Goal: Task Accomplishment & Management: Manage account settings

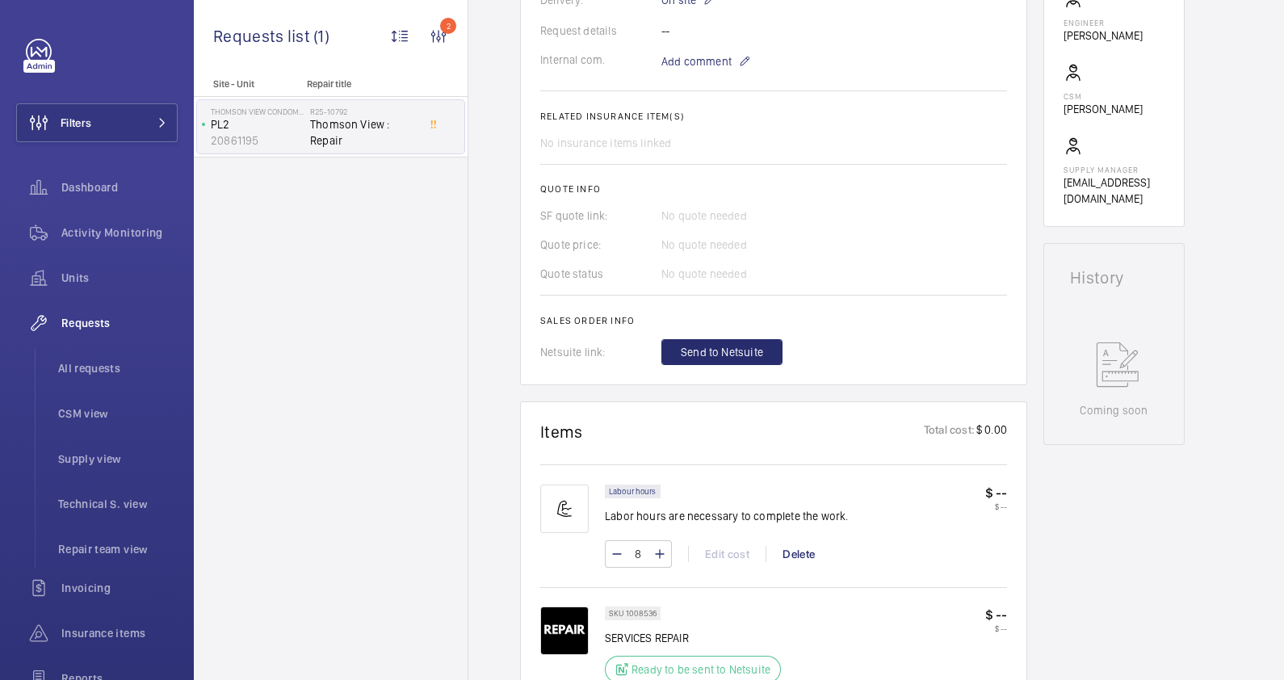
scroll to position [505, 0]
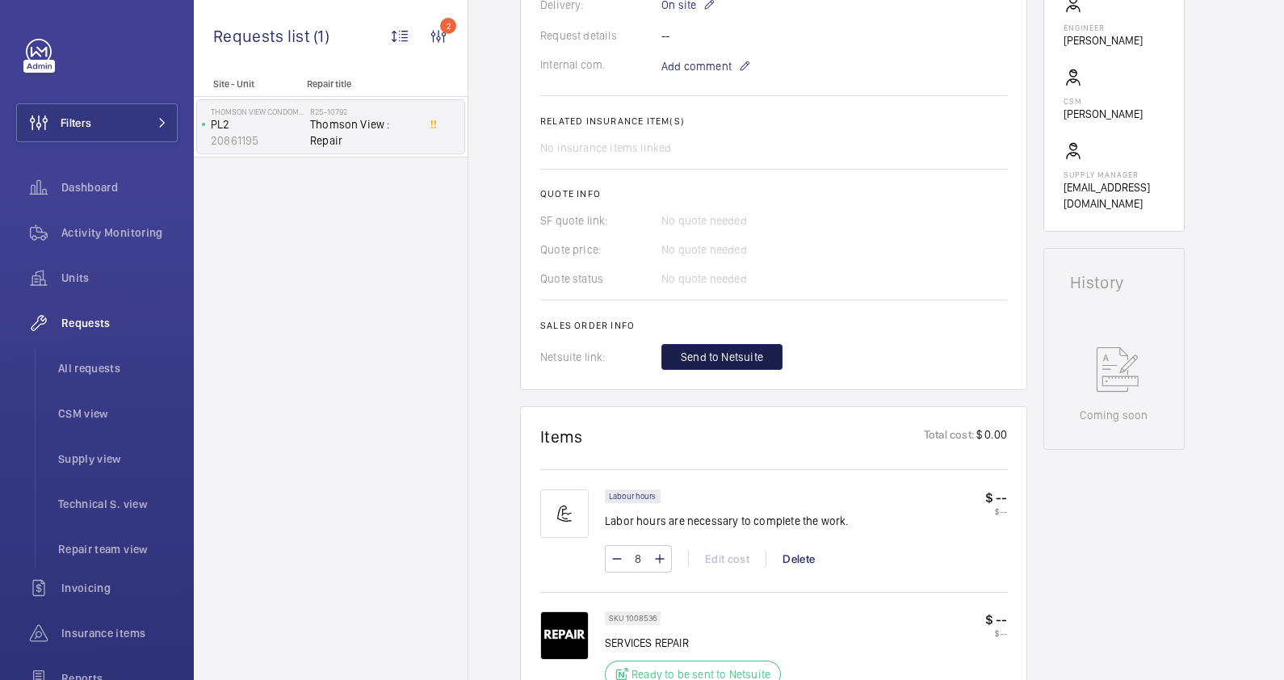
click at [731, 350] on span "Send to Netsuite" at bounding box center [722, 357] width 82 height 16
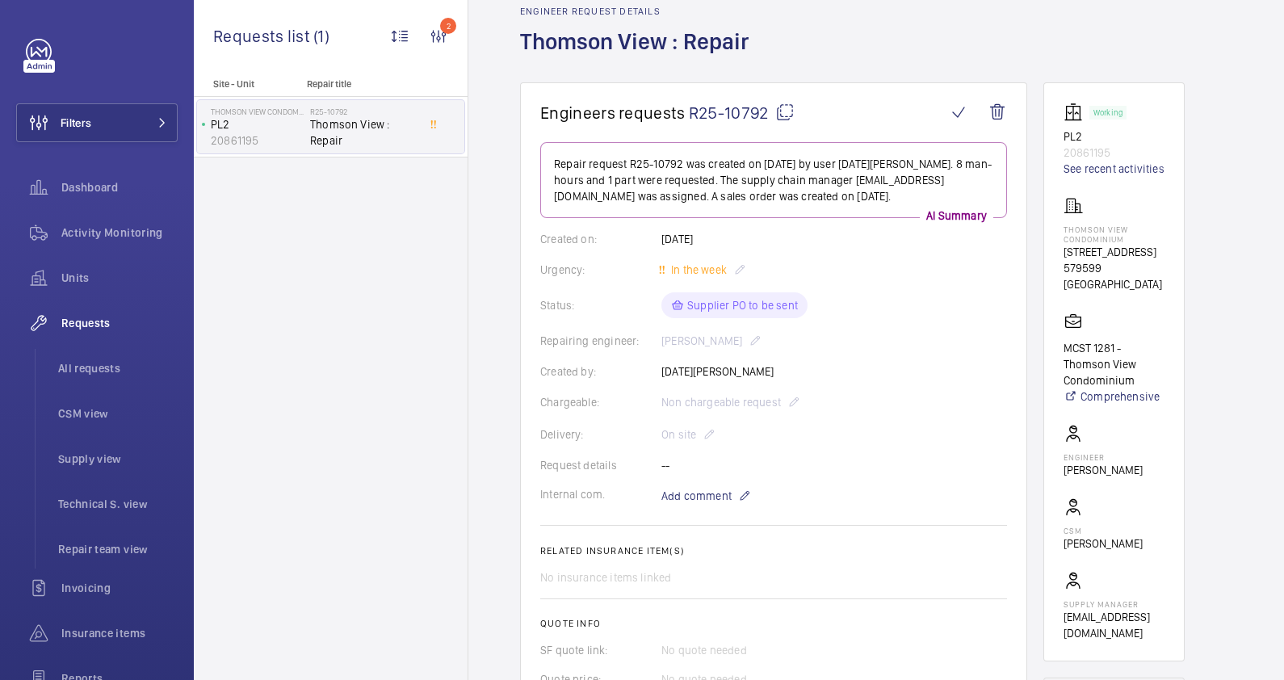
scroll to position [303, 0]
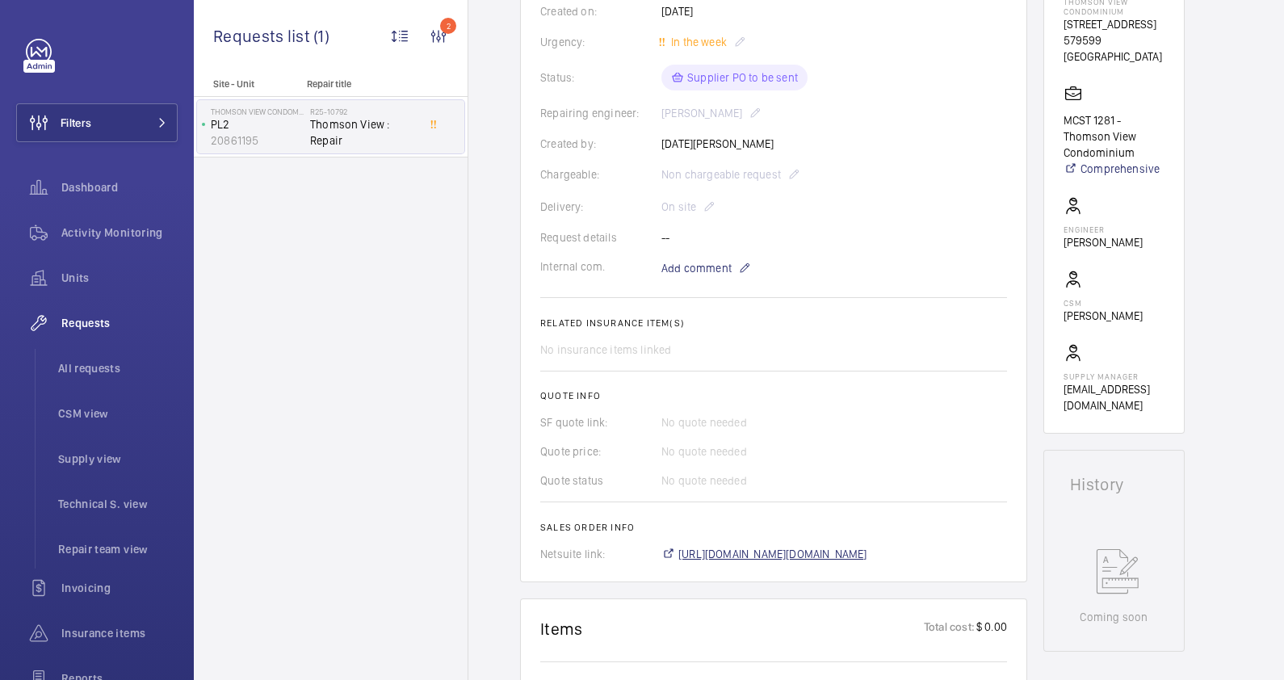
click at [765, 553] on span "[URL][DOMAIN_NAME][DOMAIN_NAME]" at bounding box center [772, 554] width 189 height 16
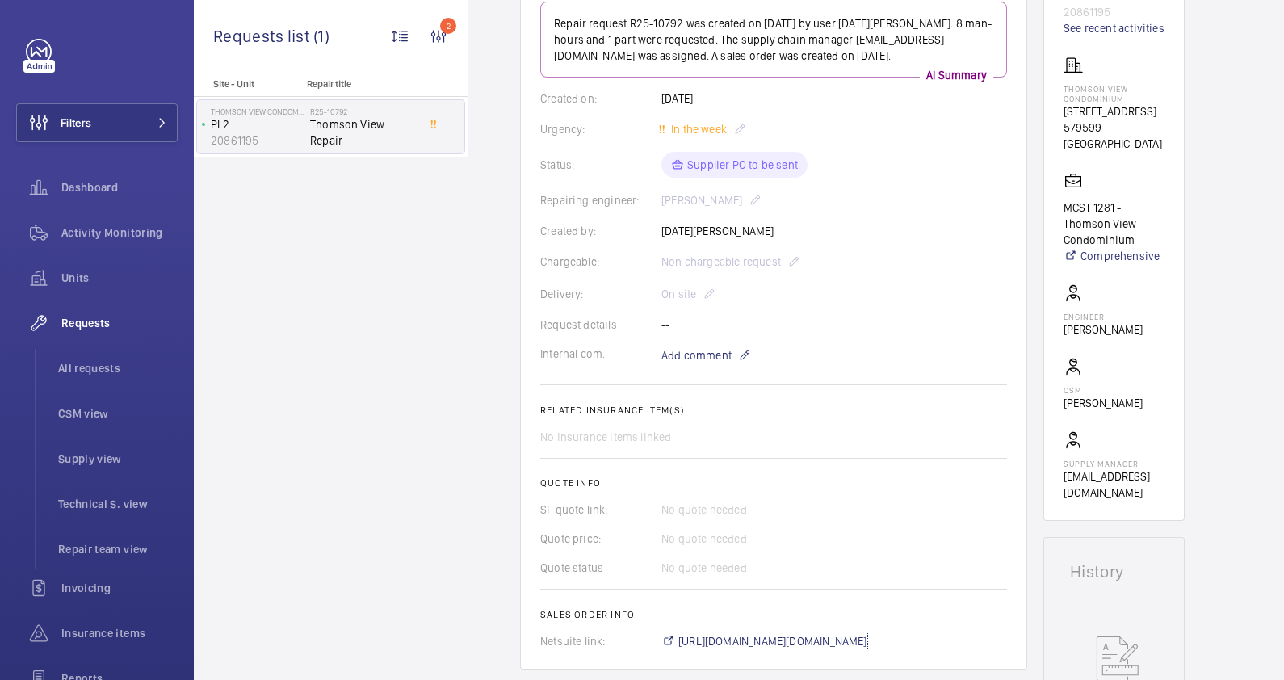
scroll to position [0, 0]
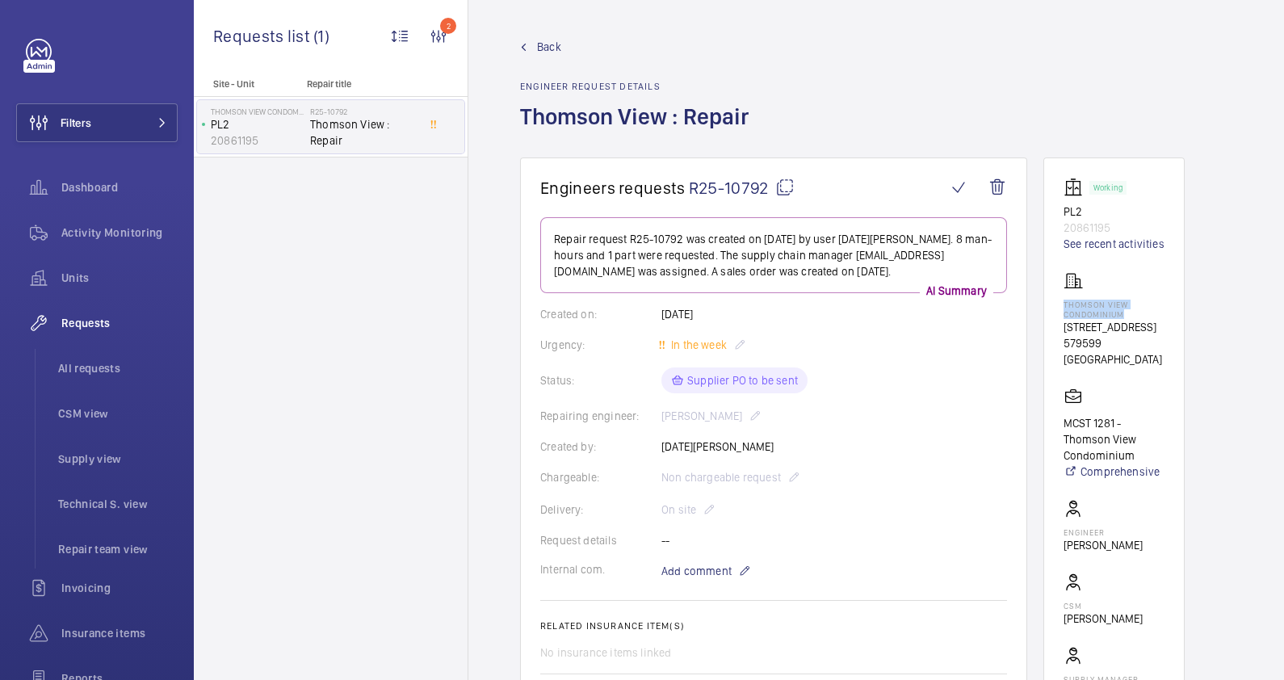
drag, startPoint x: 1124, startPoint y: 311, endPoint x: 1058, endPoint y: 306, distance: 65.6
click at [1058, 306] on wm-front-card "Working PL2 20861195 See recent activities Thomson View Condominium [STREET_ADD…" at bounding box center [1113, 446] width 141 height 579
drag, startPoint x: 1058, startPoint y: 306, endPoint x: 1085, endPoint y: 307, distance: 26.7
copy p "Thomson View Condominium"
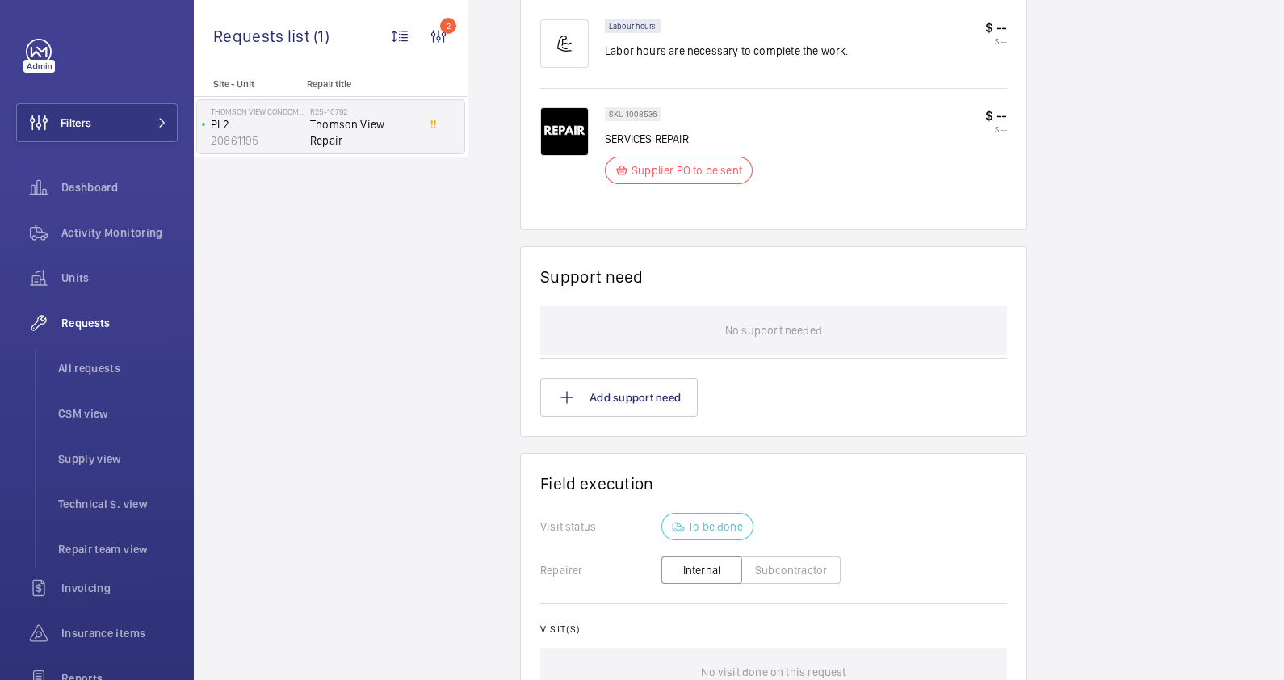
scroll to position [1110, 0]
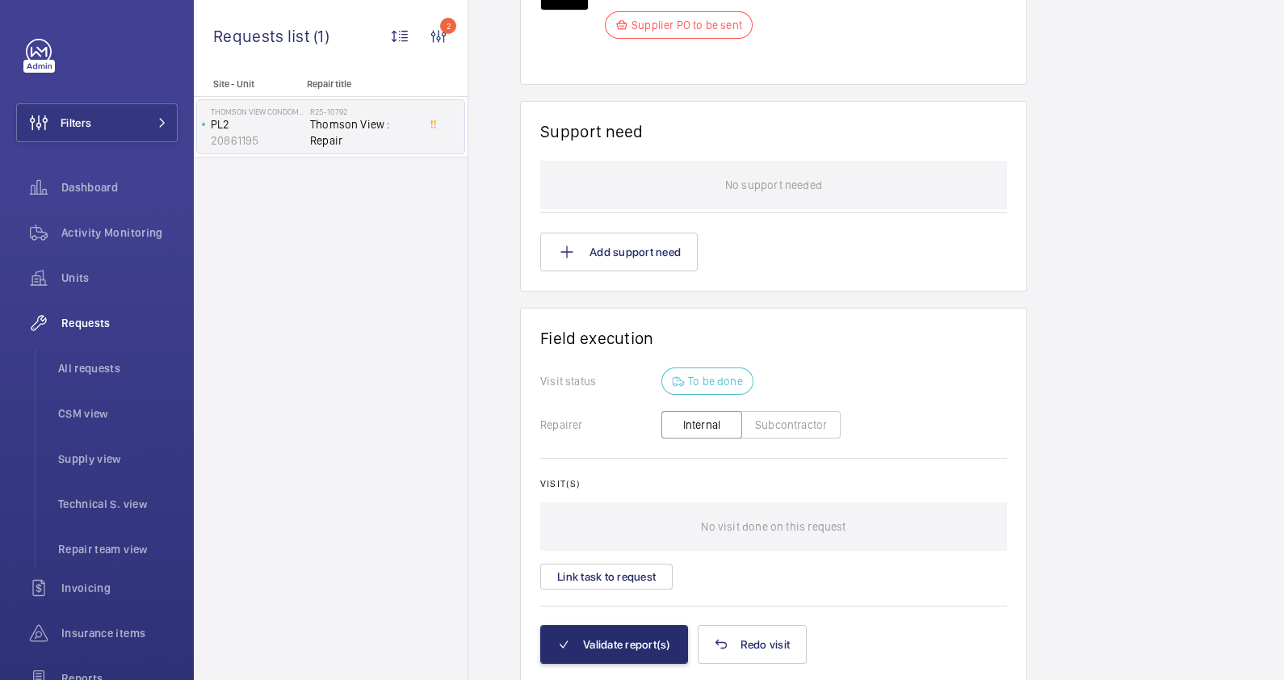
click at [775, 422] on button "Subcontractor" at bounding box center [790, 424] width 99 height 27
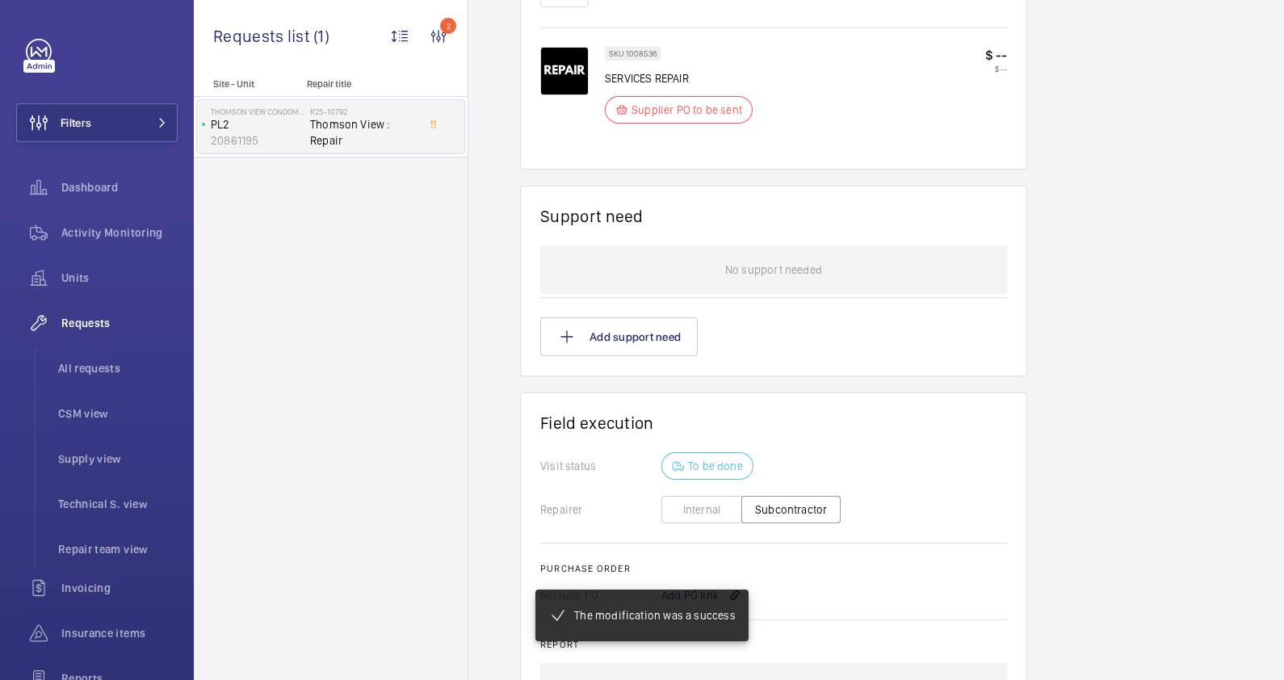
scroll to position [1090, 0]
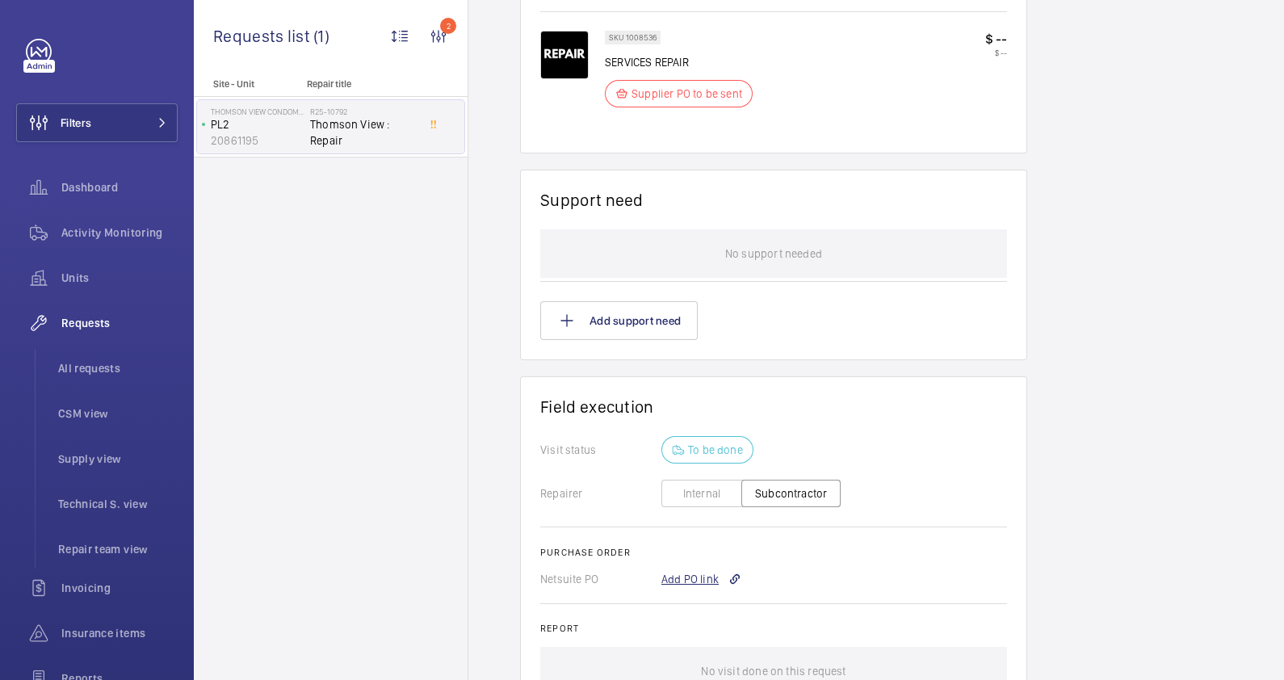
click at [681, 576] on div "Add PO link" at bounding box center [701, 579] width 80 height 16
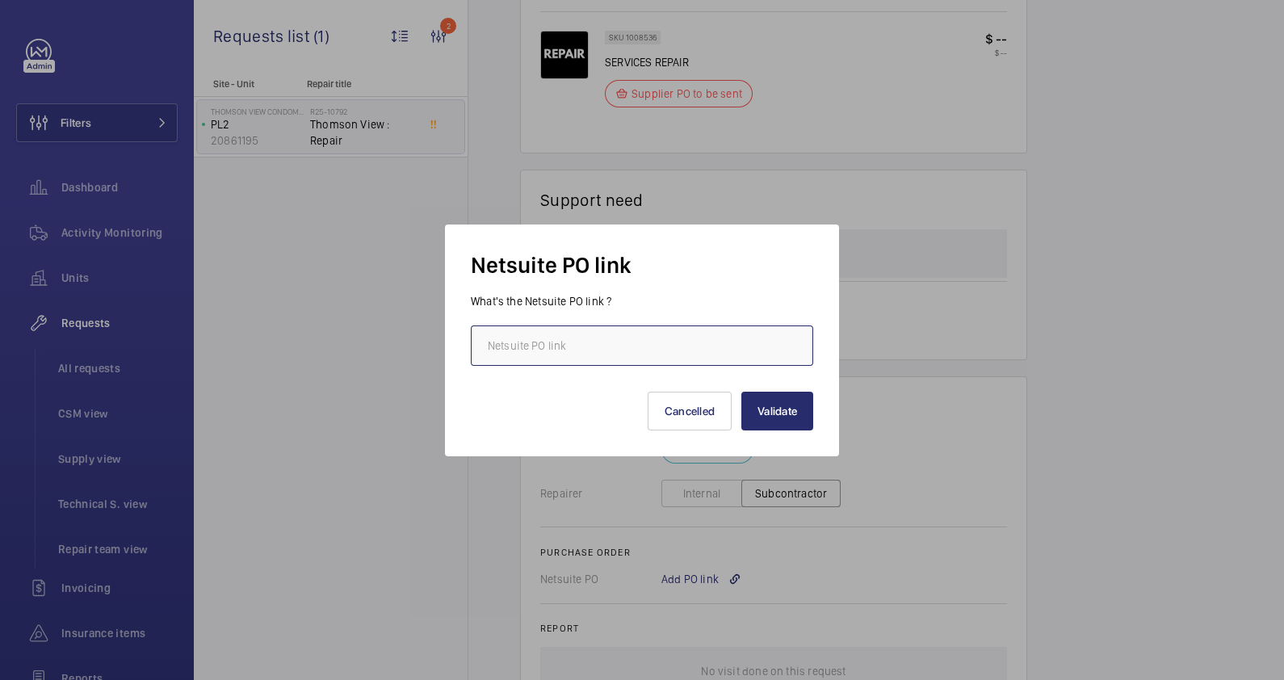
click at [588, 342] on input "text" at bounding box center [642, 345] width 342 height 40
paste input "[URL][DOMAIN_NAME][DOMAIN_NAME]"
type input "[URL][DOMAIN_NAME][DOMAIN_NAME]"
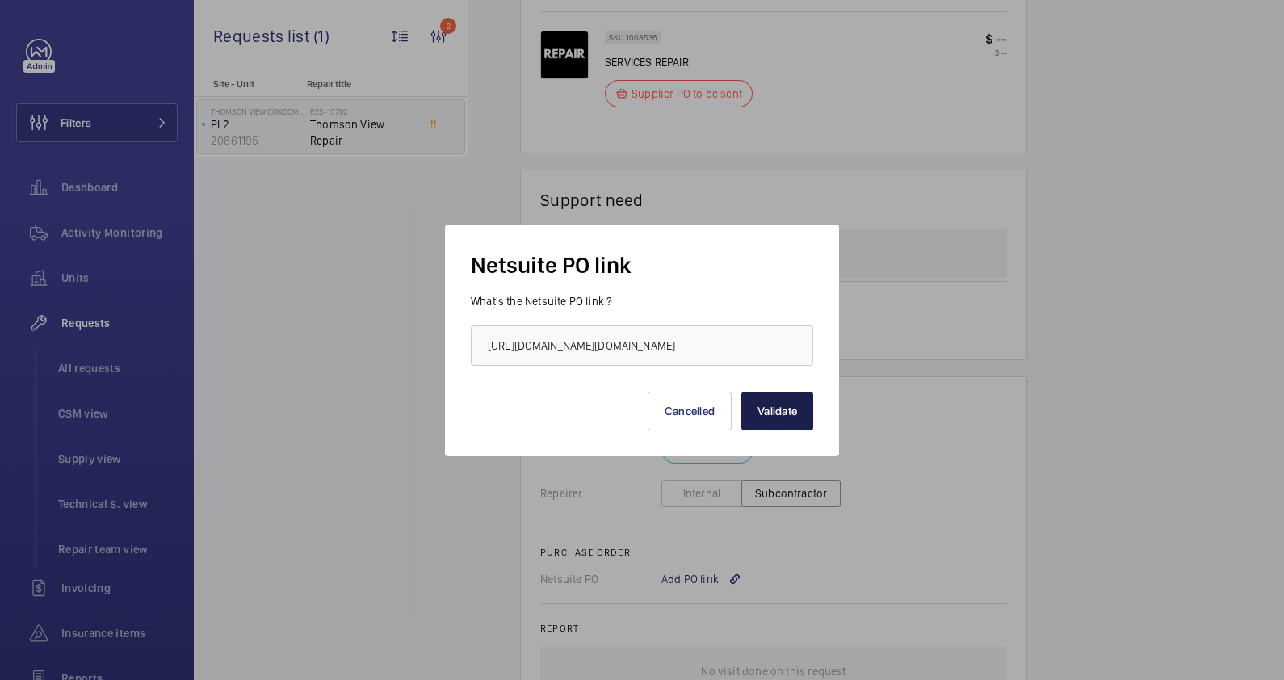
scroll to position [0, 0]
click at [782, 415] on button "Validate" at bounding box center [777, 411] width 72 height 39
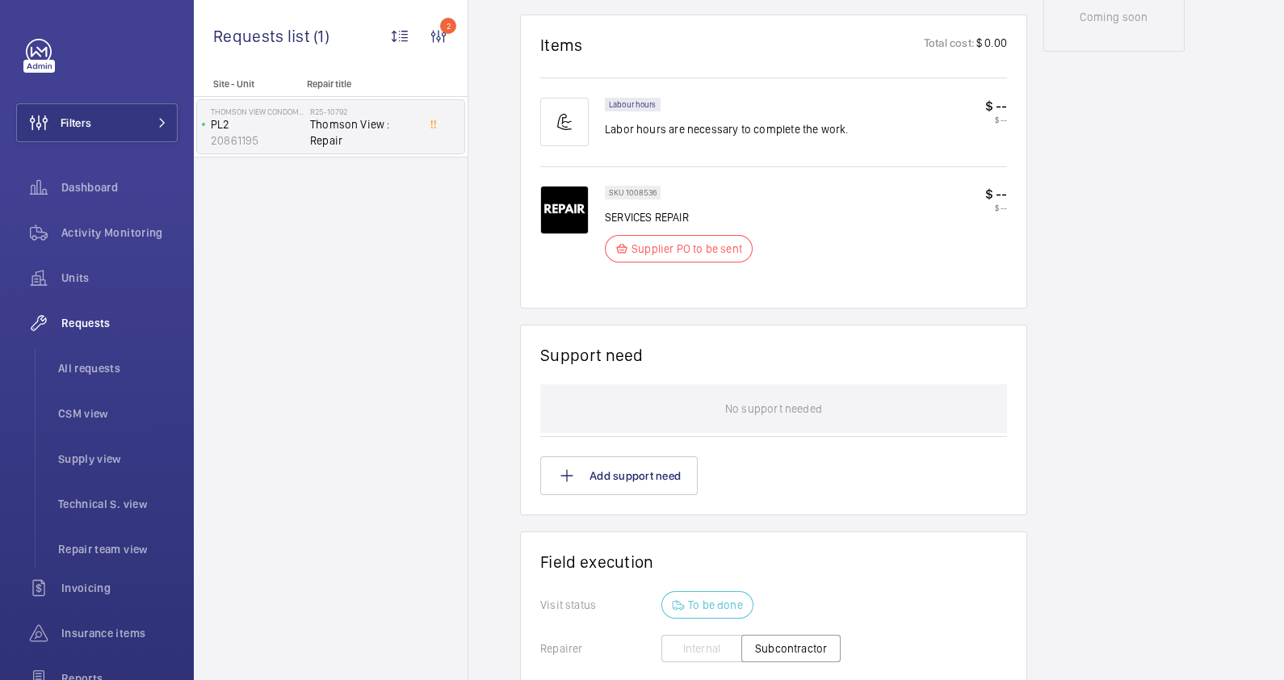
scroll to position [505, 0]
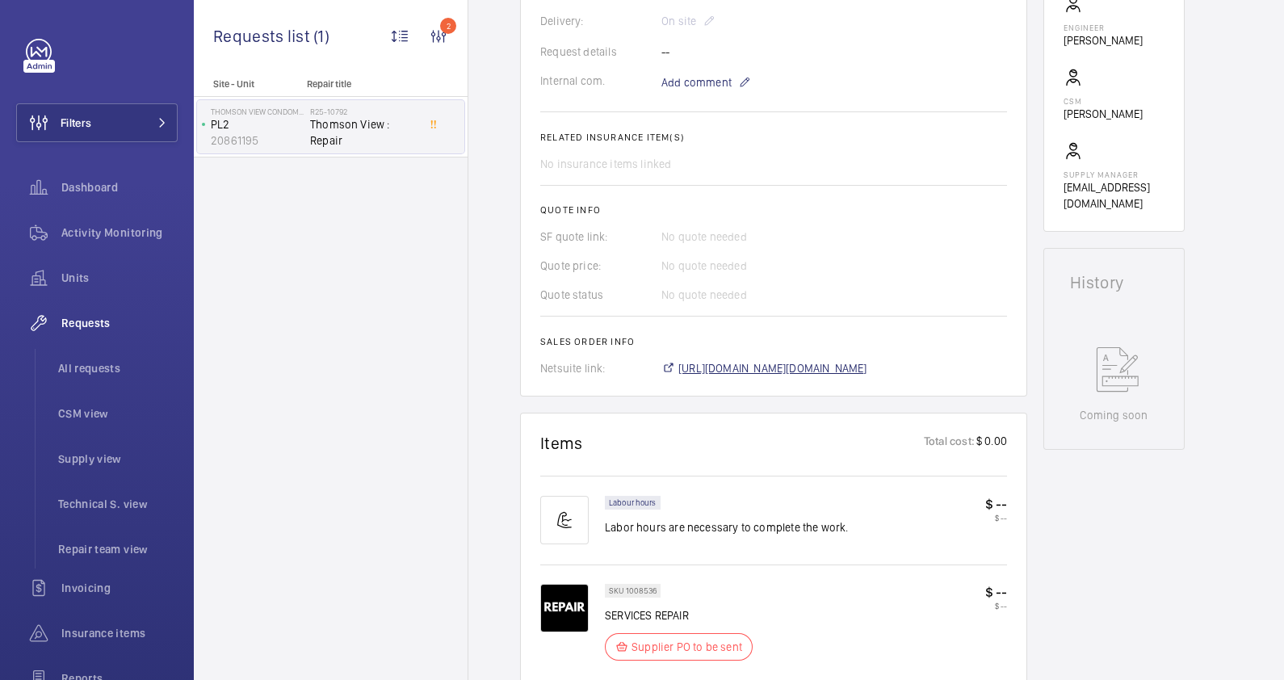
click at [786, 367] on span "[URL][DOMAIN_NAME][DOMAIN_NAME]" at bounding box center [772, 368] width 189 height 16
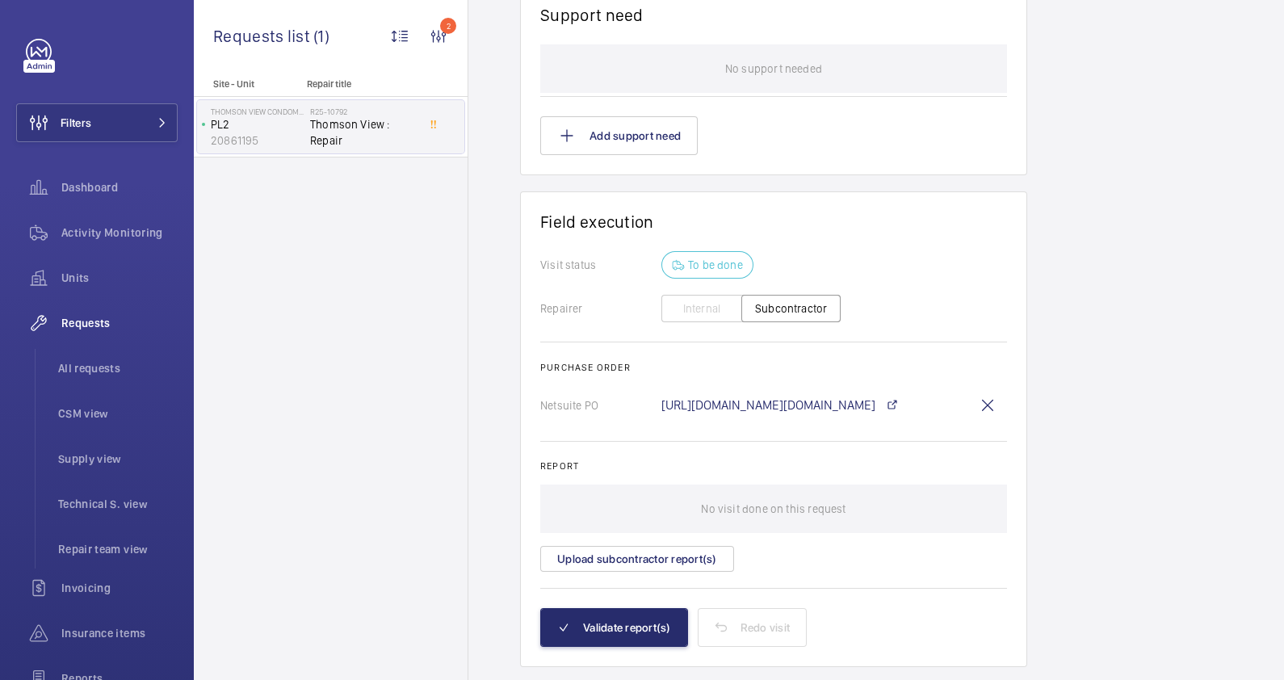
scroll to position [1279, 0]
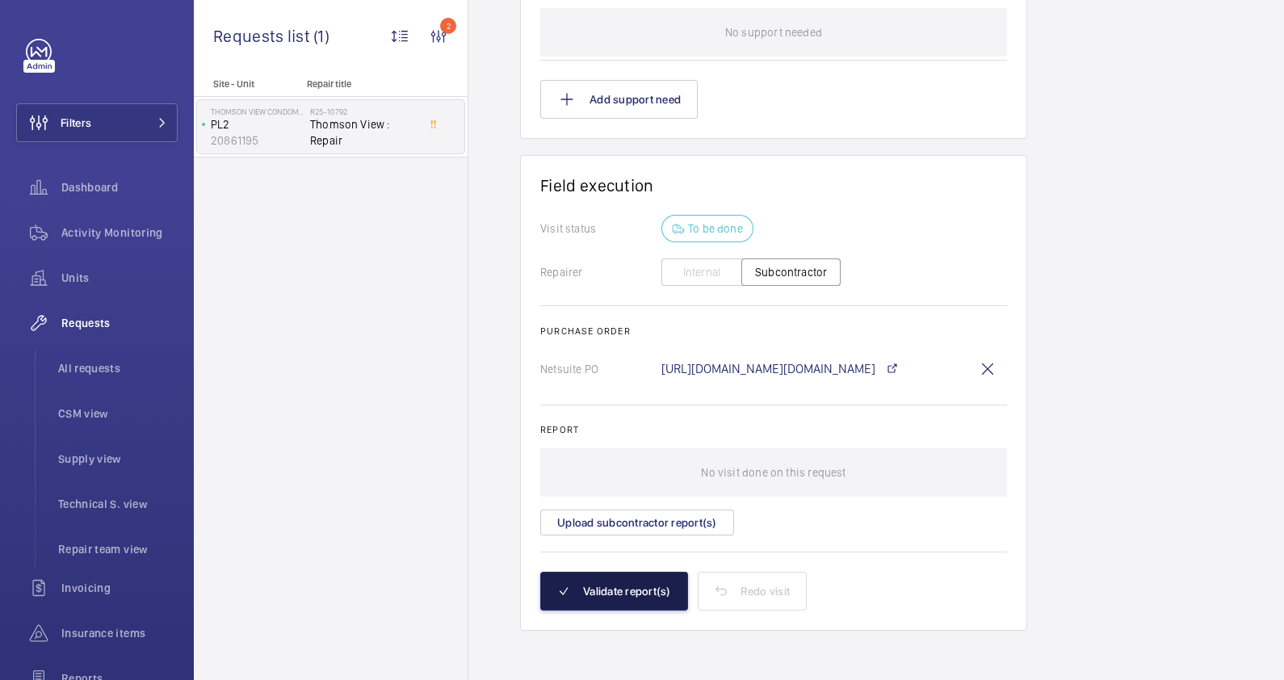
click at [615, 598] on button "Validate report(s)" at bounding box center [614, 591] width 148 height 39
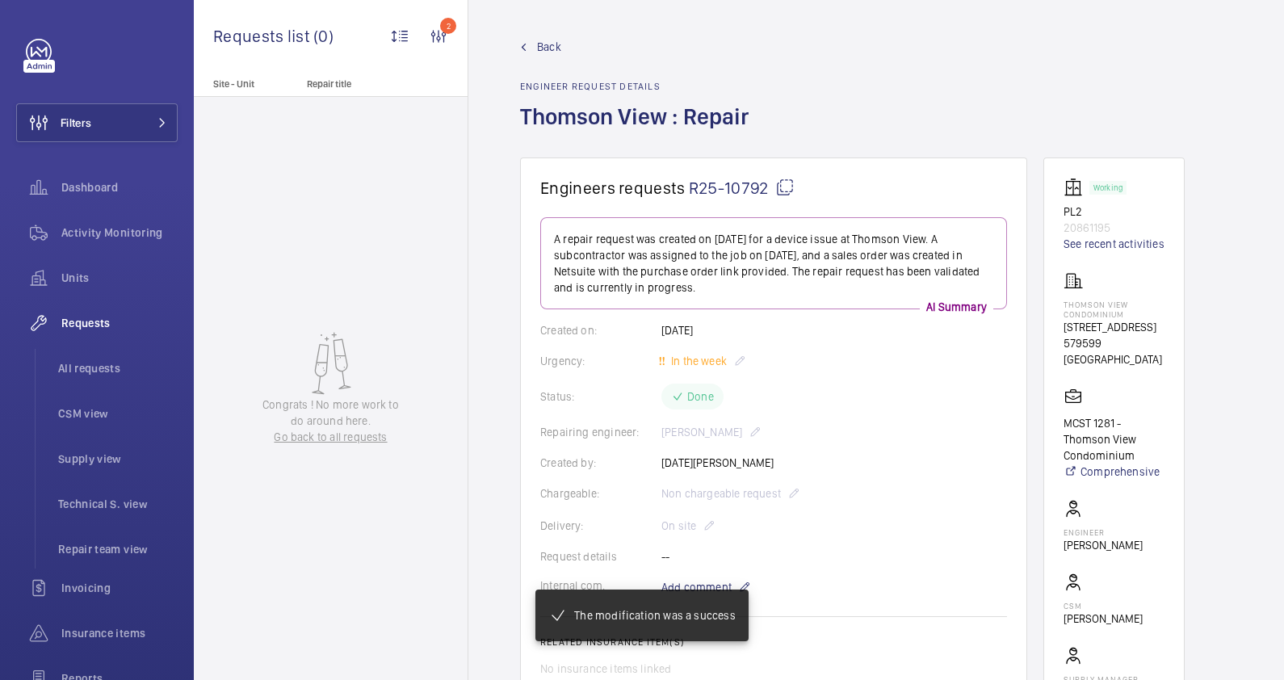
click at [529, 43] on link "Back" at bounding box center [639, 47] width 238 height 16
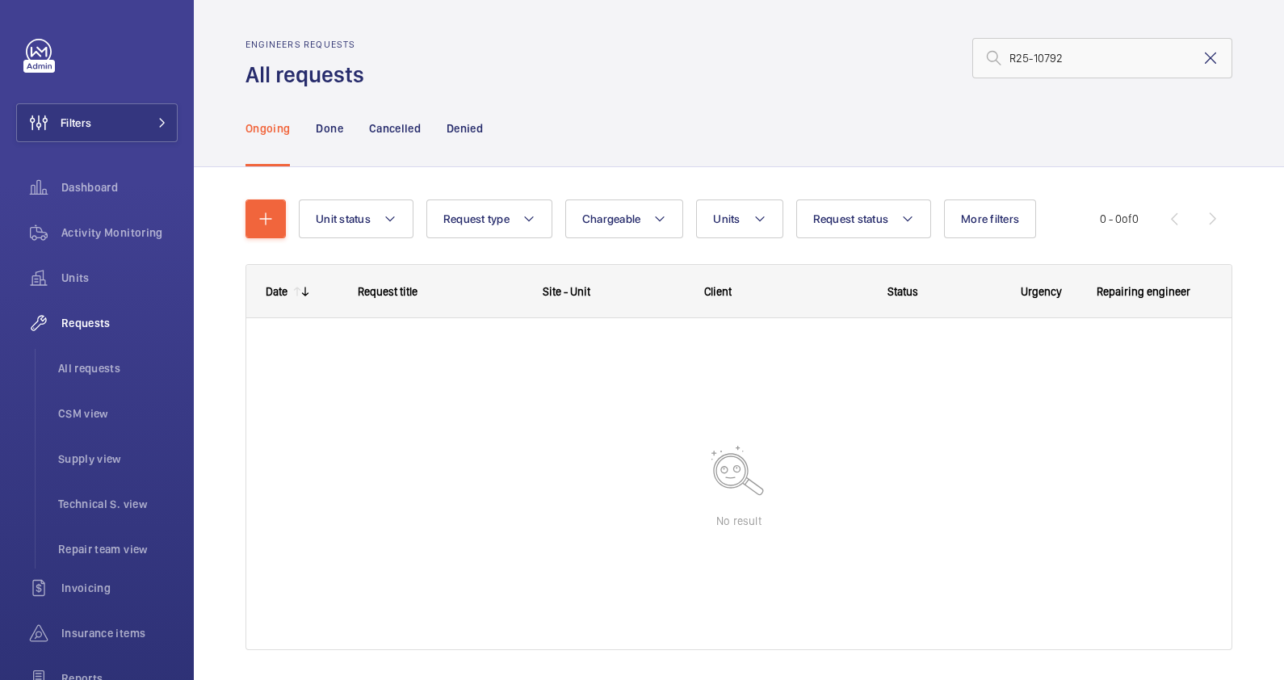
click at [1201, 52] on mat-icon at bounding box center [1210, 57] width 19 height 19
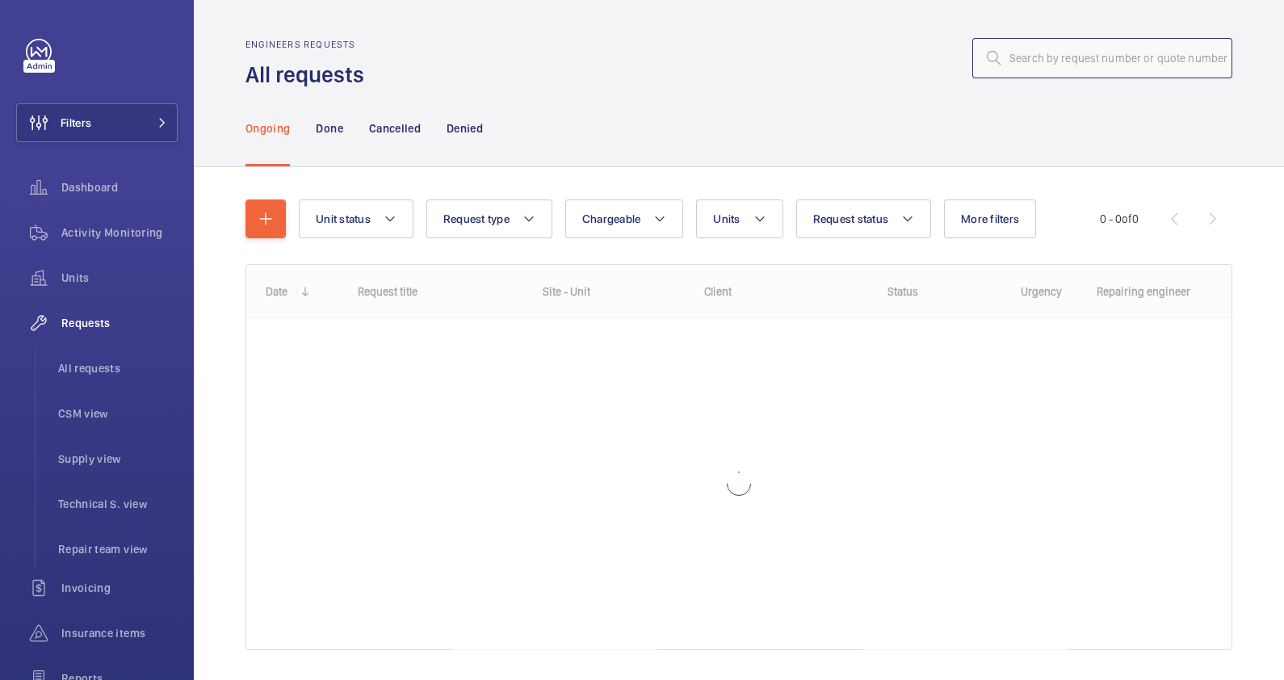
click at [1044, 56] on input "text" at bounding box center [1102, 58] width 260 height 40
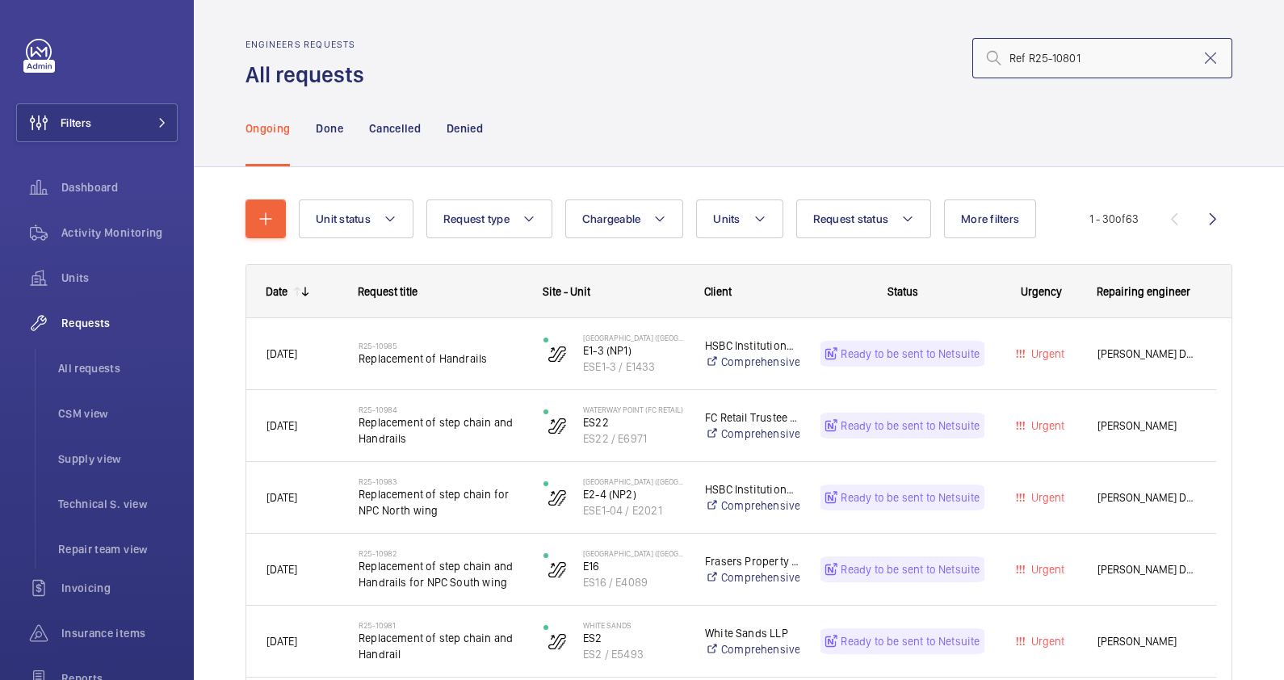
drag, startPoint x: 1011, startPoint y: 61, endPoint x: 971, endPoint y: 61, distance: 39.6
click at [972, 61] on div "Ref R25-10801" at bounding box center [1102, 58] width 260 height 40
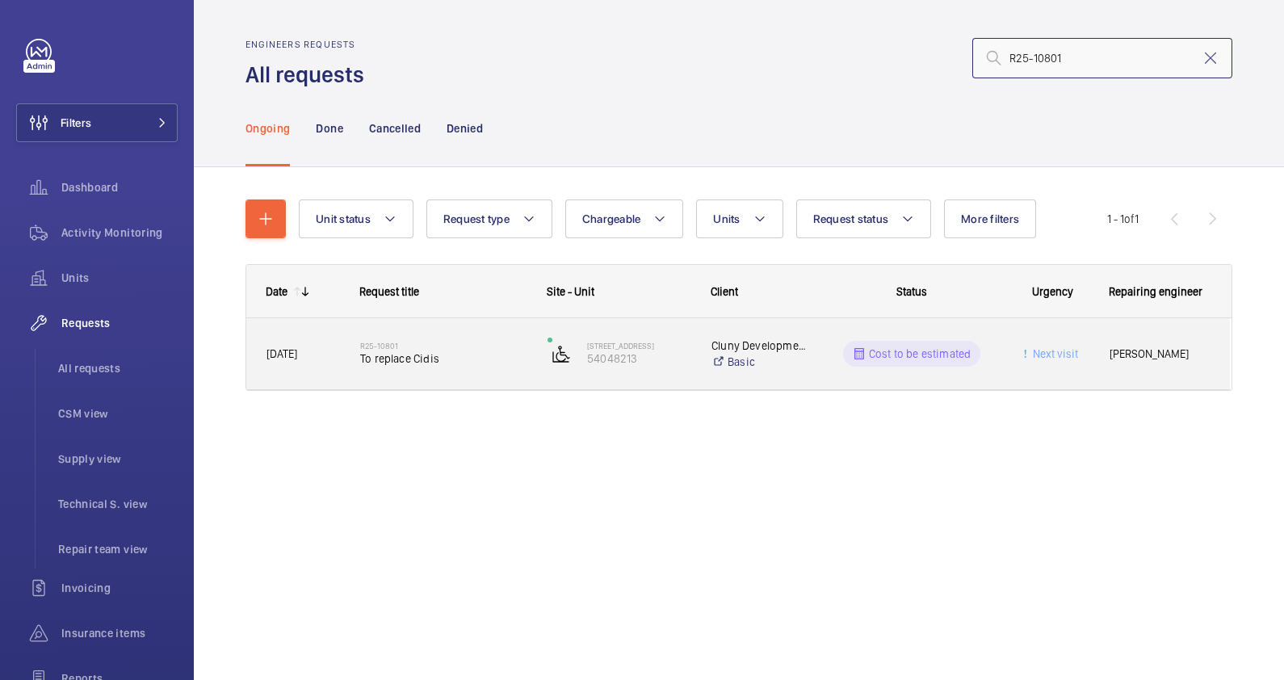
type input "R25-10801"
click at [473, 362] on span "To replace Cidis" at bounding box center [443, 358] width 166 height 16
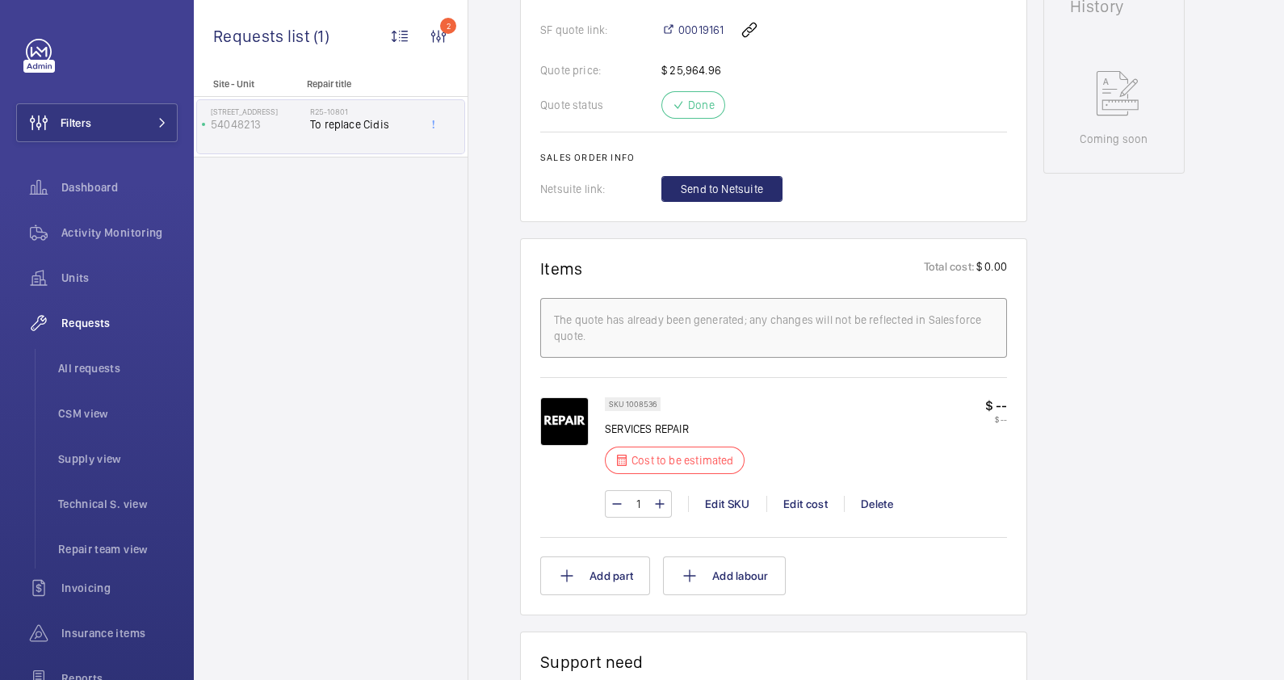
scroll to position [807, 0]
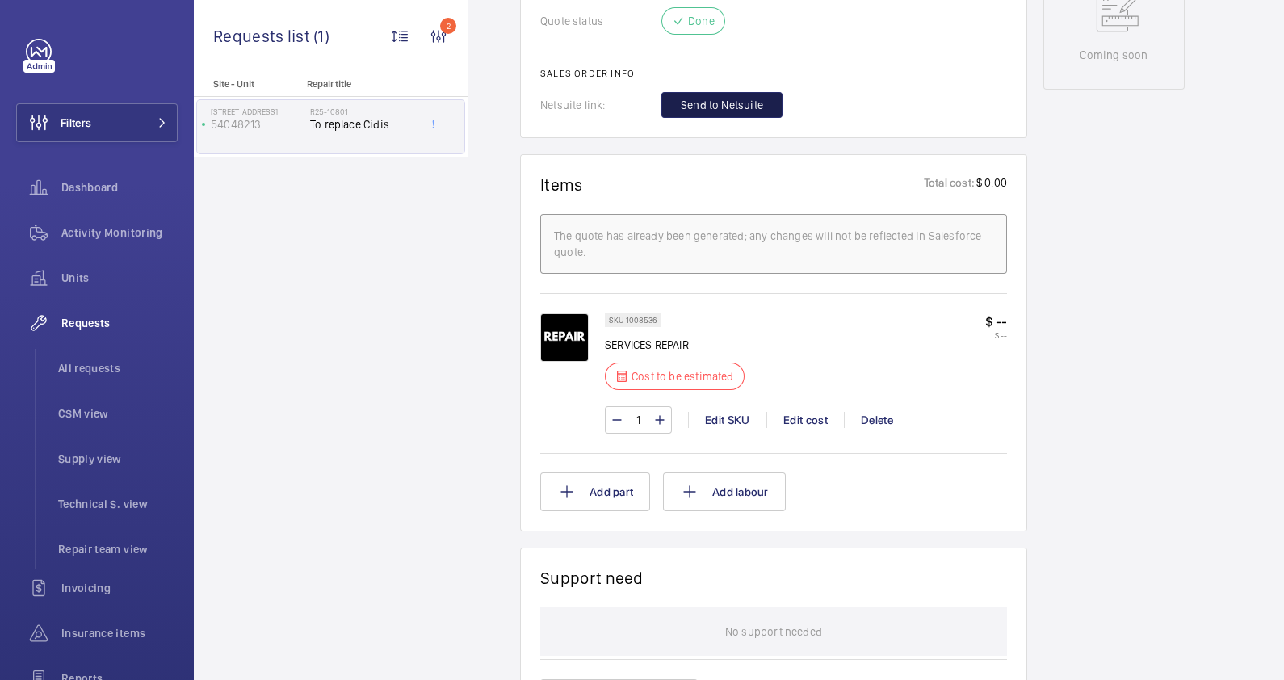
click at [717, 97] on span "Send to Netsuite" at bounding box center [722, 105] width 82 height 16
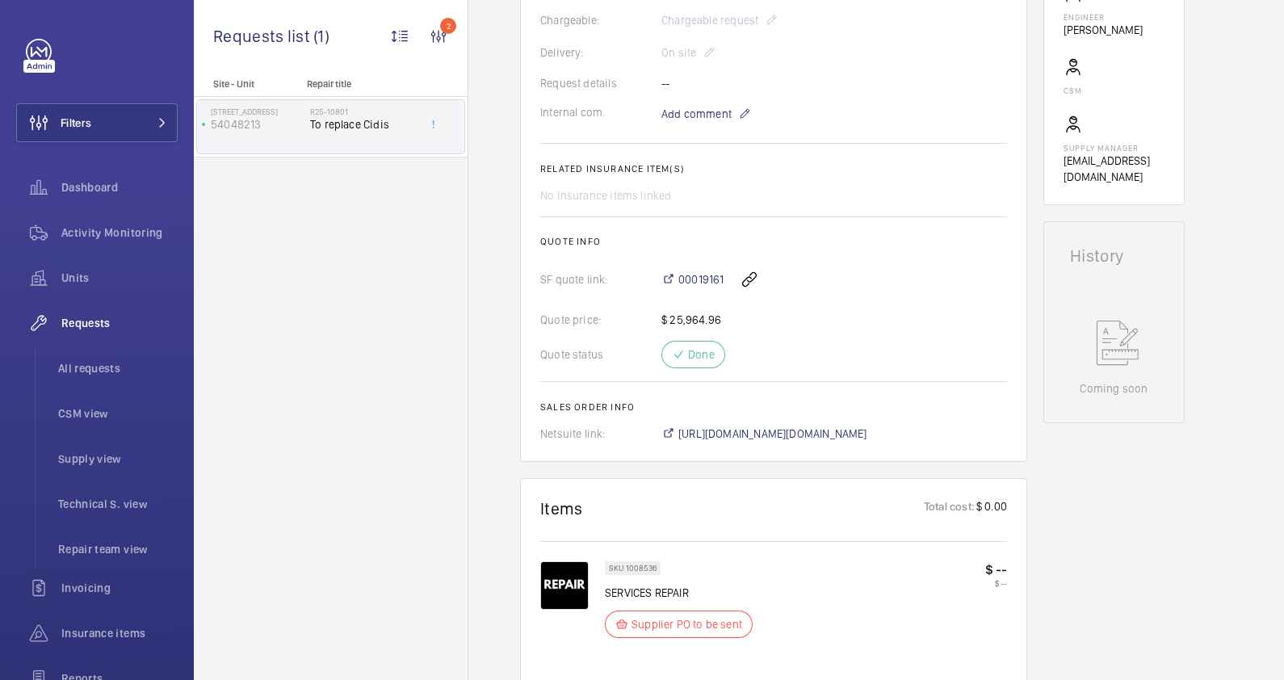
scroll to position [505, 0]
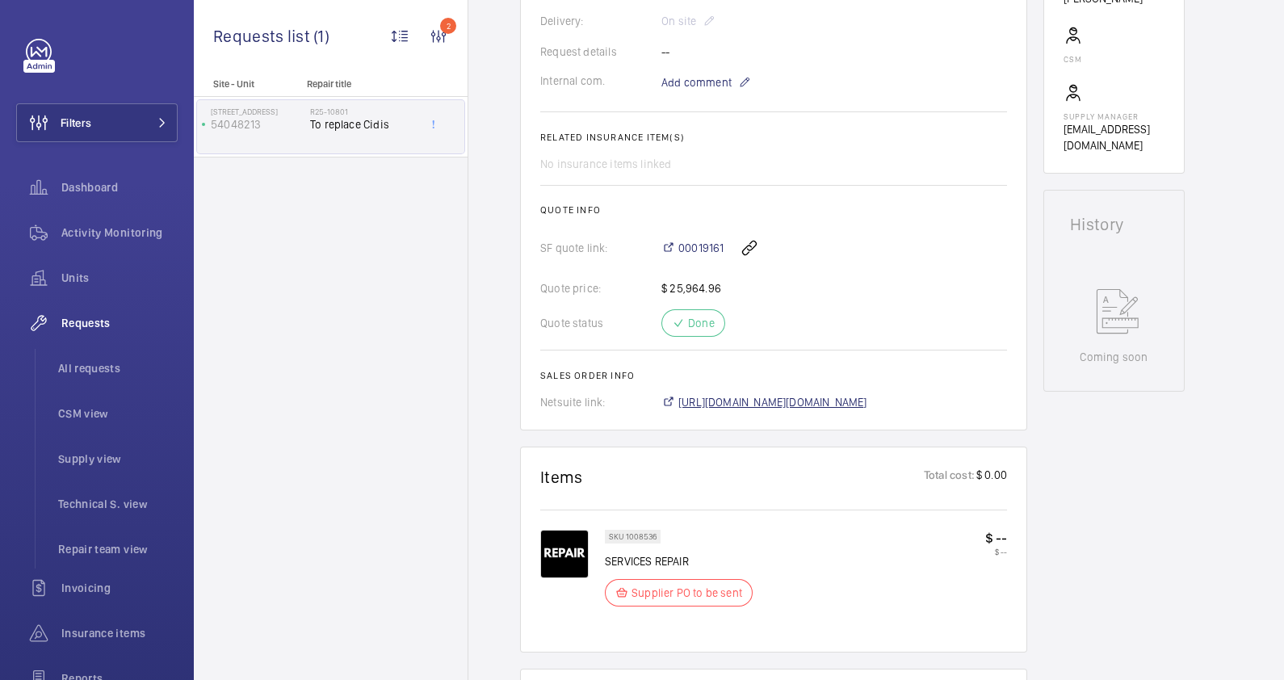
click at [755, 404] on span "[URL][DOMAIN_NAME][DOMAIN_NAME]" at bounding box center [772, 402] width 189 height 16
drag, startPoint x: 726, startPoint y: 230, endPoint x: 674, endPoint y: 230, distance: 51.7
click at [674, 230] on div "00019161" at bounding box center [834, 247] width 346 height 39
copy div "00019161"
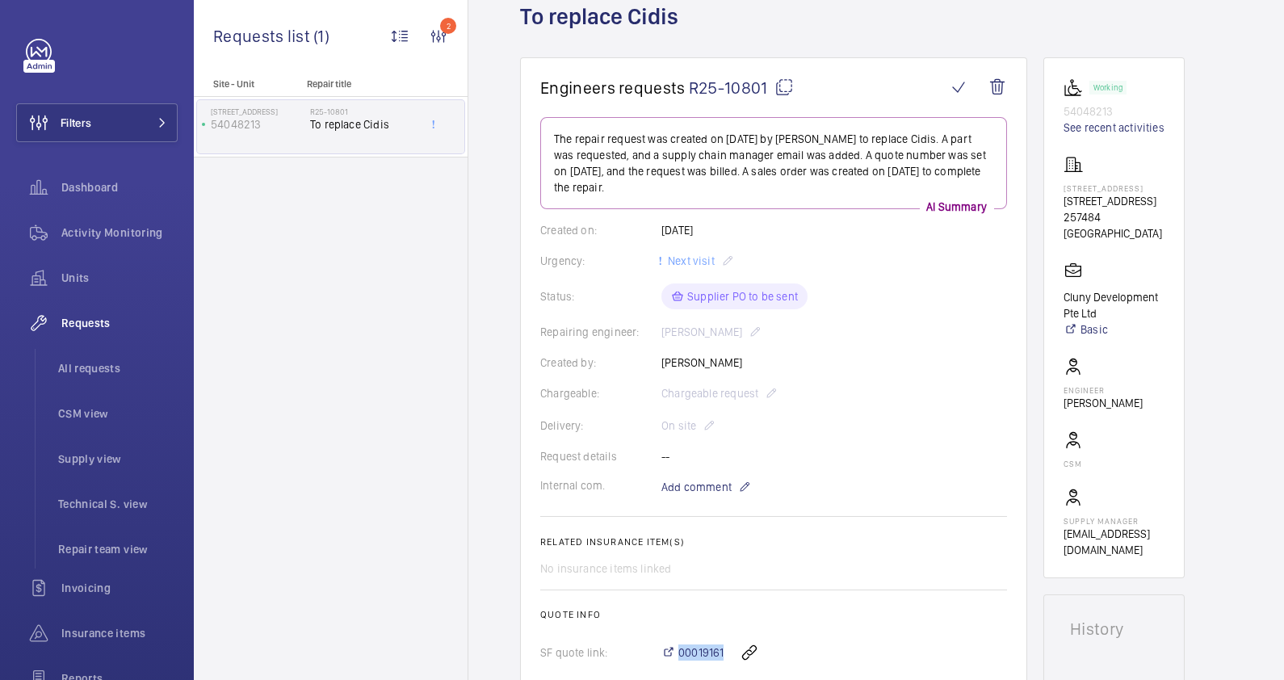
scroll to position [0, 0]
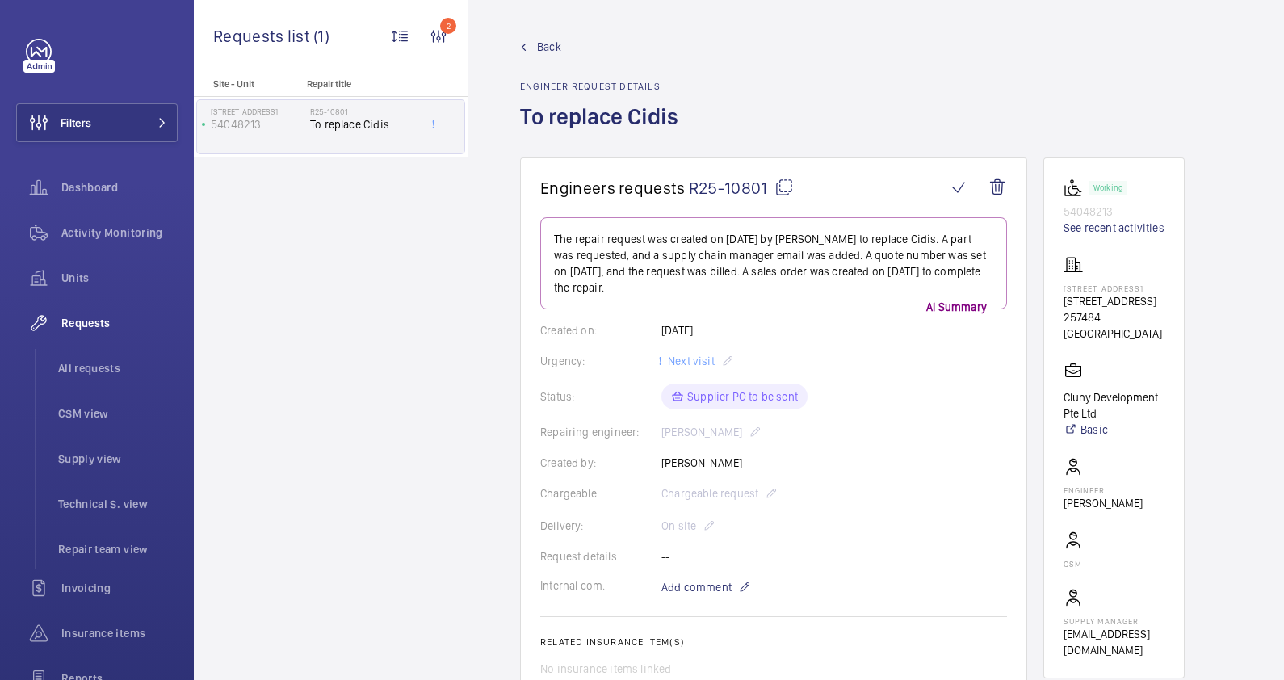
drag, startPoint x: 1156, startPoint y: 287, endPoint x: 1062, endPoint y: 288, distance: 94.5
click at [1062, 288] on wm-front-card "Working 54048213 See recent activities [STREET_ADDRESS][GEOGRAPHIC_DATA][STREET…" at bounding box center [1113, 417] width 141 height 521
drag, startPoint x: 1062, startPoint y: 288, endPoint x: 1086, endPoint y: 283, distance: 24.7
copy p "[STREET_ADDRESS]"
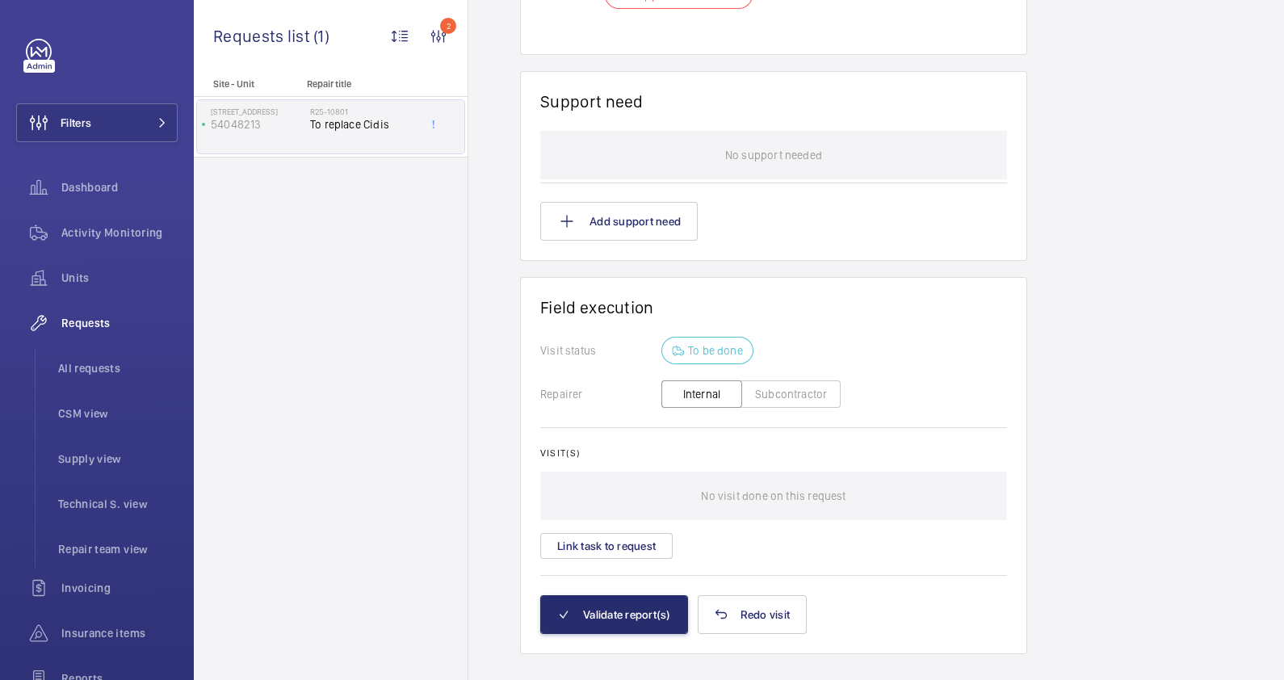
scroll to position [1125, 0]
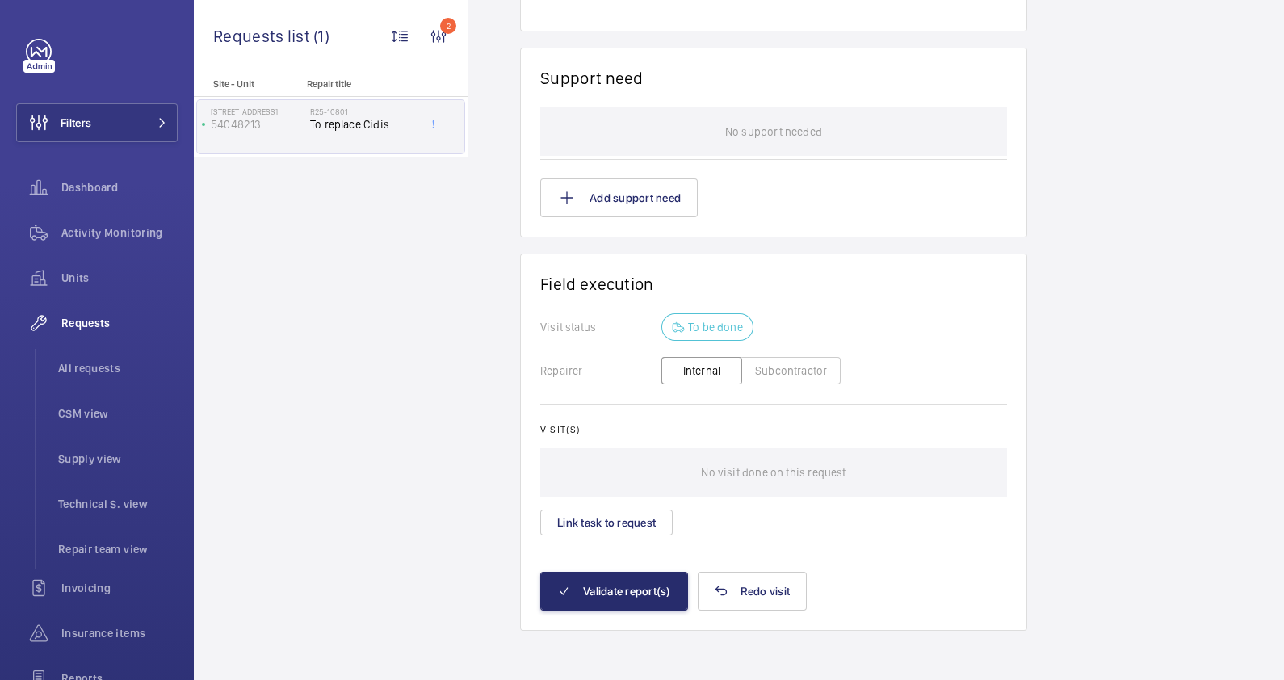
click at [795, 371] on button "Subcontractor" at bounding box center [790, 370] width 99 height 27
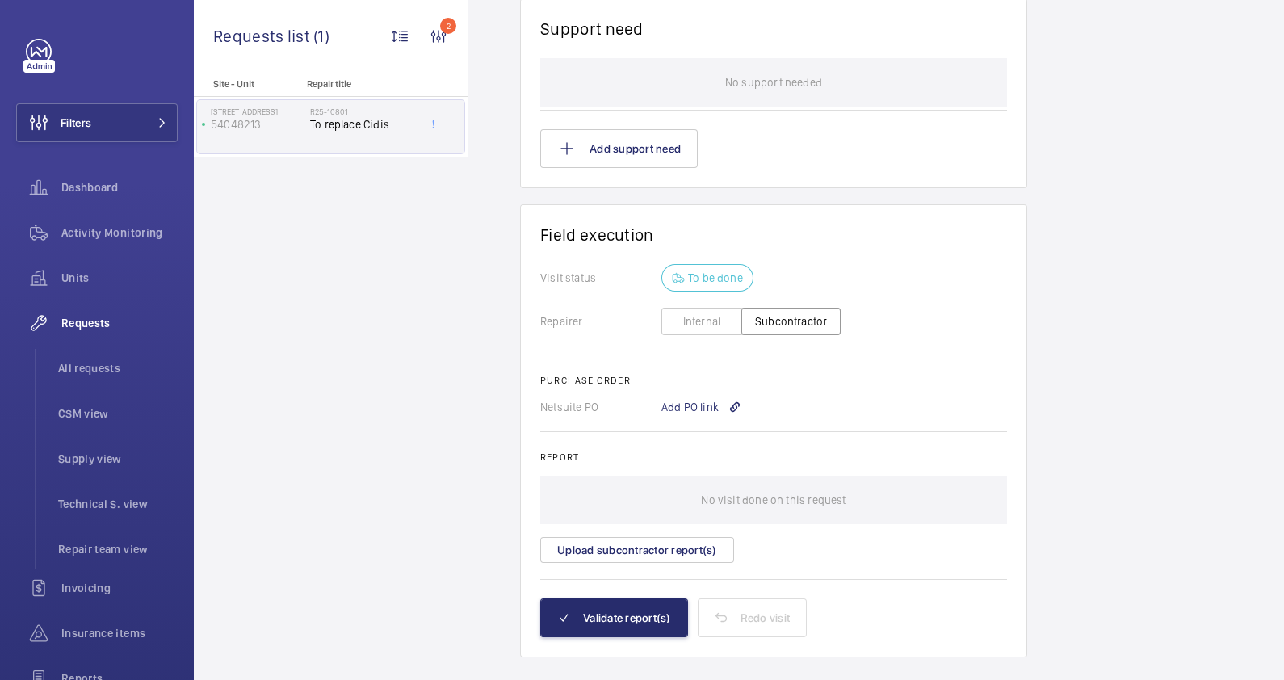
scroll to position [1201, 0]
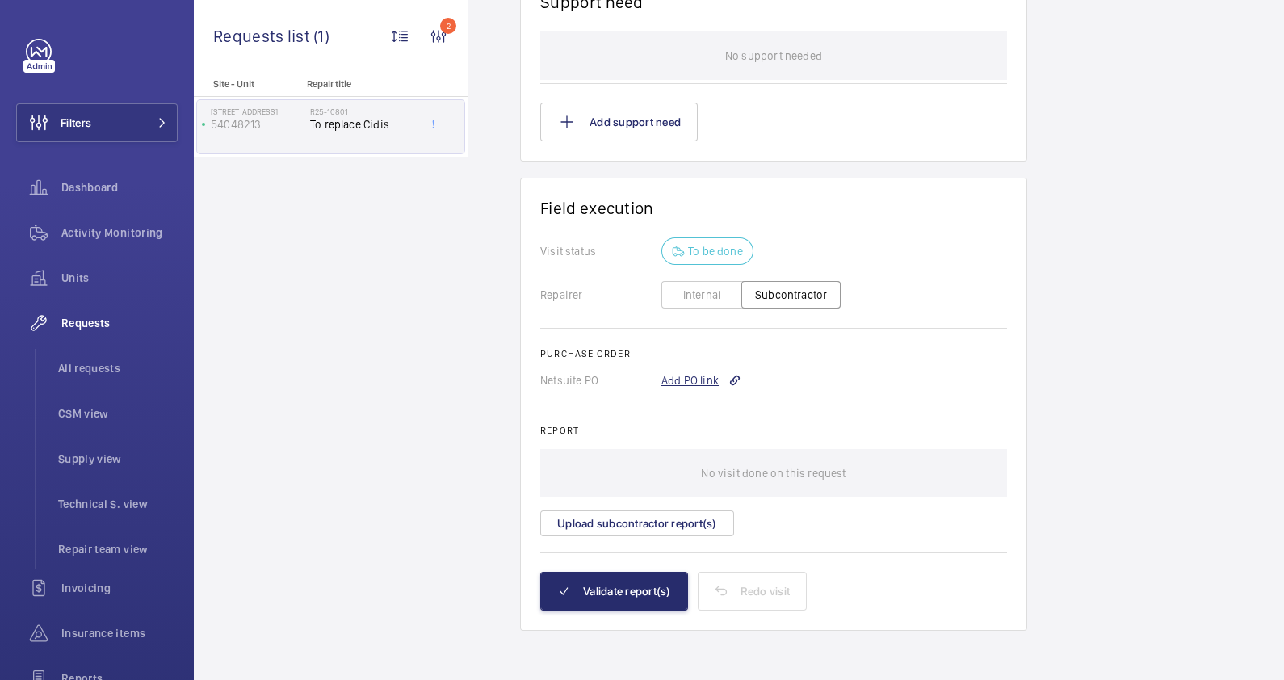
click at [681, 374] on div "Add PO link" at bounding box center [701, 380] width 80 height 16
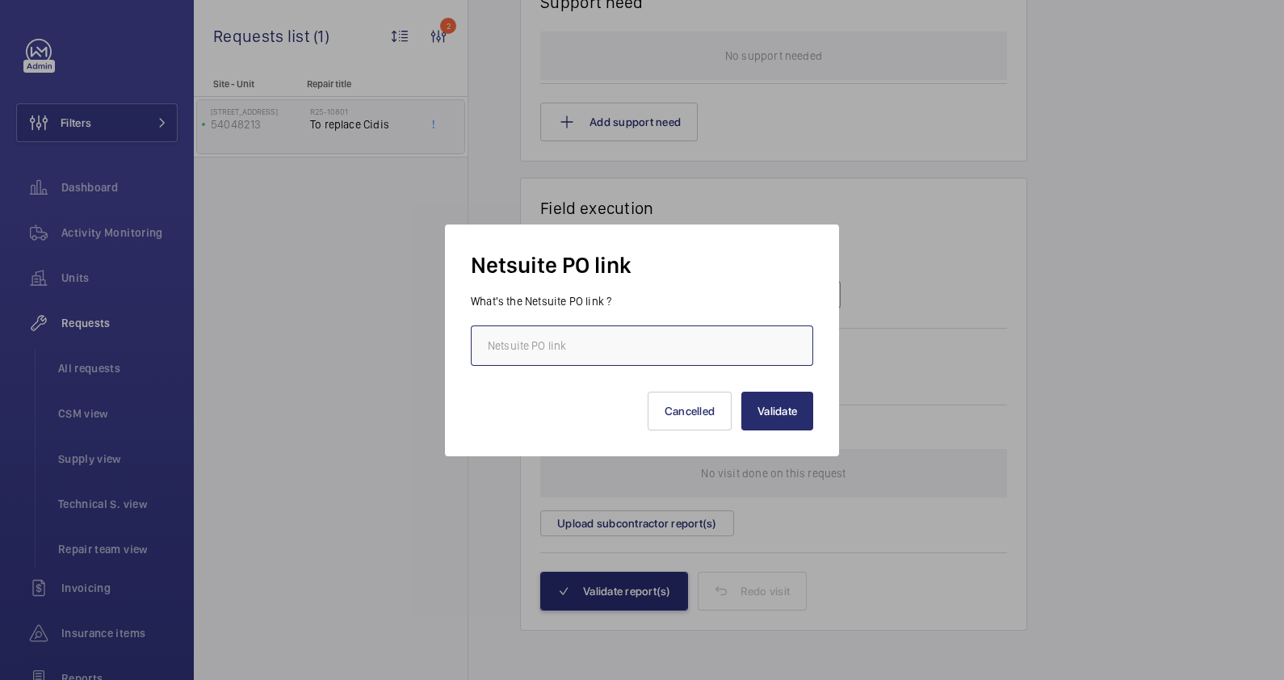
click at [626, 348] on input "text" at bounding box center [642, 345] width 342 height 40
paste input "[URL][DOMAIN_NAME][DOMAIN_NAME]"
type input "[URL][DOMAIN_NAME][DOMAIN_NAME]"
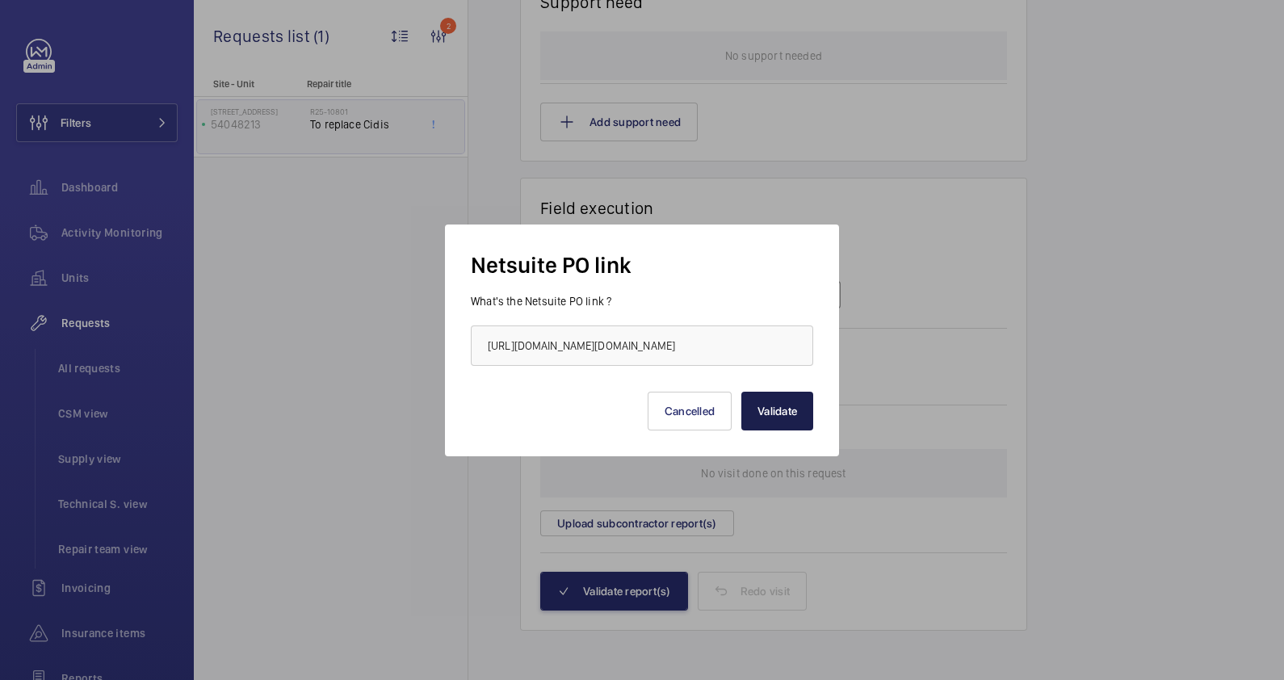
scroll to position [0, 0]
click at [799, 408] on button "Validate" at bounding box center [777, 411] width 72 height 39
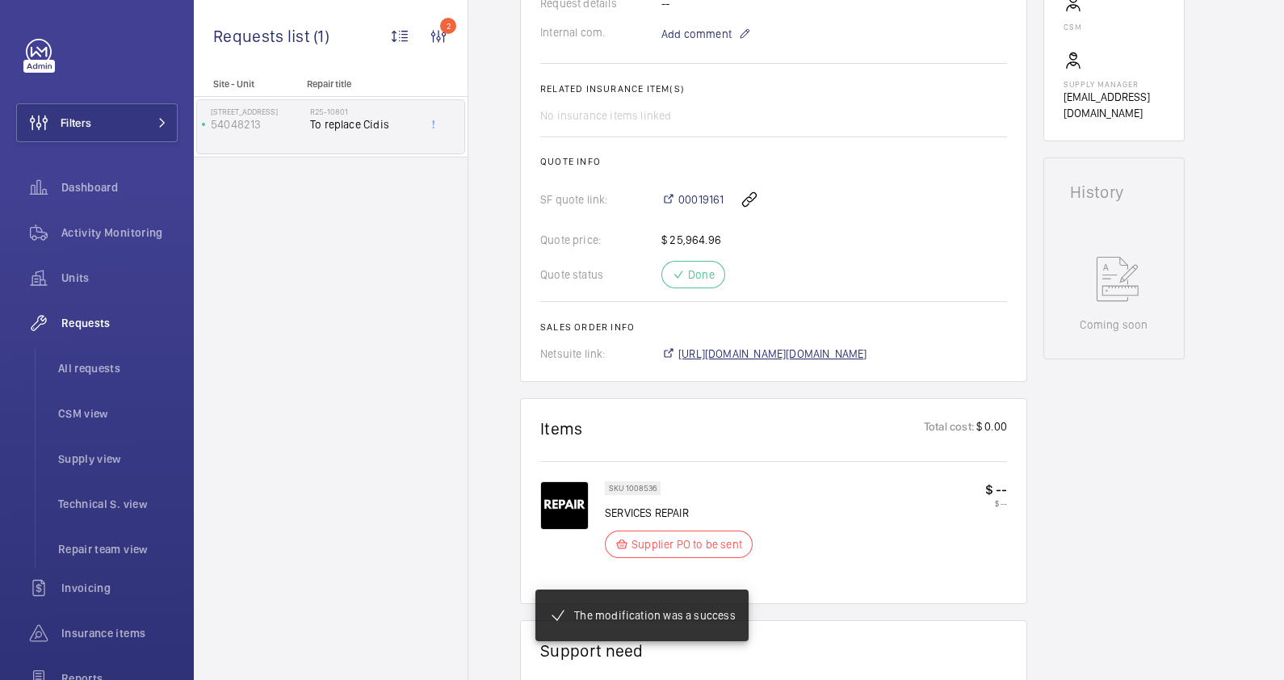
scroll to position [553, 0]
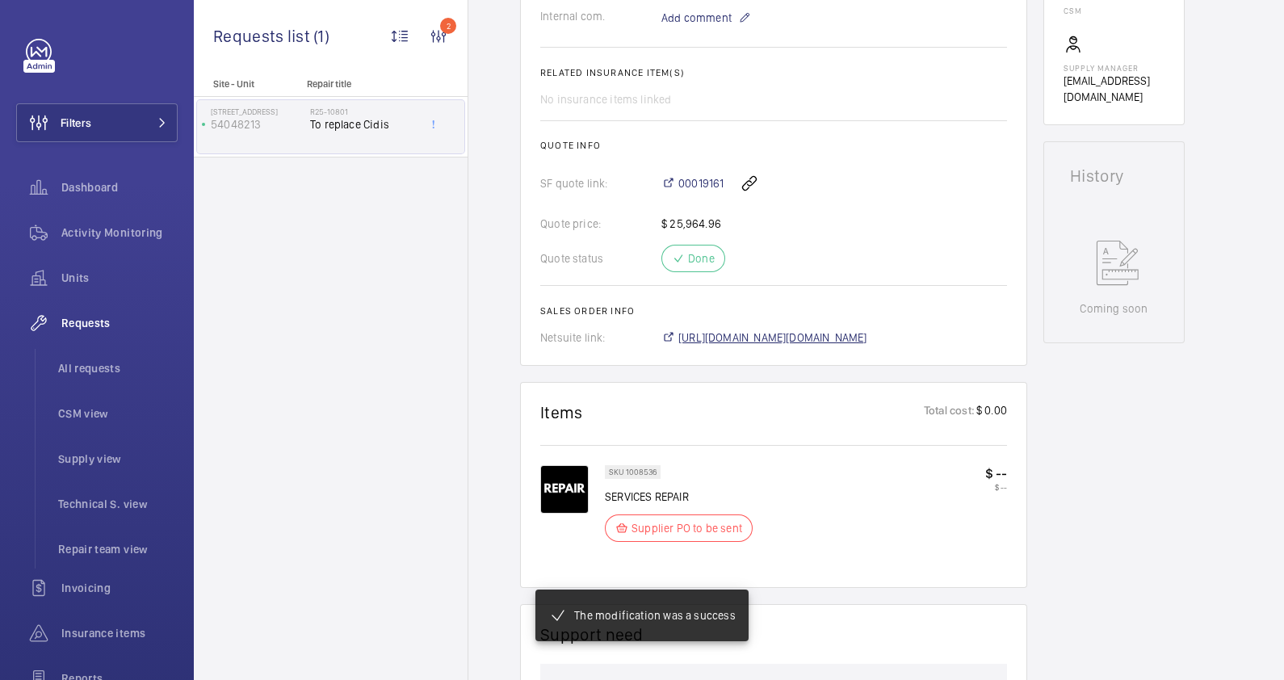
click at [798, 346] on span "[URL][DOMAIN_NAME][DOMAIN_NAME]" at bounding box center [772, 337] width 189 height 16
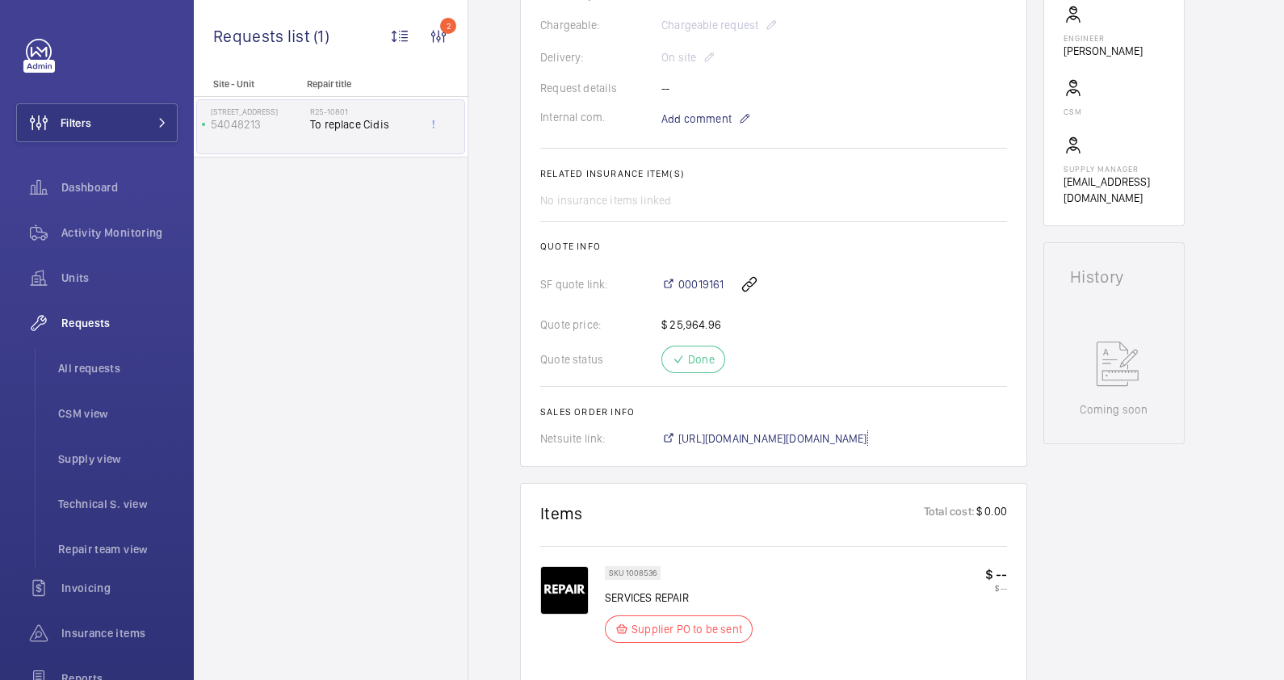
scroll to position [0, 0]
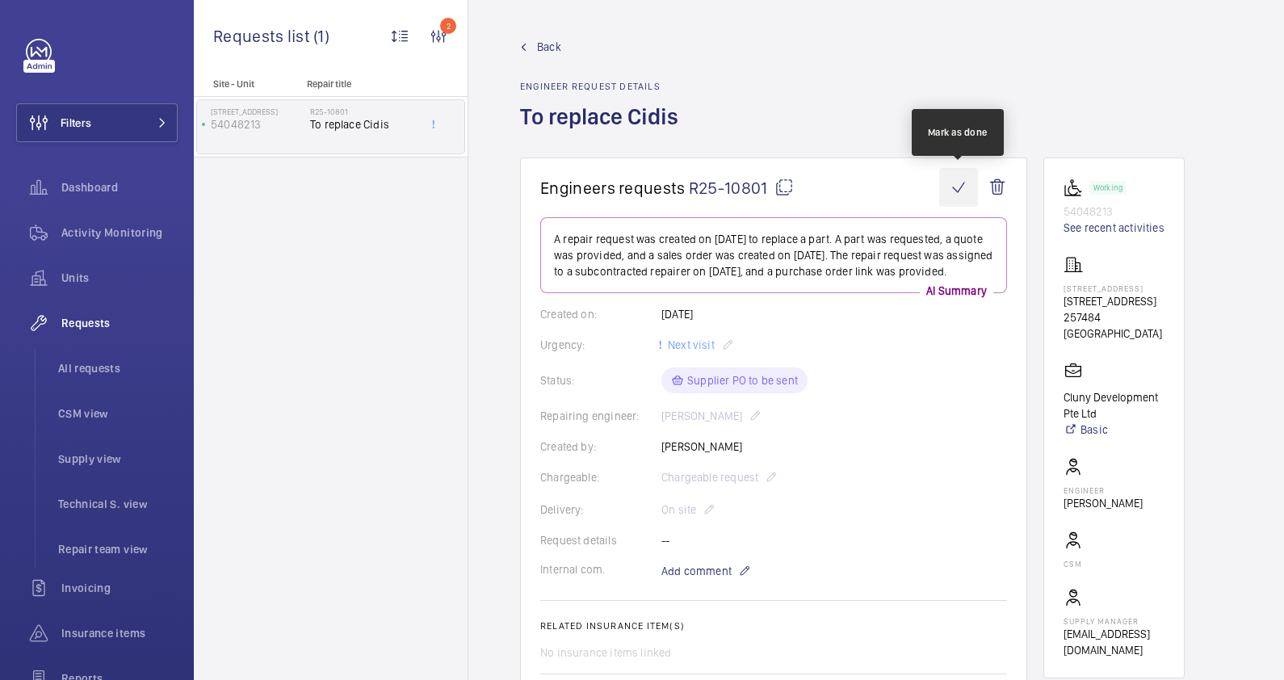
click at [955, 191] on wm-front-icon-button at bounding box center [958, 187] width 39 height 39
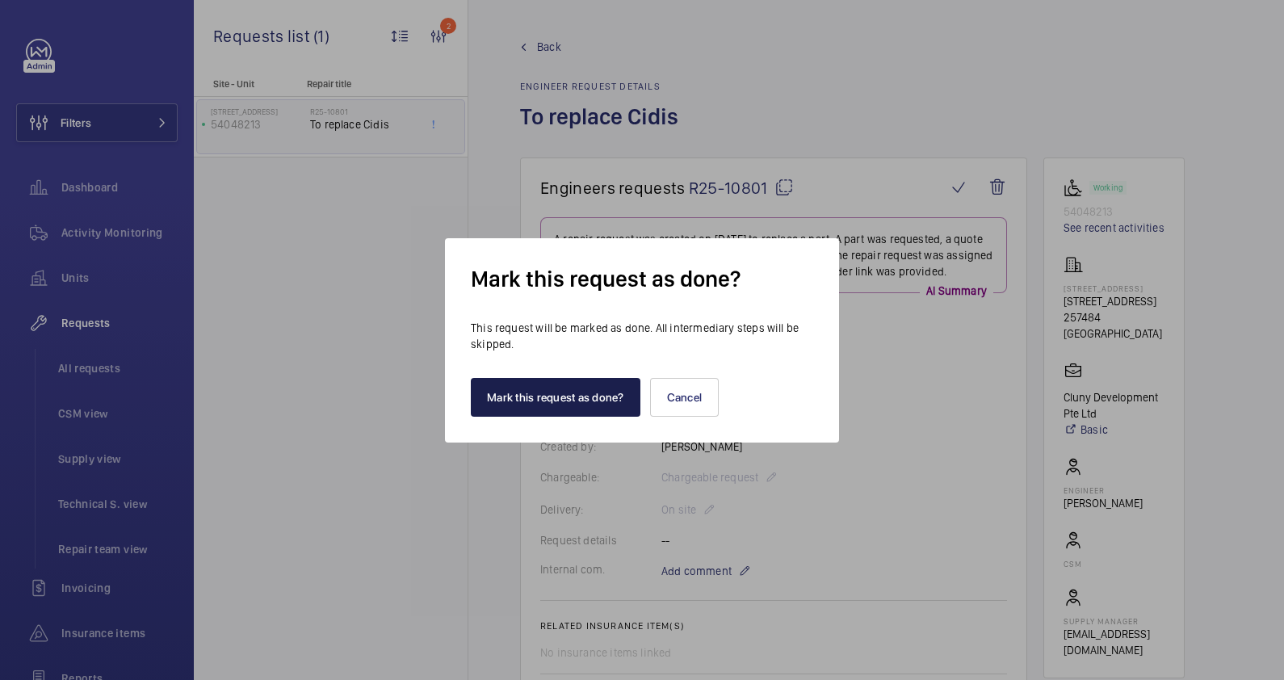
click at [590, 396] on button "Mark this request as done?" at bounding box center [556, 397] width 170 height 39
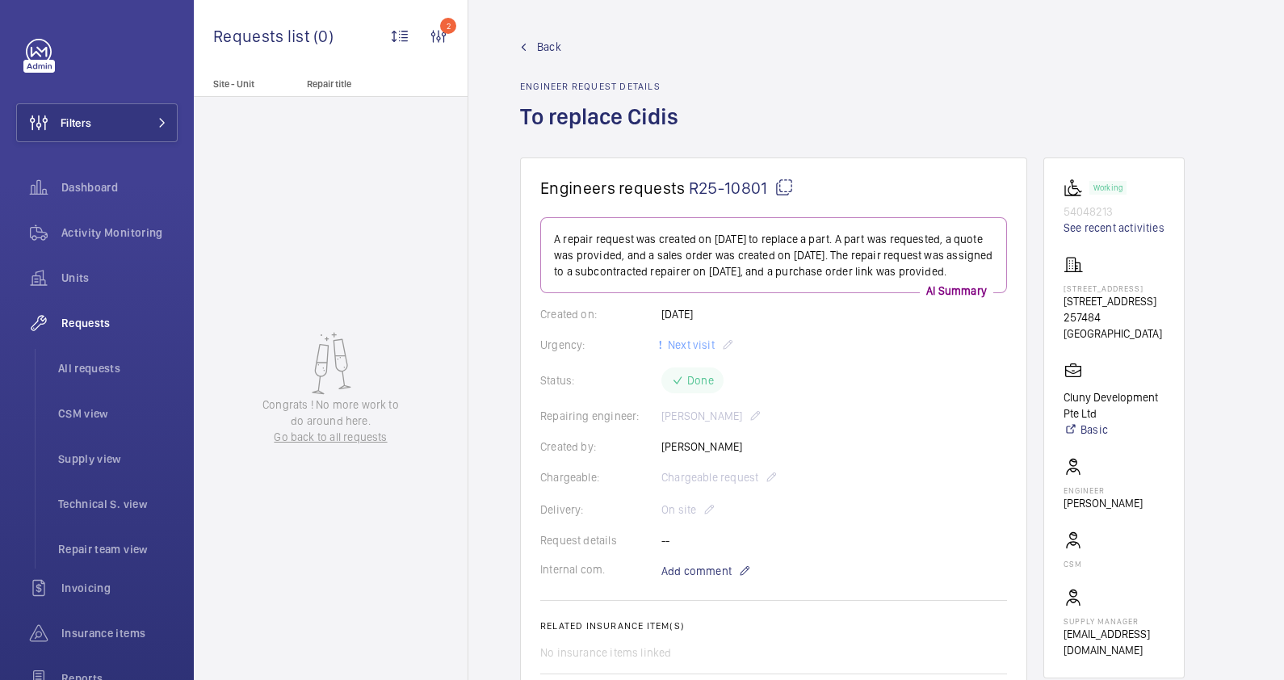
click at [530, 50] on link "Back" at bounding box center [604, 47] width 168 height 16
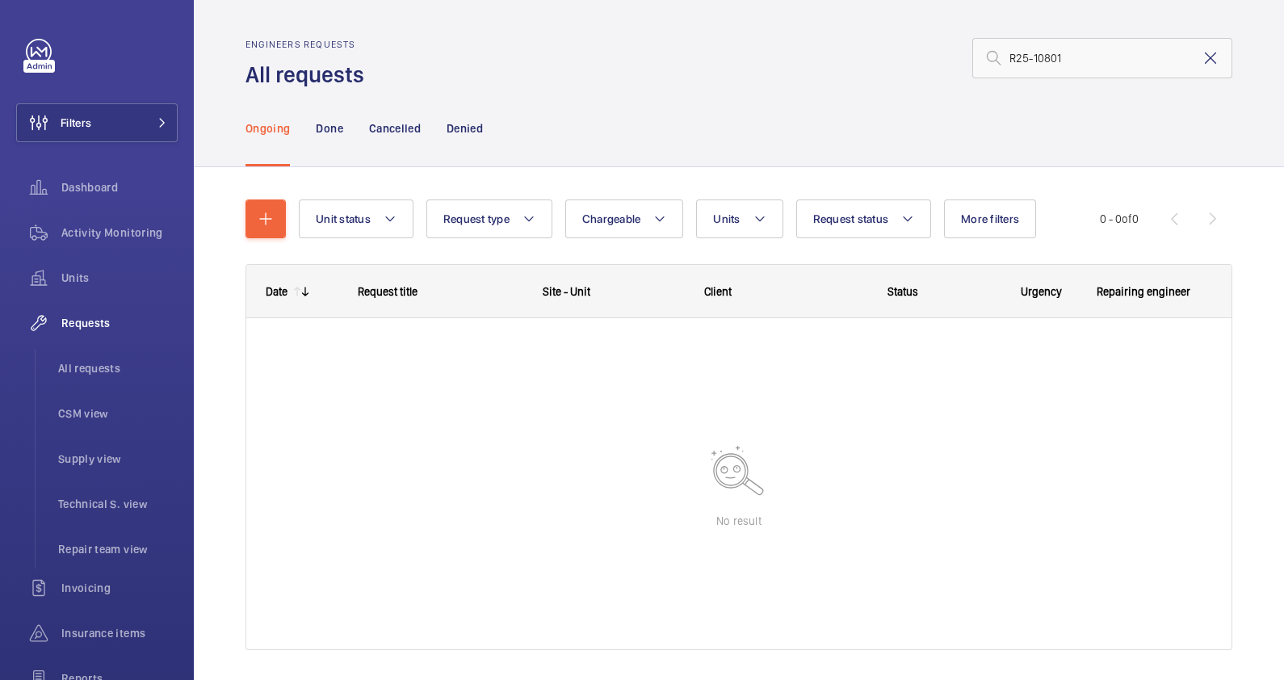
click at [1201, 57] on mat-icon at bounding box center [1210, 57] width 19 height 19
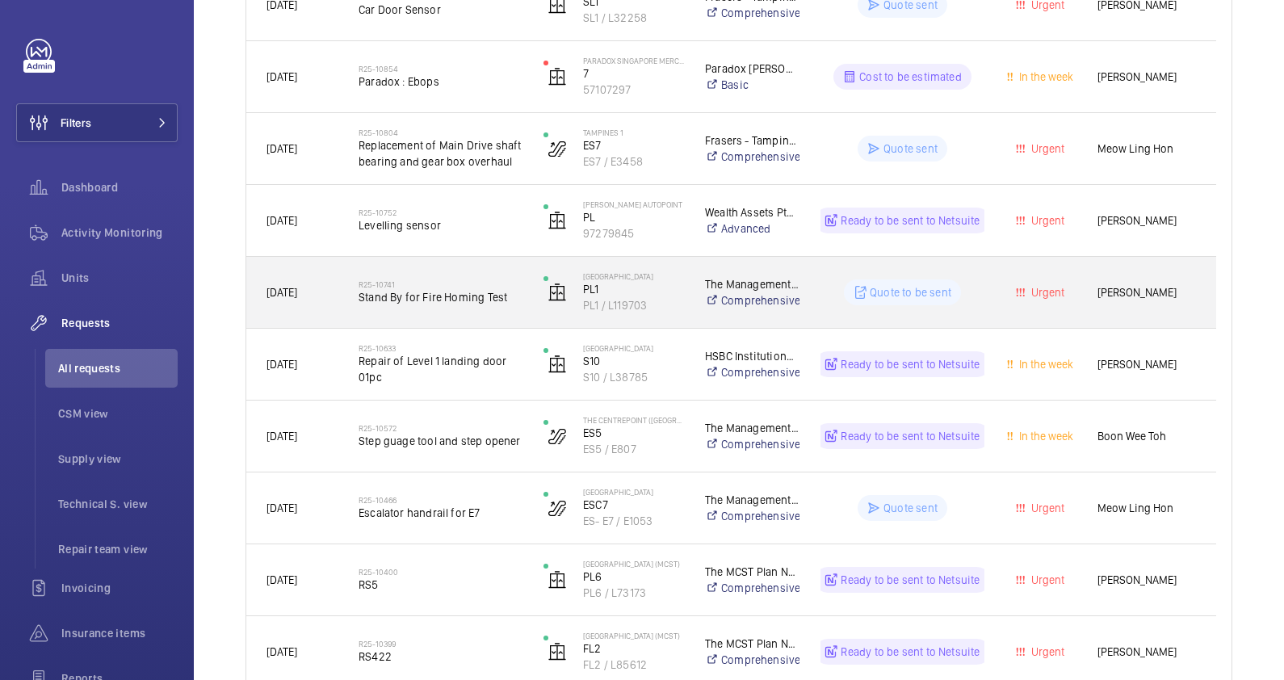
scroll to position [807, 0]
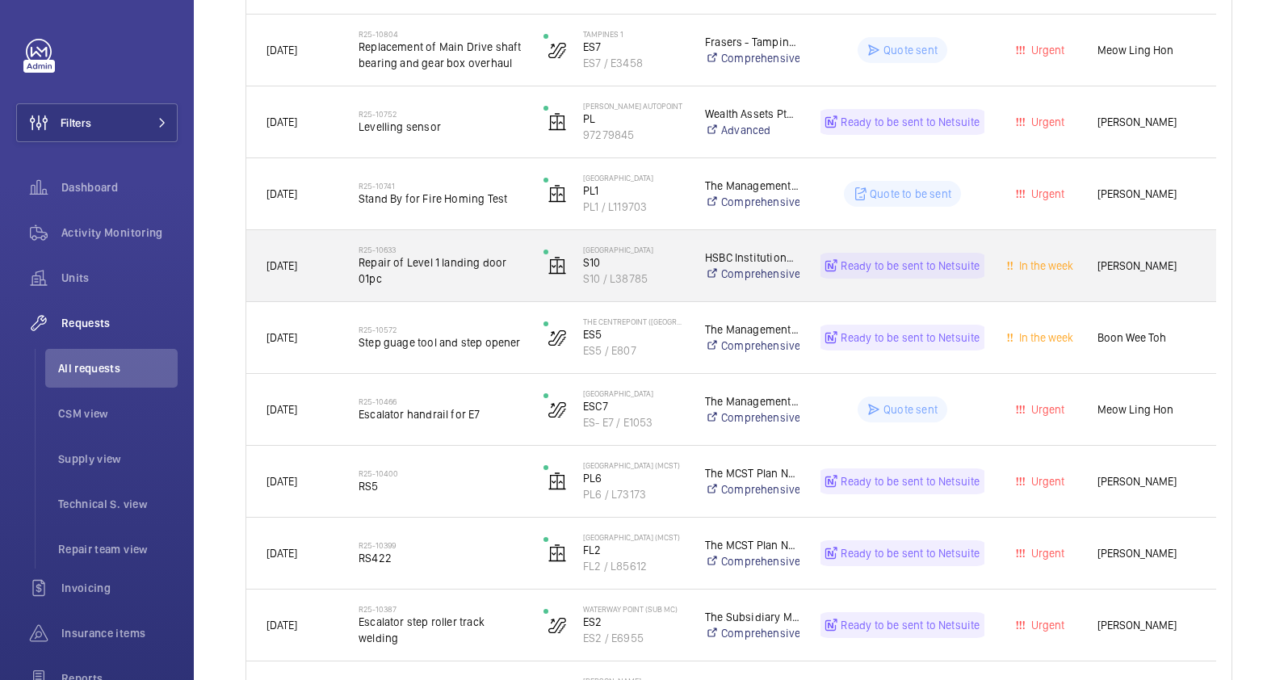
click at [412, 272] on span "Repair of Level 1 landing door 01pc" at bounding box center [440, 270] width 164 height 32
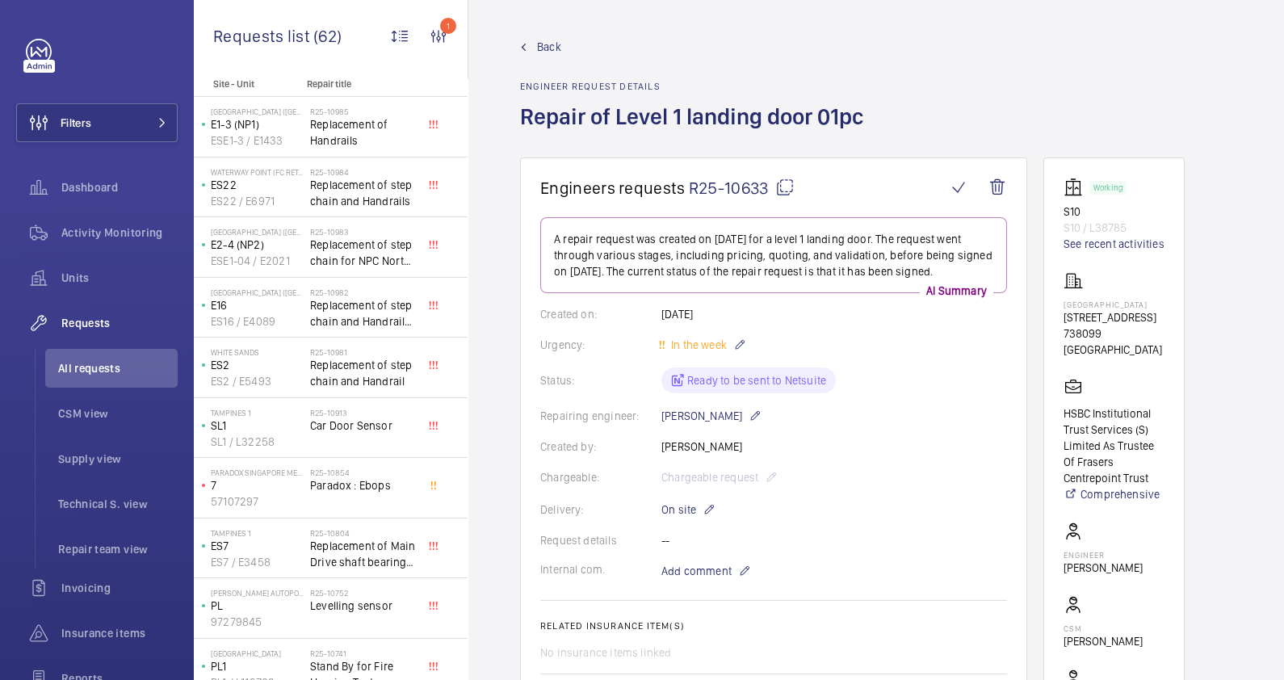
click at [538, 48] on span "Back" at bounding box center [549, 47] width 24 height 16
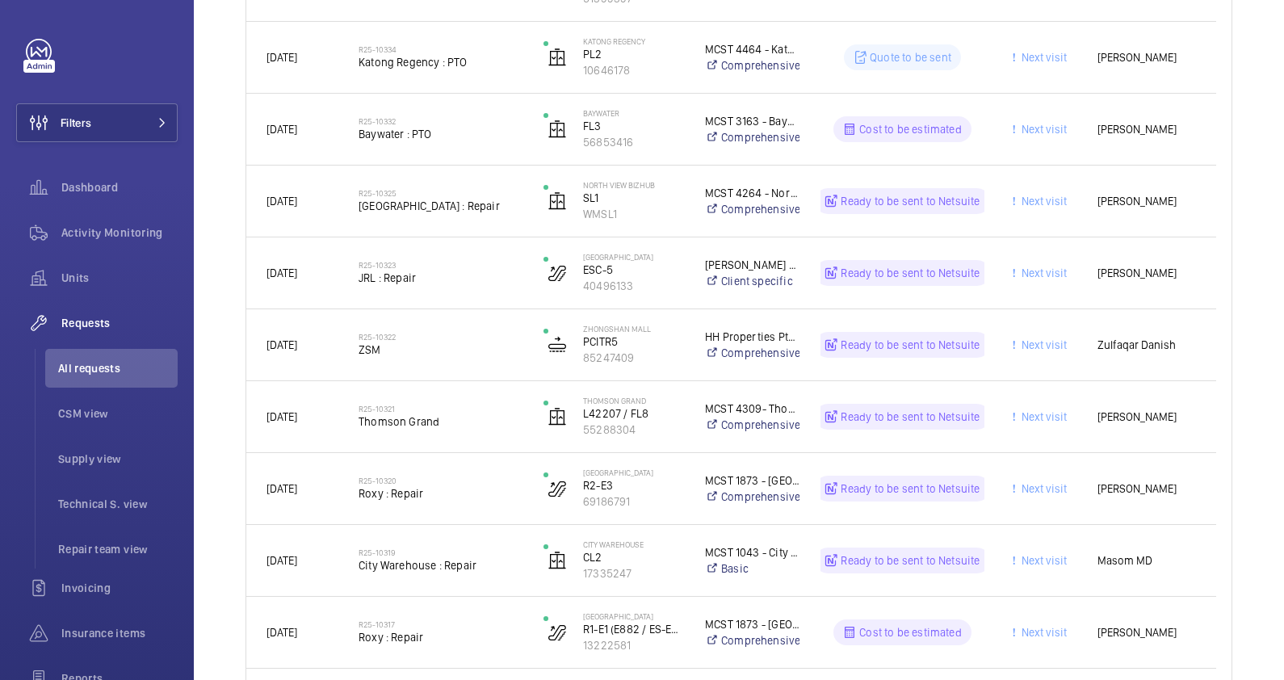
scroll to position [1871, 0]
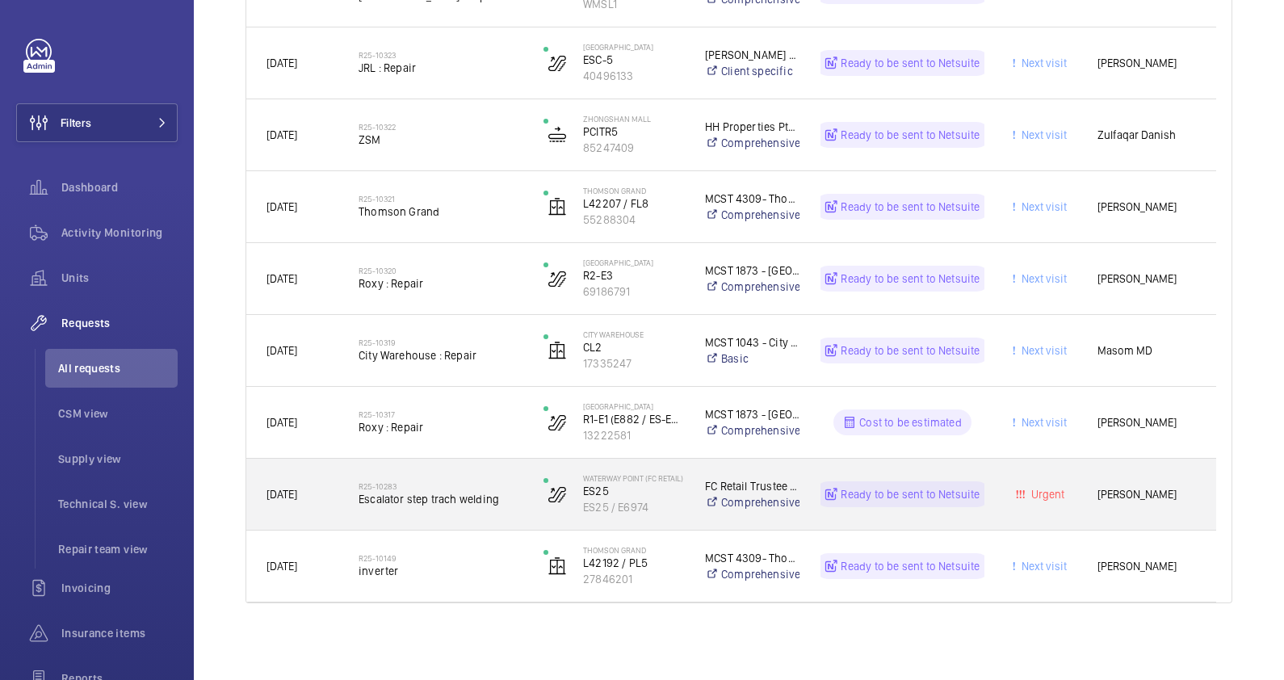
click at [505, 496] on span "Escalator step trach welding" at bounding box center [440, 499] width 164 height 16
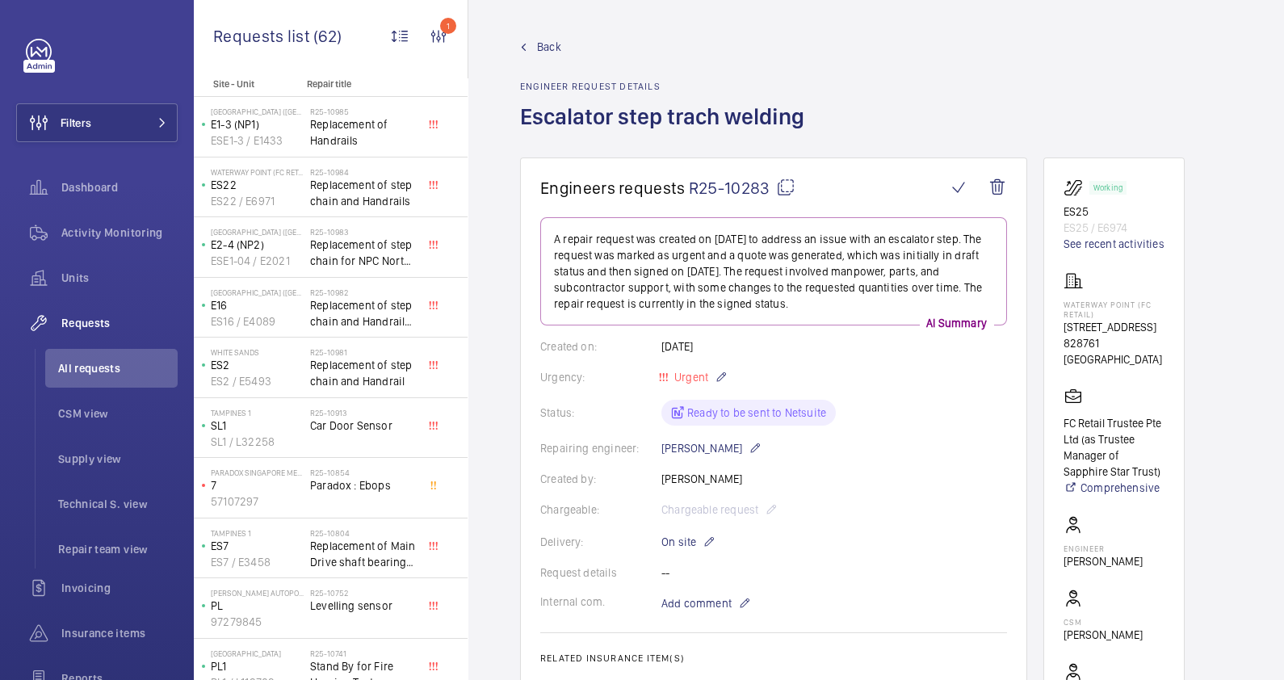
click at [549, 48] on span "Back" at bounding box center [549, 47] width 24 height 16
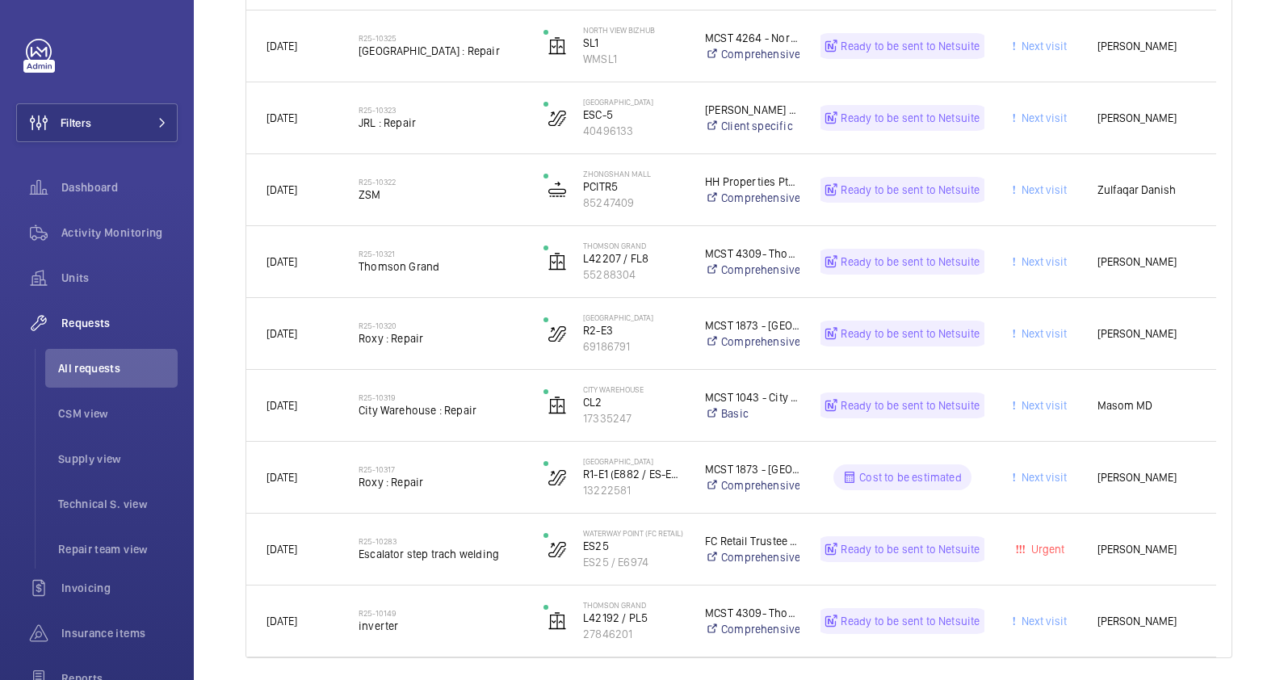
scroll to position [1871, 0]
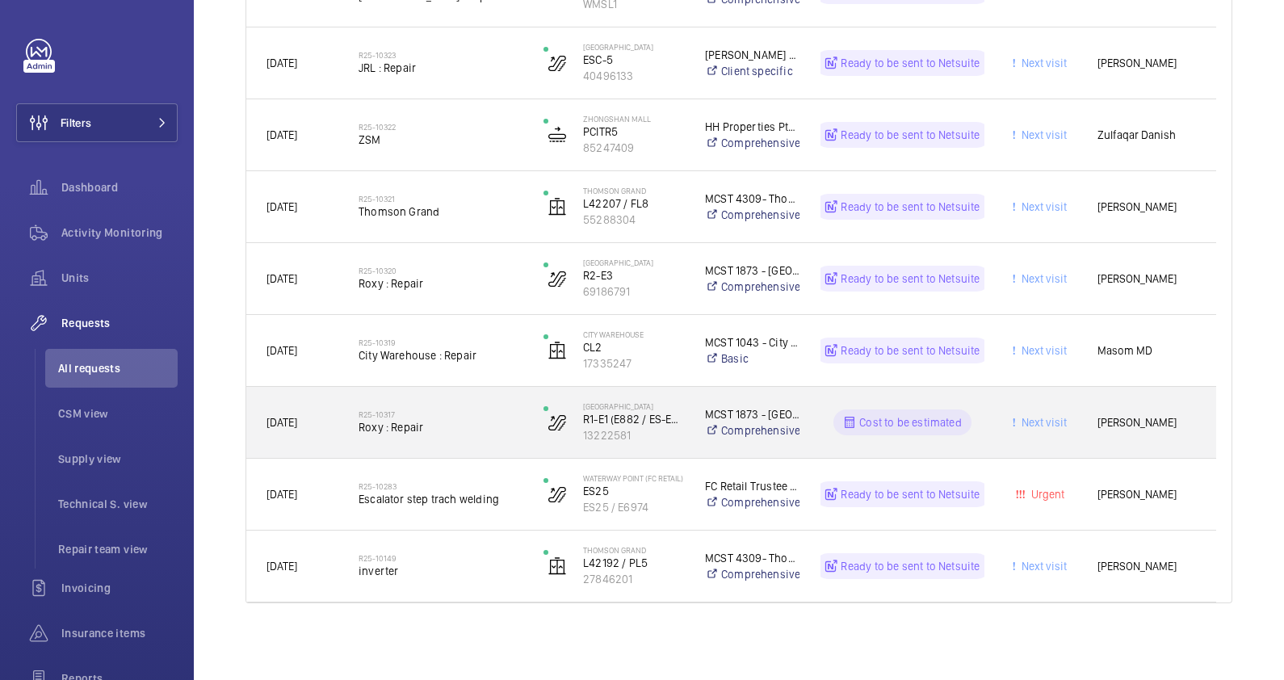
click at [451, 437] on div "R25-10317 Roxy : Repair" at bounding box center [440, 422] width 164 height 47
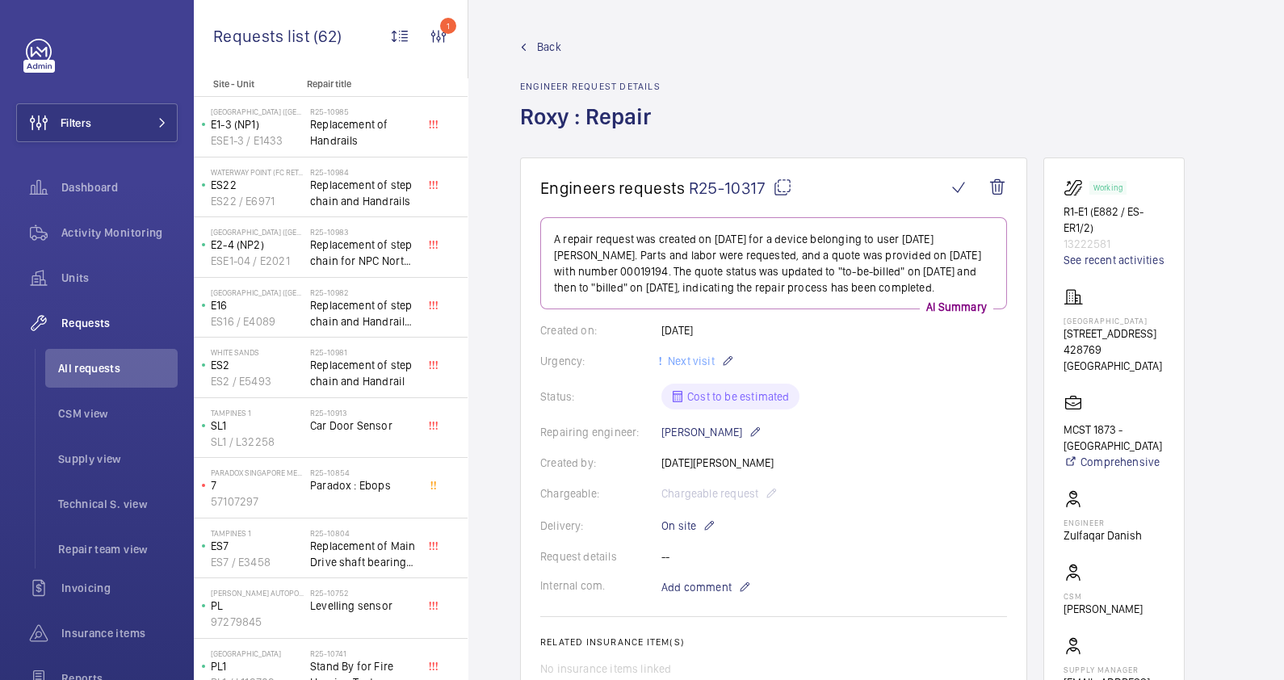
click at [542, 48] on span "Back" at bounding box center [549, 47] width 24 height 16
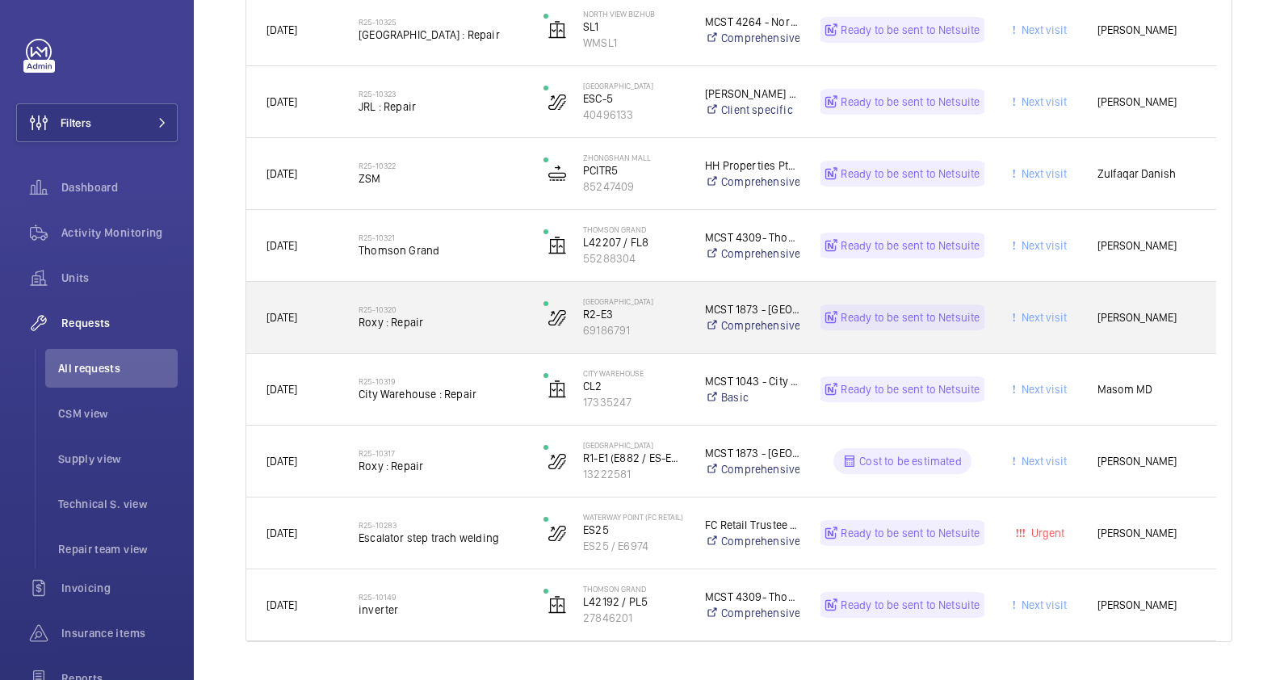
scroll to position [1863, 0]
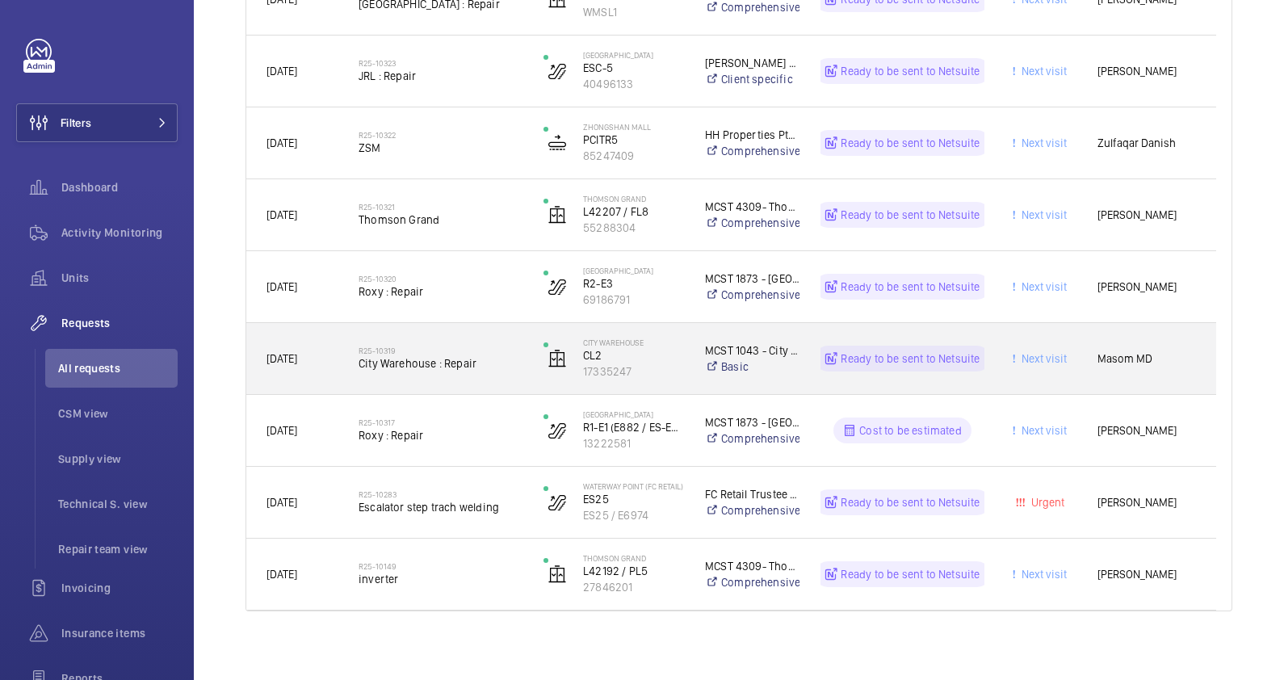
click at [488, 374] on div "R25-10319 City Warehouse : Repair" at bounding box center [440, 358] width 164 height 47
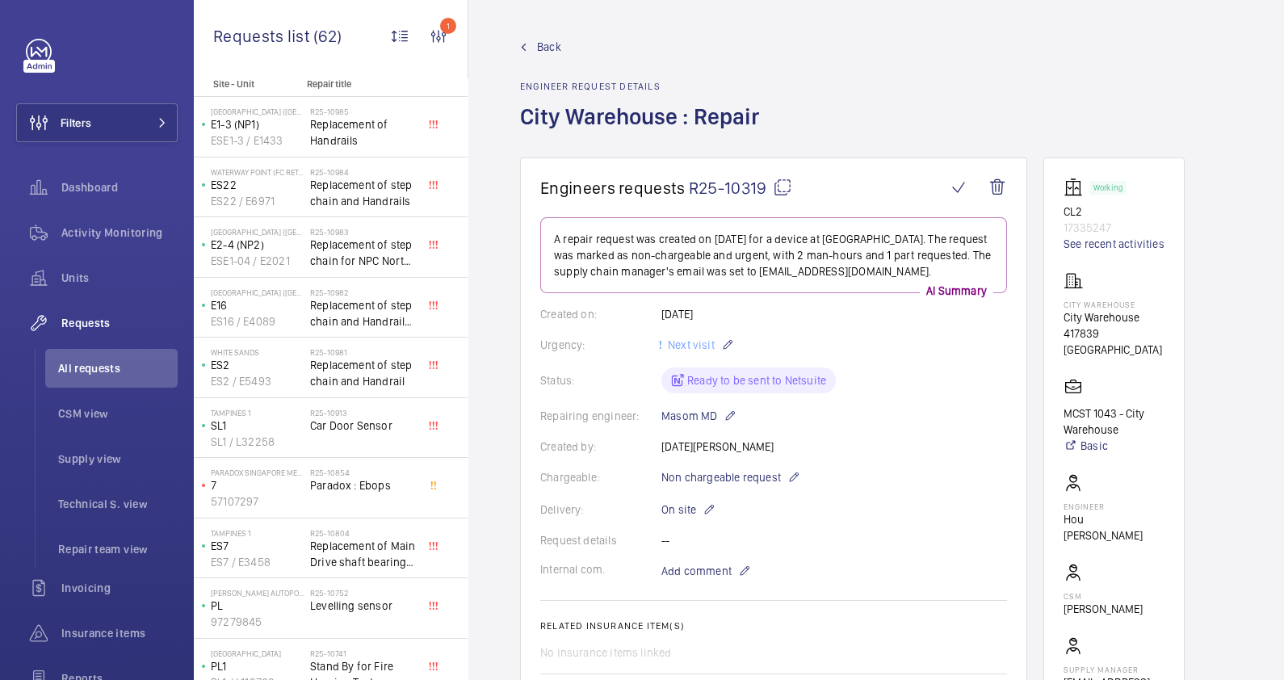
click at [549, 48] on span "Back" at bounding box center [549, 47] width 24 height 16
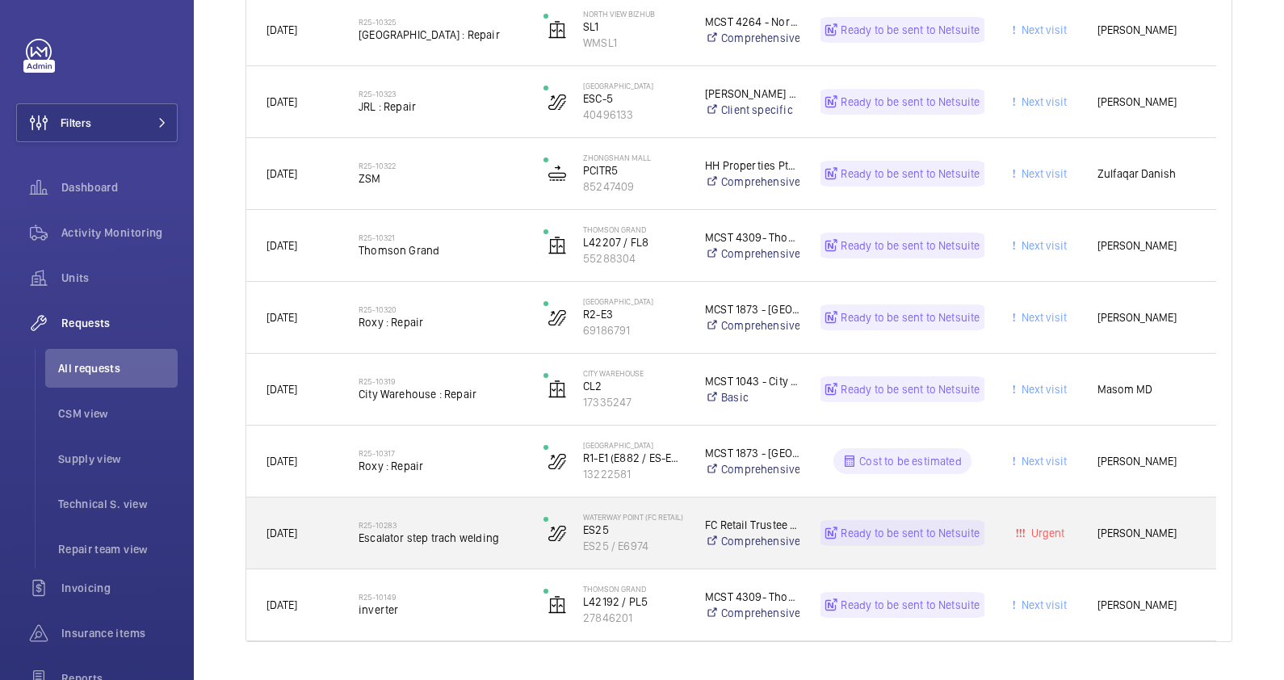
scroll to position [1871, 0]
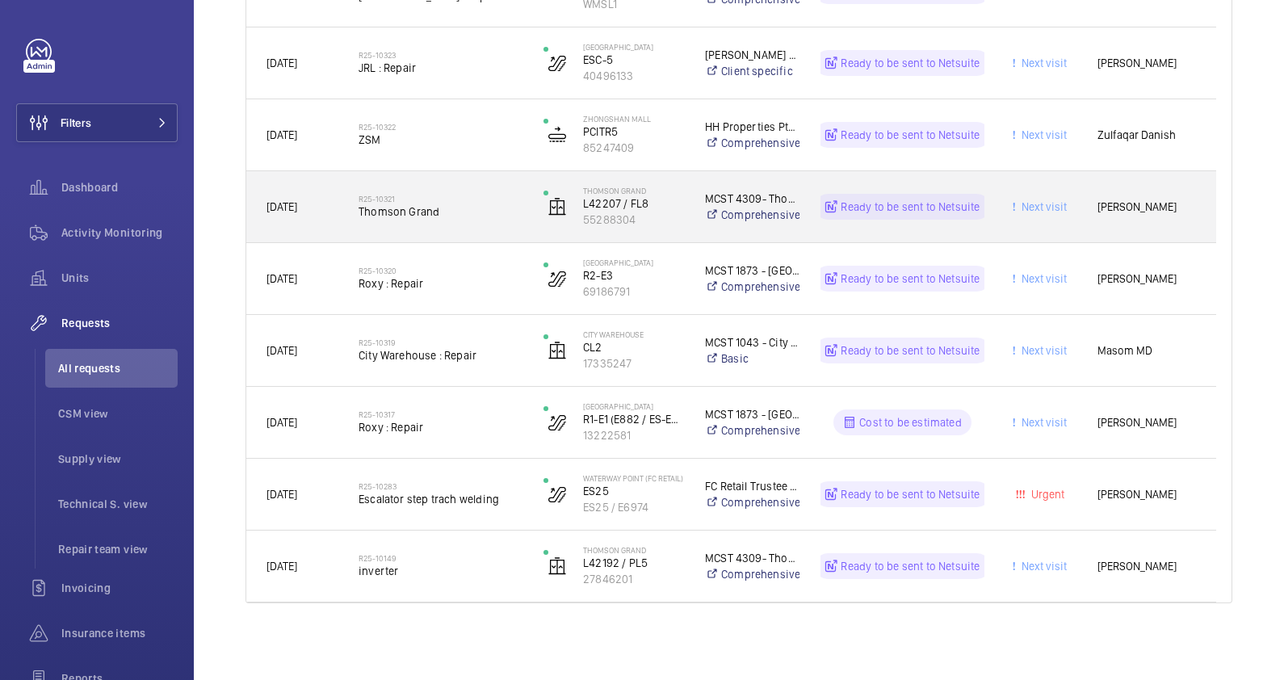
click at [471, 212] on span "Thomson Grand" at bounding box center [440, 211] width 164 height 16
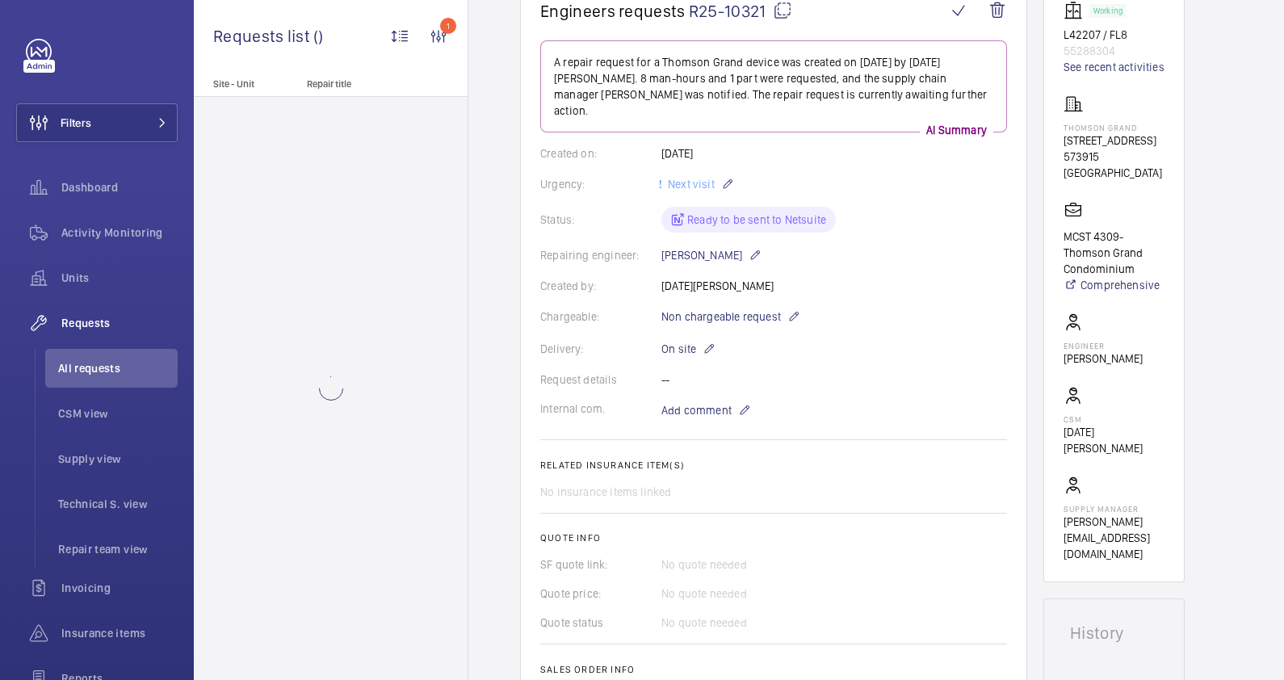
scroll to position [505, 0]
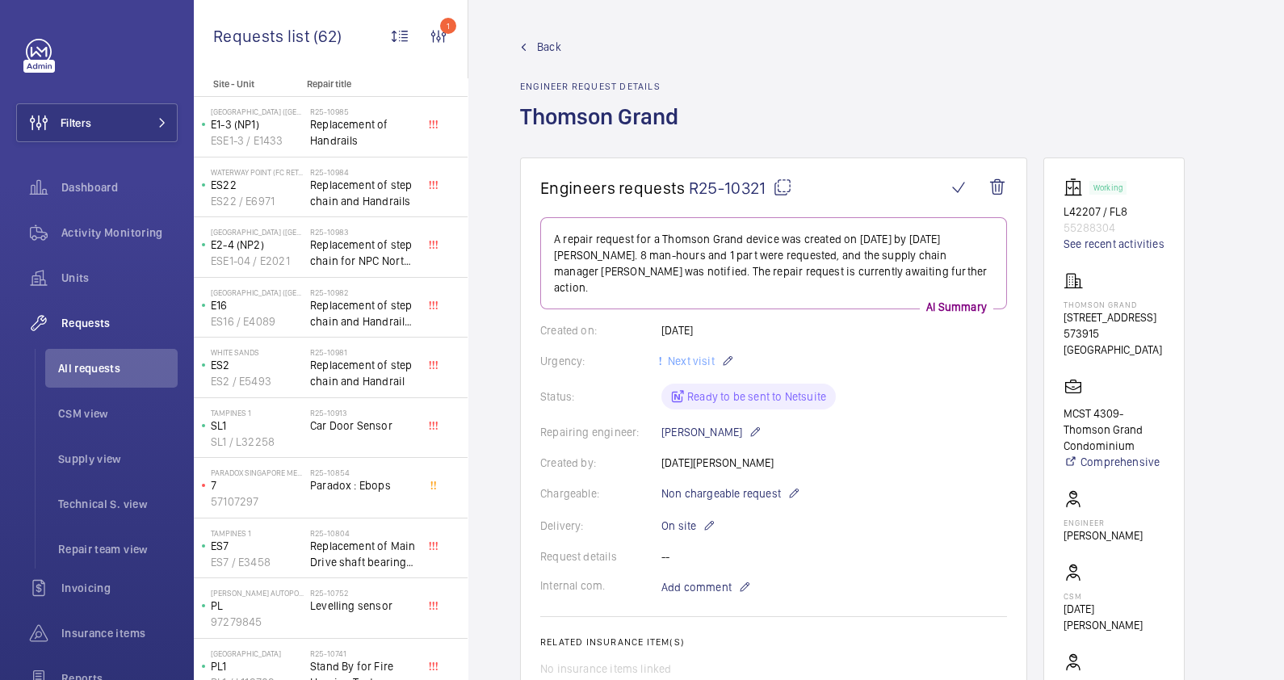
click at [559, 40] on span "Back" at bounding box center [549, 47] width 24 height 16
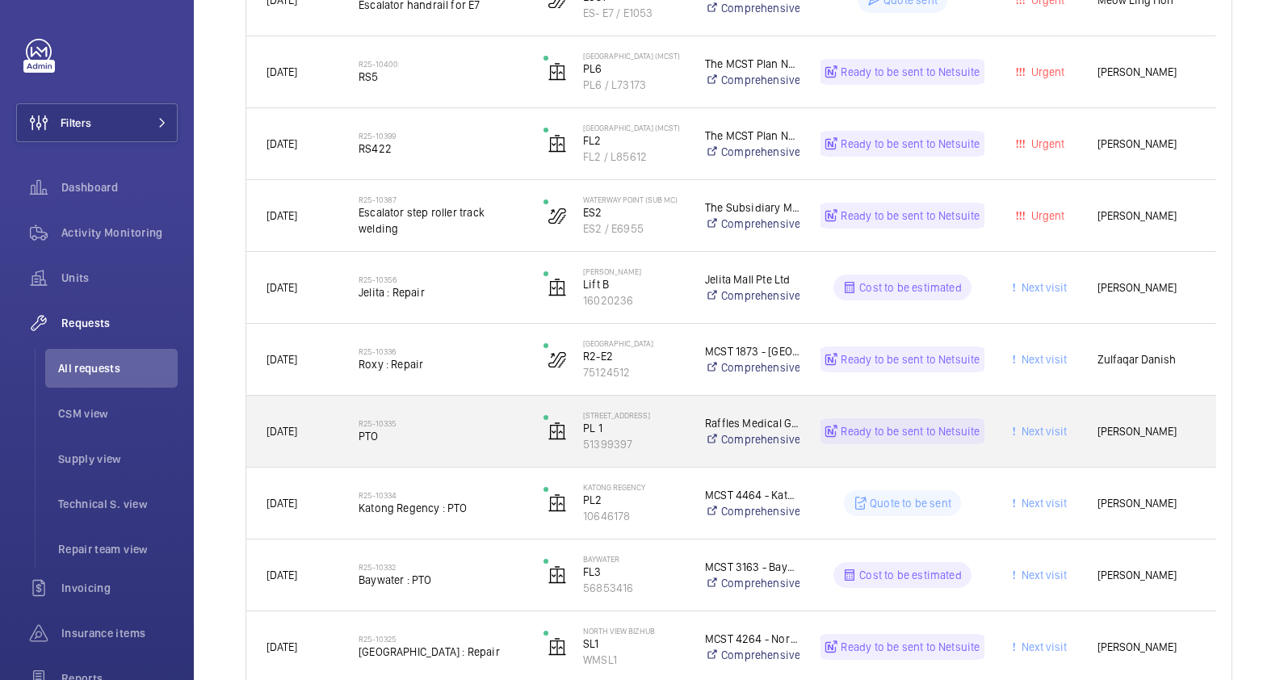
scroll to position [1258, 0]
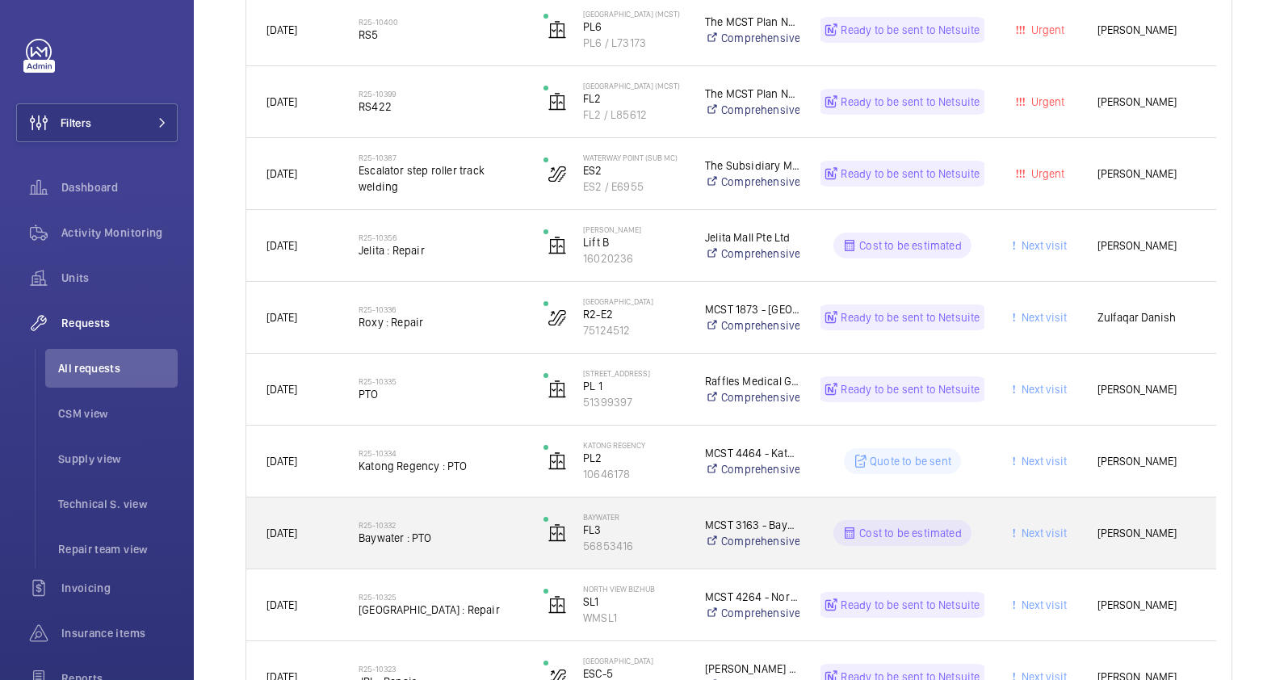
click at [468, 555] on div "R25-10332 Baywater : PTO" at bounding box center [440, 532] width 164 height 47
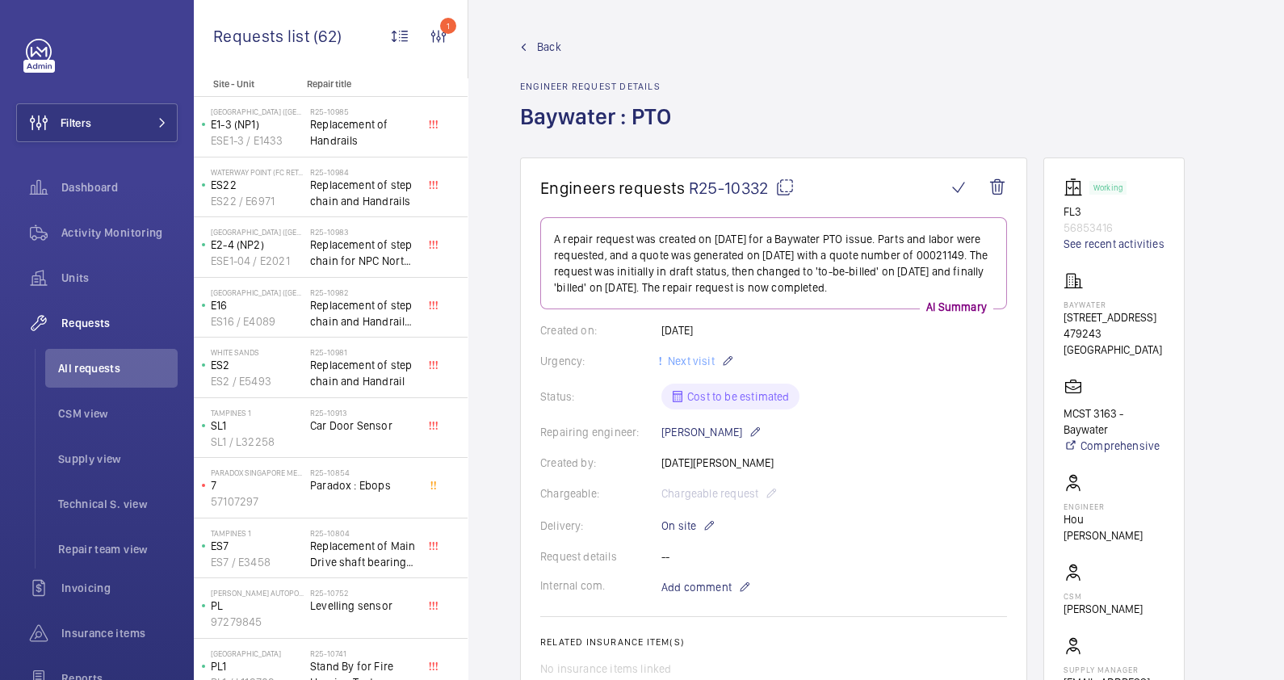
click at [535, 44] on link "Back" at bounding box center [600, 47] width 161 height 16
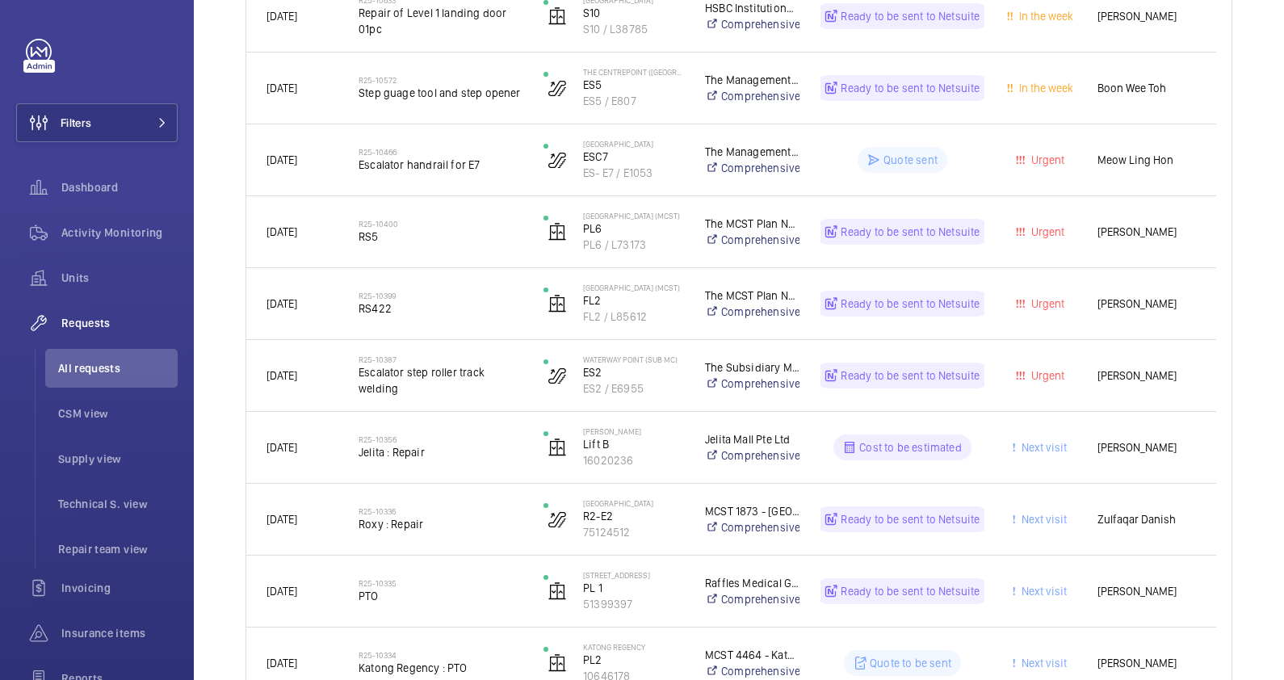
scroll to position [1561, 0]
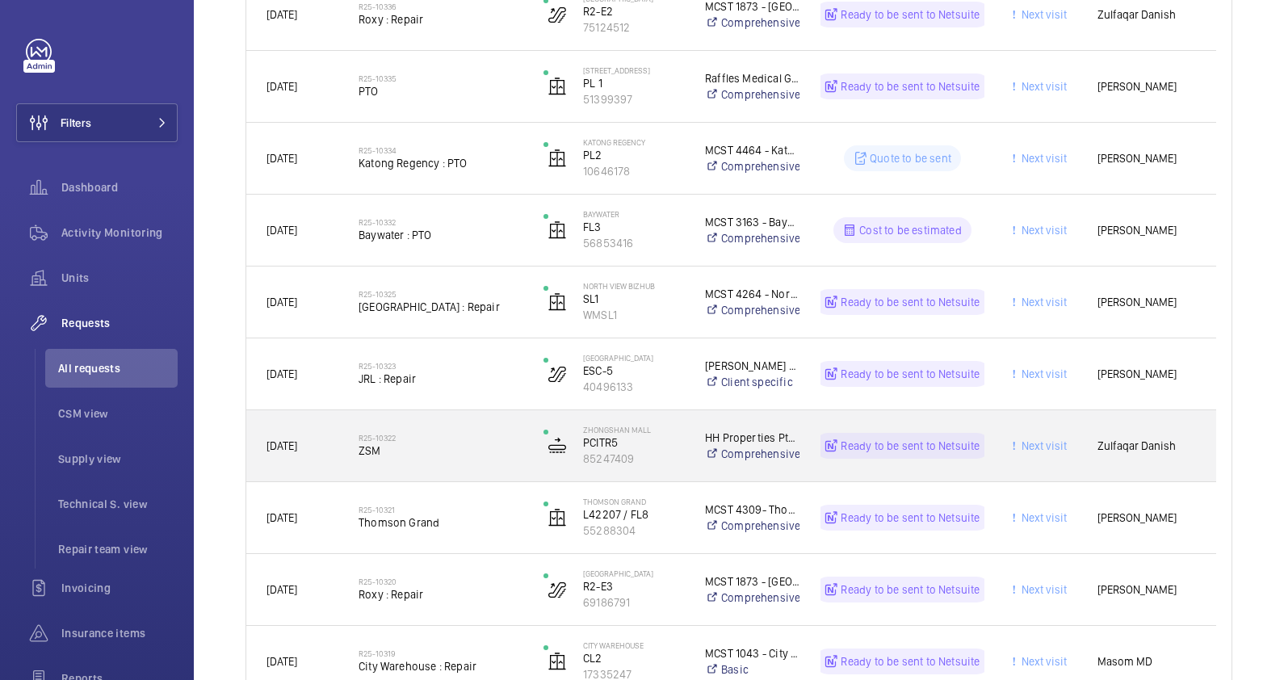
click at [443, 477] on div "R25-10322 ZSM" at bounding box center [430, 445] width 183 height 73
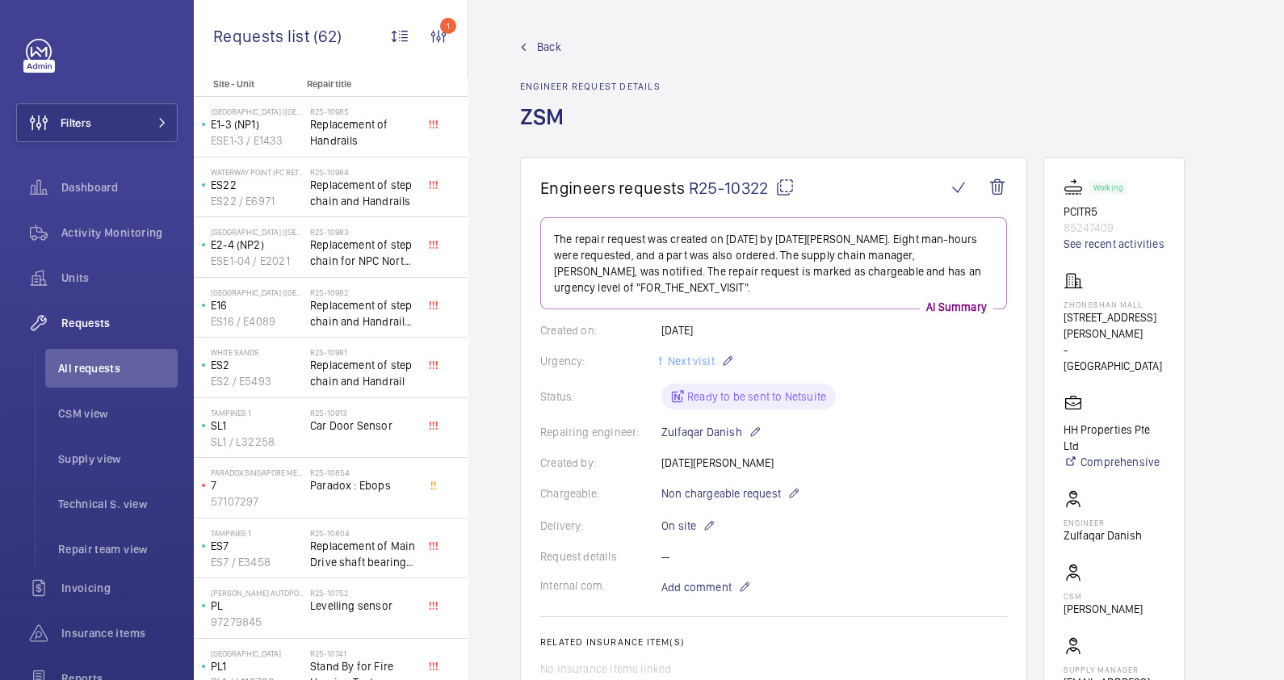
click at [555, 48] on span "Back" at bounding box center [549, 47] width 24 height 16
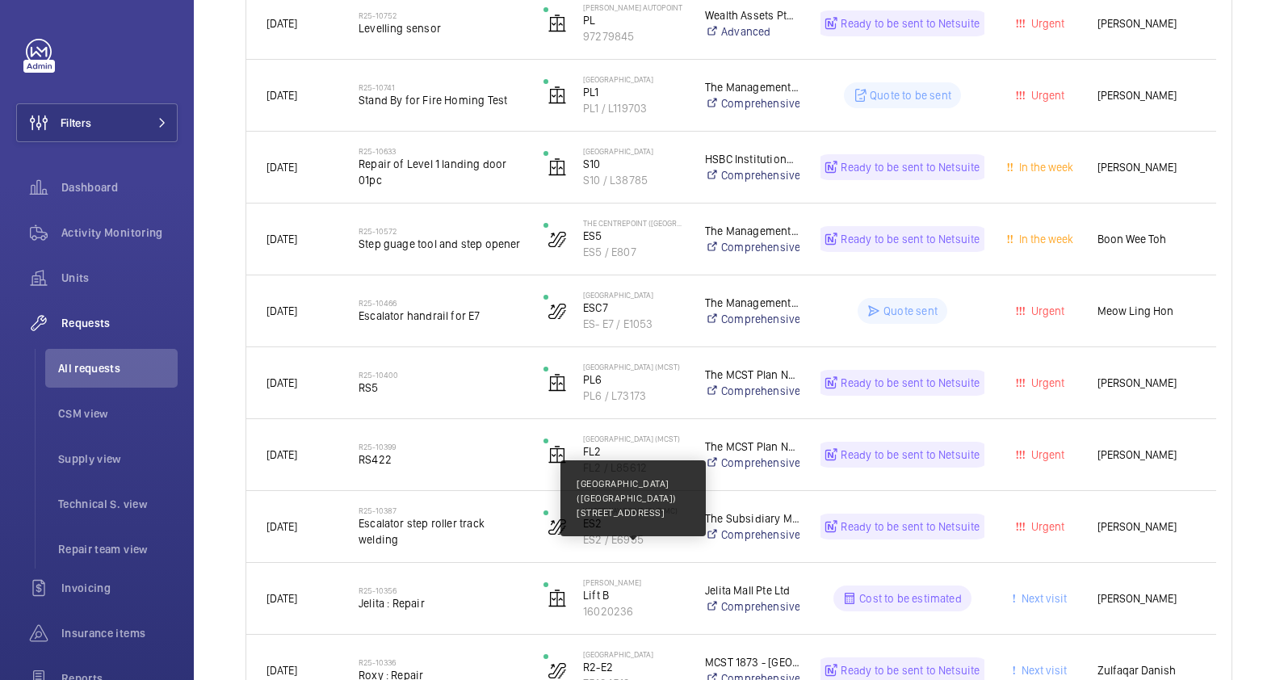
scroll to position [1211, 0]
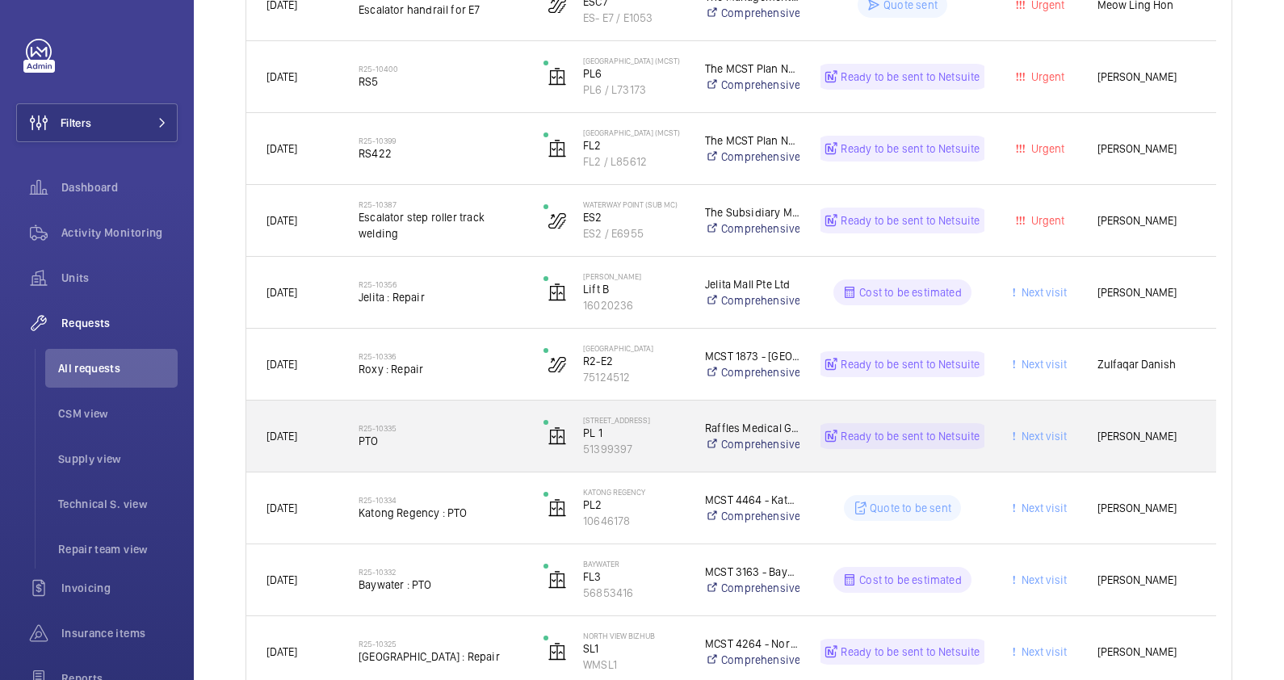
click at [470, 441] on span "PTO" at bounding box center [440, 441] width 164 height 16
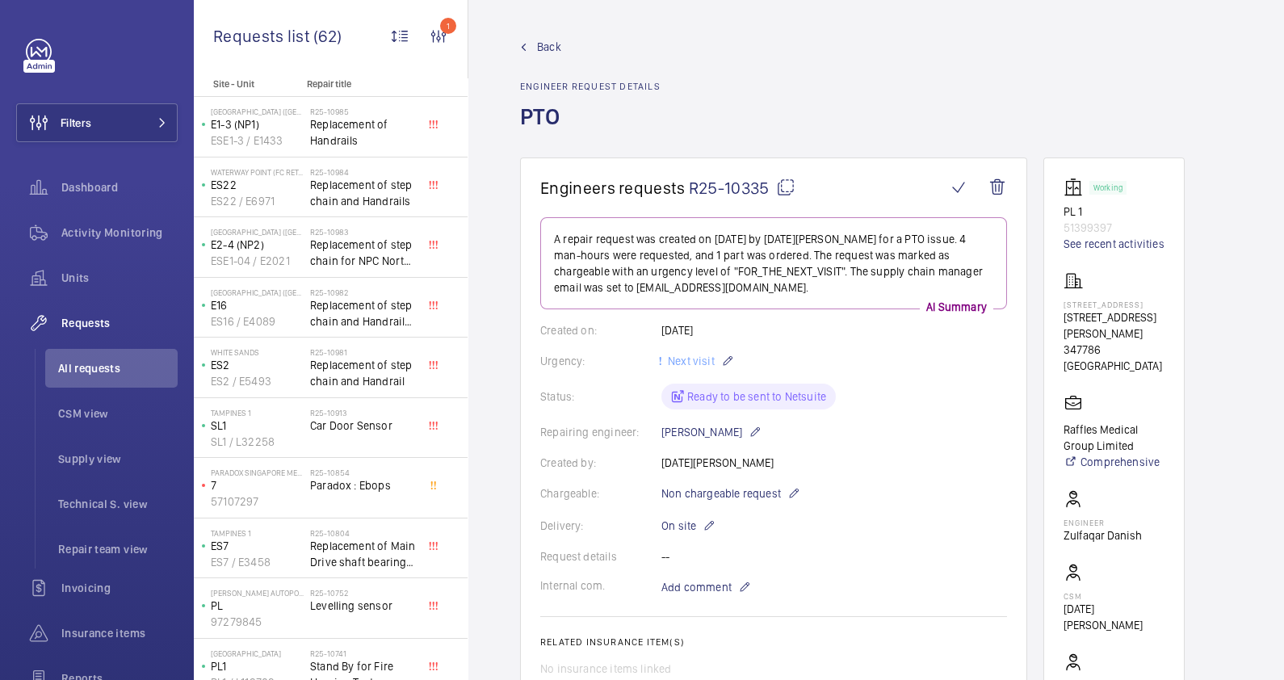
click at [545, 52] on span "Back" at bounding box center [549, 47] width 24 height 16
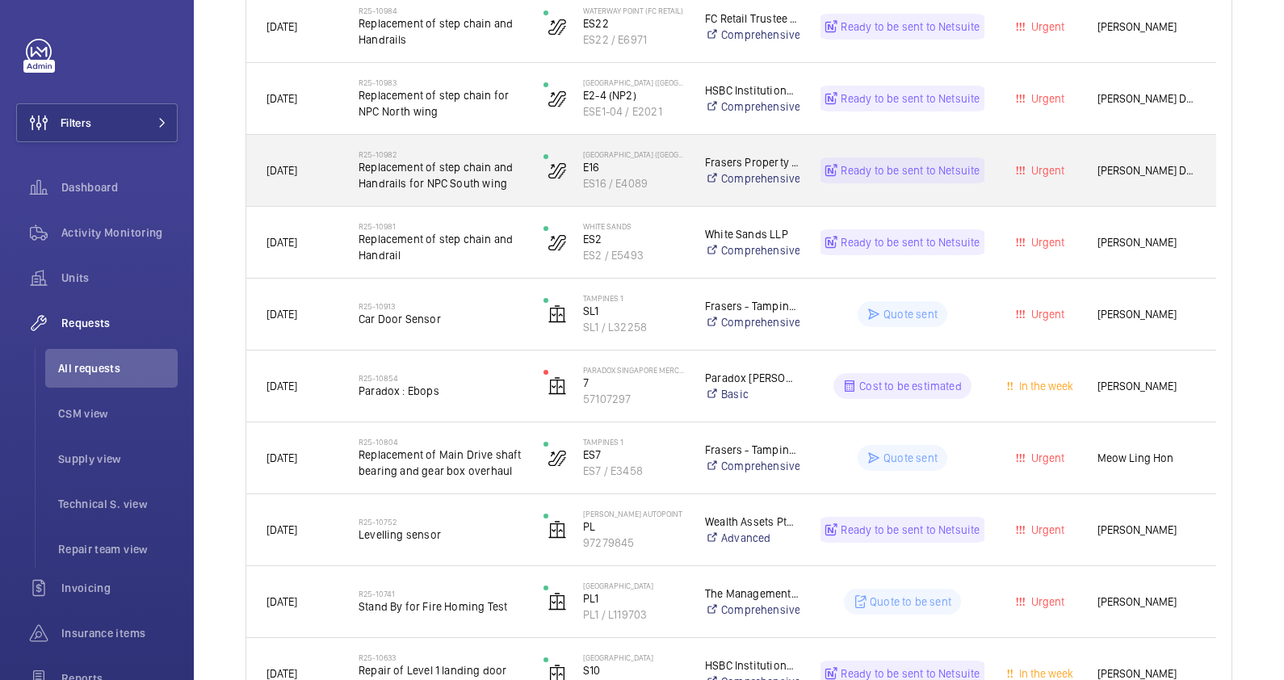
scroll to position [403, 0]
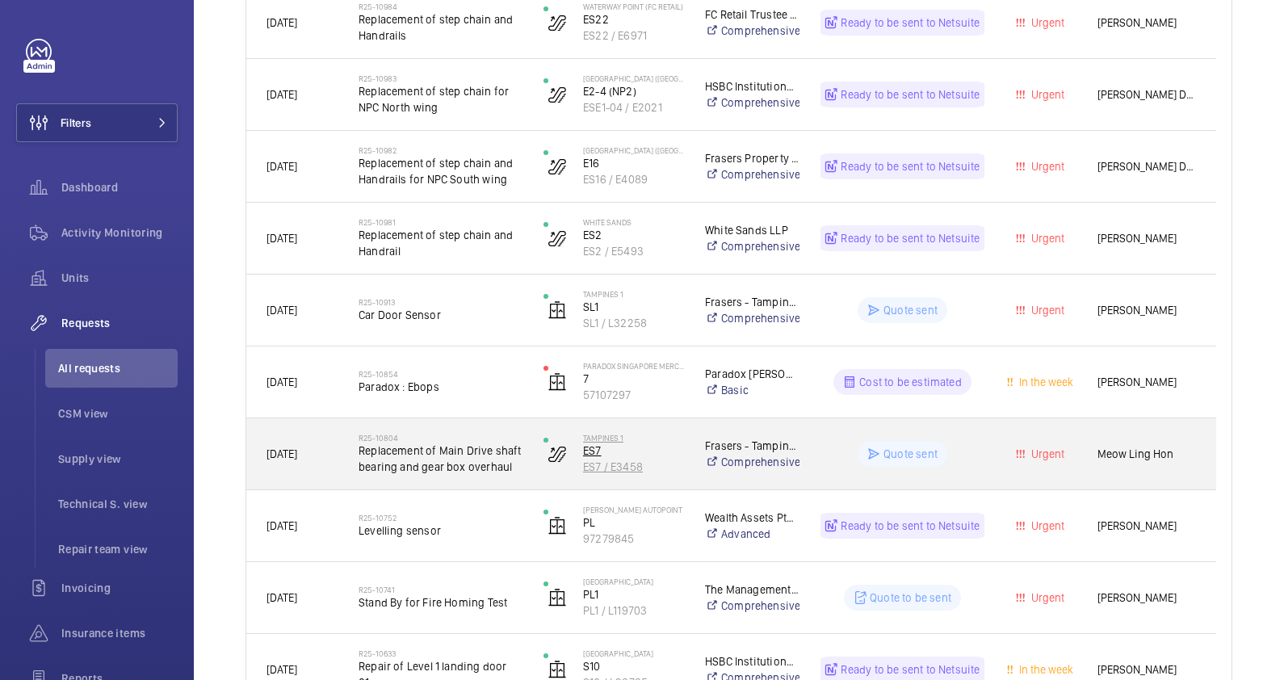
click at [543, 468] on wm-front-device-cell "Tampines 1 ES7 ES7 / E3458" at bounding box center [613, 454] width 140 height 40
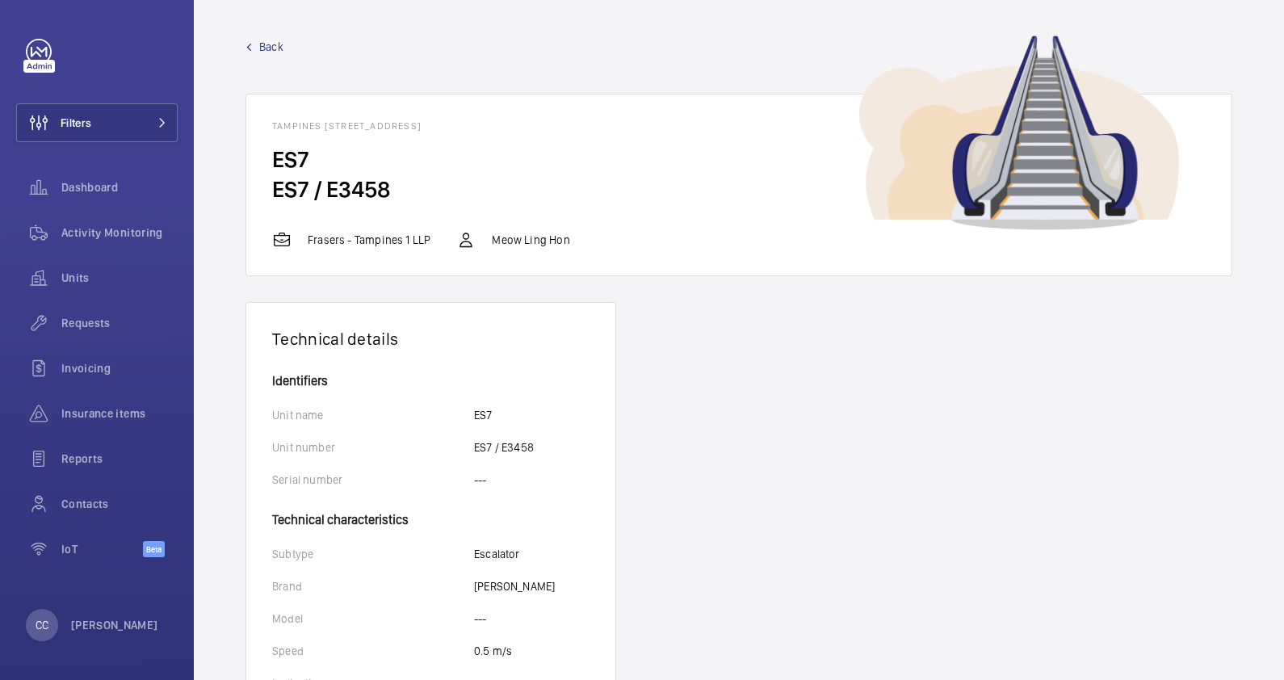
click at [275, 46] on span "Back" at bounding box center [271, 47] width 24 height 16
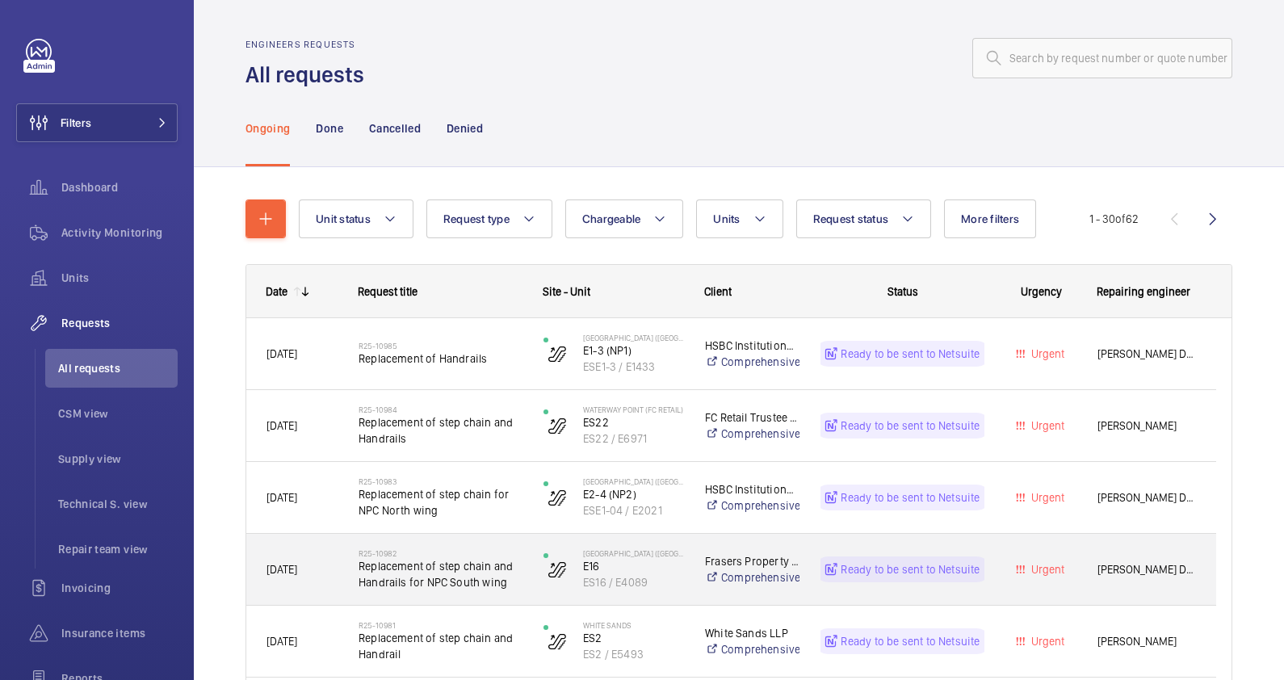
click at [330, 583] on div "[DATE]" at bounding box center [292, 569] width 90 height 51
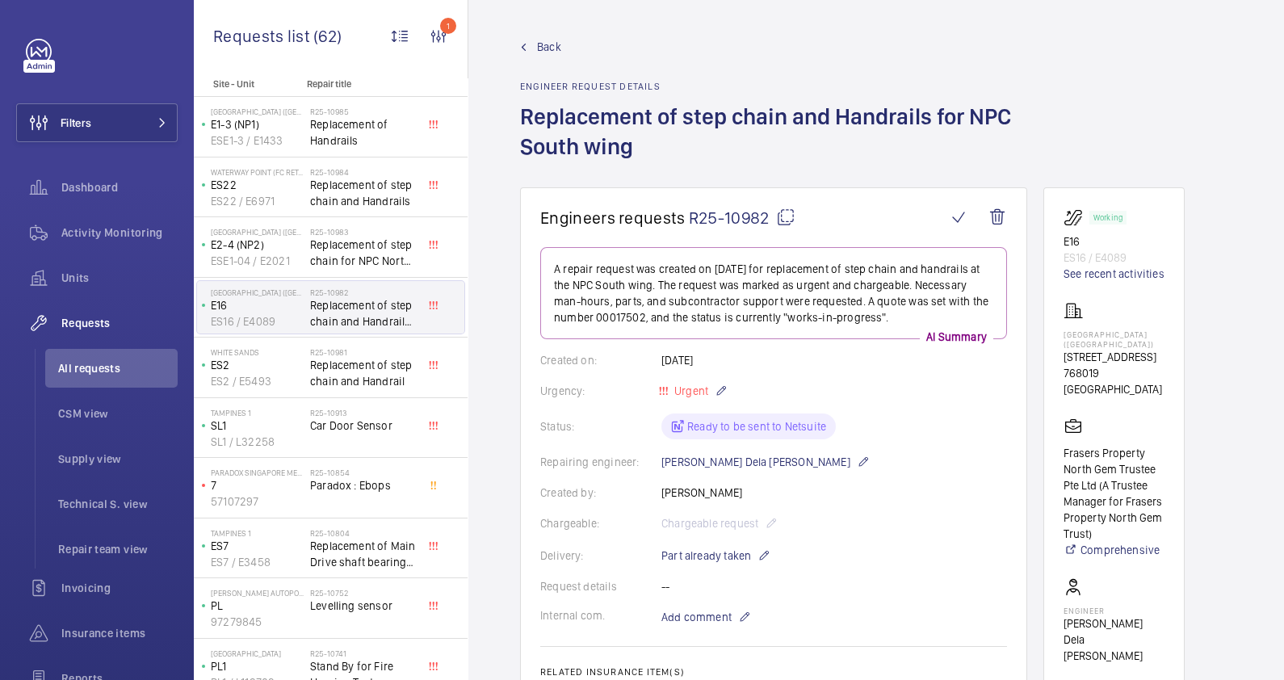
click at [549, 47] on span "Back" at bounding box center [549, 47] width 24 height 16
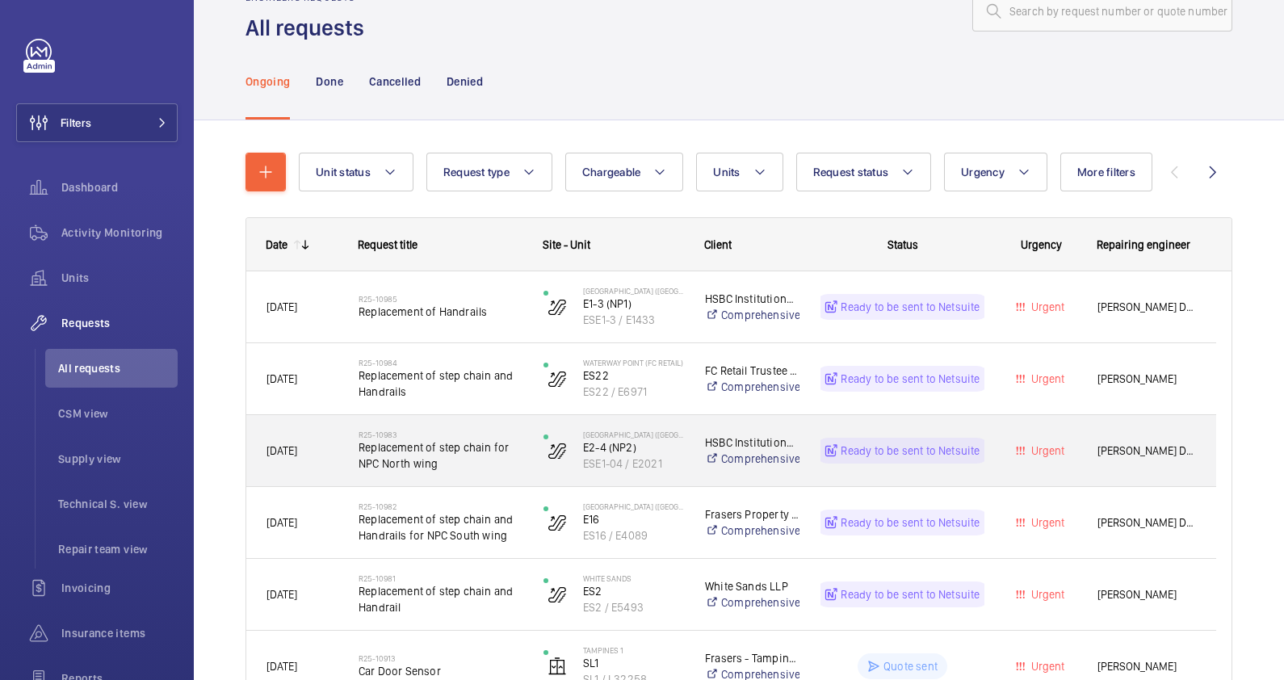
scroll to position [652, 0]
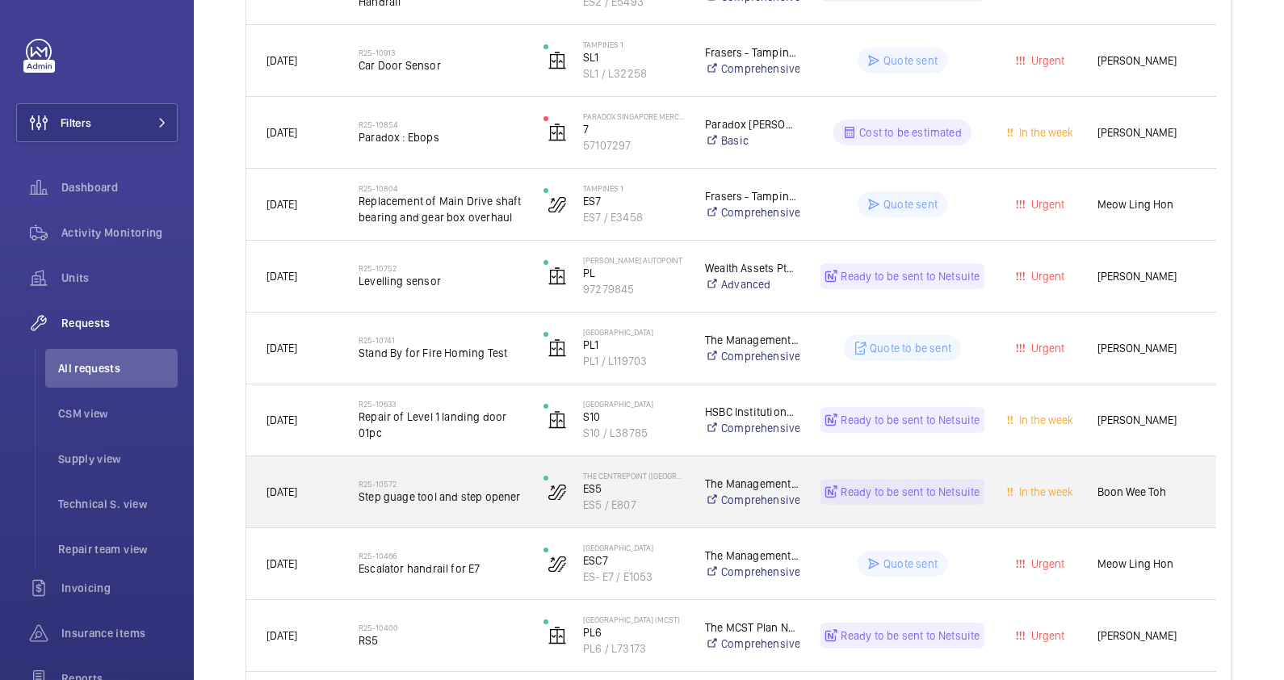
click at [315, 505] on div "[DATE]" at bounding box center [292, 492] width 90 height 51
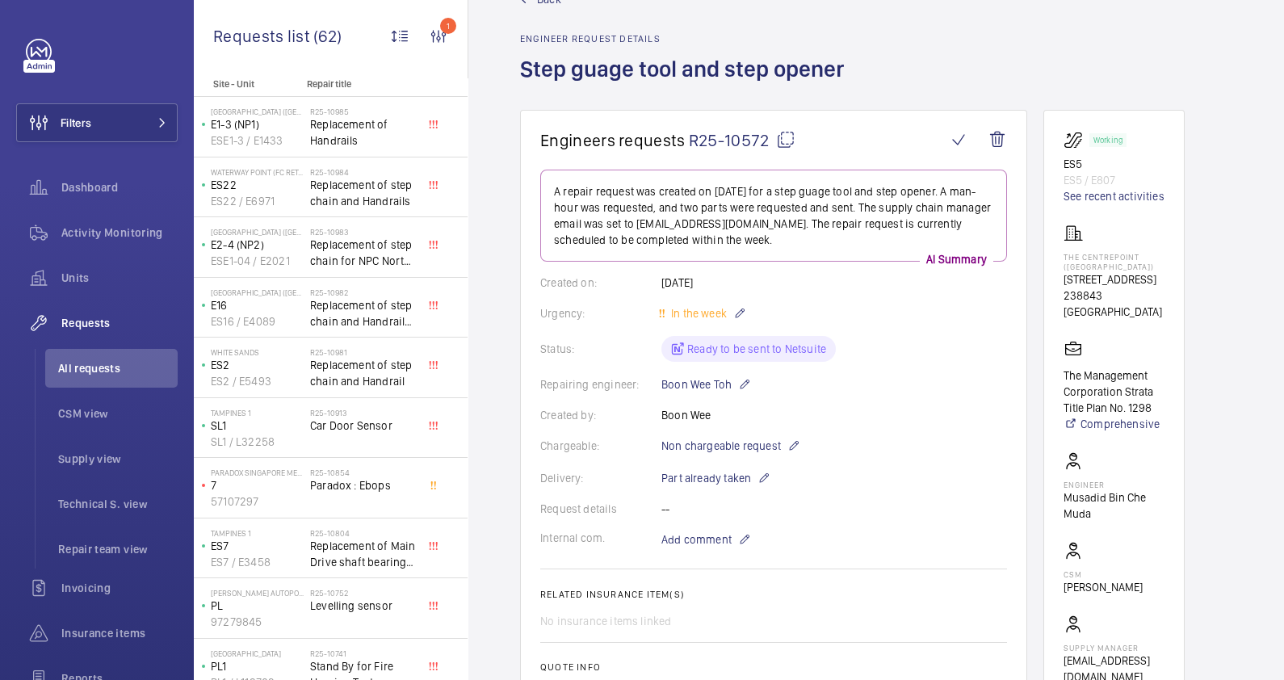
scroll to position [553, 0]
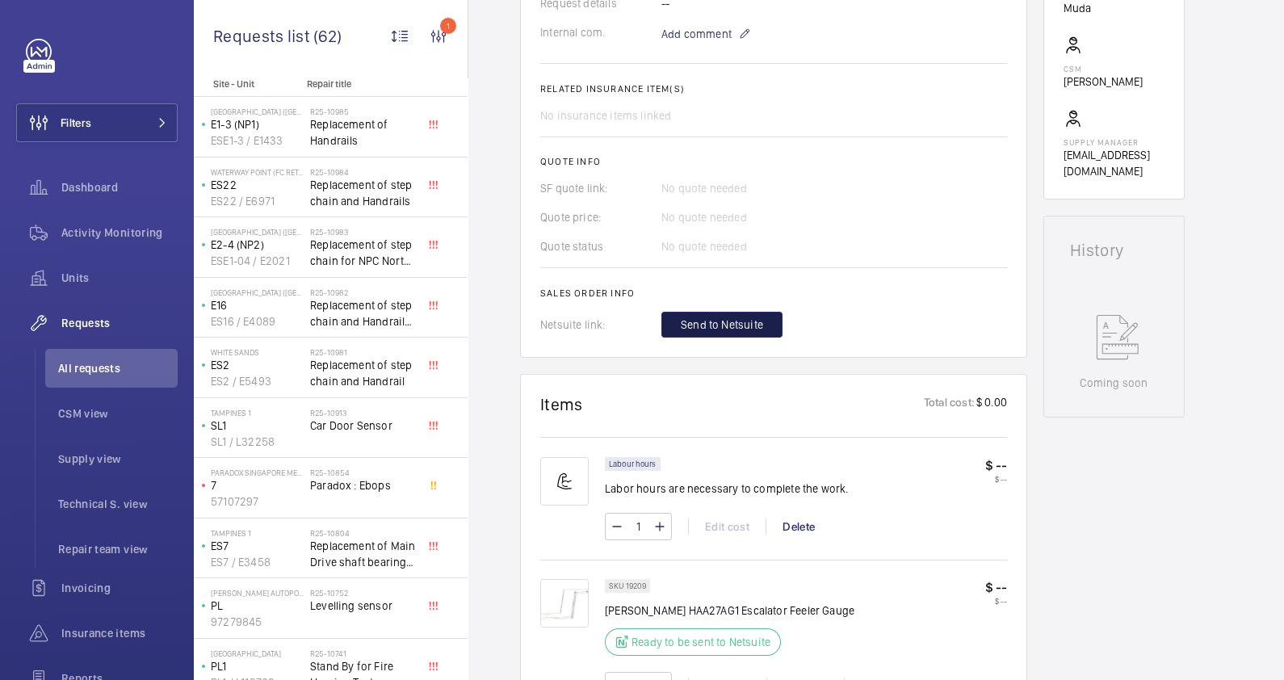
click at [743, 331] on span "Send to Netsuite" at bounding box center [722, 324] width 82 height 16
click at [743, 331] on div at bounding box center [834, 325] width 346 height 26
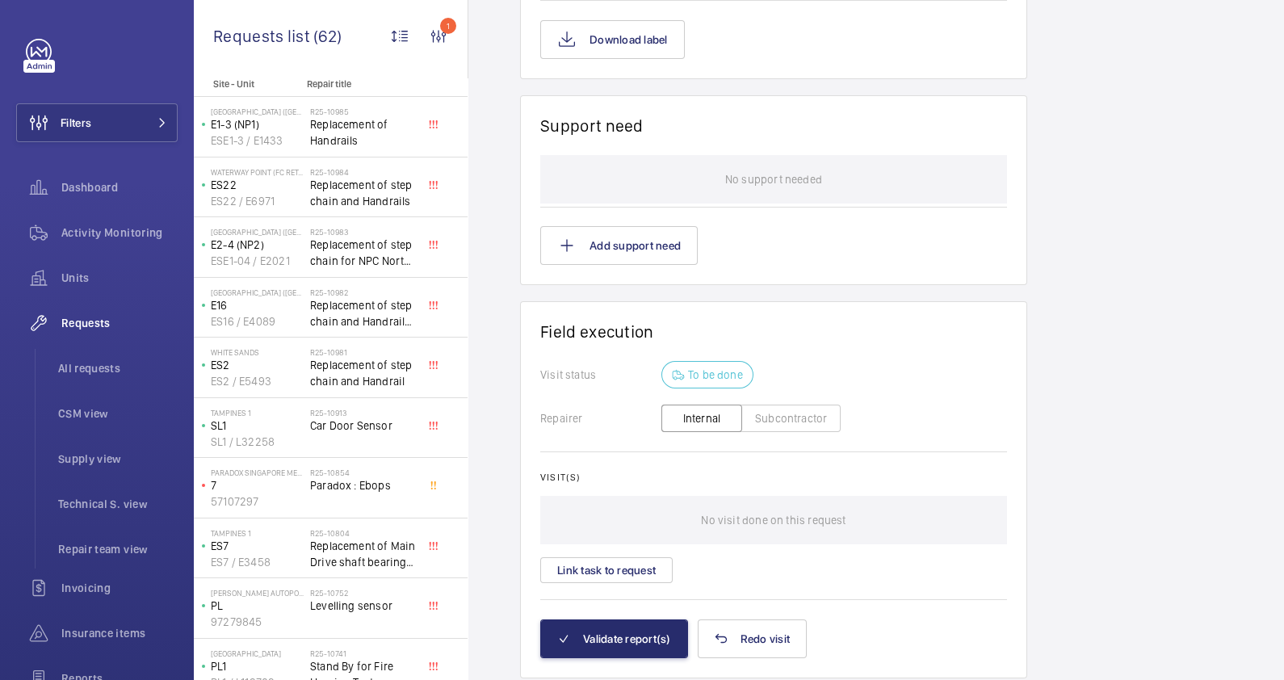
scroll to position [1368, 0]
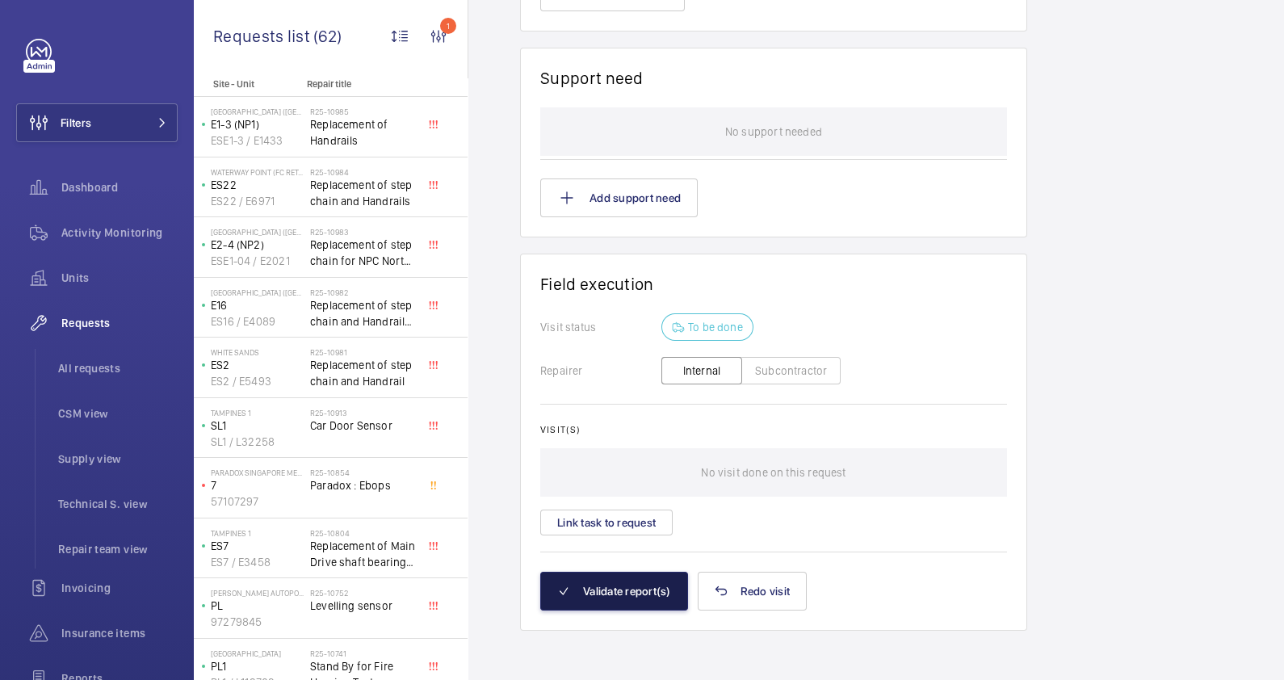
click at [639, 599] on button "Validate report(s)" at bounding box center [614, 591] width 148 height 39
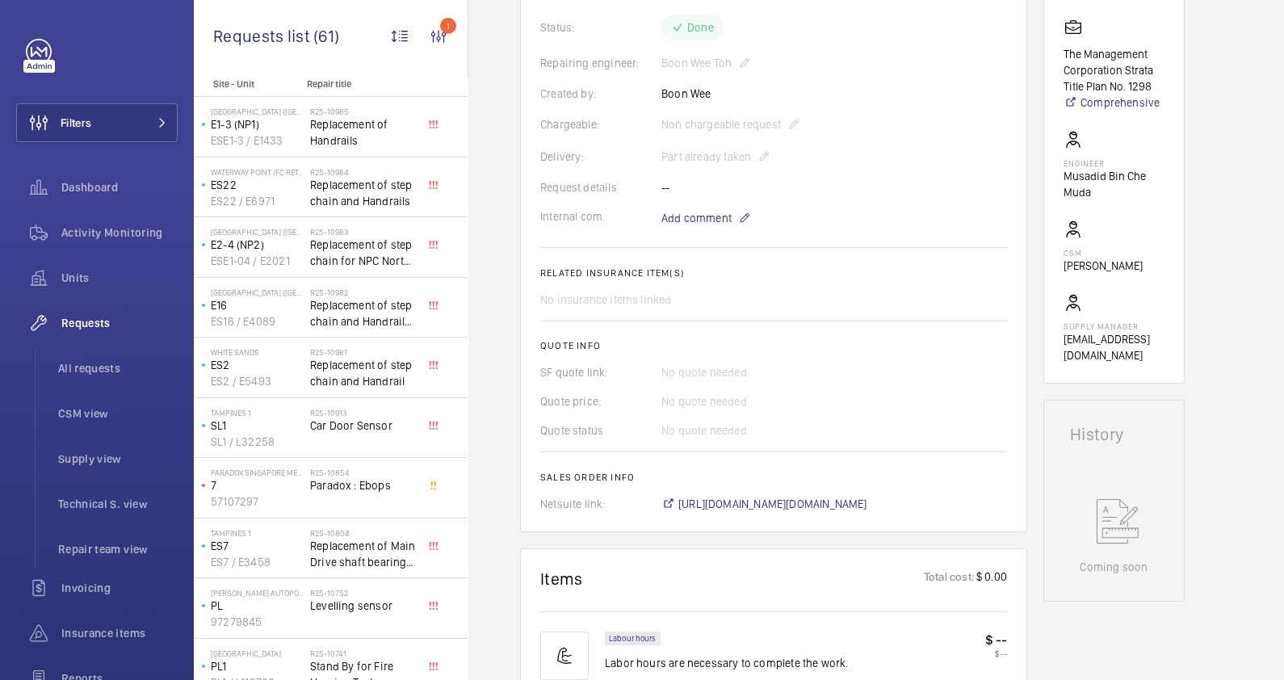
scroll to position [0, 0]
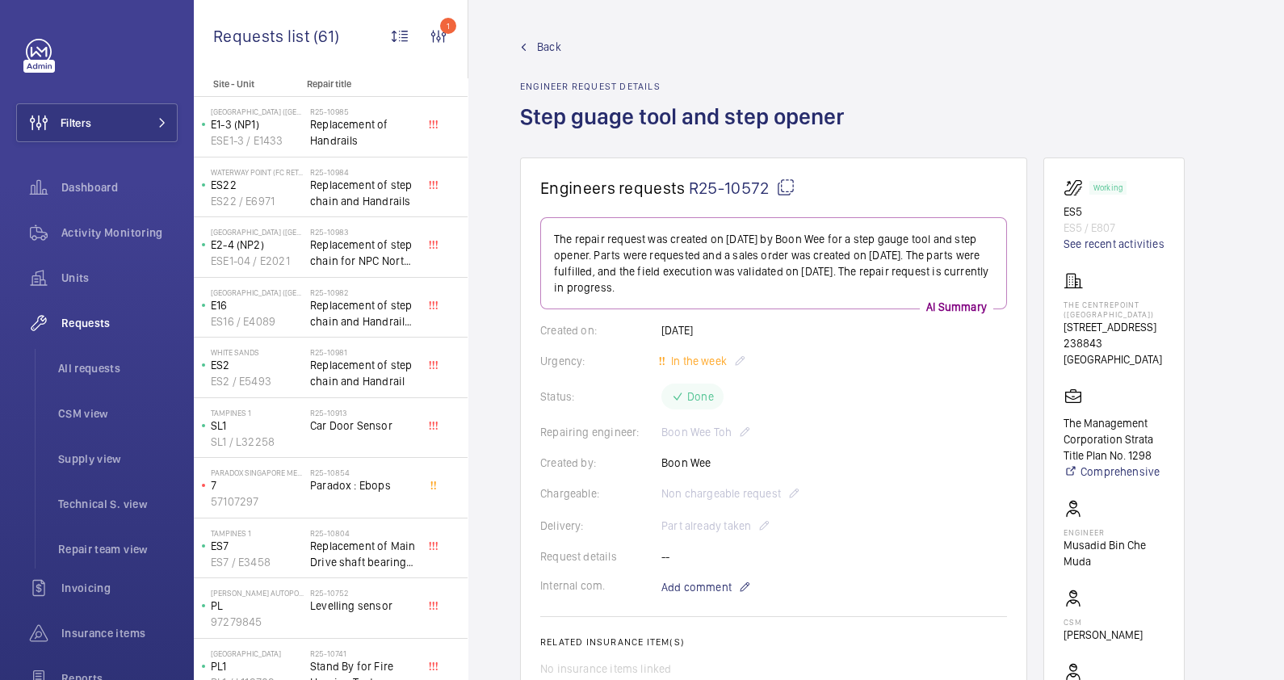
click at [543, 47] on span "Back" at bounding box center [549, 47] width 24 height 16
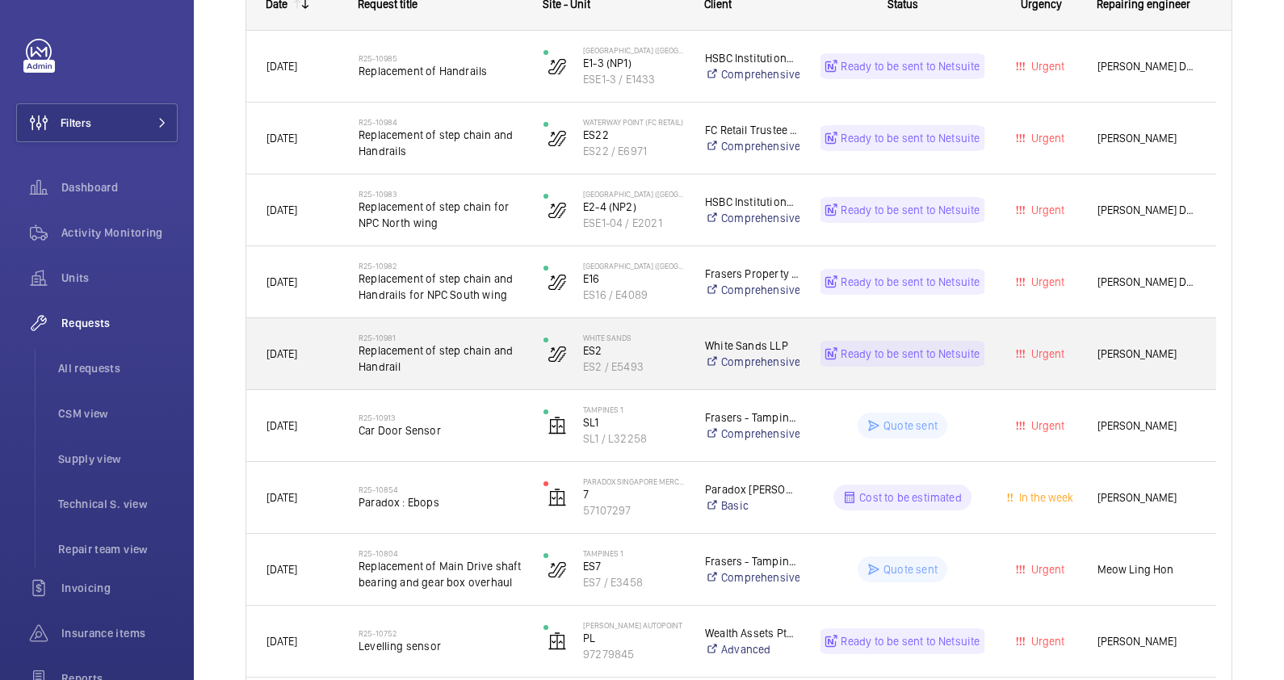
scroll to position [403, 0]
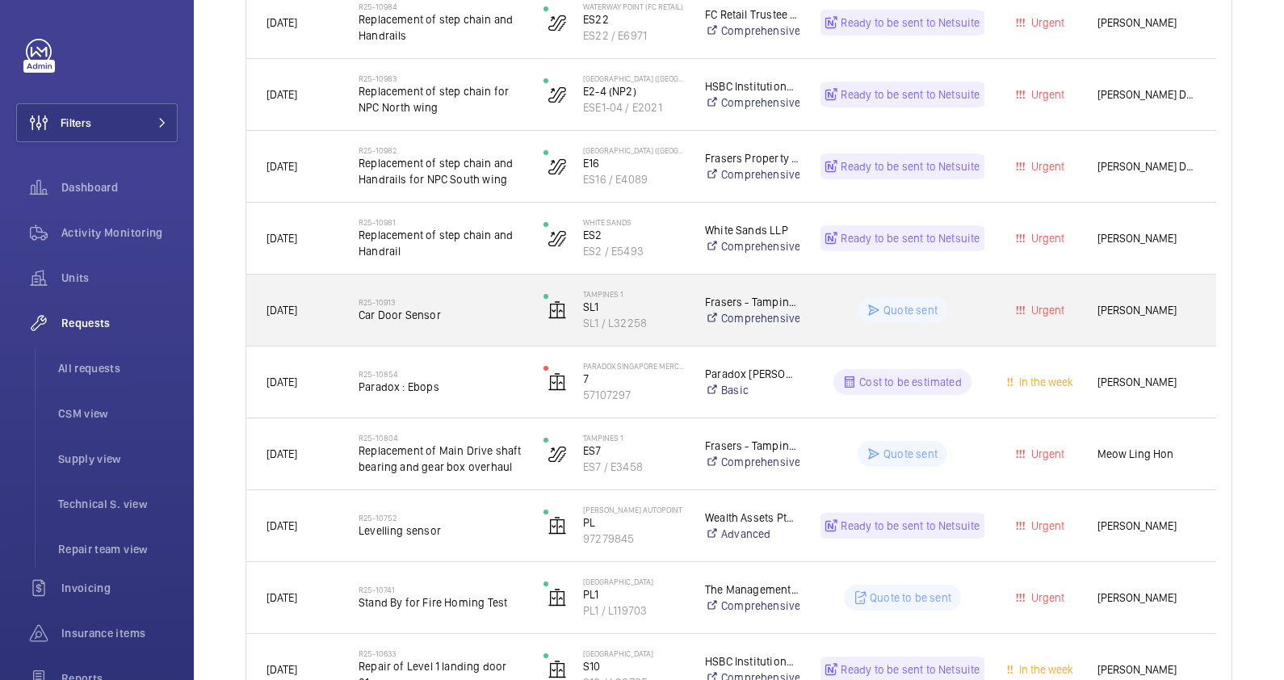
click at [476, 320] on span "Car Door Sensor" at bounding box center [440, 315] width 164 height 16
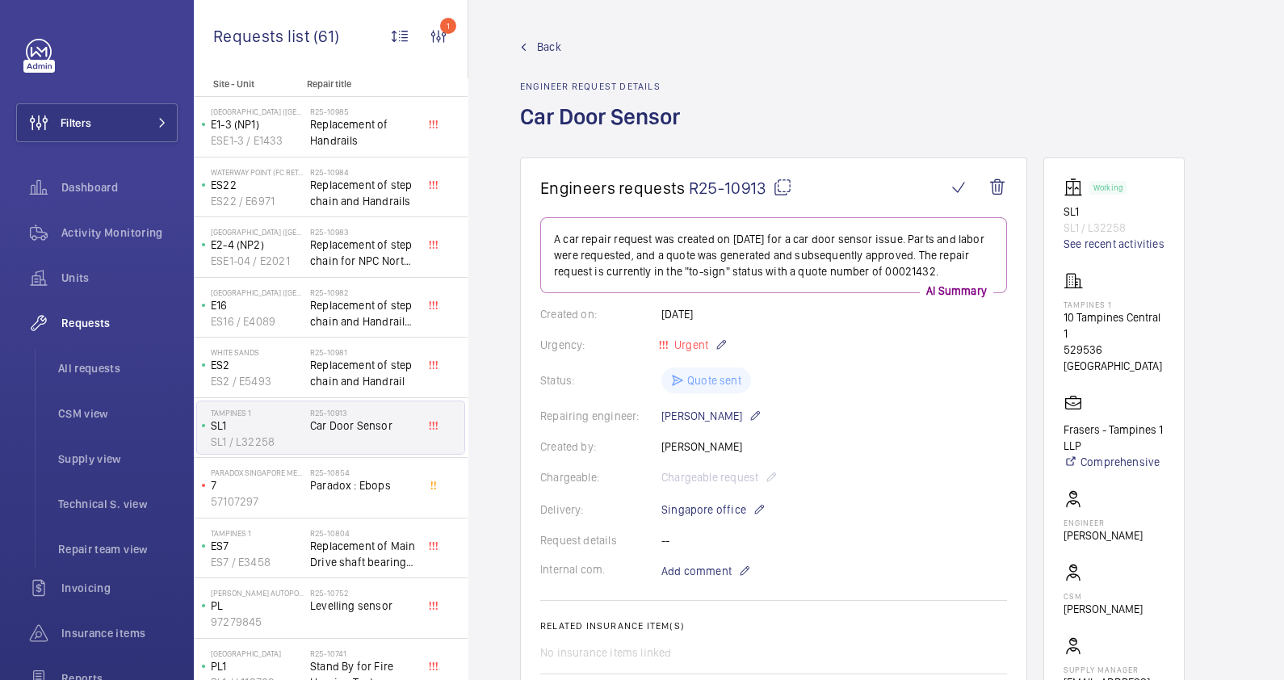
click at [541, 45] on span "Back" at bounding box center [549, 47] width 24 height 16
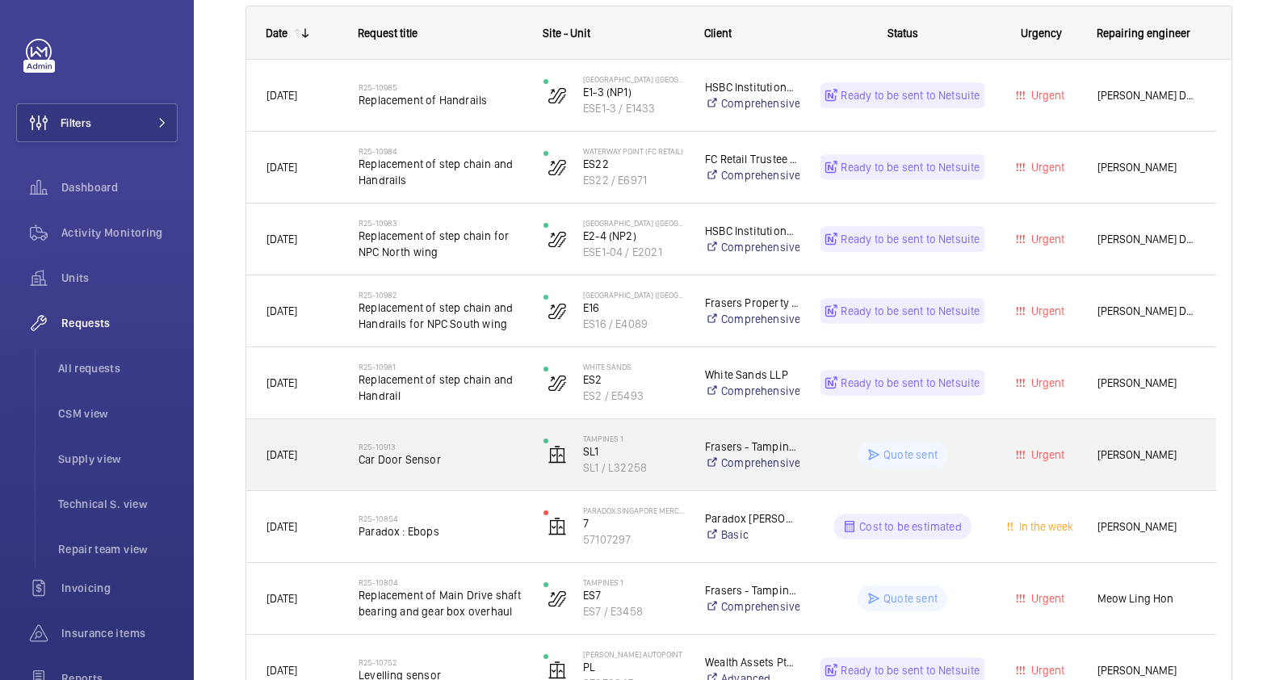
scroll to position [303, 0]
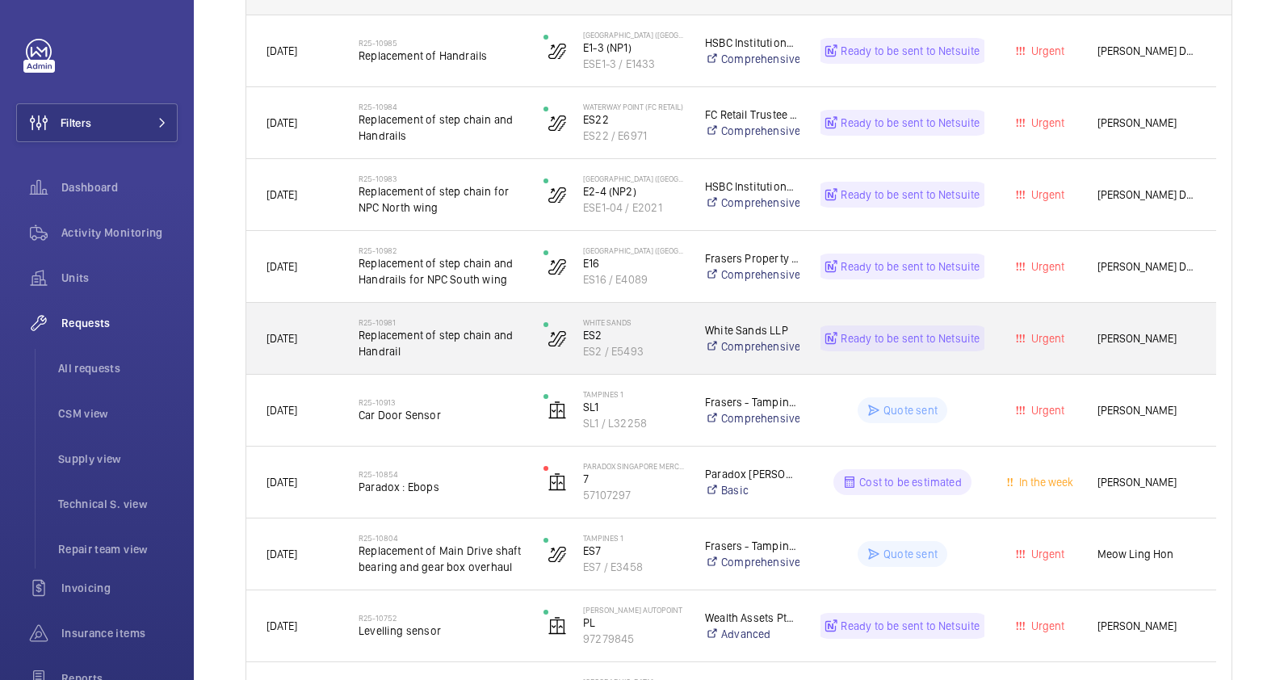
click at [476, 359] on div "R25-10981 Replacement of step chain and Handrail" at bounding box center [440, 338] width 164 height 47
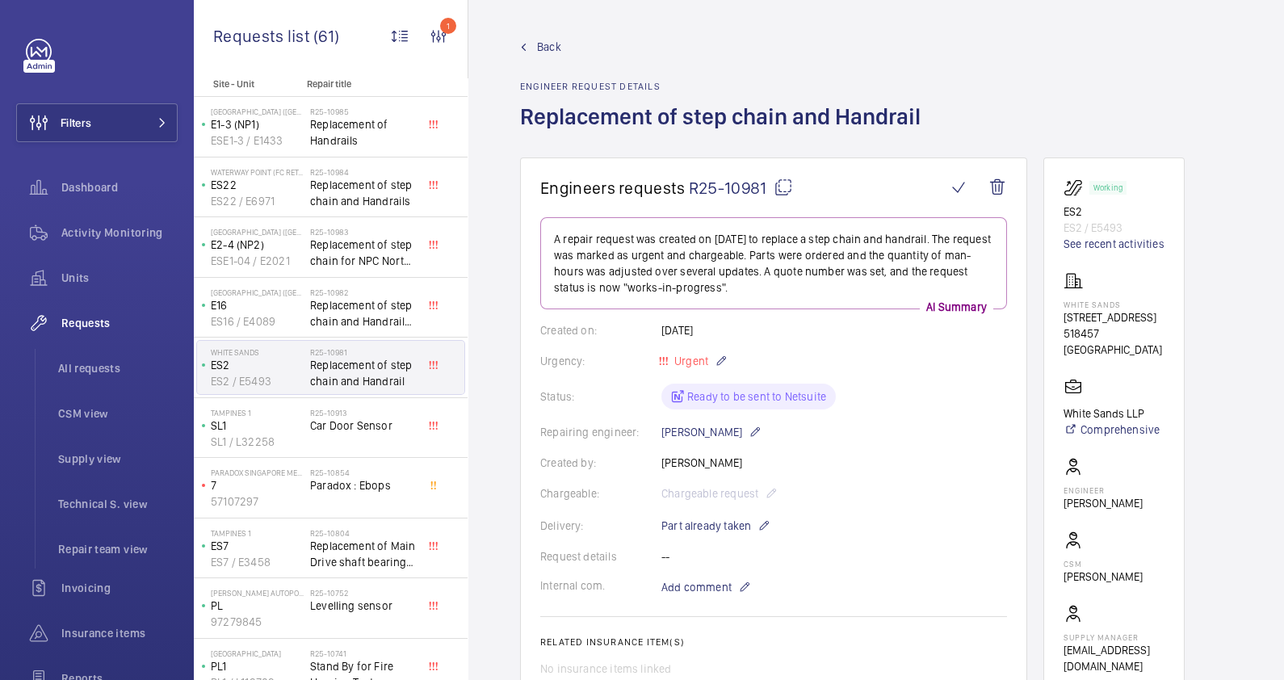
click at [537, 55] on div "Back Engineer request details Replacement of step chain and Handrail" at bounding box center [725, 98] width 410 height 119
click at [542, 42] on span "Back" at bounding box center [549, 47] width 24 height 16
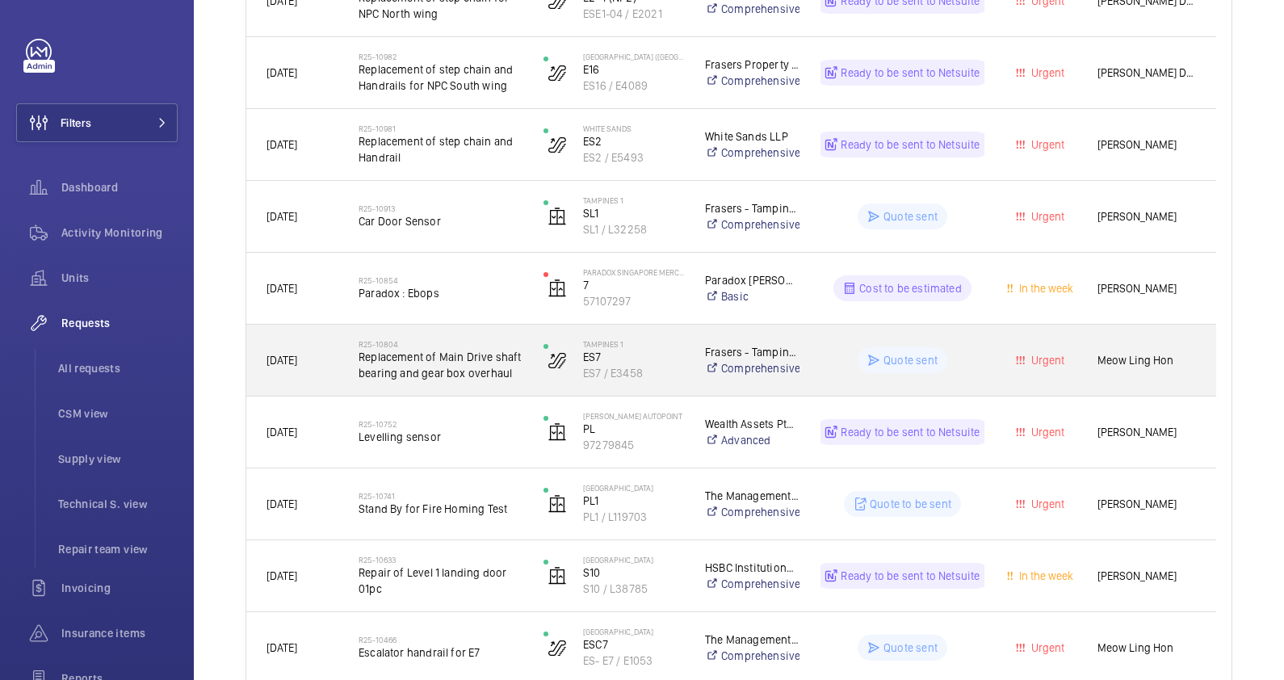
scroll to position [505, 0]
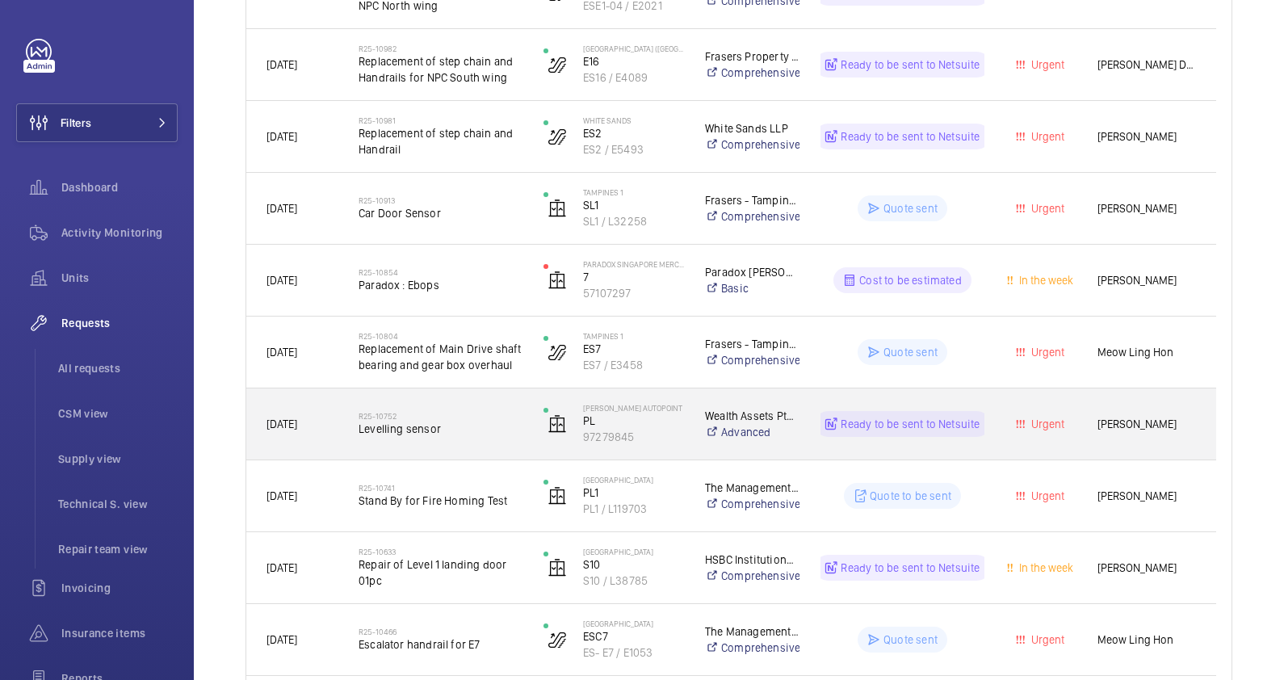
click at [484, 437] on div "R25-10752 Levelling sensor" at bounding box center [440, 423] width 164 height 47
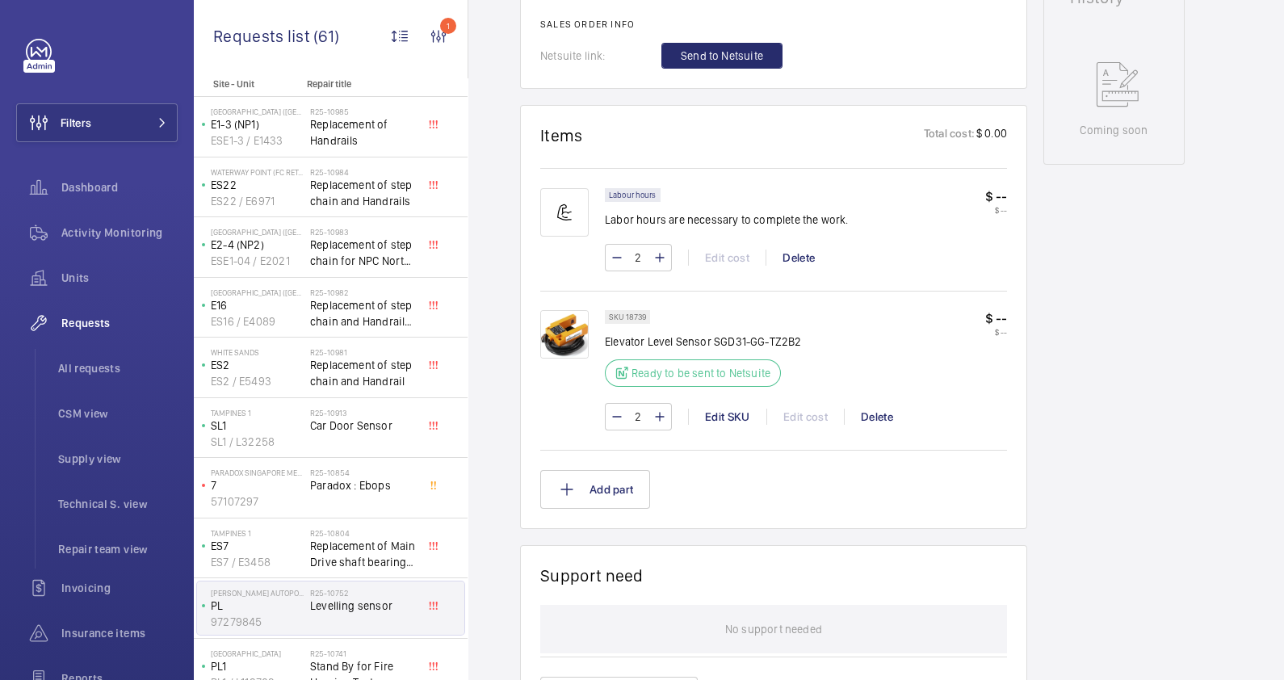
scroll to position [706, 0]
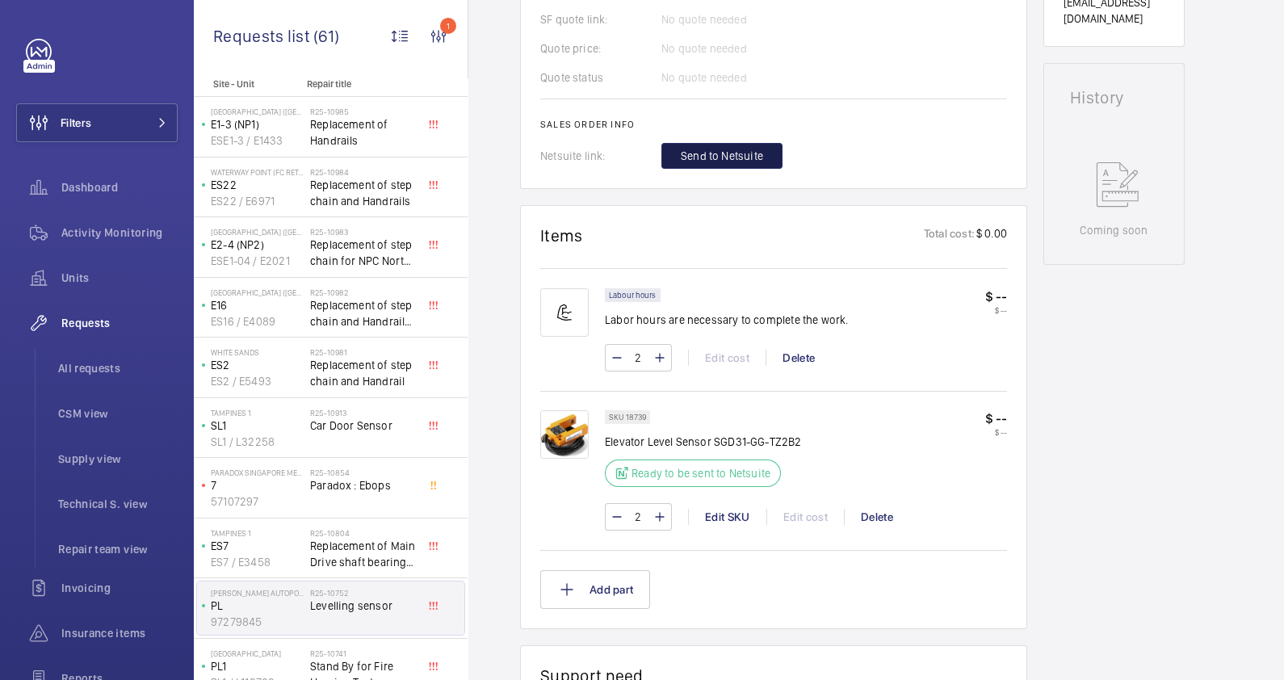
click at [735, 150] on span "Send to Netsuite" at bounding box center [722, 156] width 82 height 16
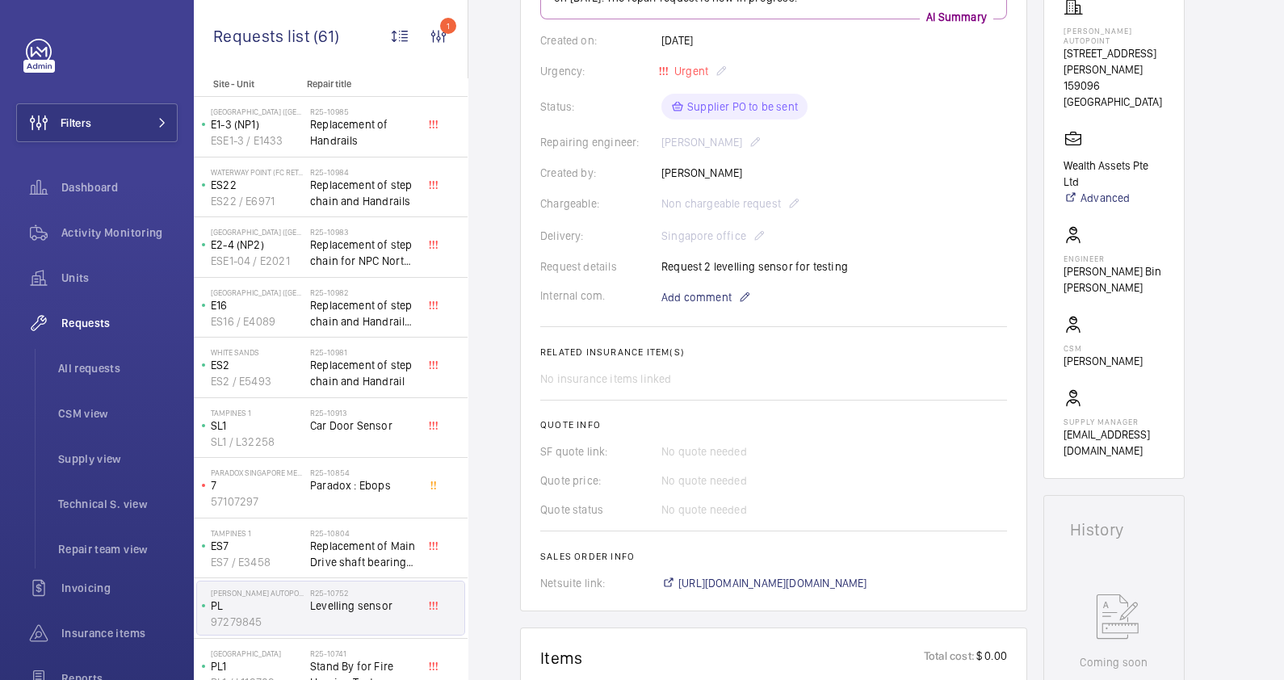
scroll to position [505, 0]
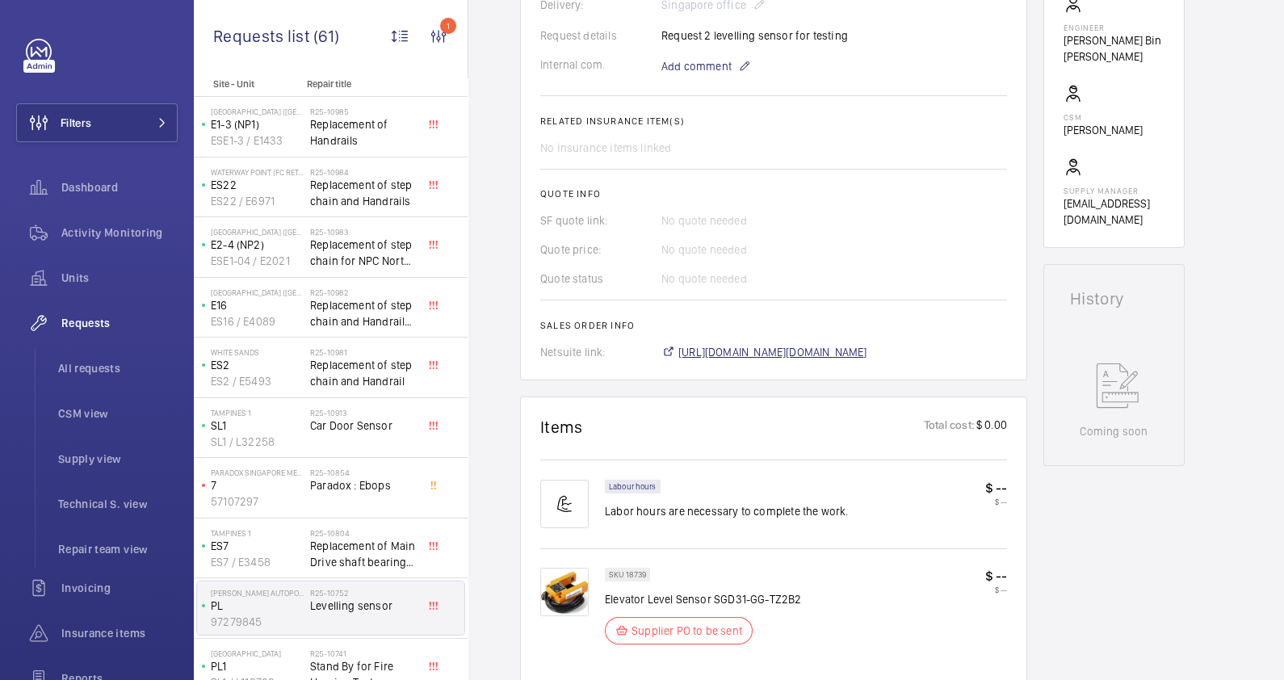
click at [790, 351] on span "[URL][DOMAIN_NAME][DOMAIN_NAME]" at bounding box center [772, 352] width 189 height 16
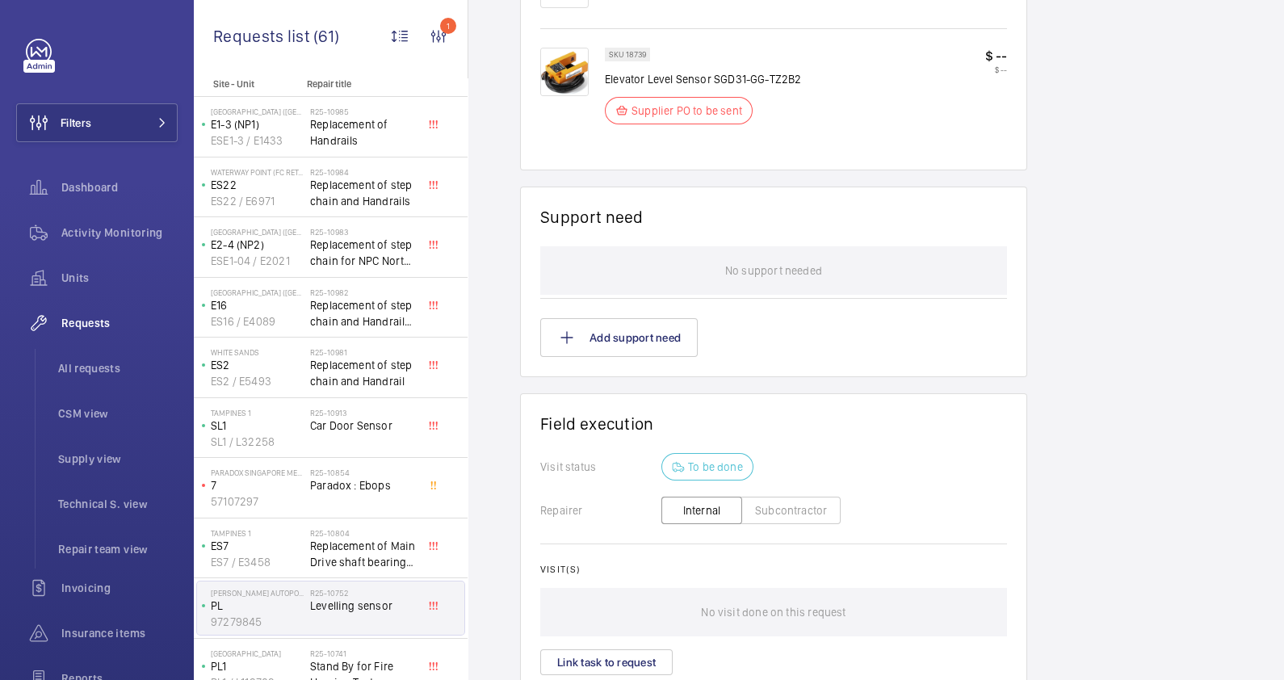
scroll to position [1163, 0]
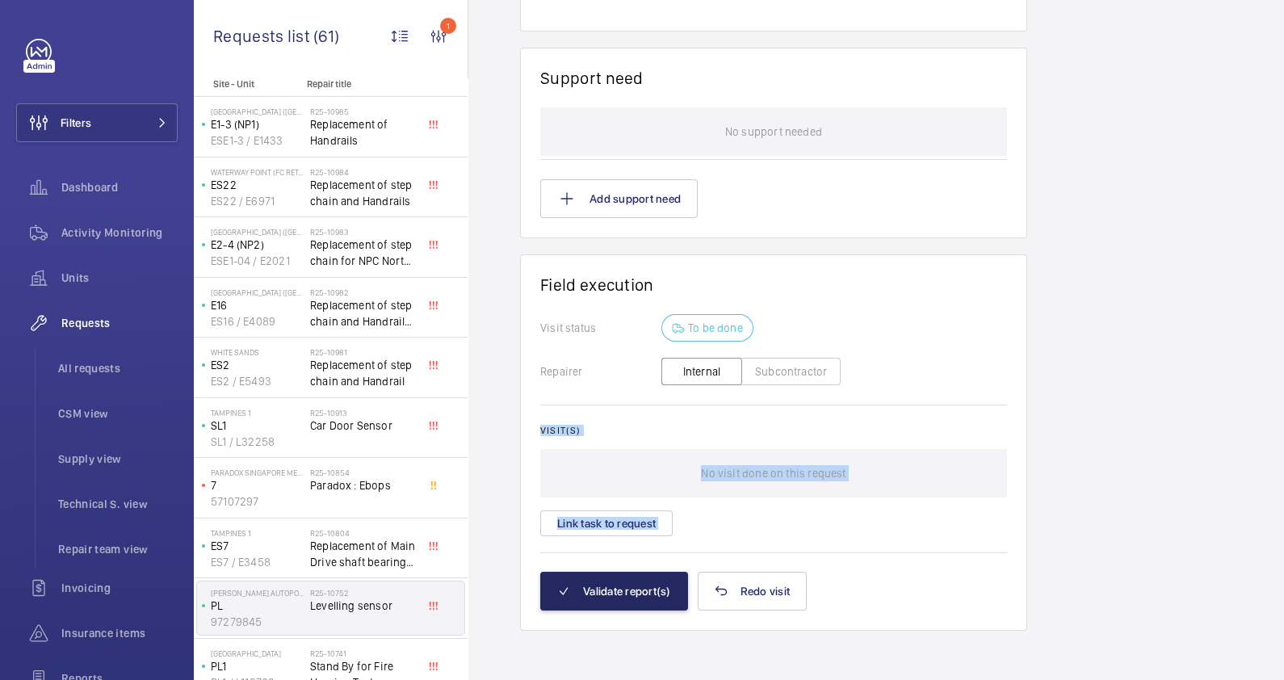
drag, startPoint x: 638, startPoint y: 569, endPoint x: 631, endPoint y: 584, distance: 15.9
click at [633, 582] on wm-front-card "Field execution Visit status To be done Repairer Internal Subcontractor Visit(s…" at bounding box center [773, 442] width 507 height 376
click at [630, 585] on button "Validate report(s)" at bounding box center [614, 591] width 148 height 39
click at [662, 588] on button "Validate report(s)" at bounding box center [614, 591] width 148 height 39
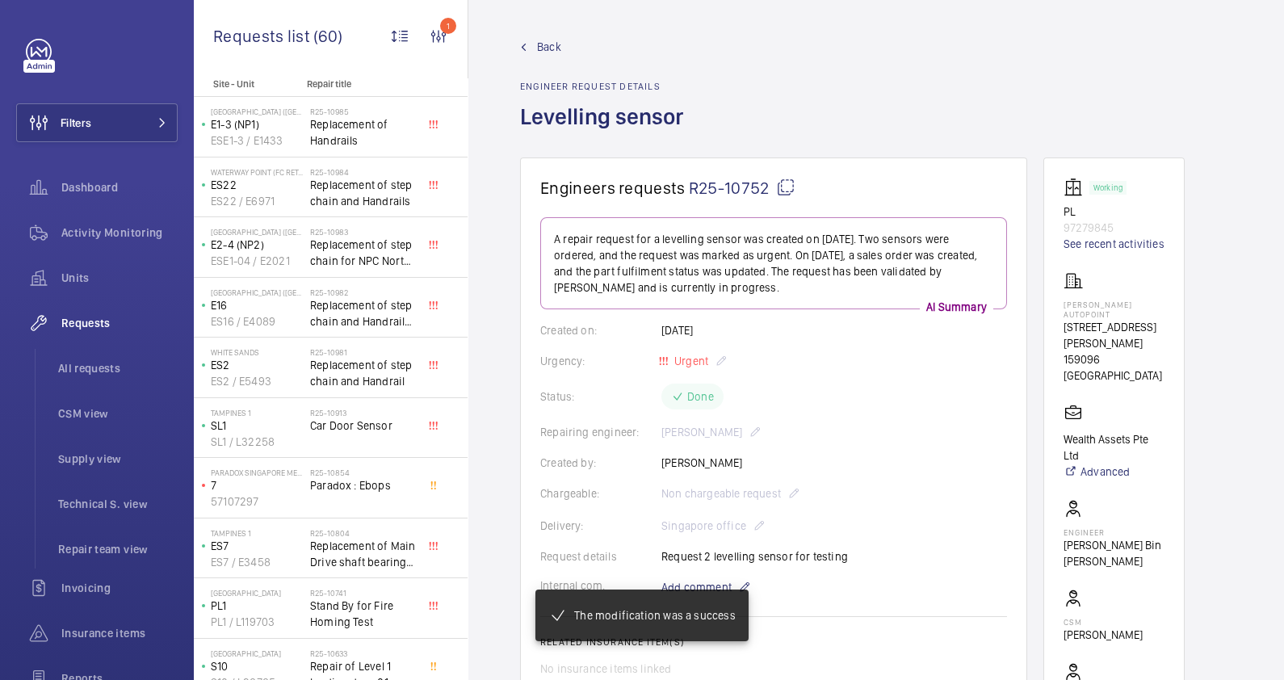
click at [549, 45] on span "Back" at bounding box center [549, 47] width 24 height 16
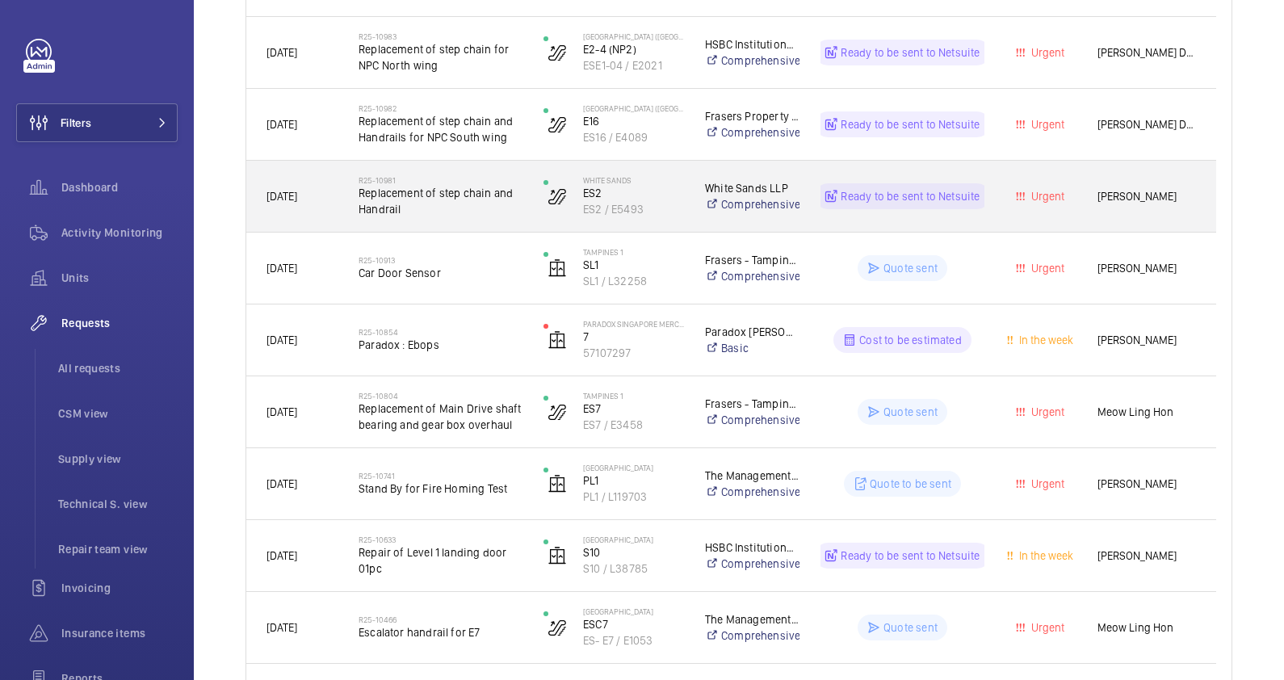
scroll to position [505, 0]
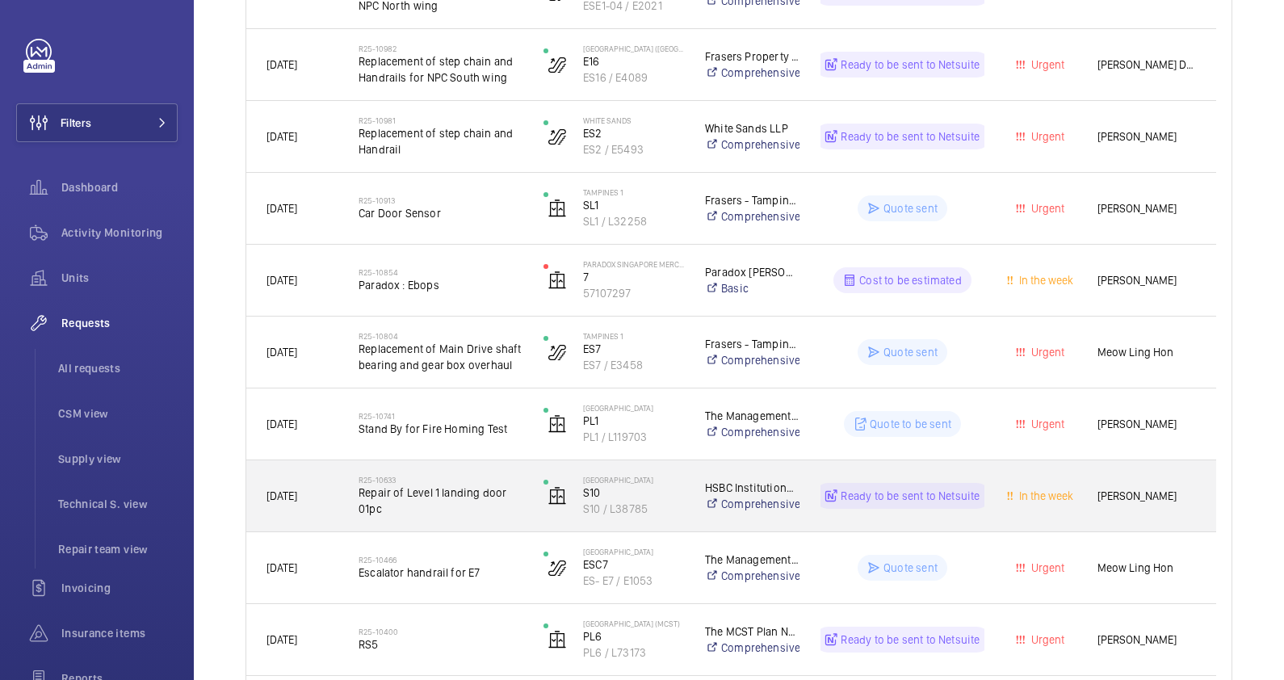
click at [456, 516] on span "Repair of Level 1 landing door 01pc" at bounding box center [440, 500] width 164 height 32
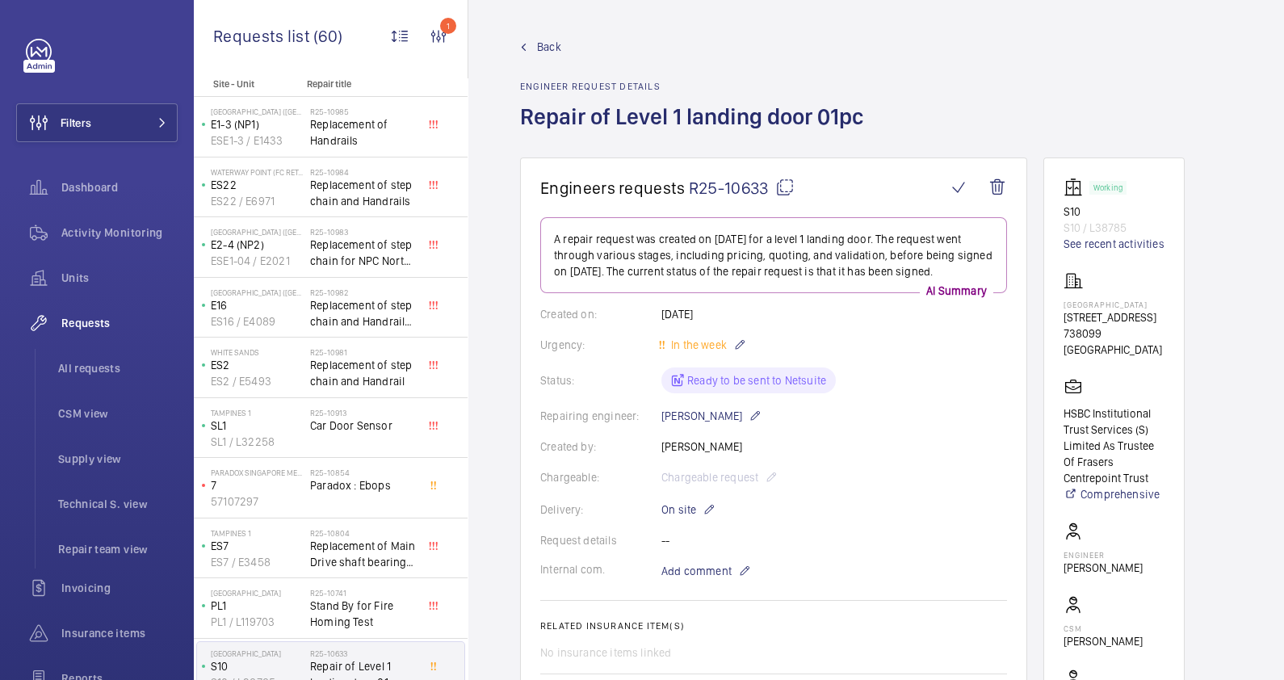
click at [534, 51] on link "Back" at bounding box center [696, 47] width 353 height 16
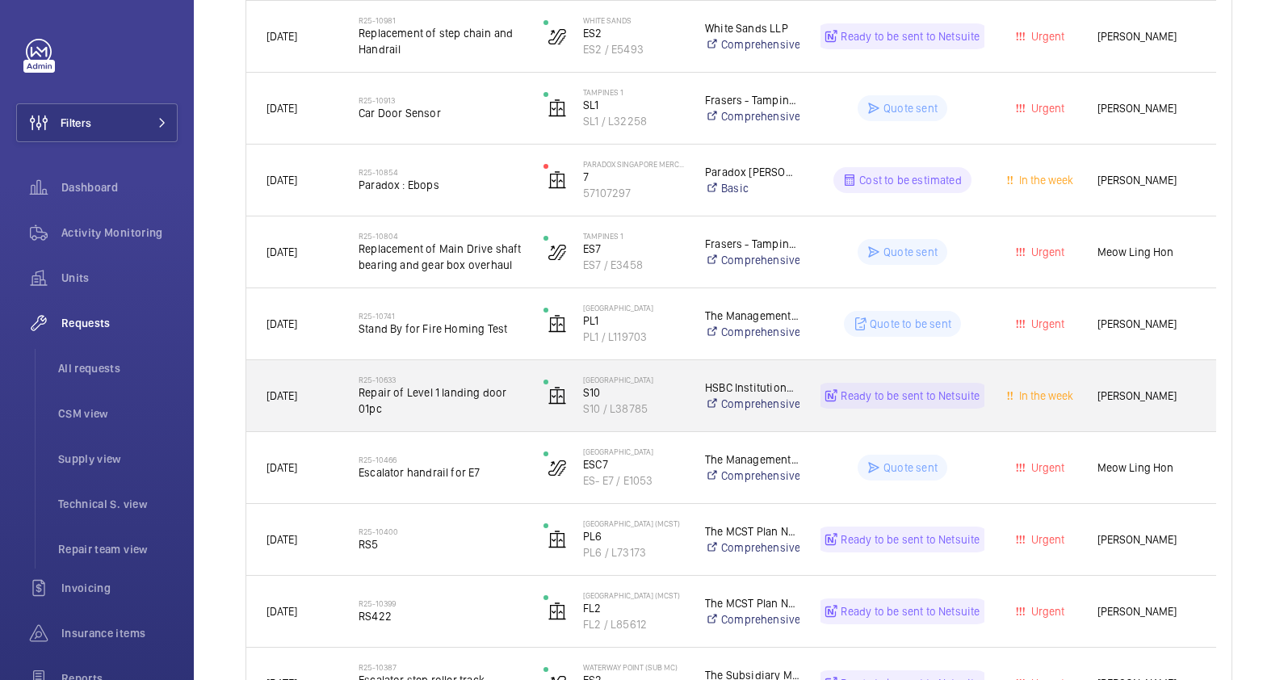
scroll to position [606, 0]
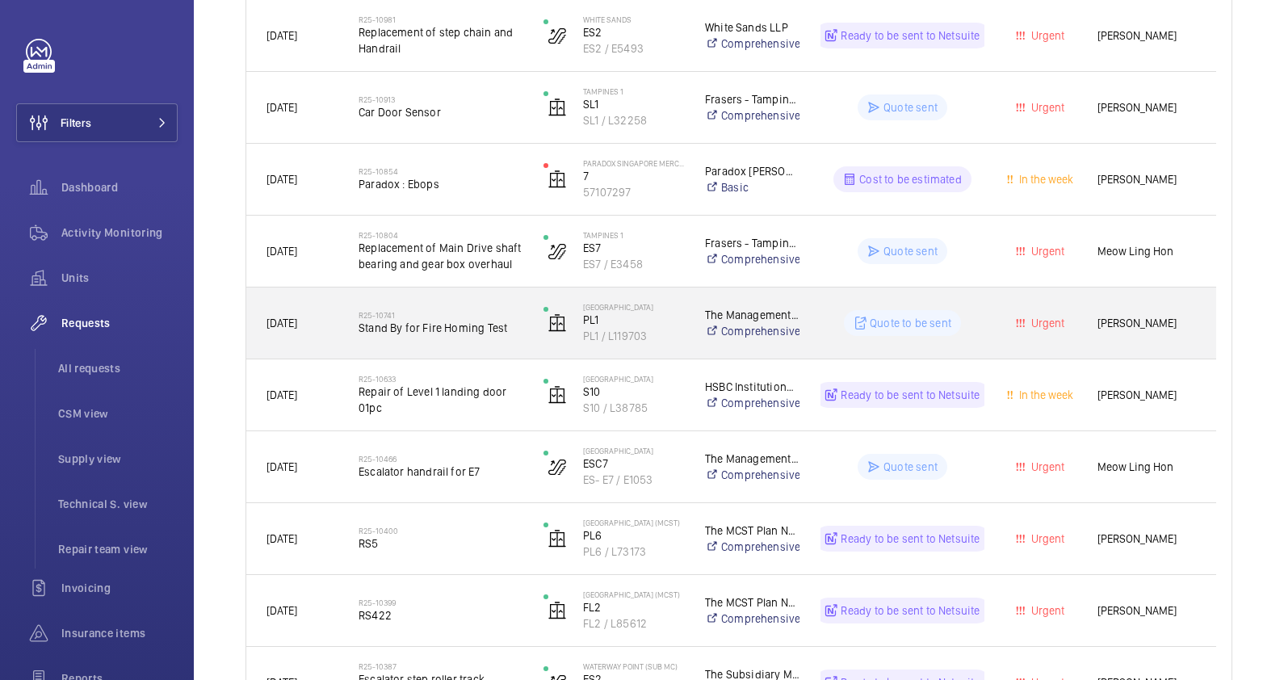
click at [505, 339] on div "R25-10741 Stand By for Fire Homing Test" at bounding box center [440, 323] width 164 height 47
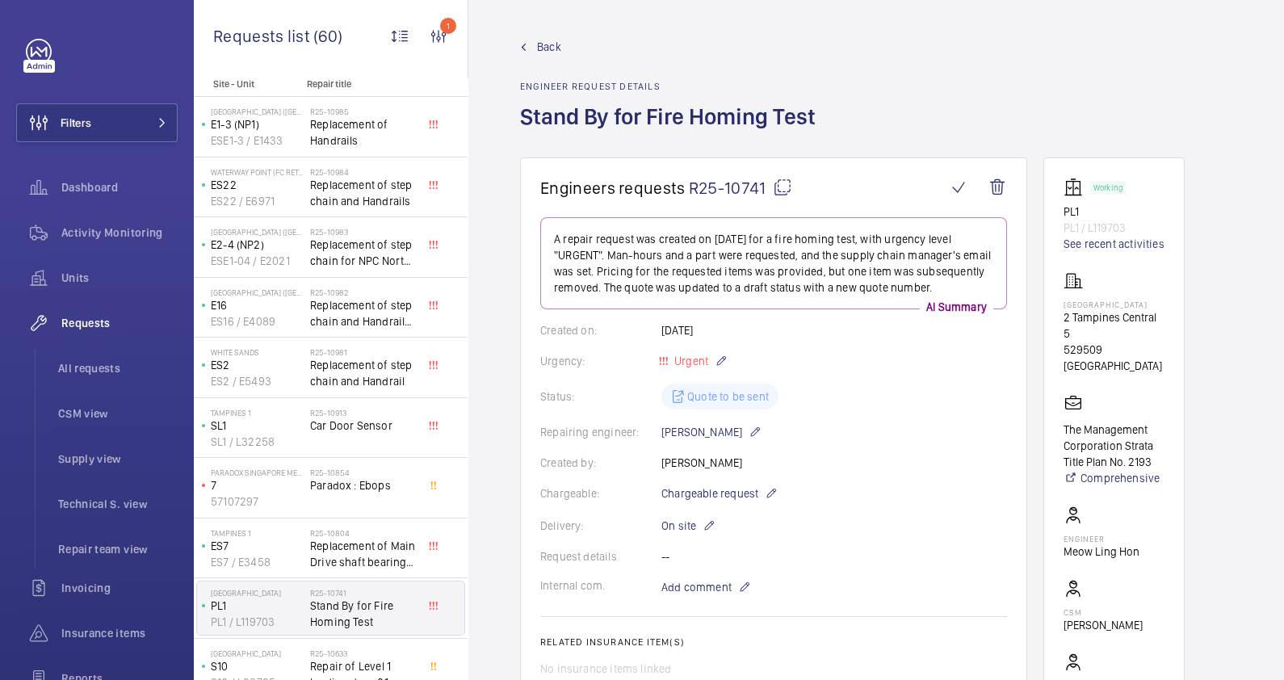
click at [541, 48] on span "Back" at bounding box center [549, 47] width 24 height 16
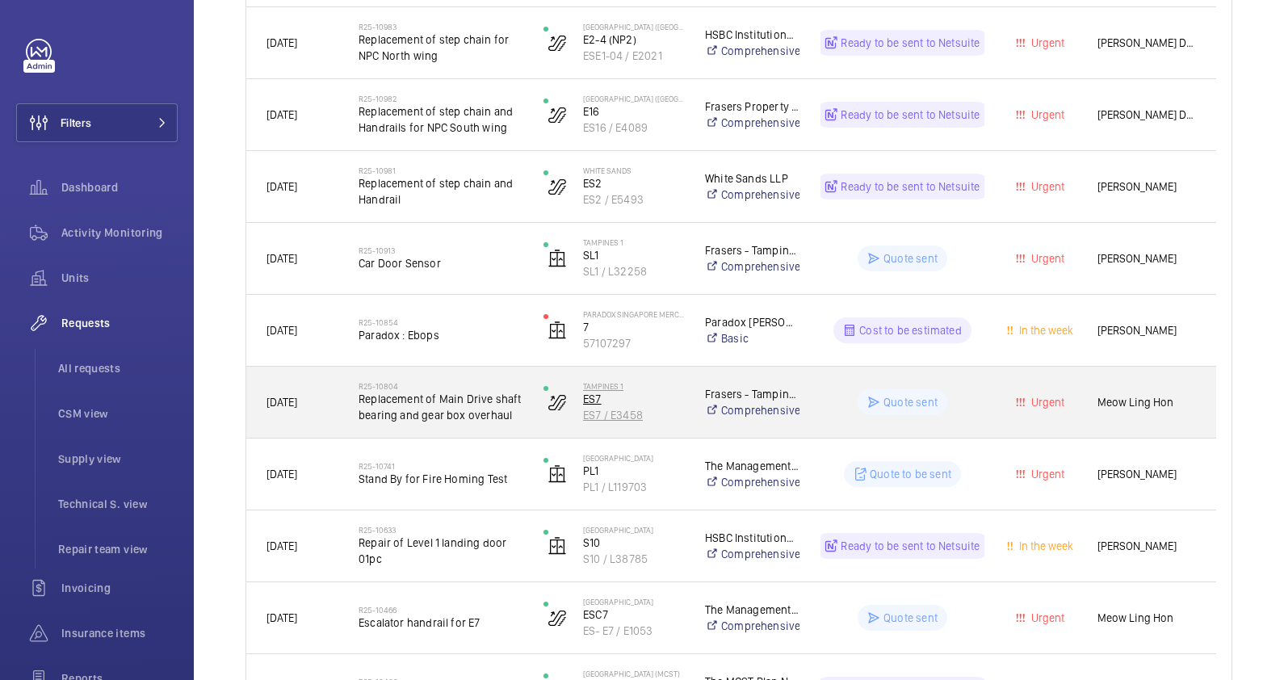
scroll to position [606, 0]
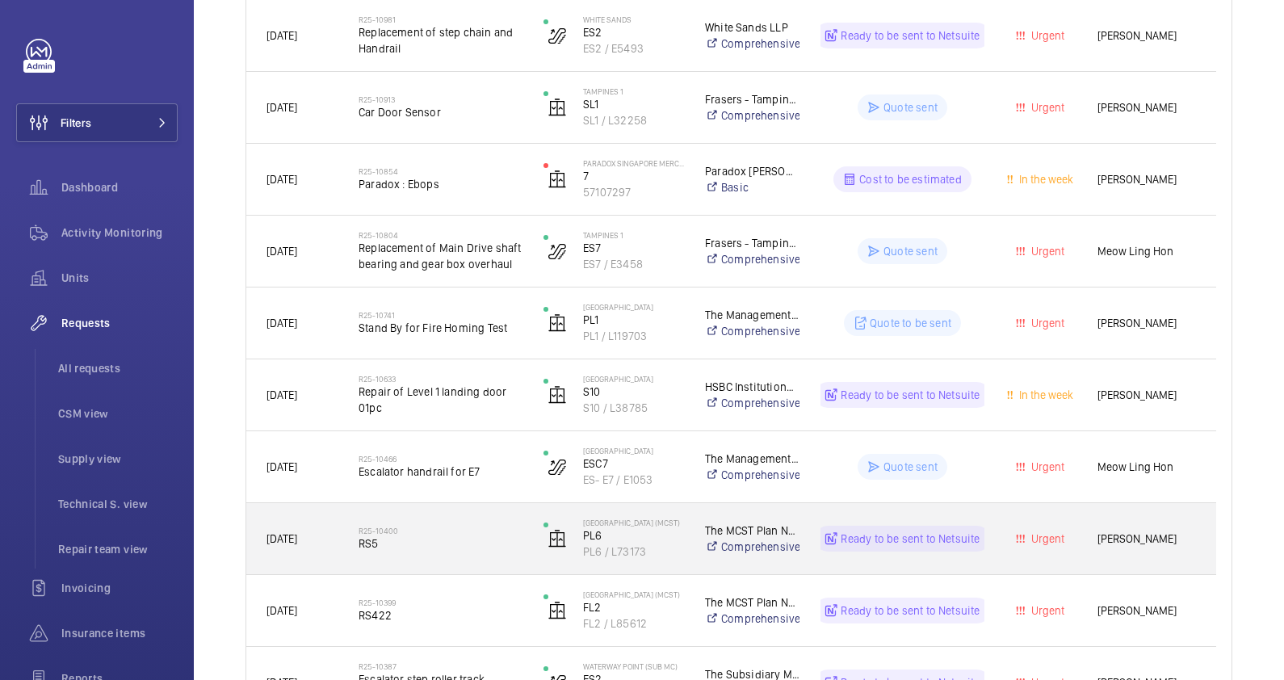
click at [484, 557] on div "R25-10400 RS5" at bounding box center [440, 538] width 164 height 47
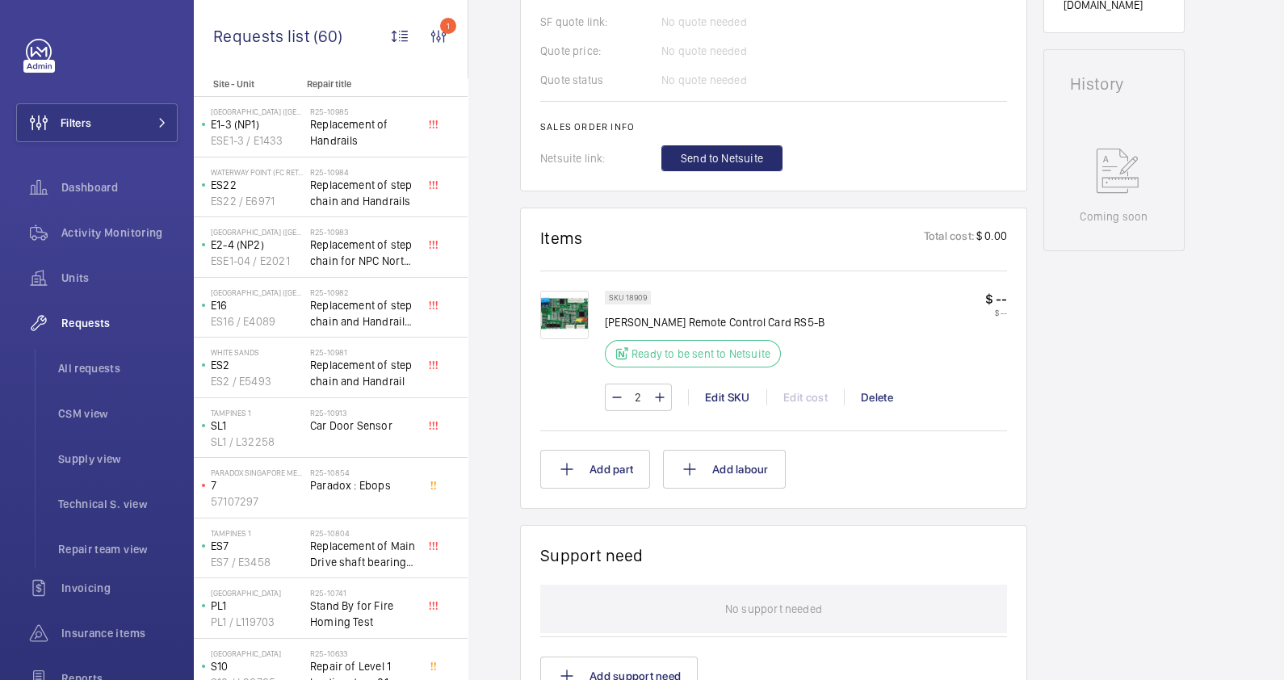
scroll to position [706, 0]
click at [736, 161] on span "Send to Netsuite" at bounding box center [722, 156] width 82 height 16
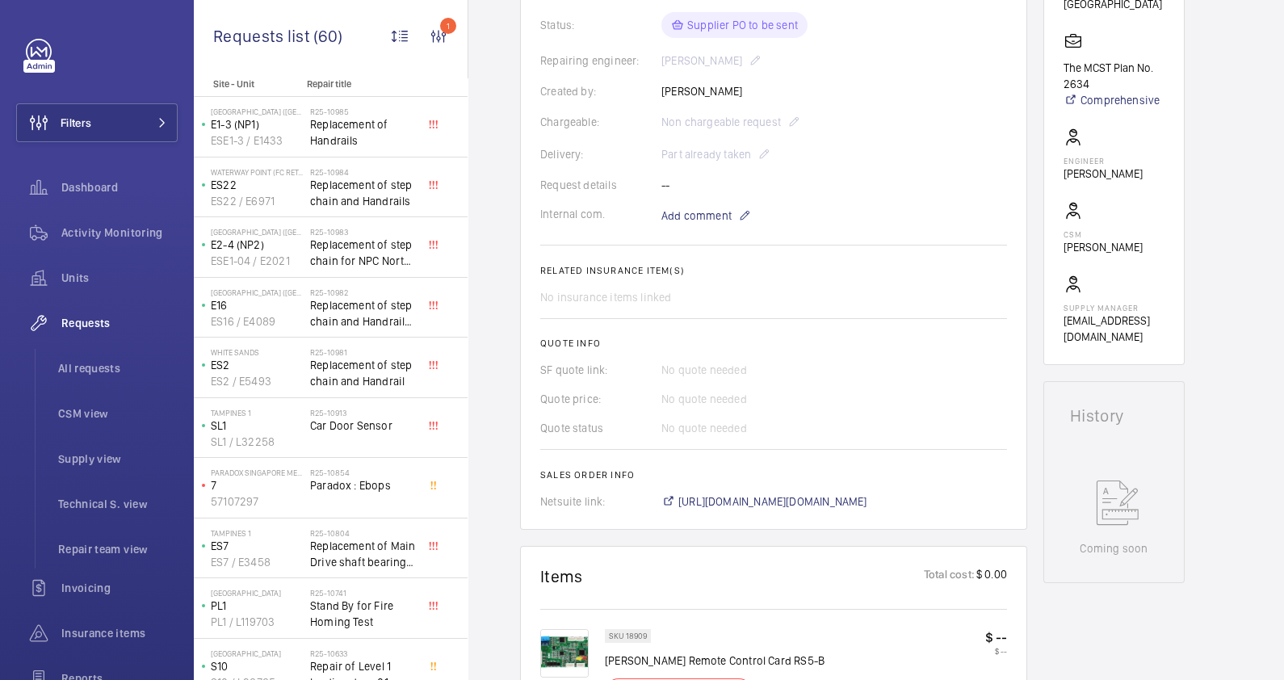
scroll to position [403, 0]
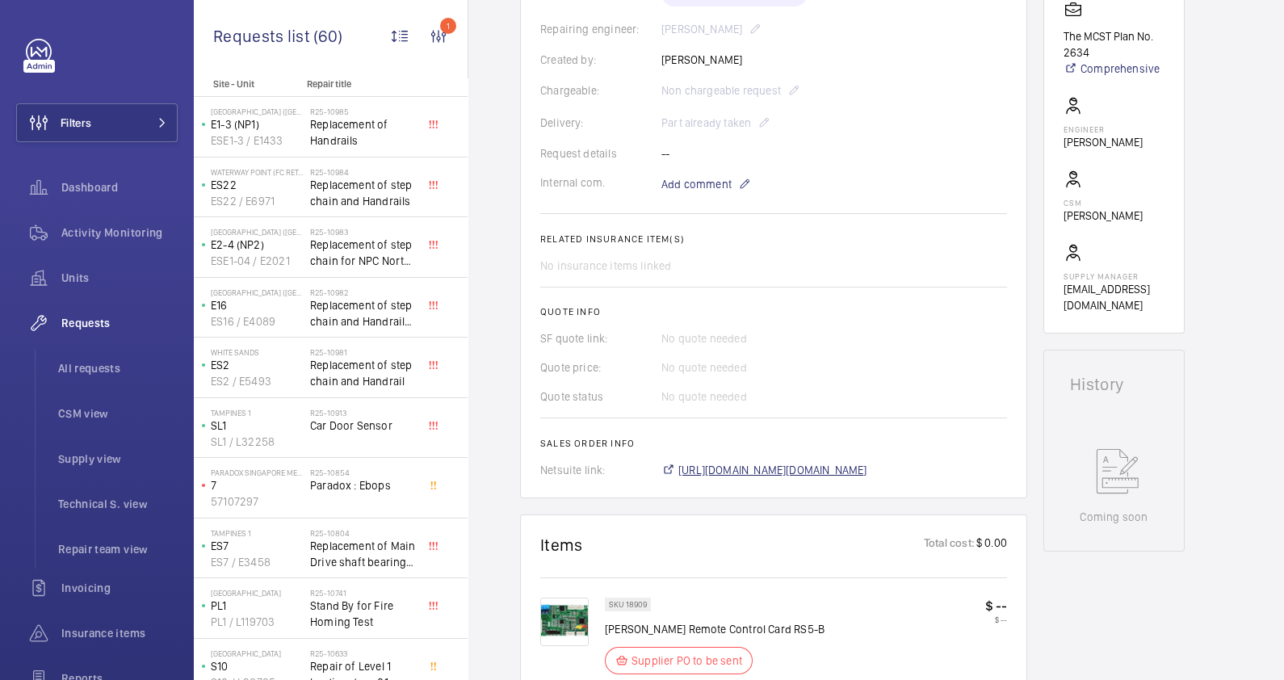
click at [857, 469] on span "[URL][DOMAIN_NAME][DOMAIN_NAME]" at bounding box center [772, 470] width 189 height 16
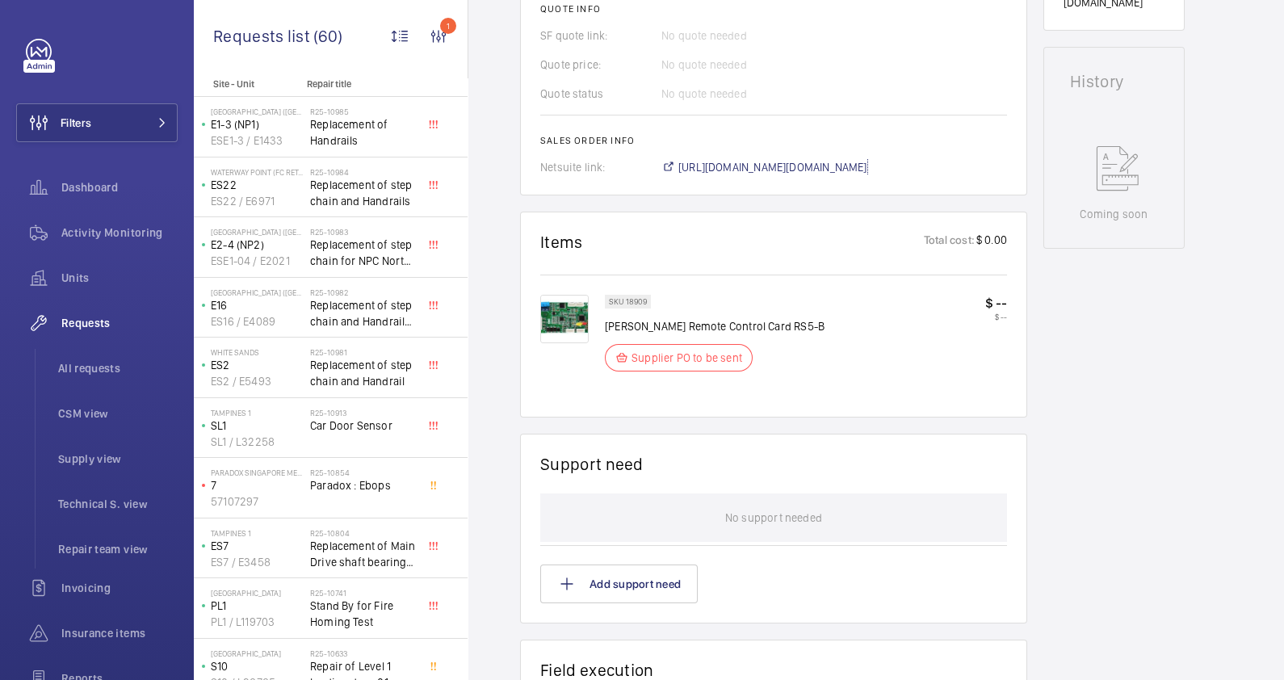
scroll to position [1092, 0]
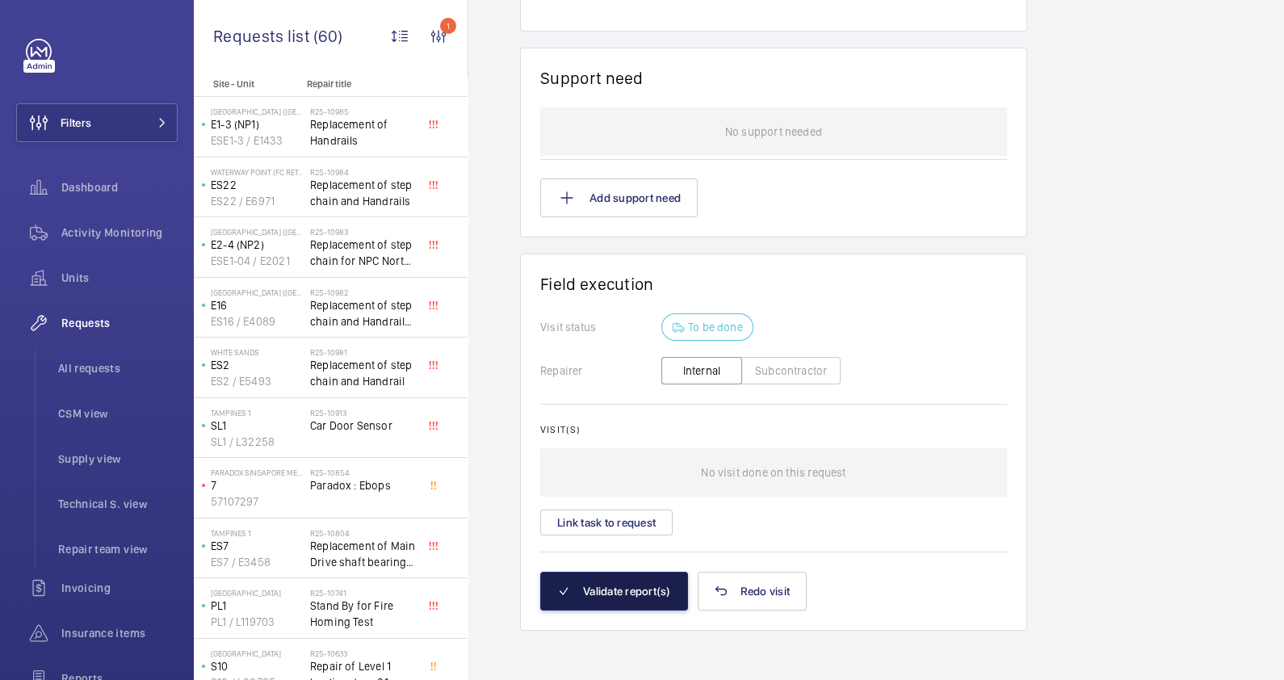
click at [606, 581] on button "Validate report(s)" at bounding box center [614, 591] width 148 height 39
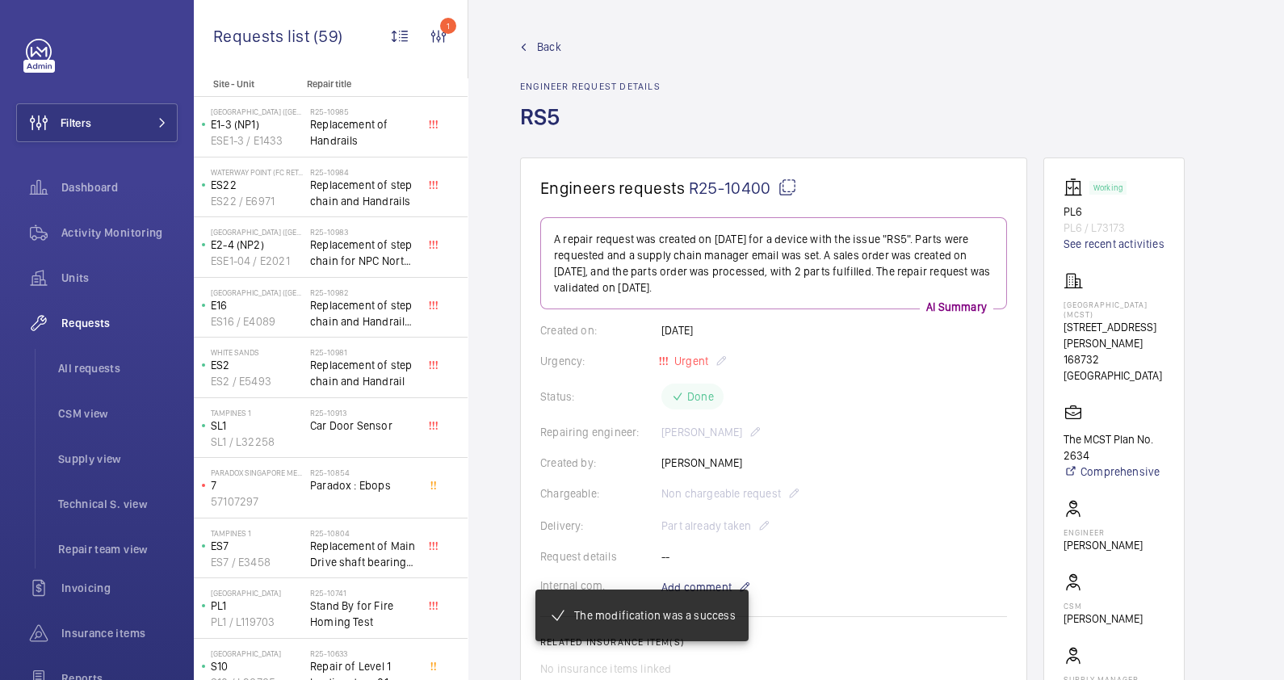
click at [549, 40] on span "Back" at bounding box center [549, 47] width 24 height 16
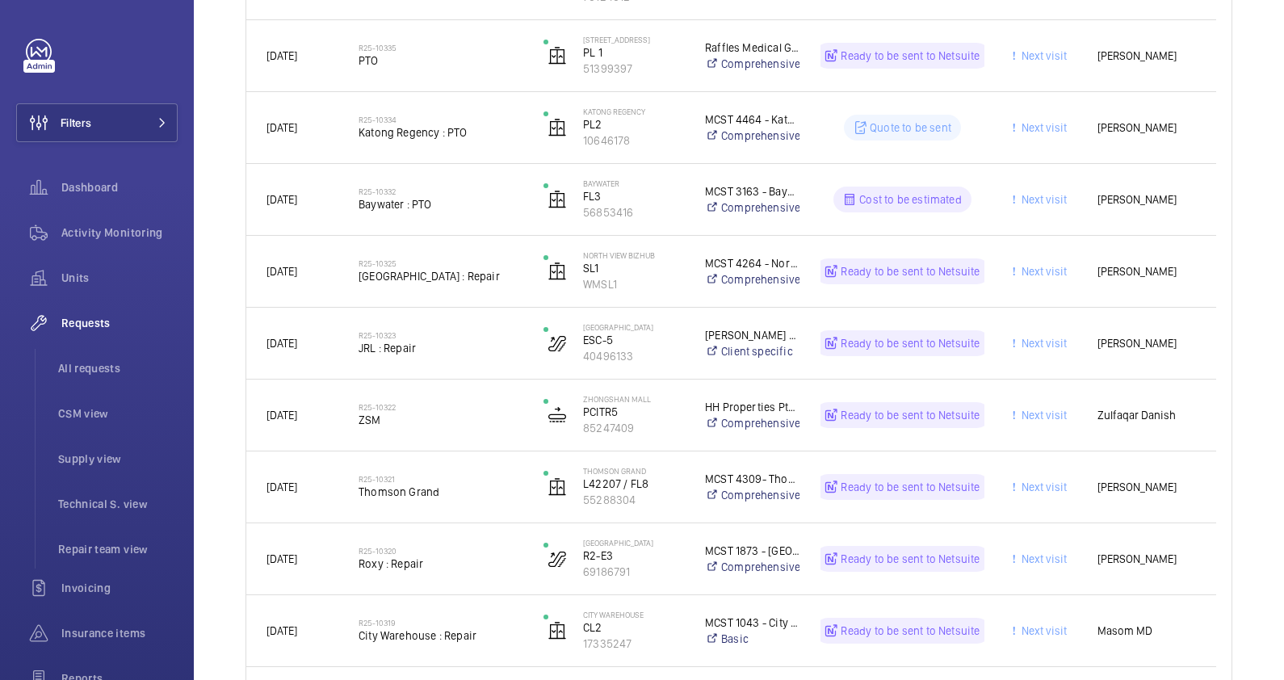
scroll to position [1460, 0]
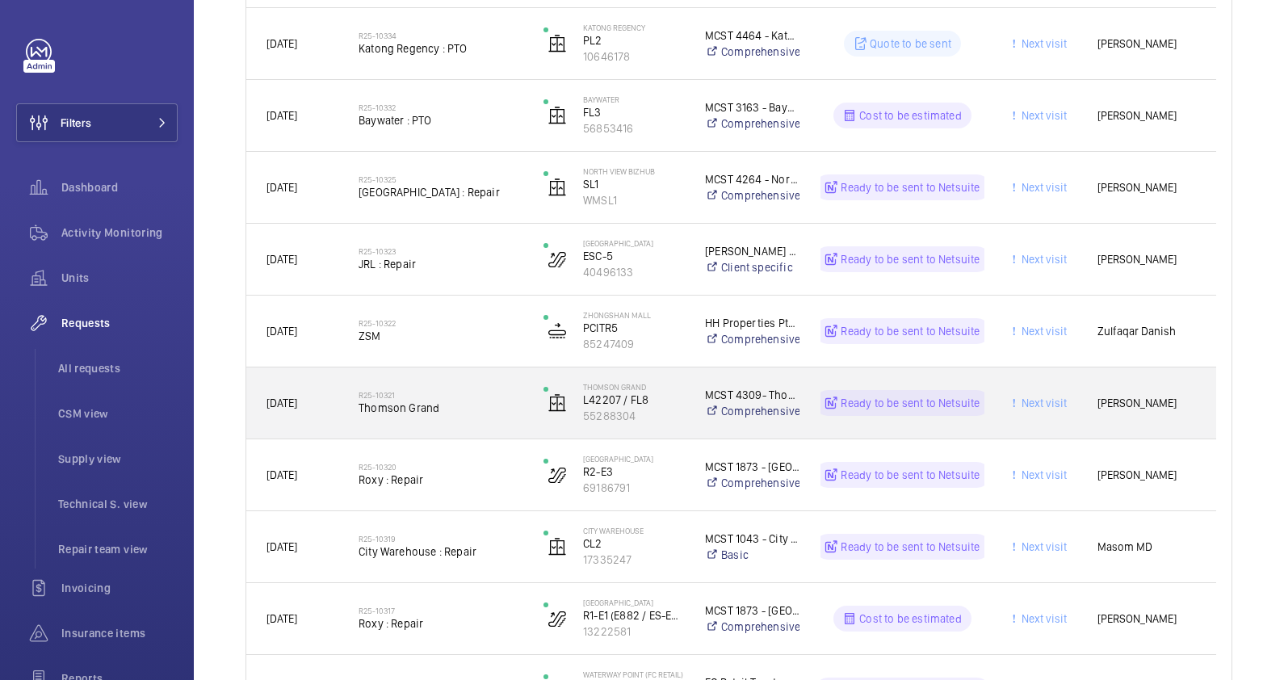
click at [471, 415] on span "Thomson Grand" at bounding box center [440, 408] width 164 height 16
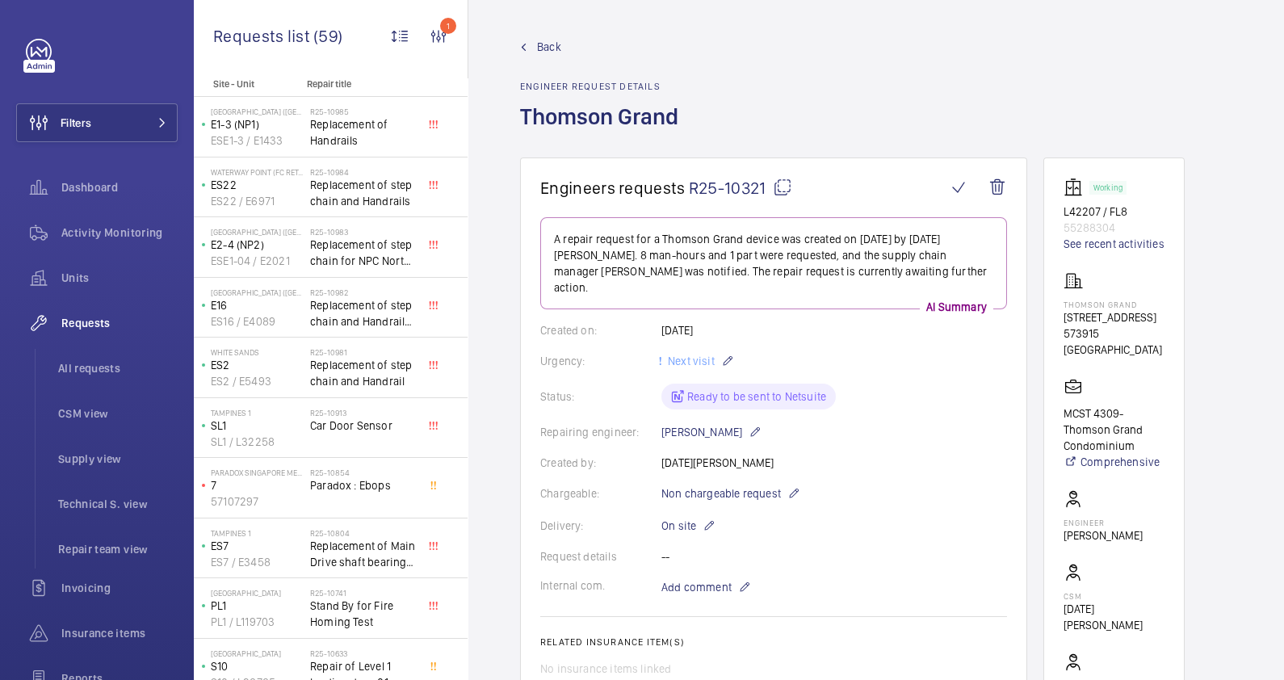
click at [547, 48] on span "Back" at bounding box center [549, 47] width 24 height 16
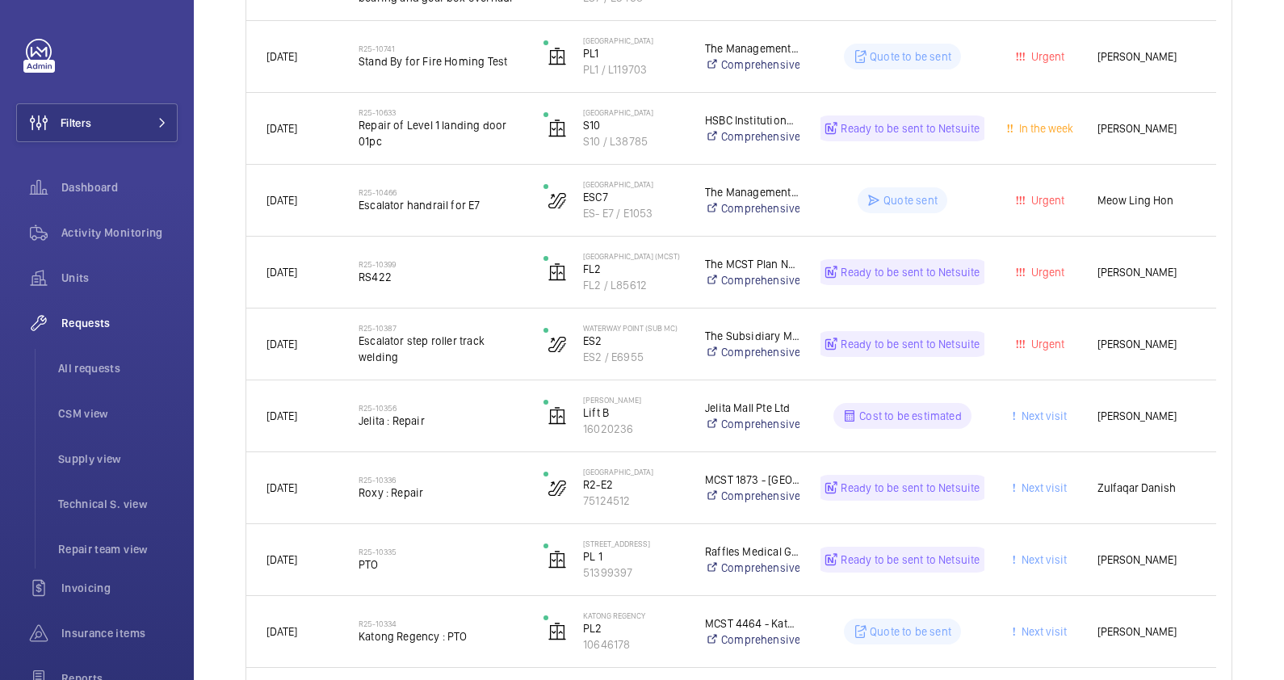
scroll to position [908, 0]
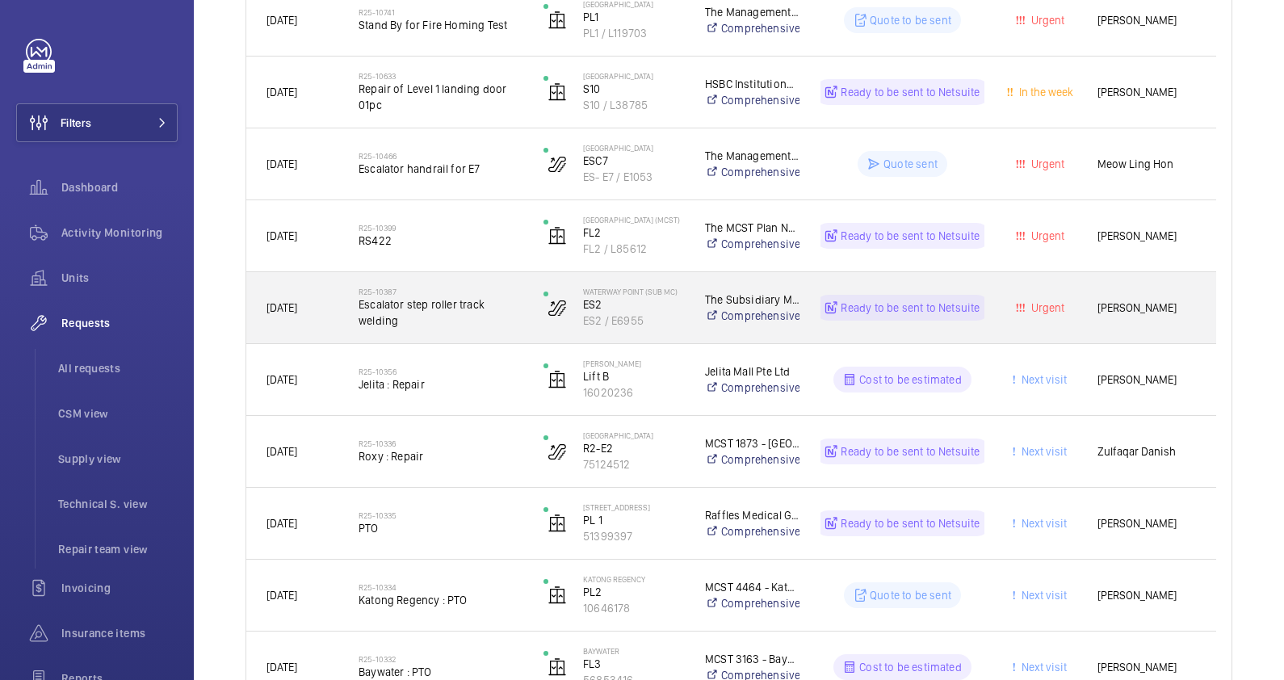
click at [455, 324] on span "Escalator step roller track welding" at bounding box center [440, 312] width 164 height 32
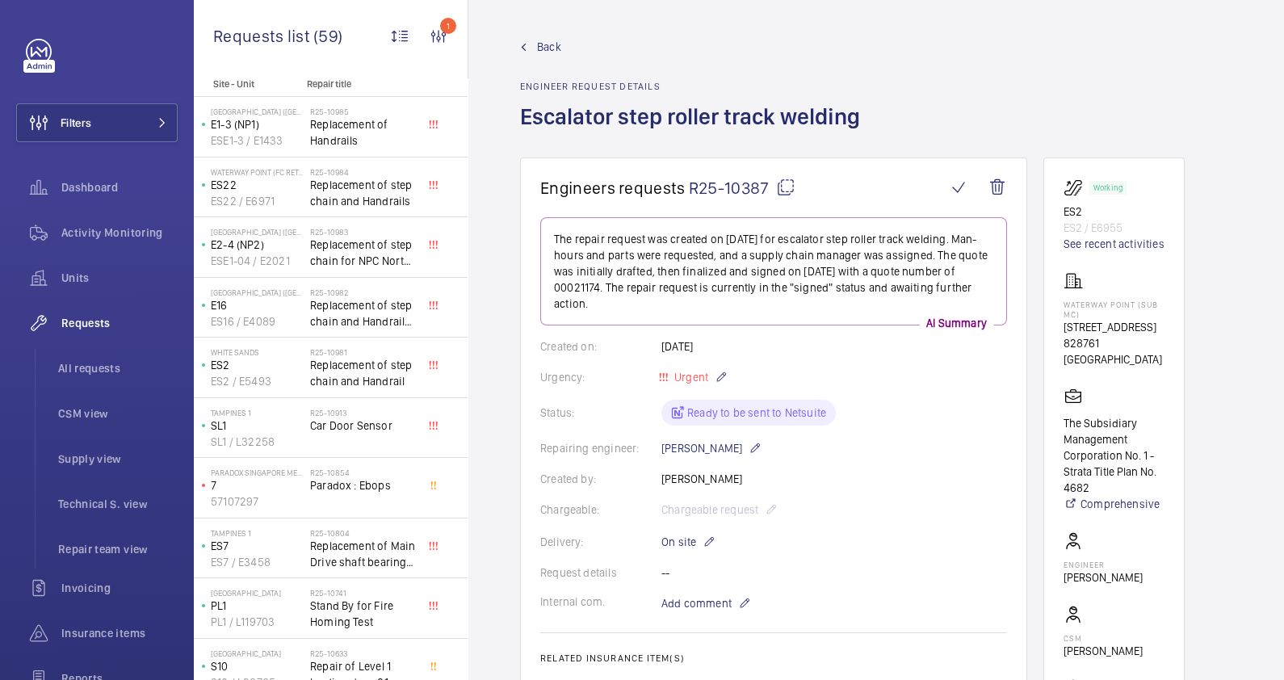
click at [542, 54] on span "Back" at bounding box center [549, 47] width 24 height 16
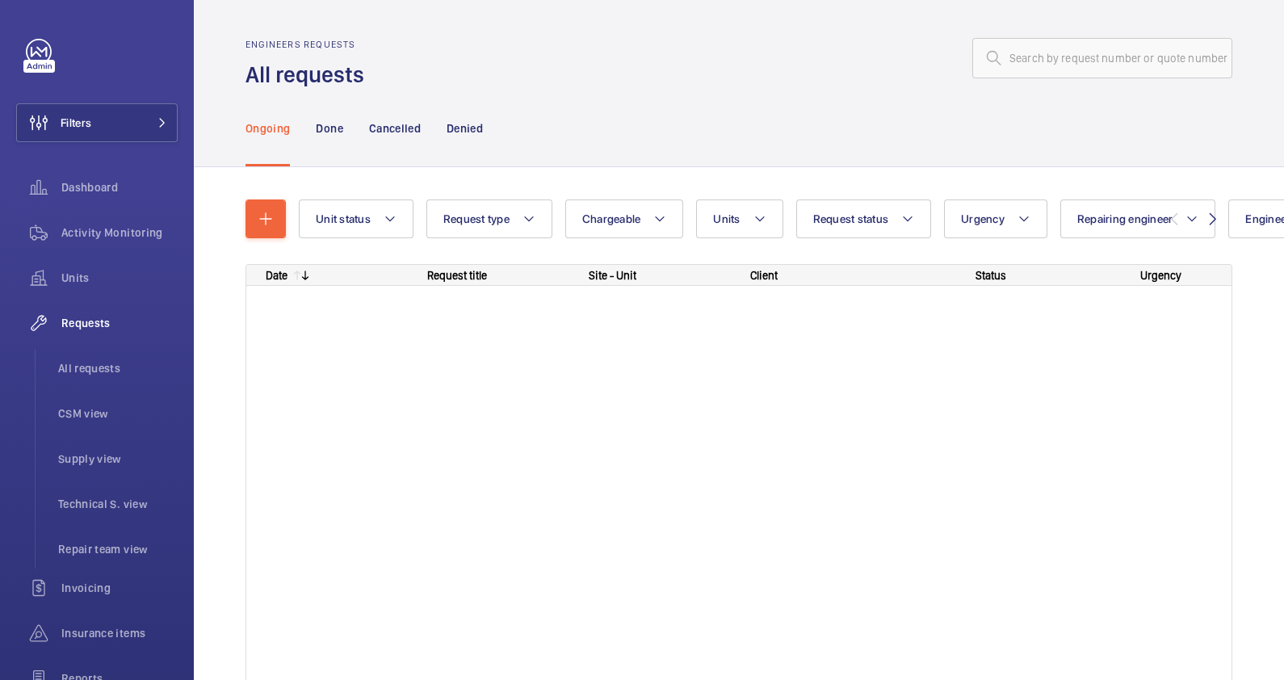
click at [542, 48] on div at bounding box center [803, 58] width 858 height 39
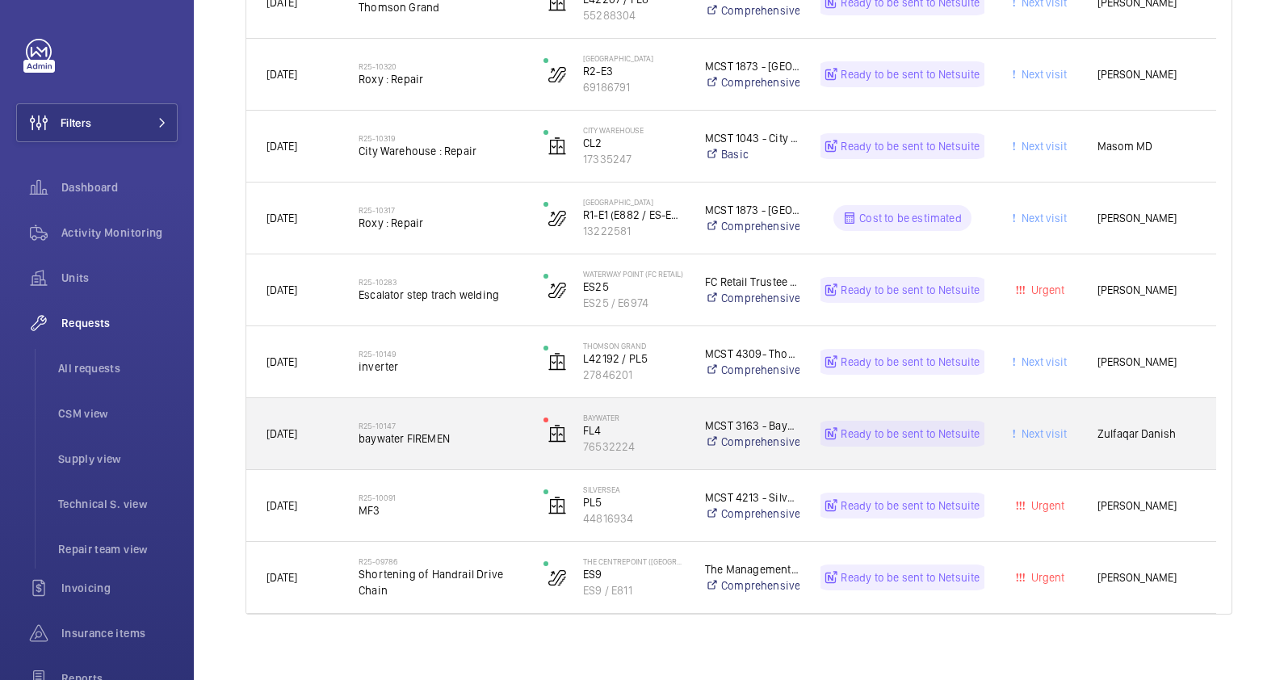
scroll to position [1871, 0]
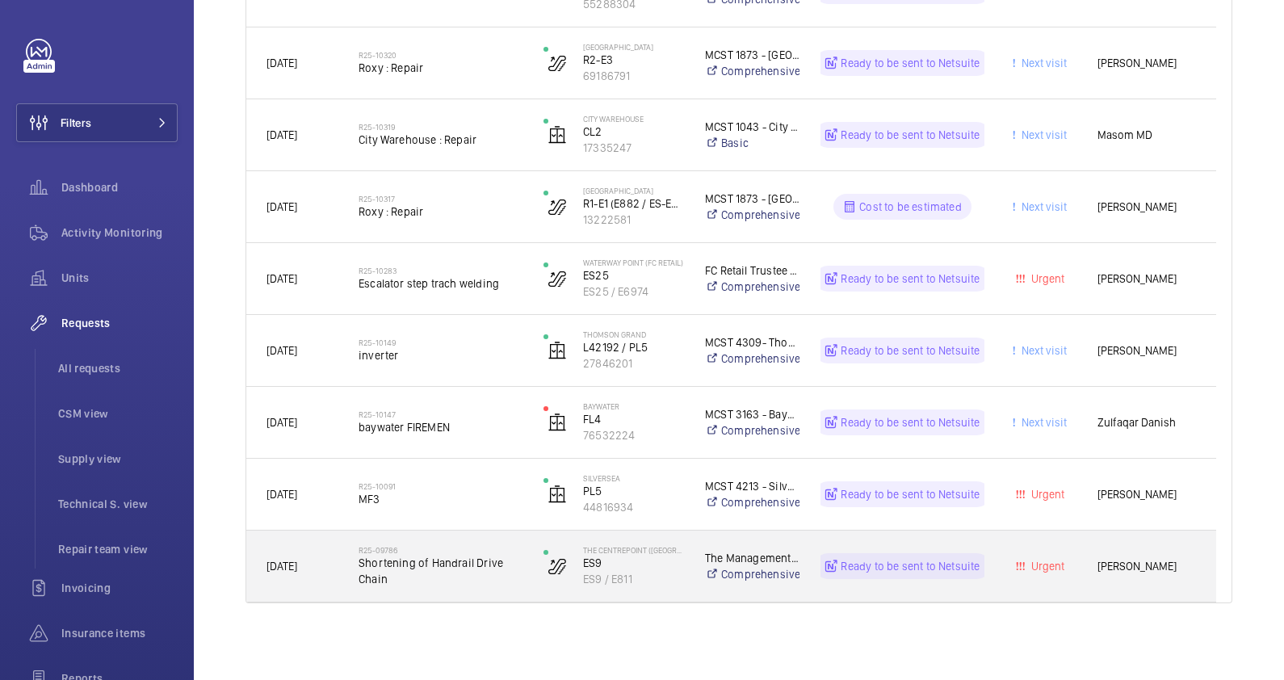
click at [463, 582] on span "Shortening of Handrail Drive Chain" at bounding box center [440, 571] width 164 height 32
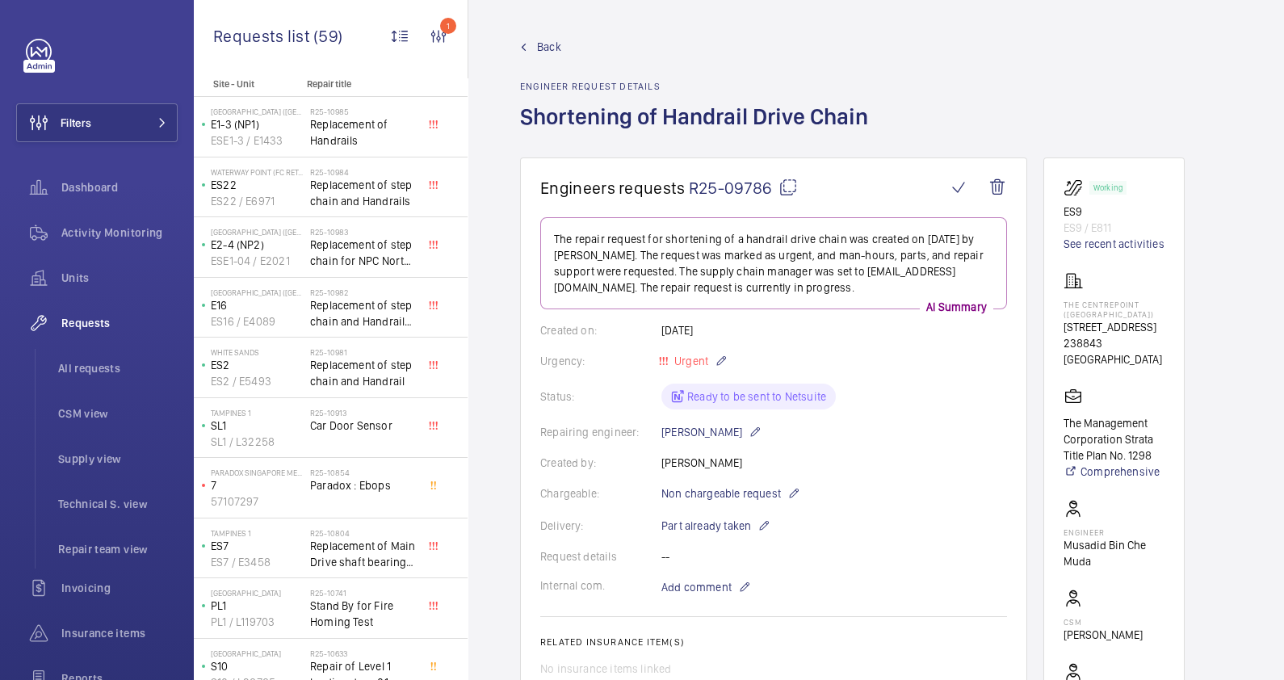
click at [537, 52] on span "Back" at bounding box center [549, 47] width 24 height 16
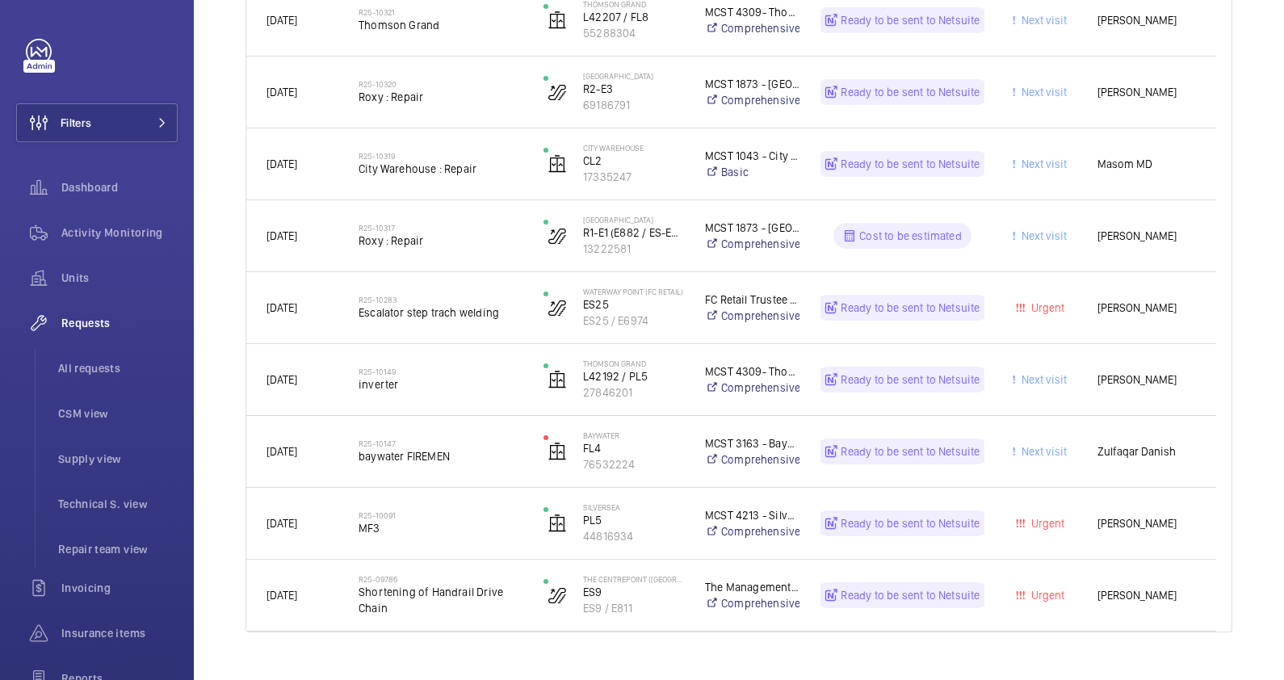
scroll to position [1871, 0]
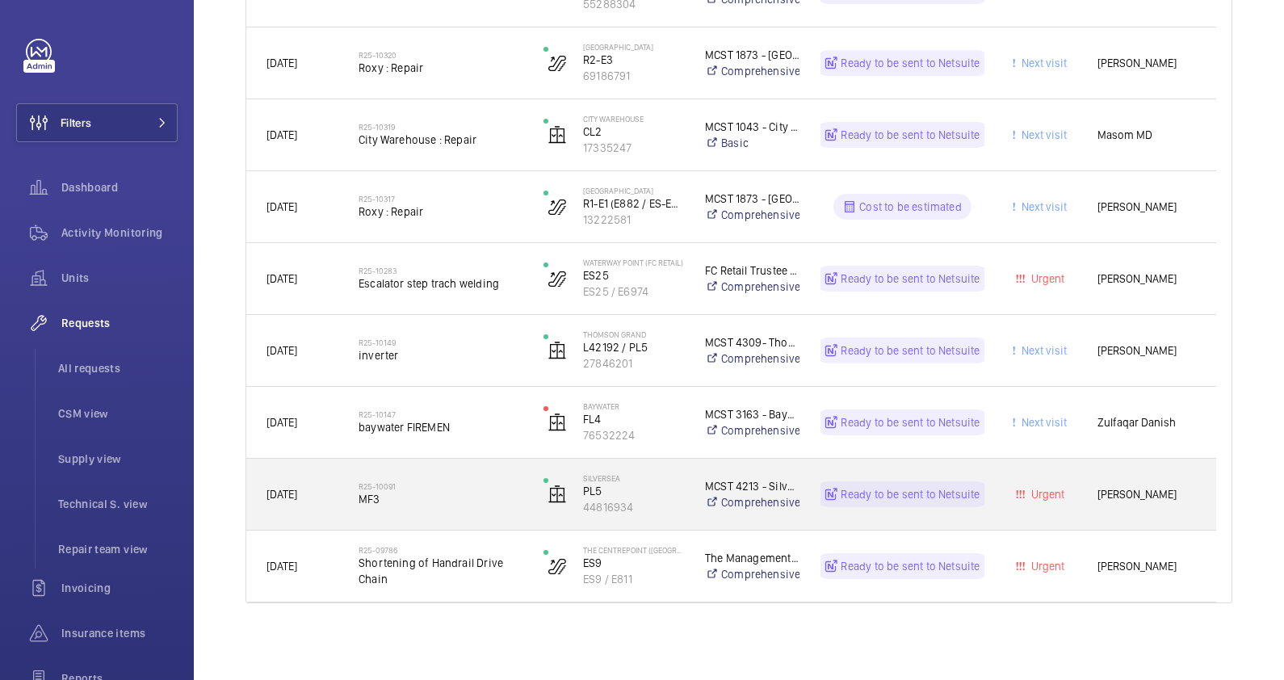
click at [425, 505] on span "MF3" at bounding box center [440, 499] width 164 height 16
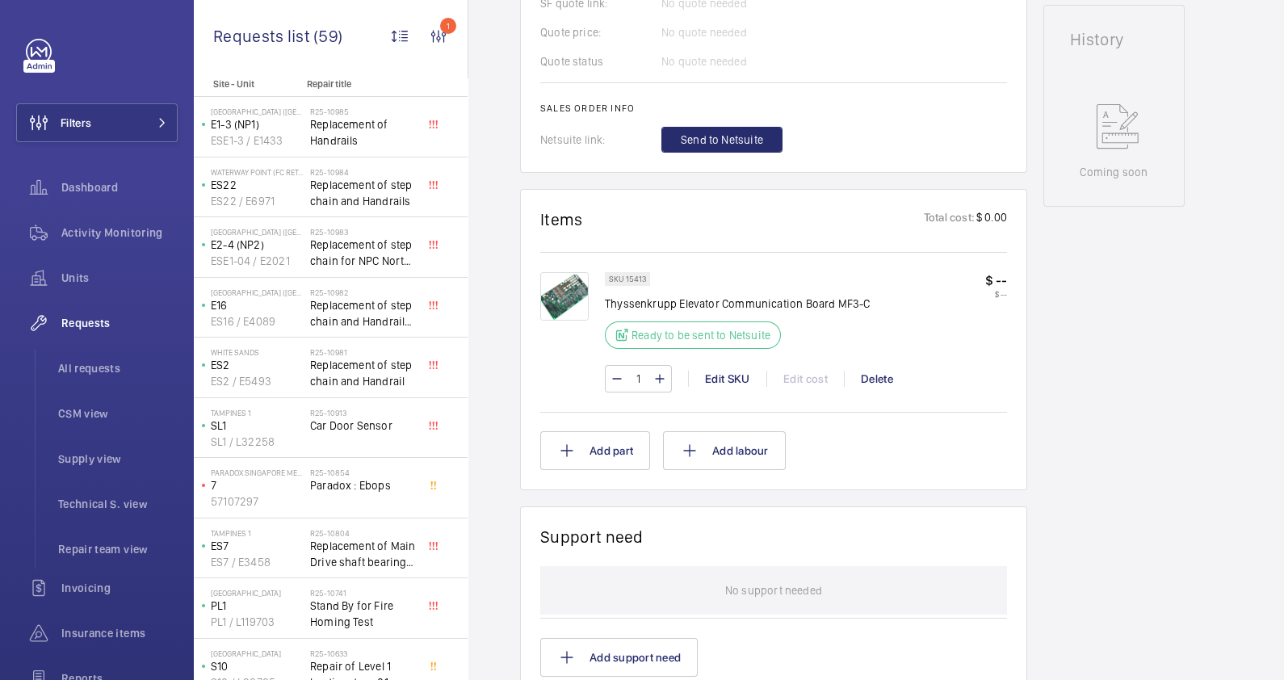
scroll to position [738, 0]
click at [735, 132] on span "Send to Netsuite" at bounding box center [722, 140] width 82 height 16
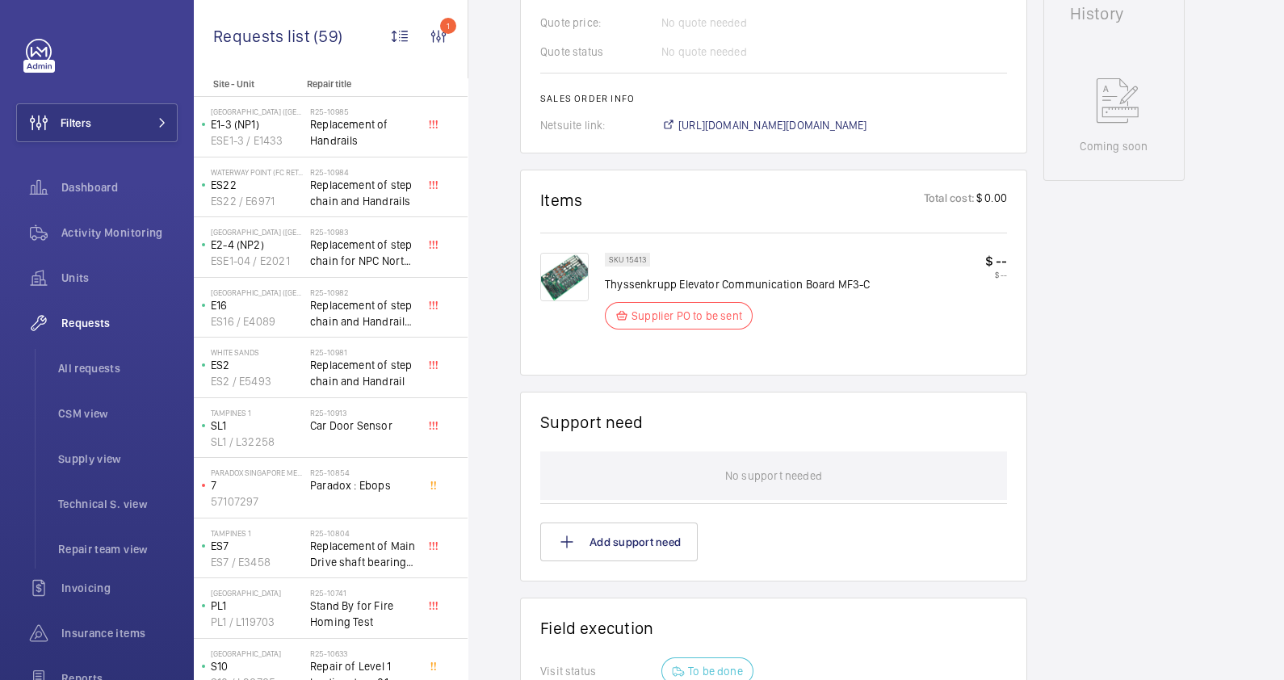
scroll to position [606, 0]
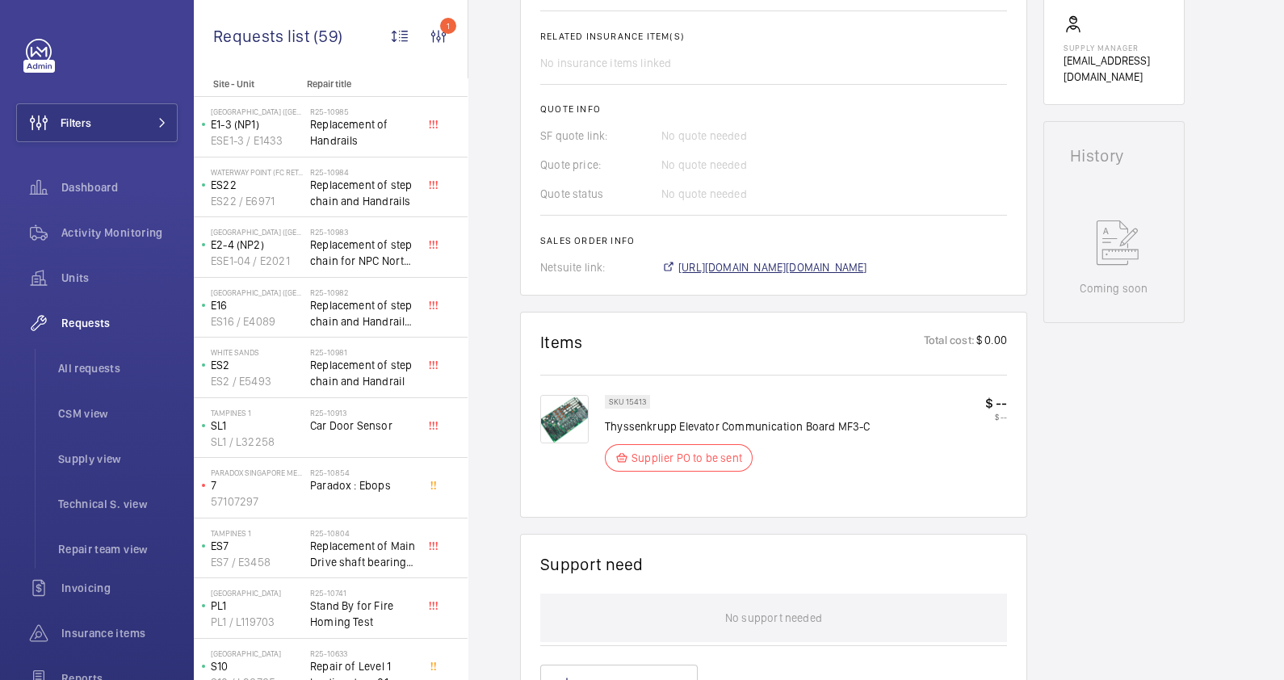
click at [813, 265] on span "https://6461500.app.netsuite.com/app/accounting/transactions/salesord.nl?id=291…" at bounding box center [772, 267] width 189 height 16
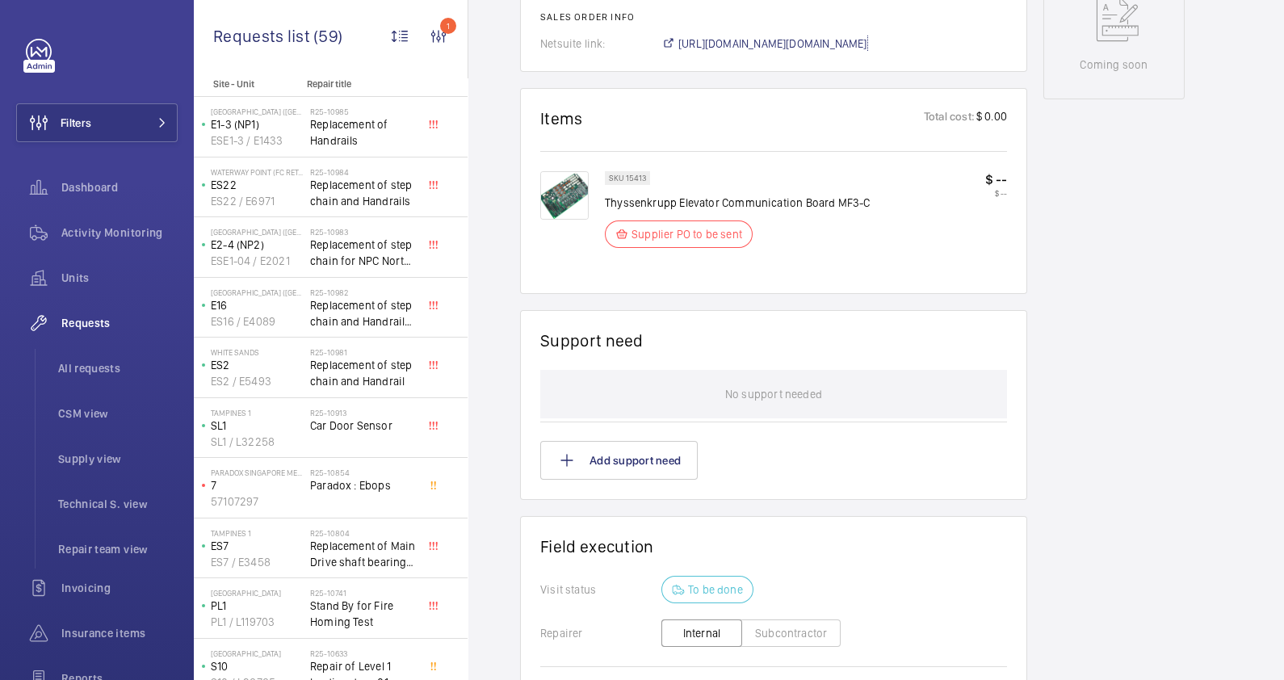
scroll to position [1092, 0]
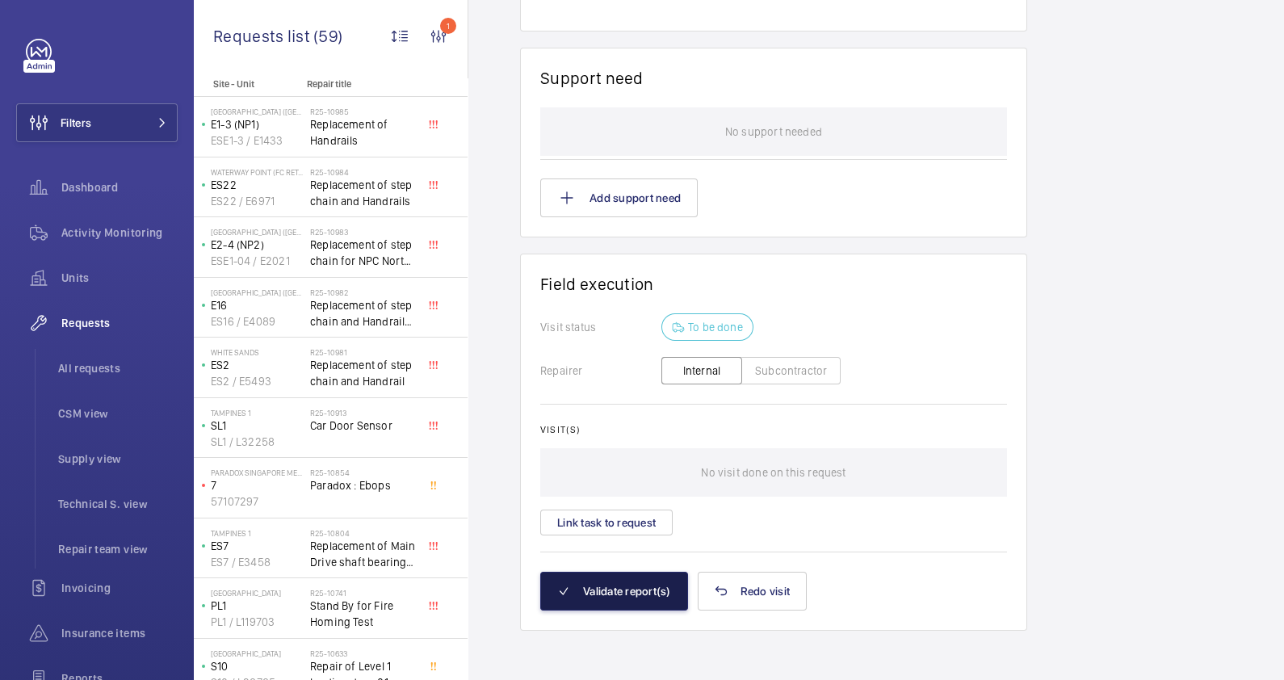
click at [585, 593] on button "Validate report(s)" at bounding box center [614, 591] width 148 height 39
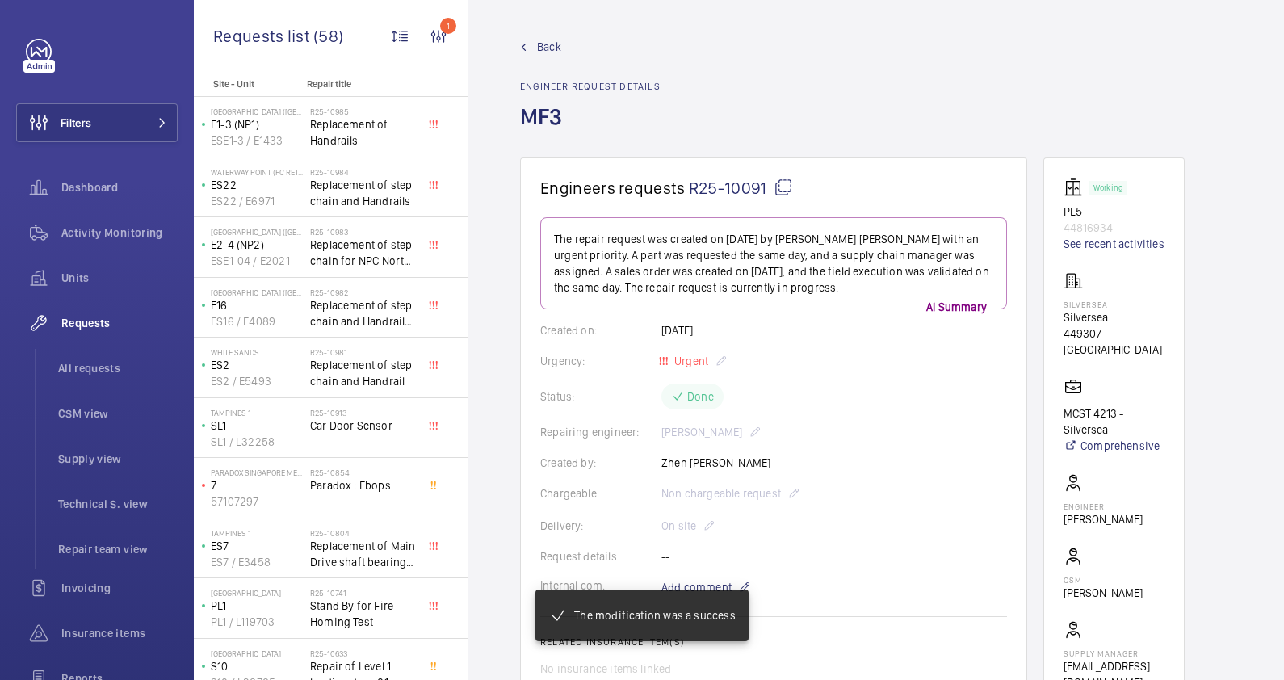
click at [539, 48] on span "Back" at bounding box center [549, 47] width 24 height 16
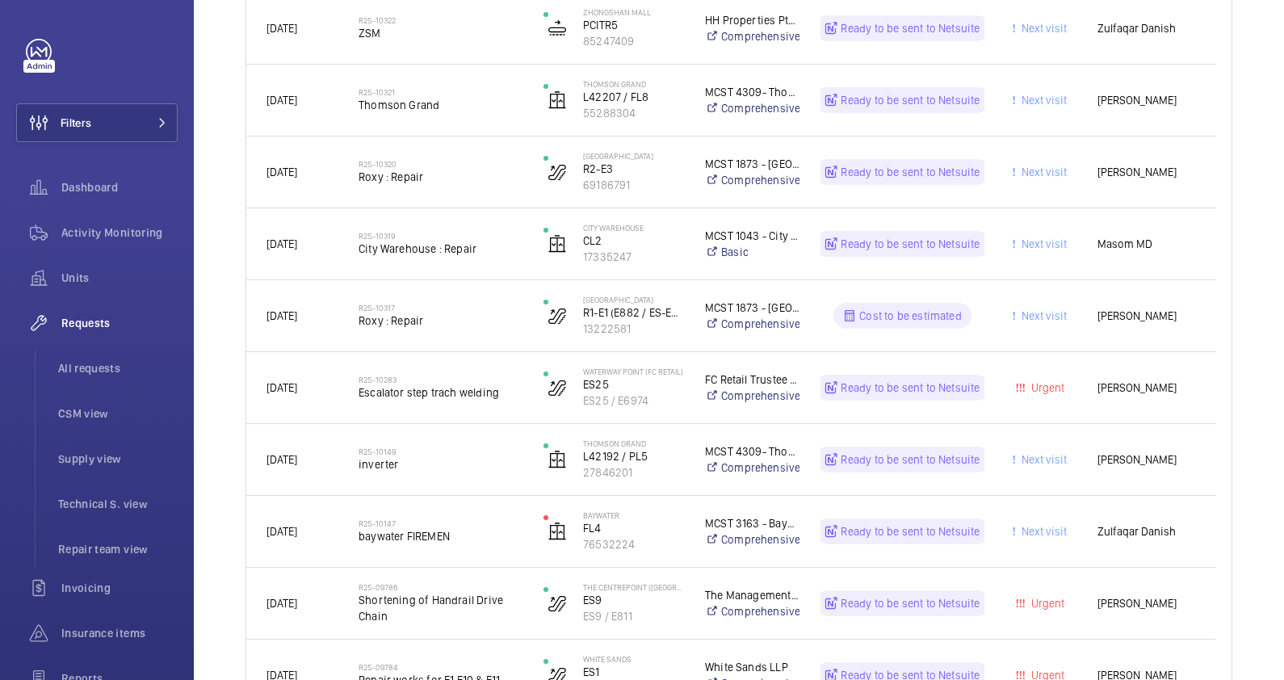
scroll to position [1871, 0]
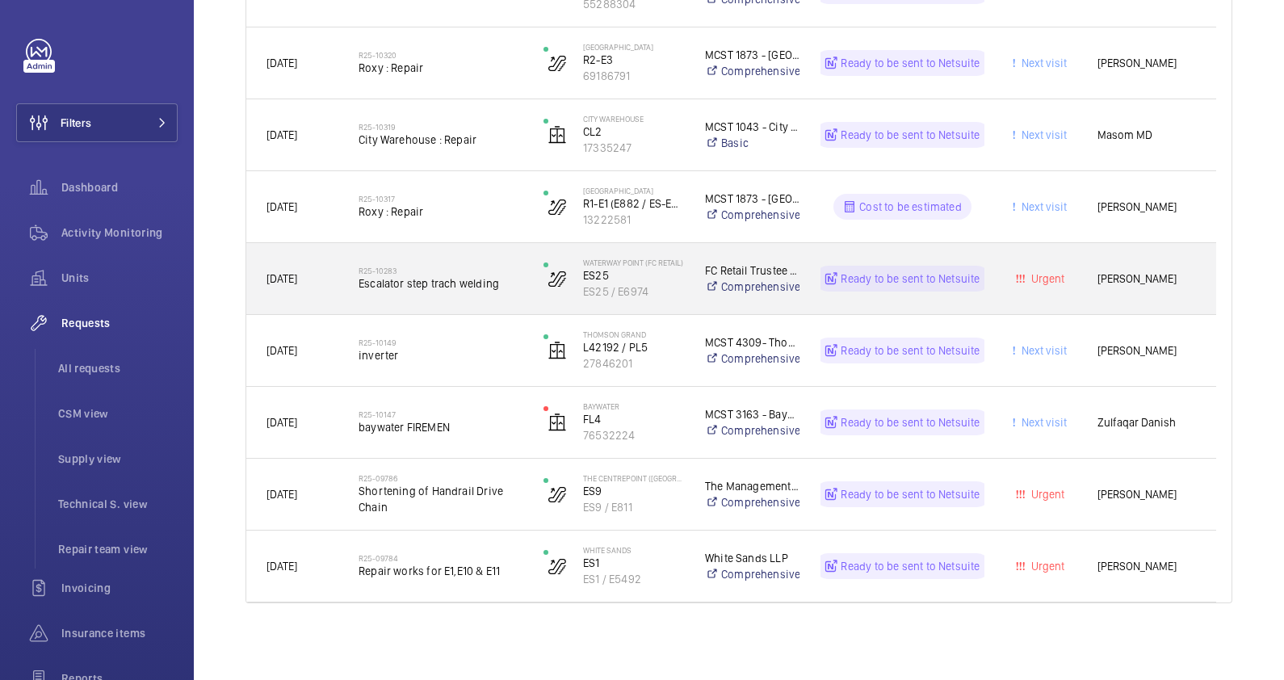
click at [499, 291] on span "Escalator step trach welding" at bounding box center [440, 283] width 164 height 16
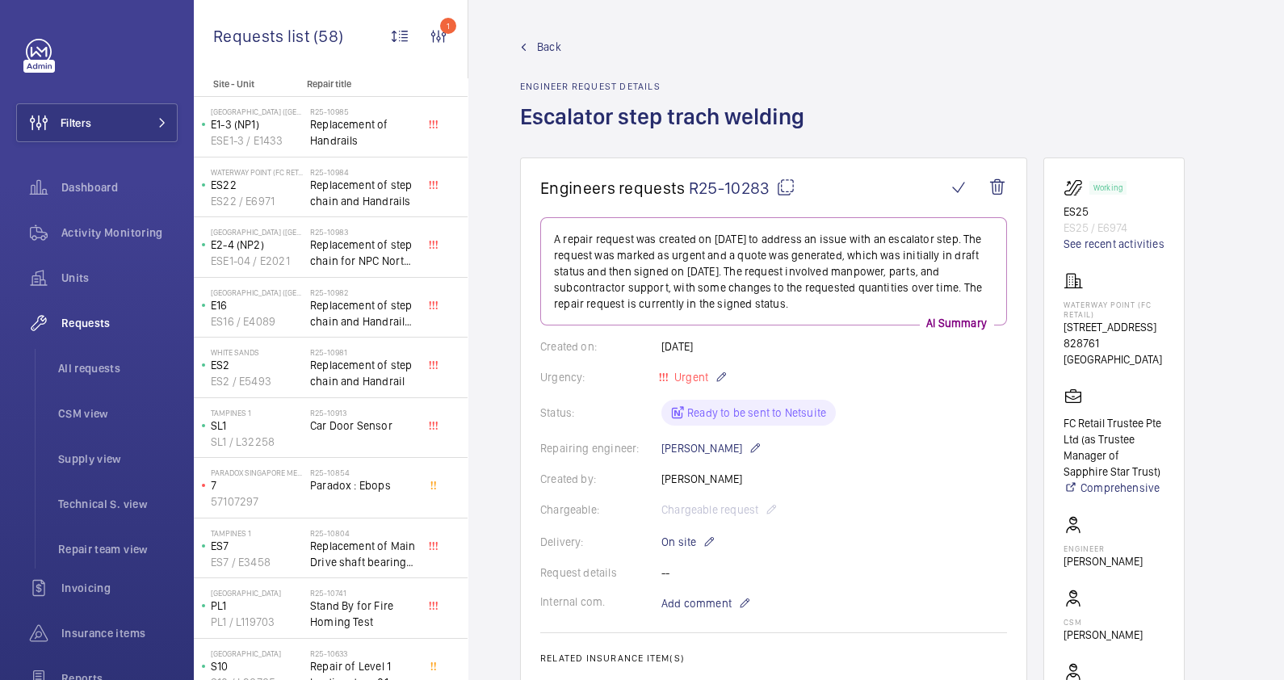
click at [546, 49] on span "Back" at bounding box center [549, 47] width 24 height 16
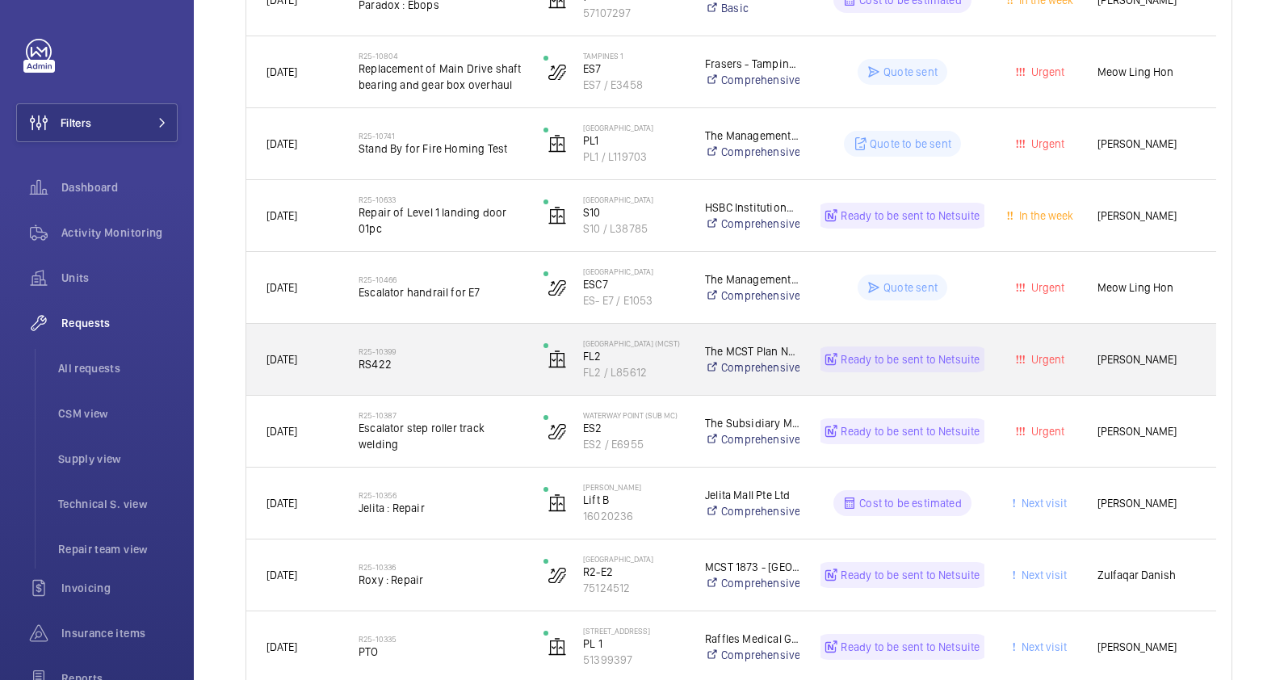
scroll to position [854, 0]
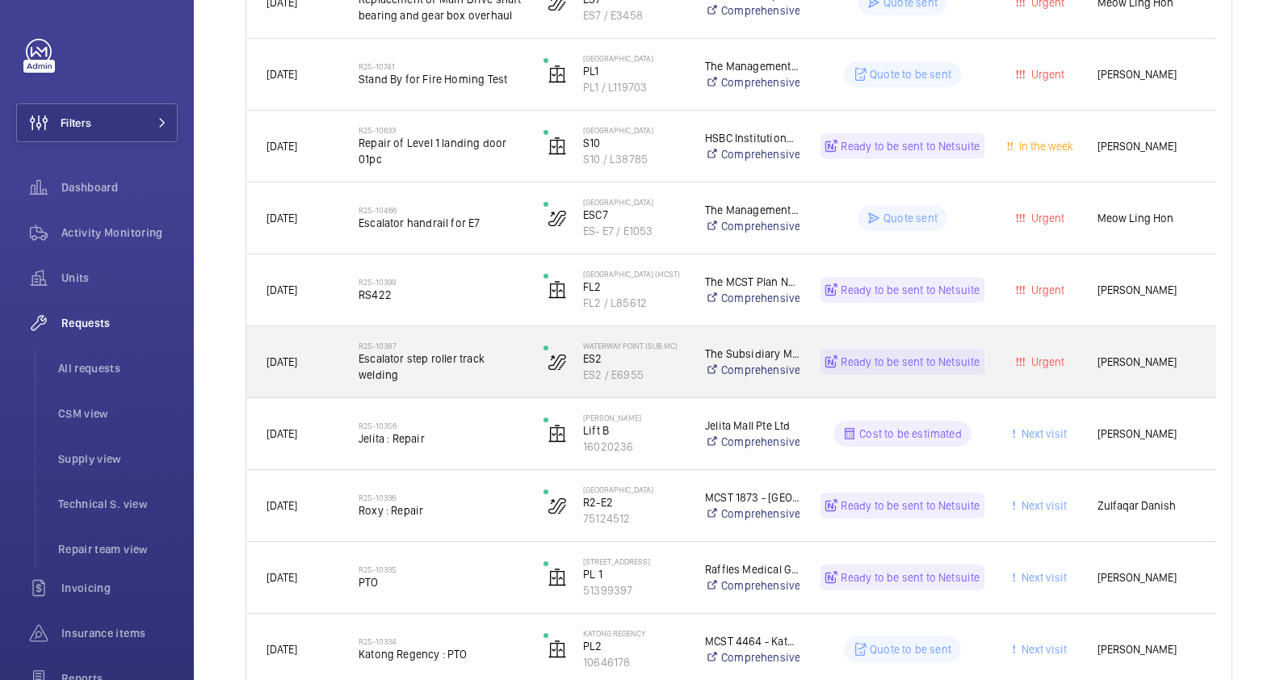
click at [459, 382] on span "Escalator step roller track welding" at bounding box center [440, 366] width 164 height 32
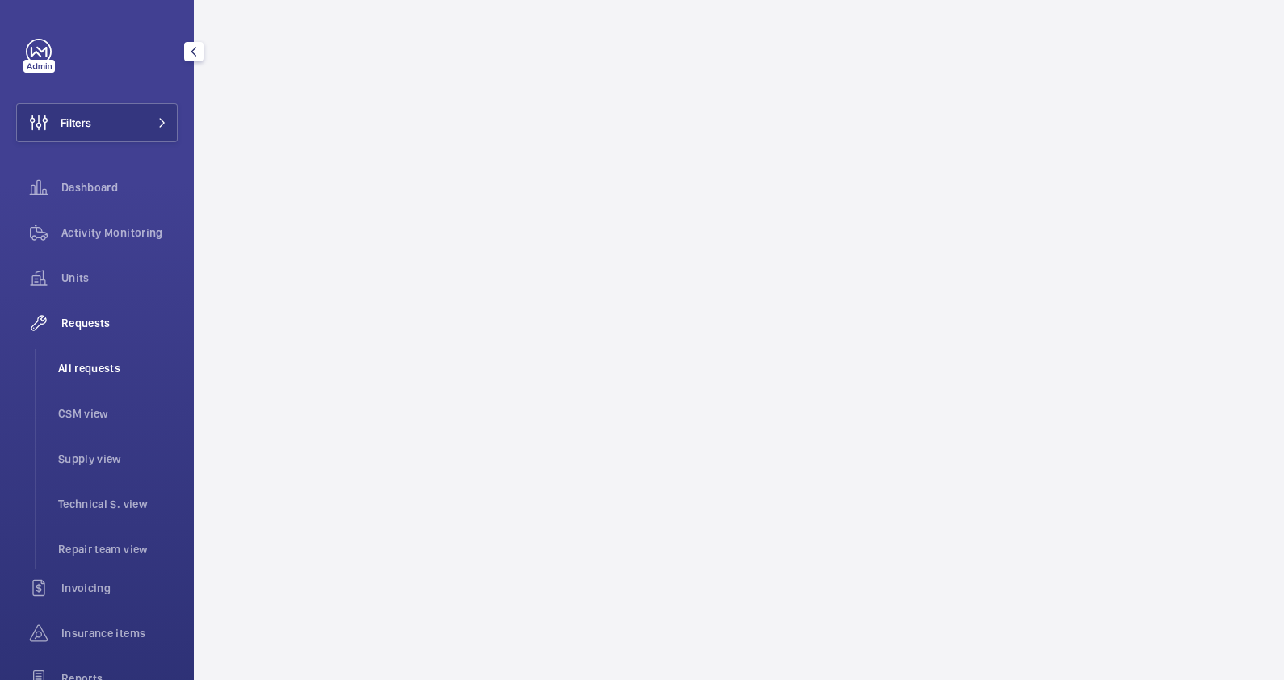
click at [77, 367] on span "All requests" at bounding box center [117, 368] width 119 height 16
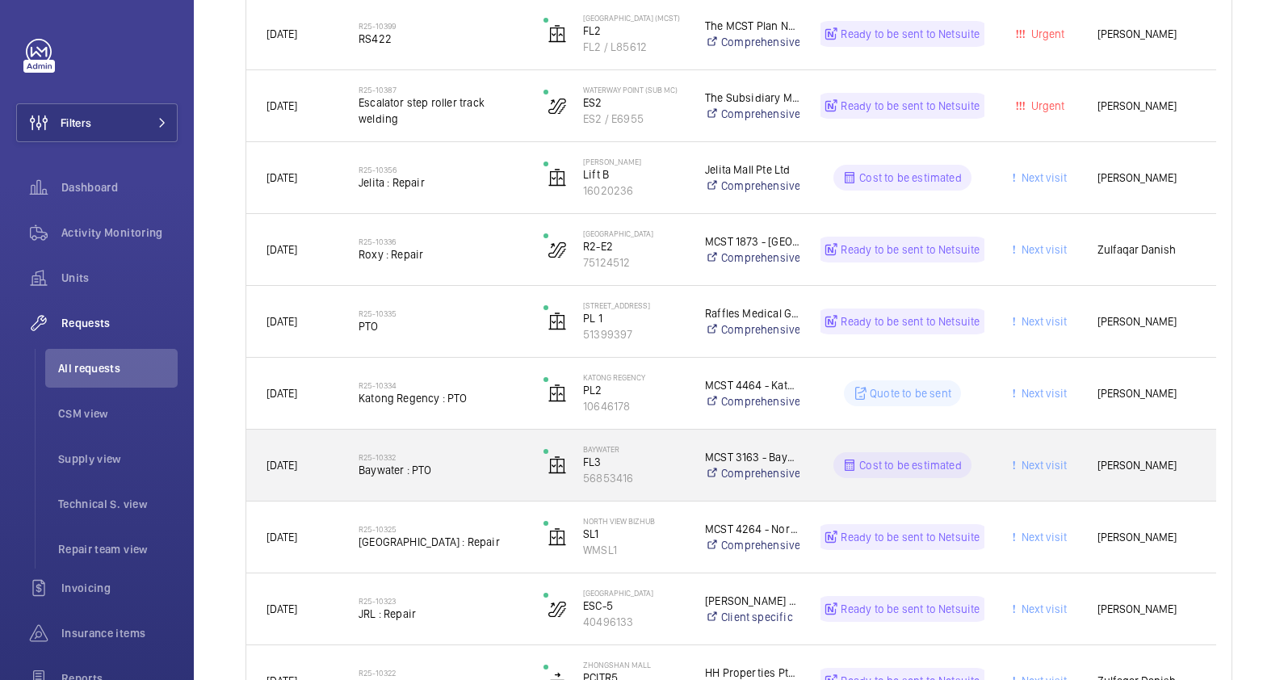
scroll to position [1009, 0]
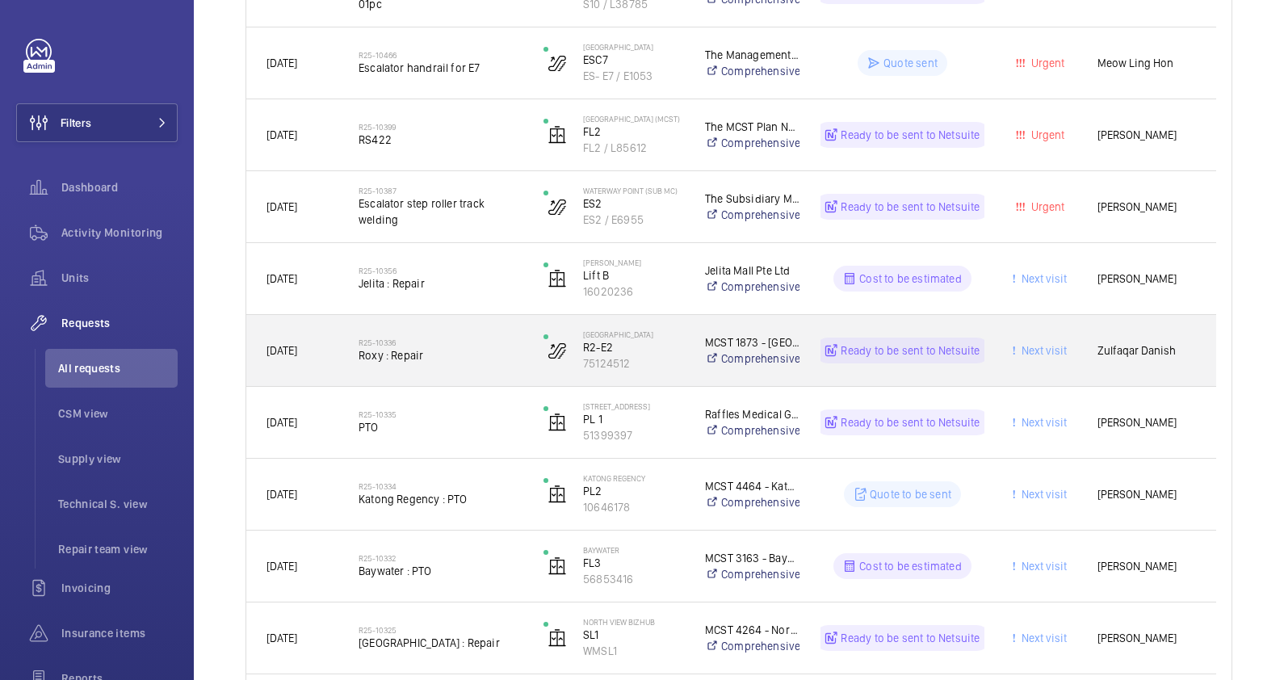
click at [523, 358] on div "Roxy Square R2-E2 75124512" at bounding box center [603, 350] width 161 height 71
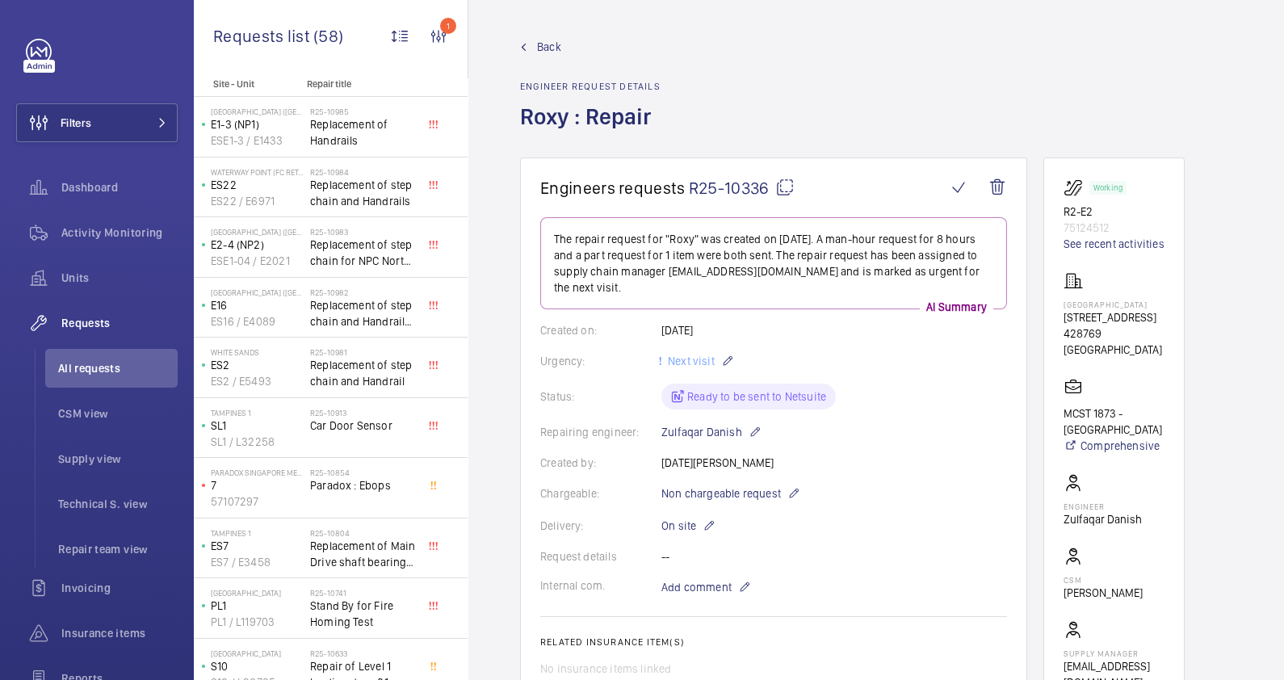
click at [545, 39] on span "Back" at bounding box center [549, 47] width 24 height 16
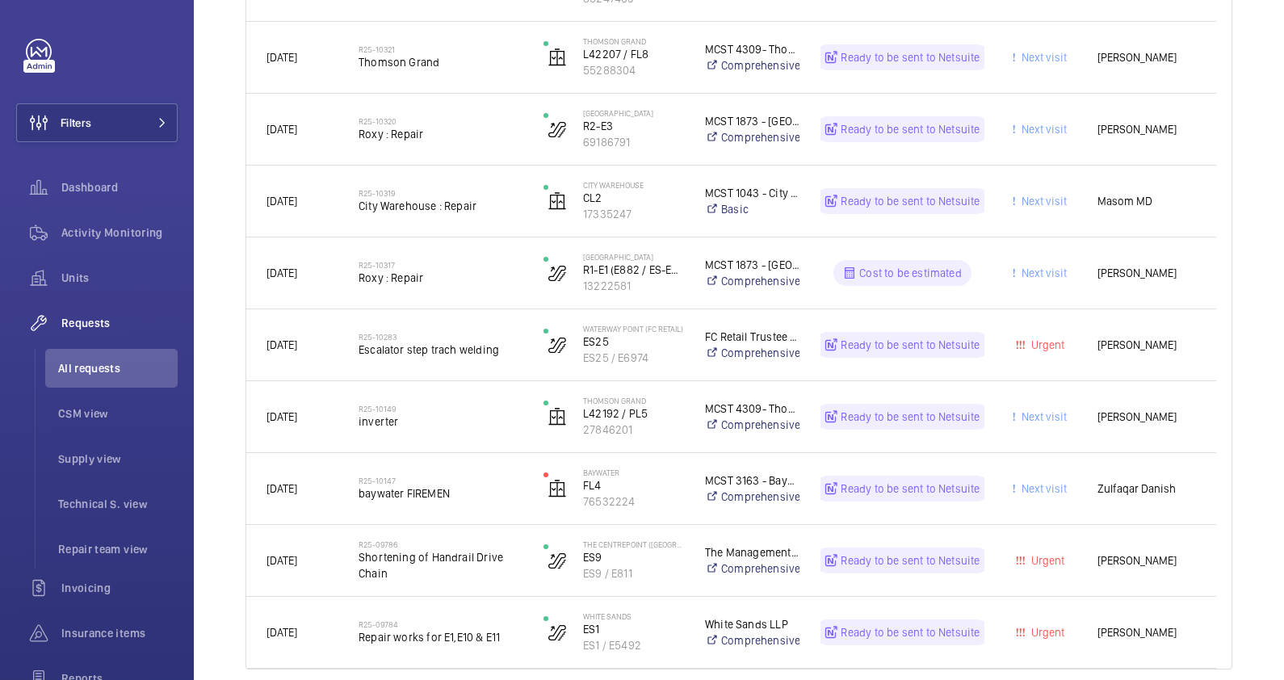
scroll to position [1871, 0]
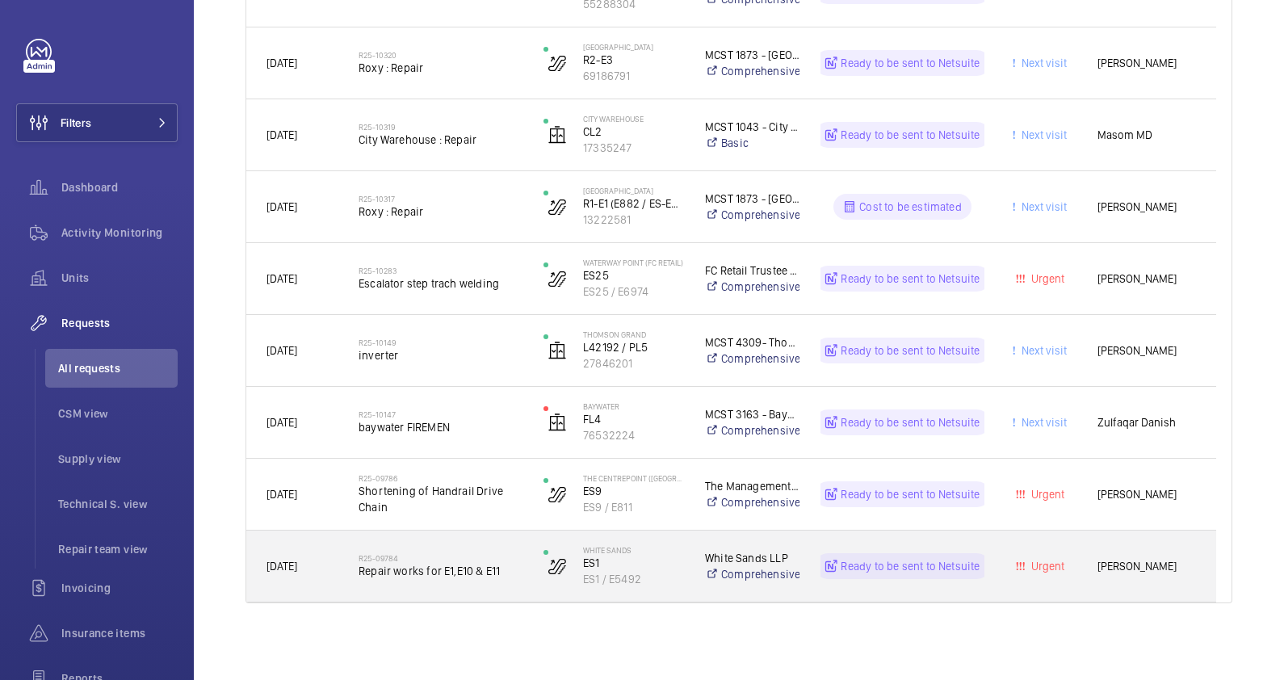
click at [509, 553] on h2 "R25-09784" at bounding box center [440, 558] width 164 height 10
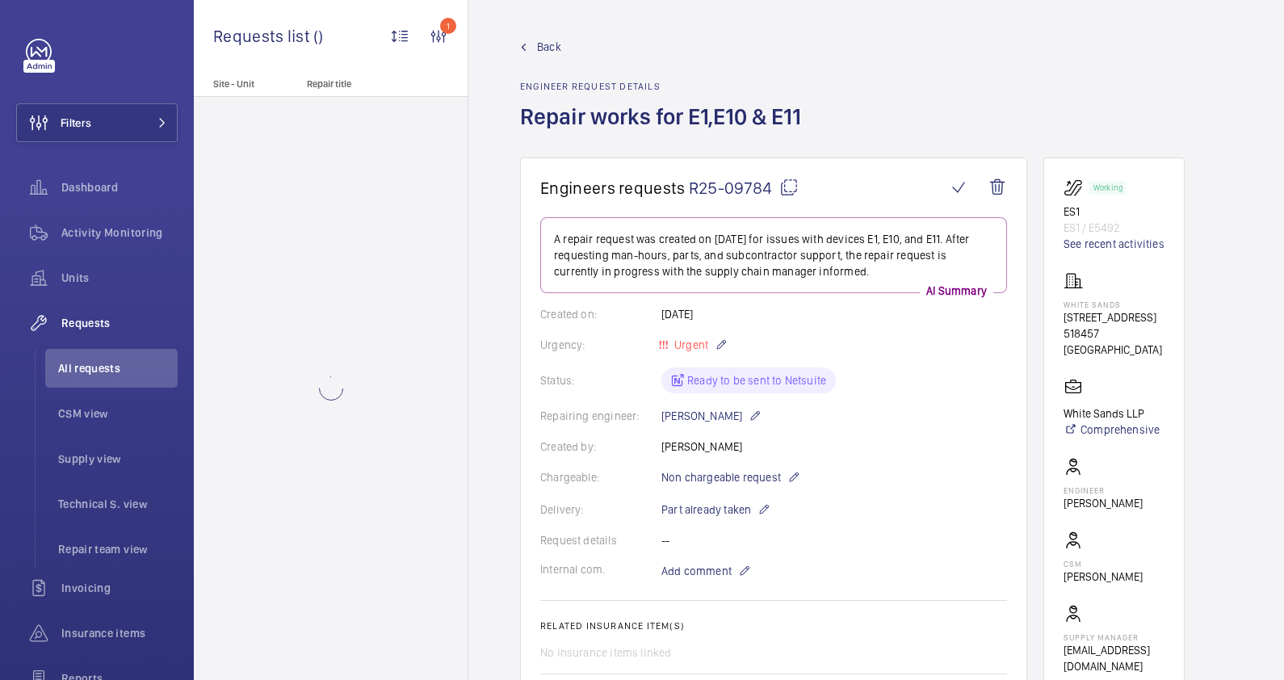
scroll to position [606, 0]
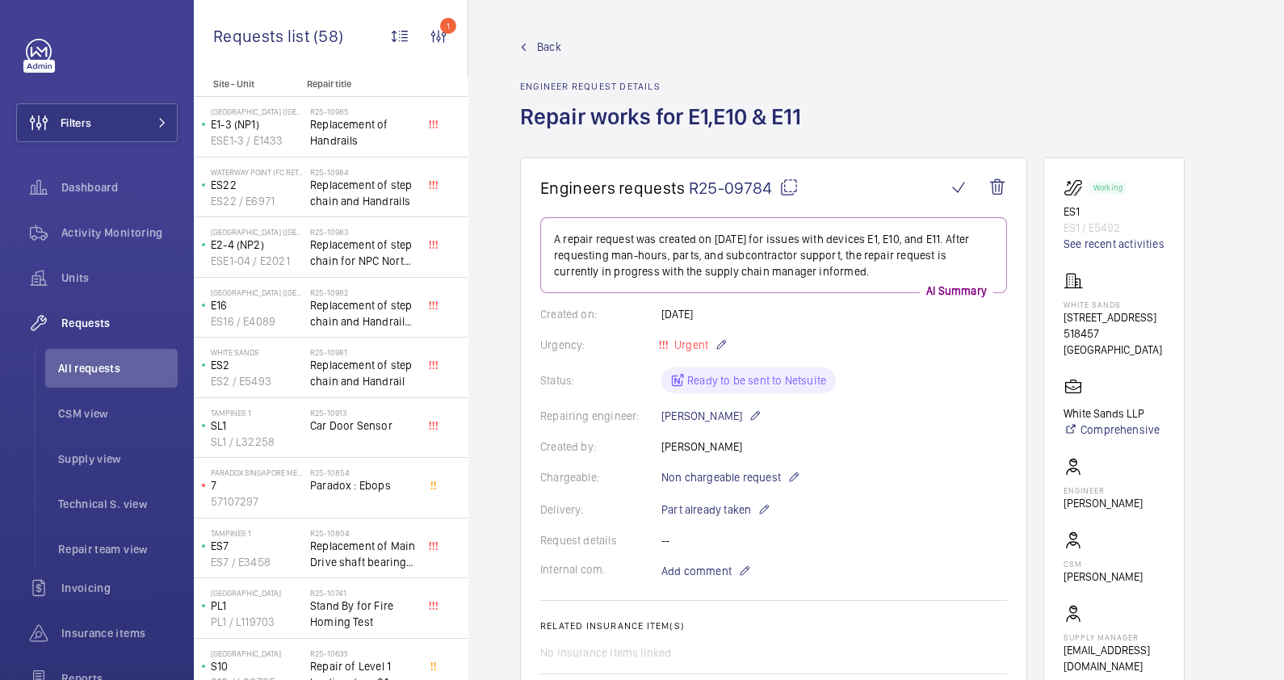
click at [555, 46] on span "Back" at bounding box center [549, 47] width 24 height 16
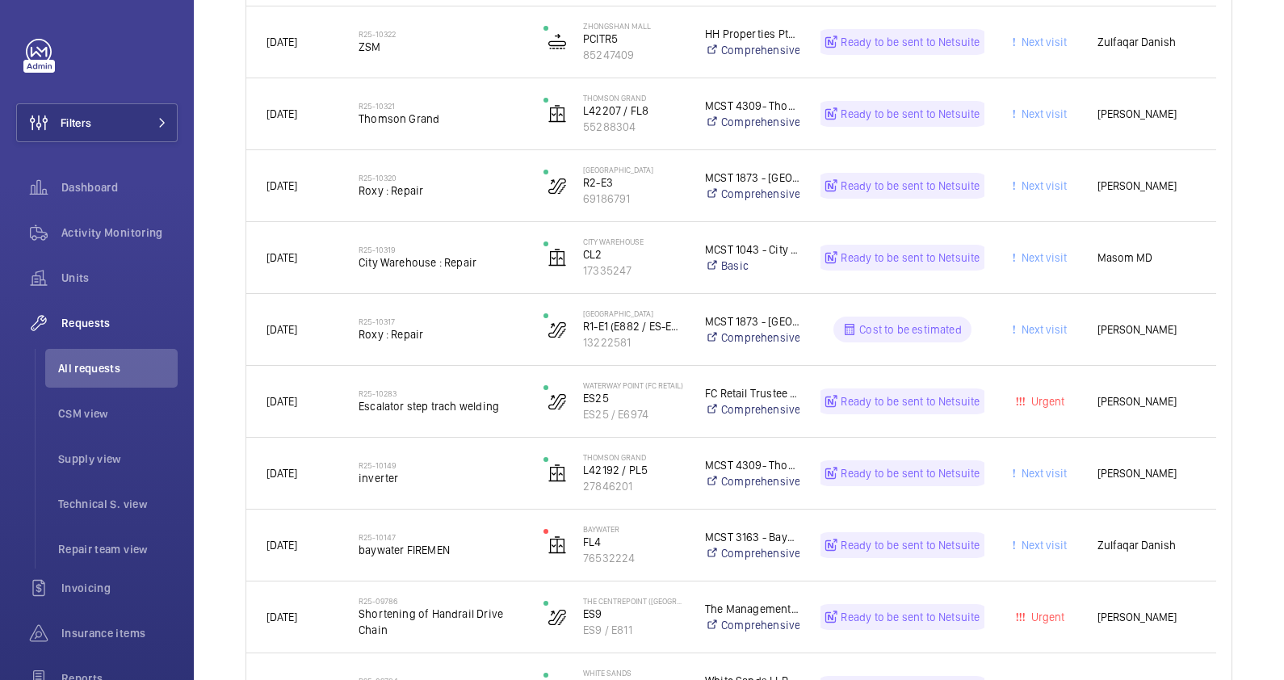
scroll to position [1871, 0]
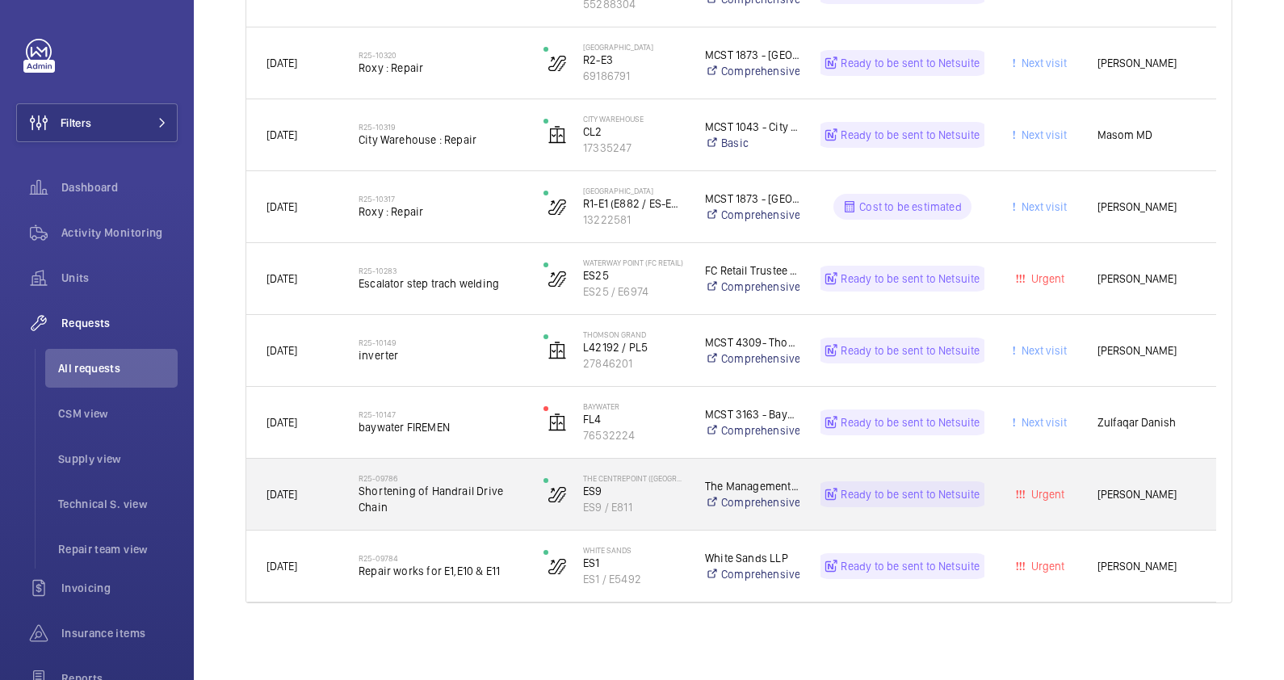
click at [411, 511] on span "Shortening of Handrail Drive Chain" at bounding box center [440, 499] width 164 height 32
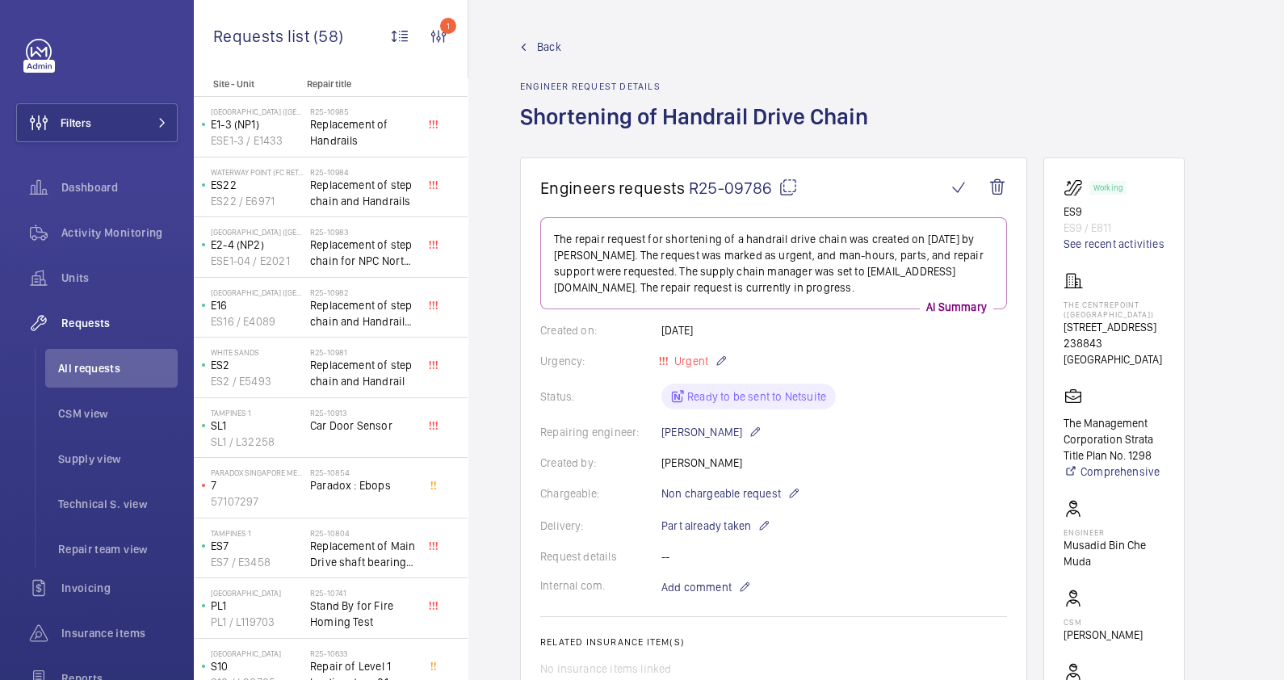
click at [546, 45] on span "Back" at bounding box center [549, 47] width 24 height 16
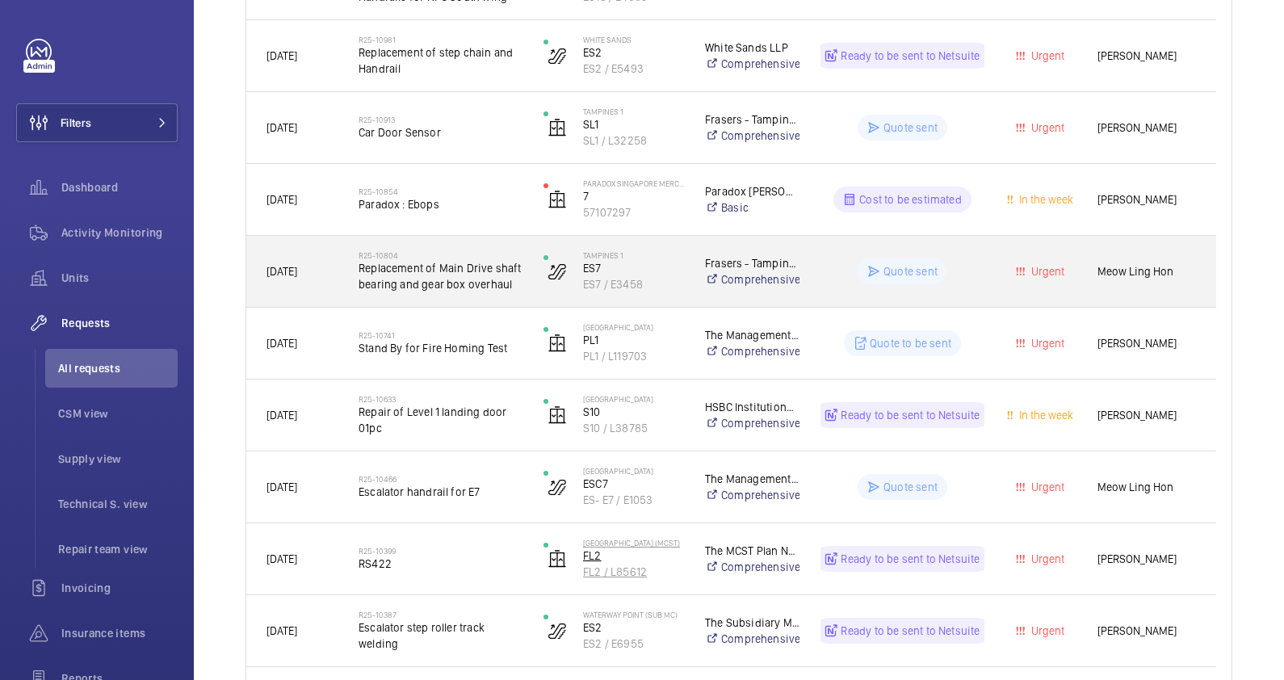
scroll to position [908, 0]
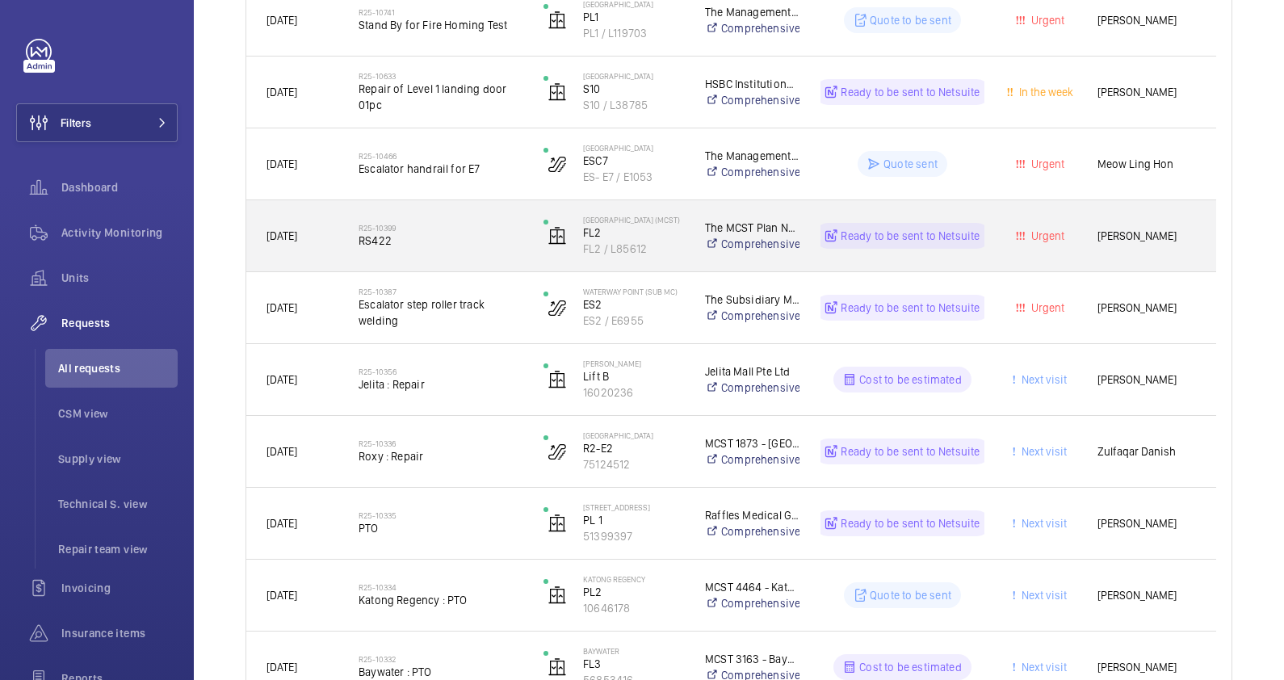
click at [505, 237] on span "RS422" at bounding box center [440, 241] width 164 height 16
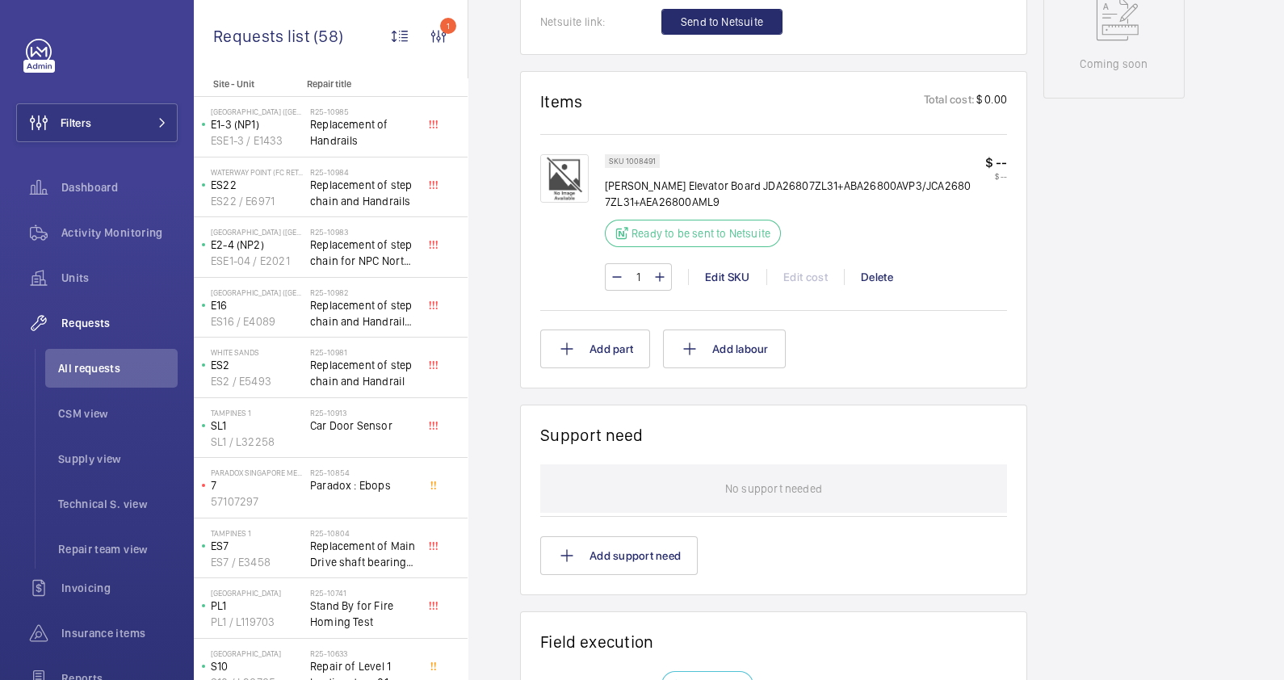
scroll to position [553, 0]
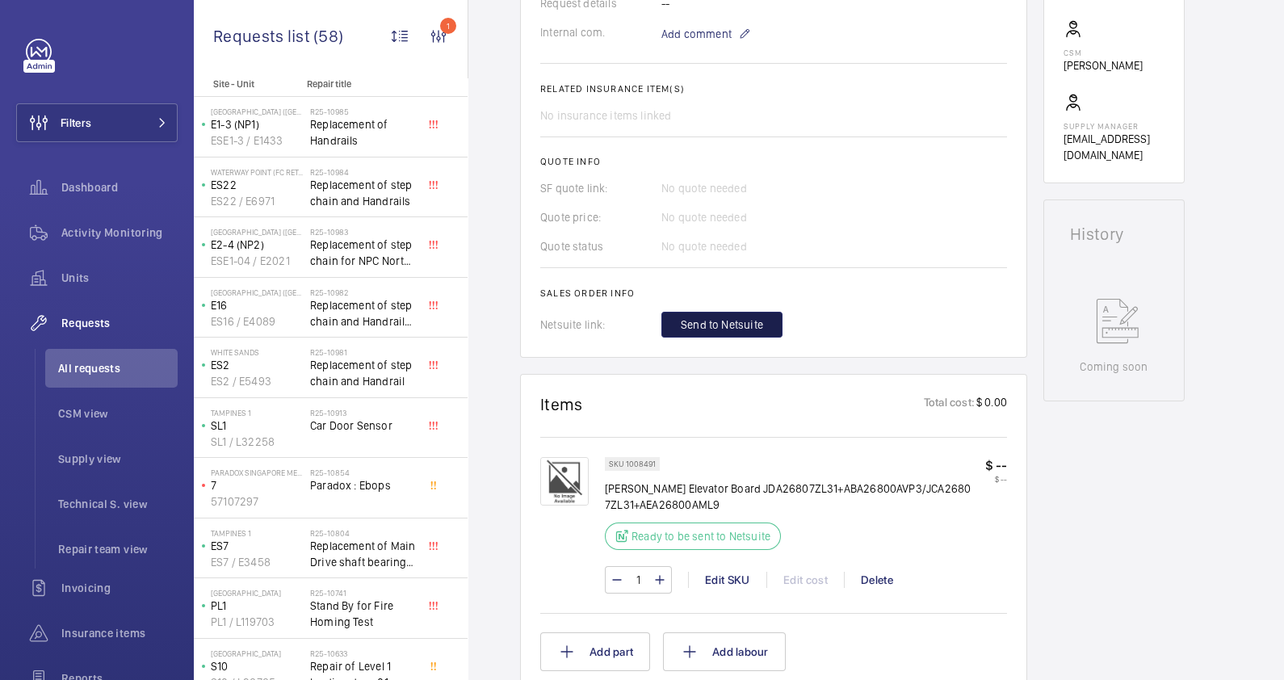
click at [743, 317] on span "Send to Netsuite" at bounding box center [722, 324] width 82 height 16
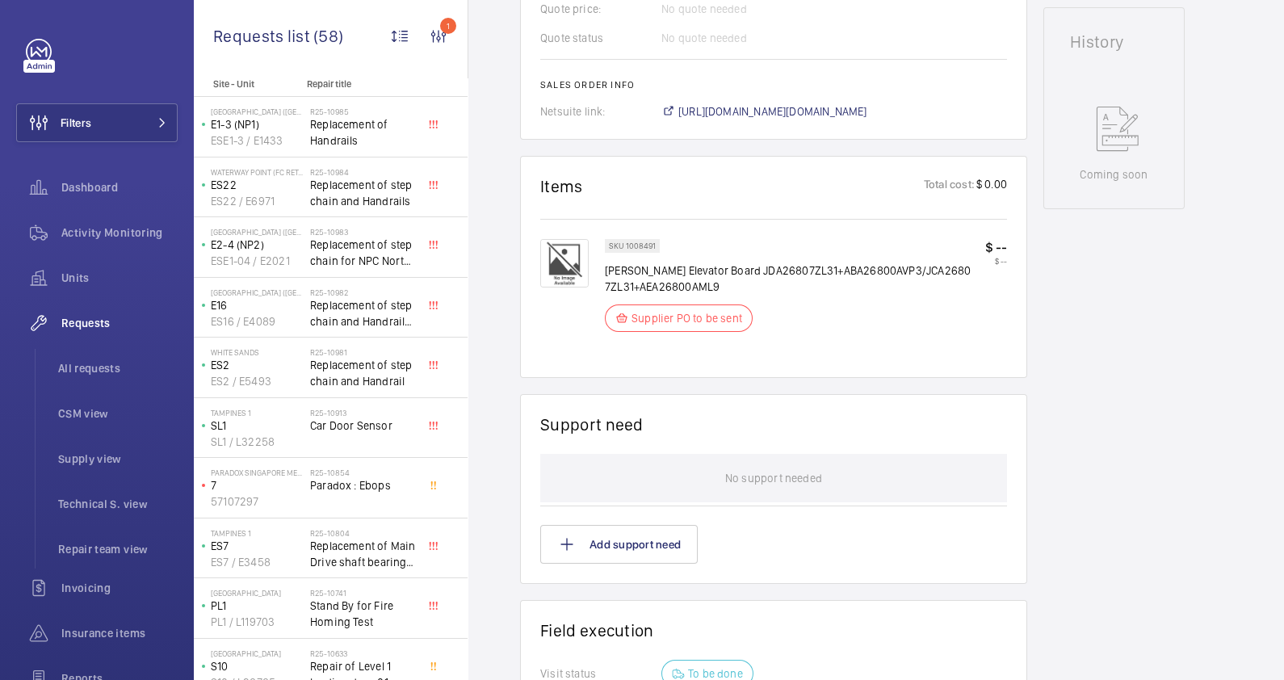
scroll to position [505, 0]
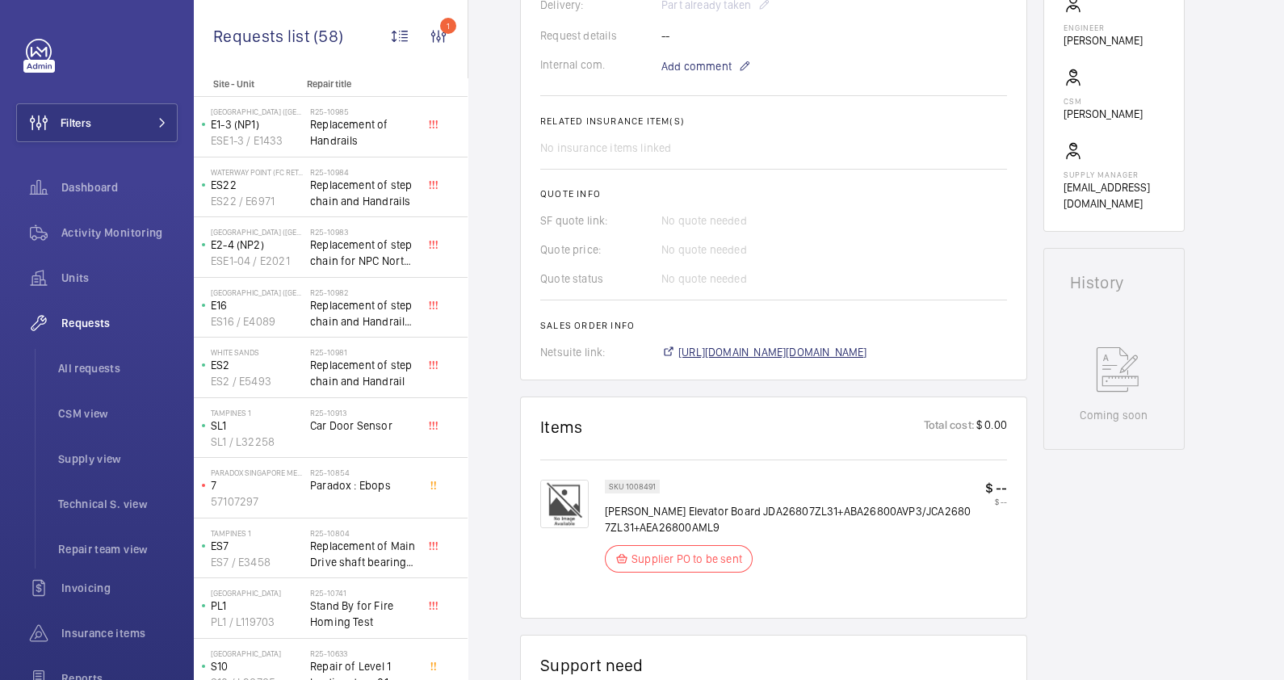
click at [770, 353] on span "https://6461500.app.netsuite.com/app/accounting/transactions/salesord.nl?id=291…" at bounding box center [772, 352] width 189 height 16
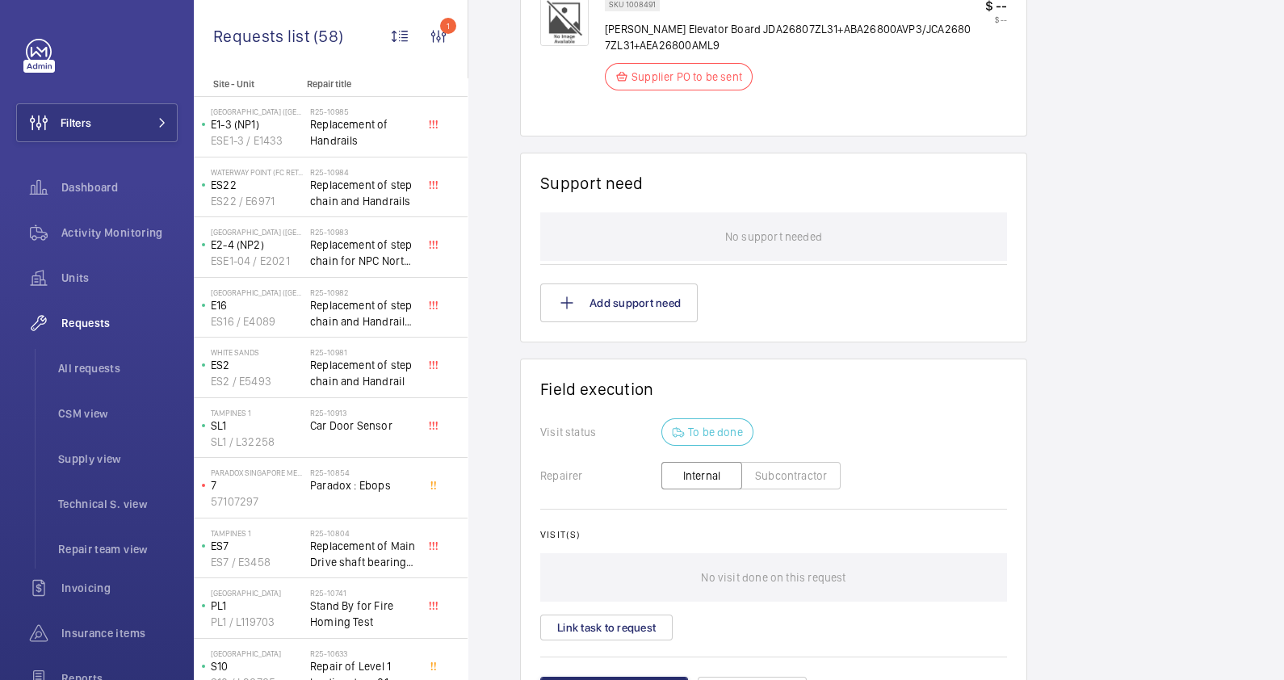
scroll to position [1092, 0]
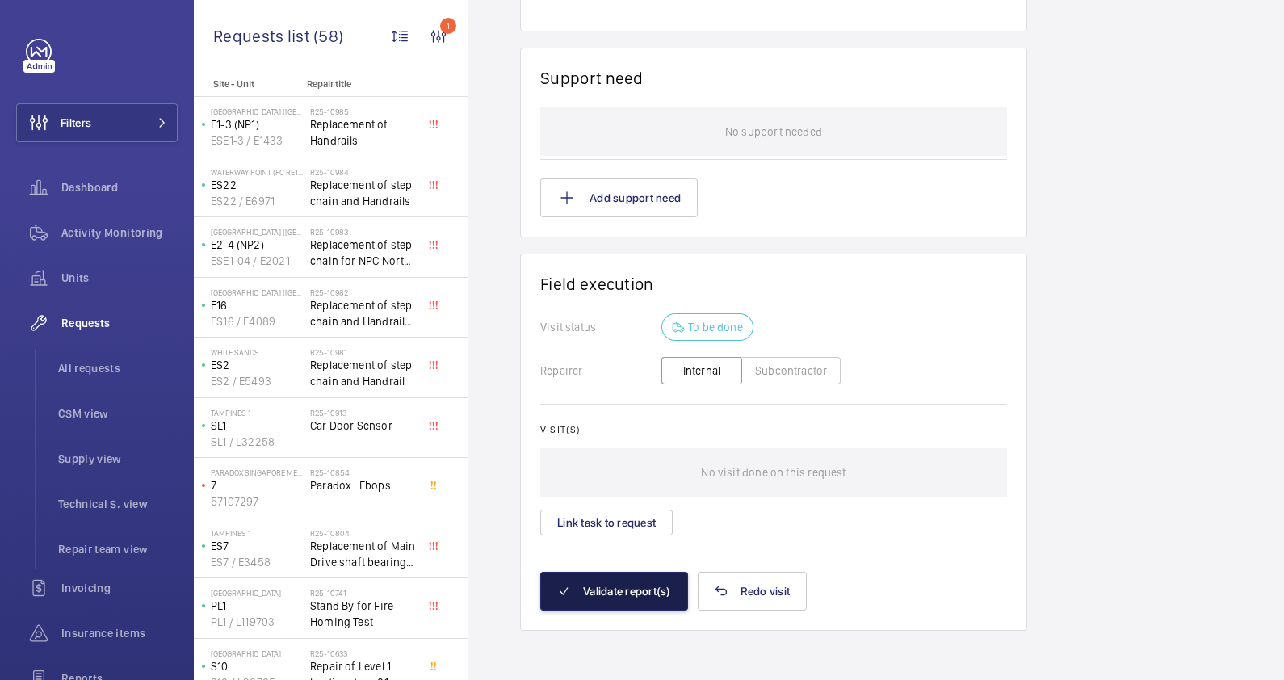
click at [639, 581] on button "Validate report(s)" at bounding box center [614, 591] width 148 height 39
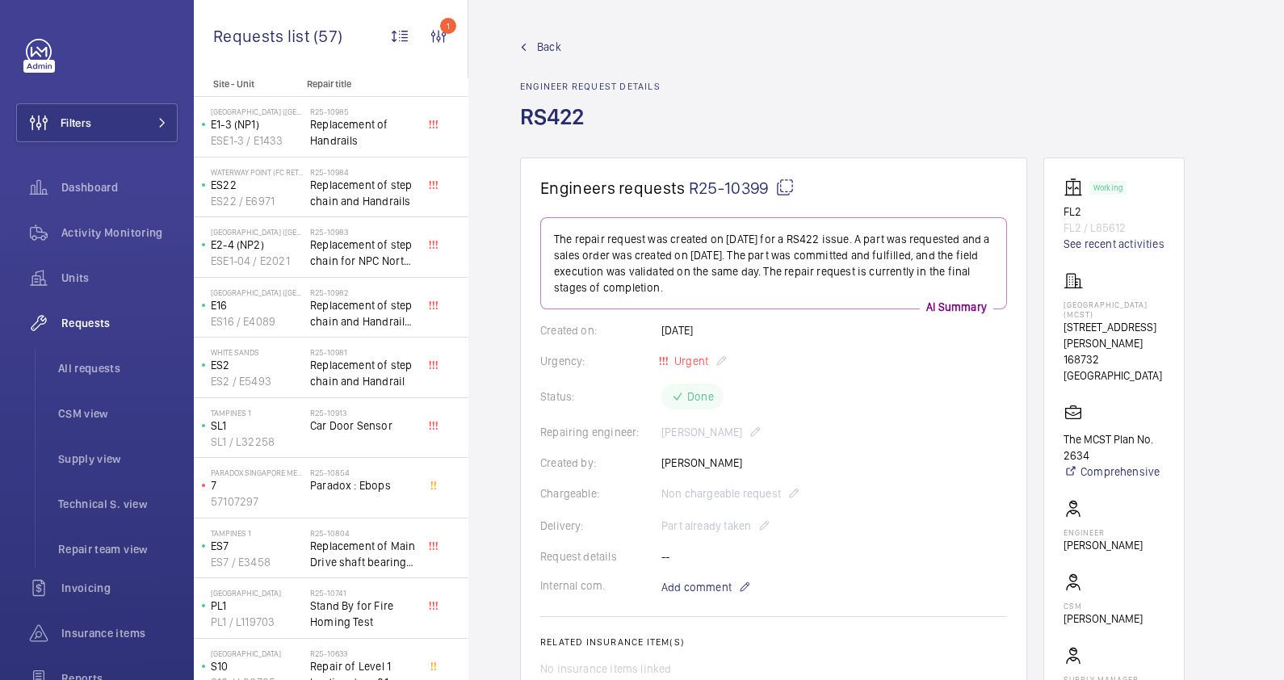
click at [537, 48] on span "Back" at bounding box center [549, 47] width 24 height 16
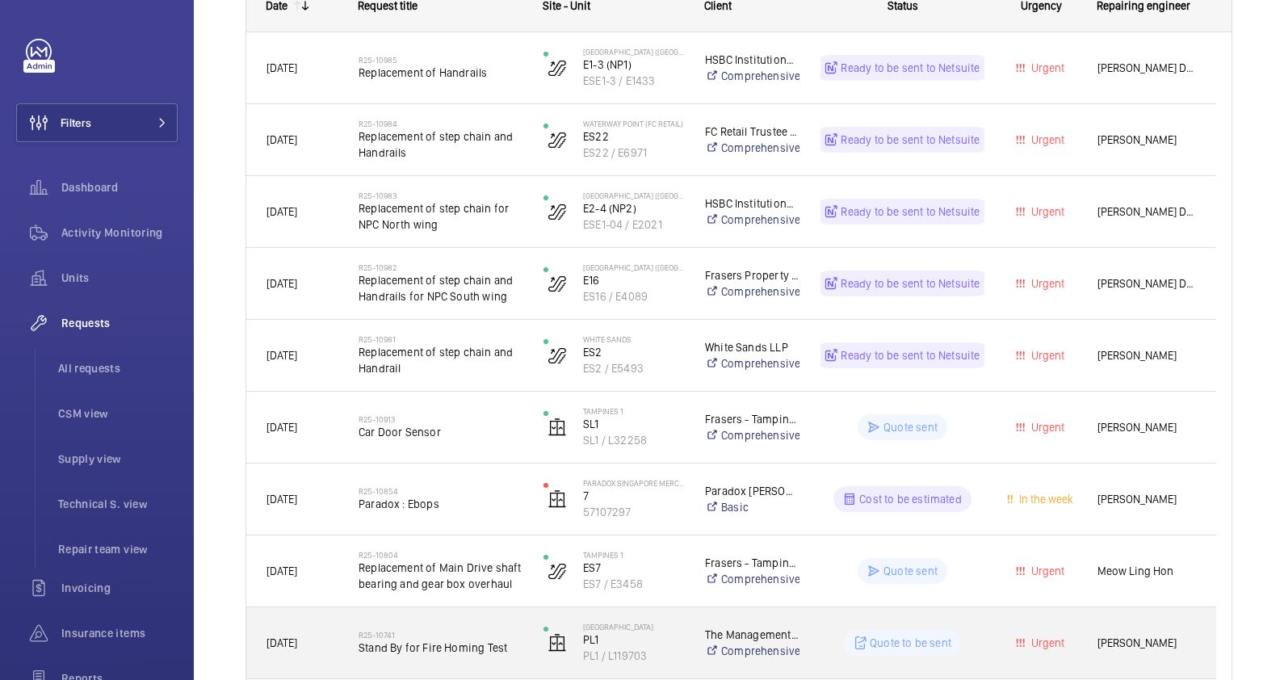
scroll to position [451, 0]
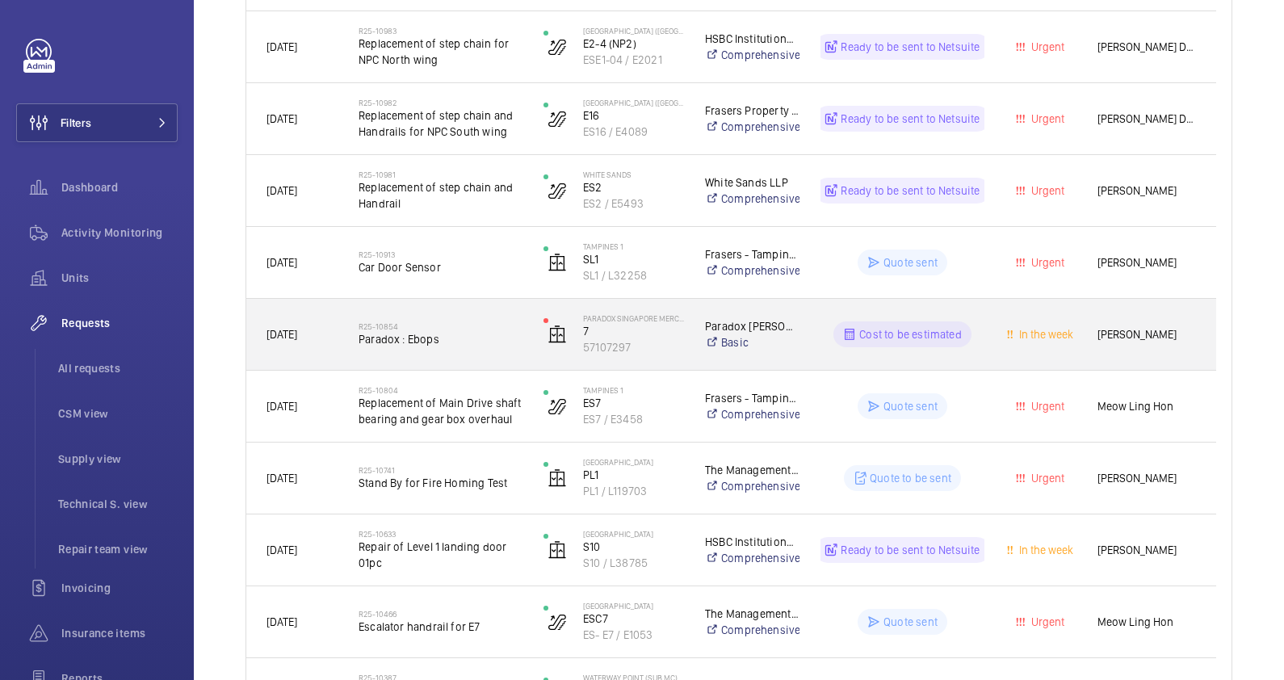
click at [465, 352] on div "R25-10854 Paradox : Ebops" at bounding box center [440, 334] width 164 height 47
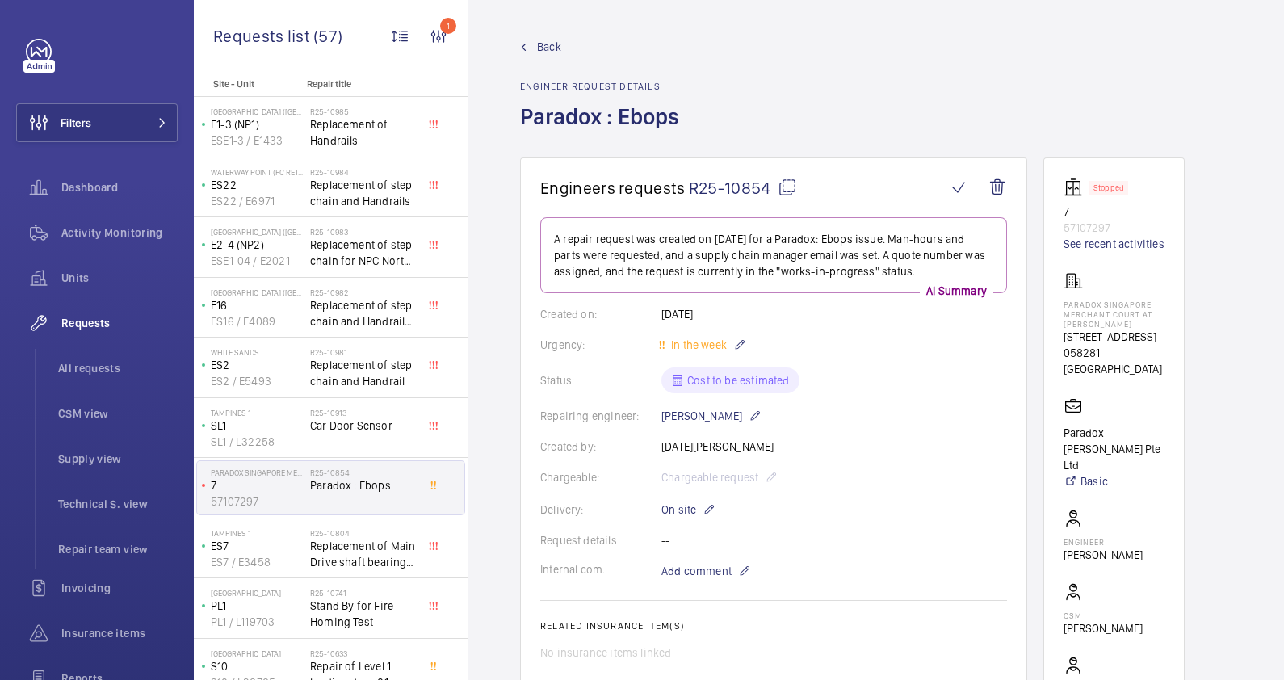
click at [551, 51] on span "Back" at bounding box center [549, 47] width 24 height 16
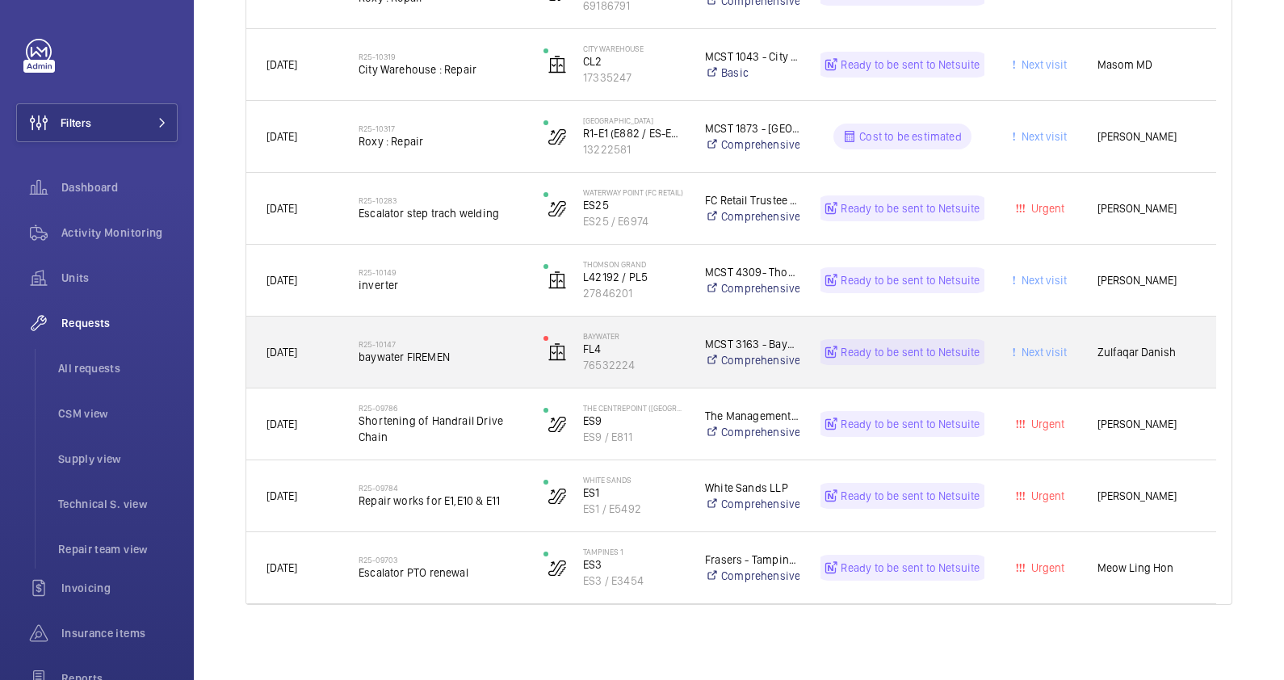
scroll to position [1871, 0]
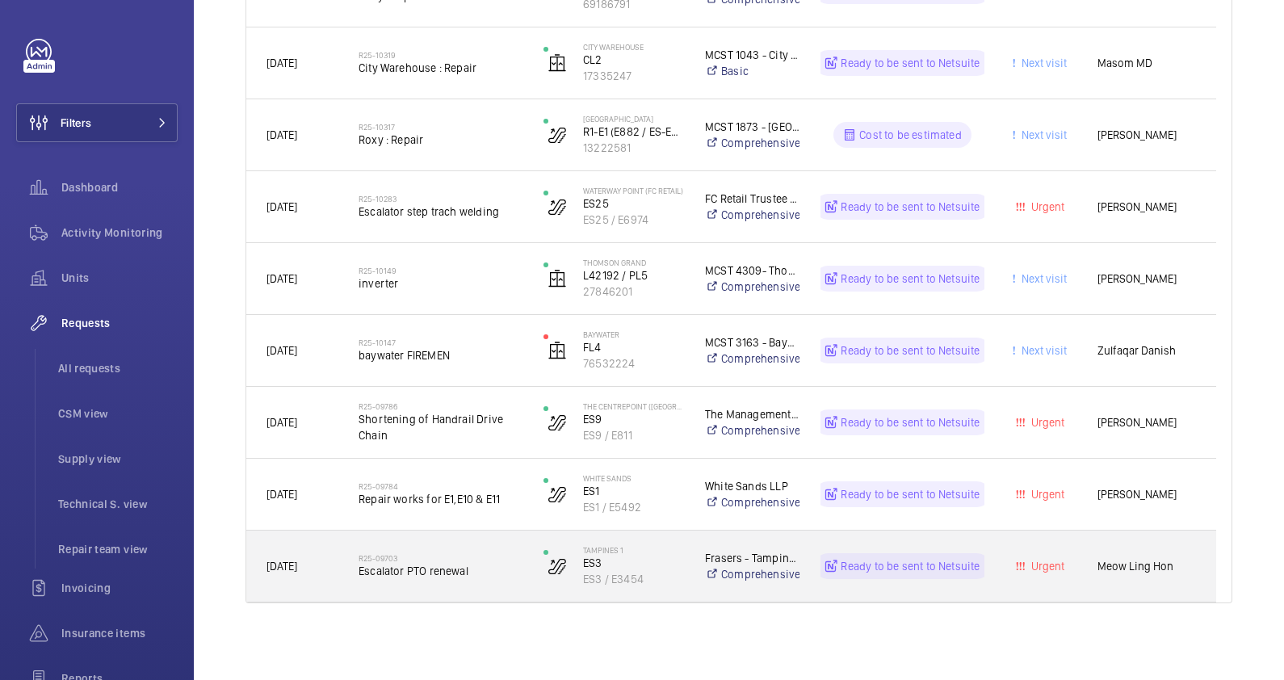
click at [445, 585] on div "R25-09703 Escalator PTO renewal" at bounding box center [440, 566] width 164 height 47
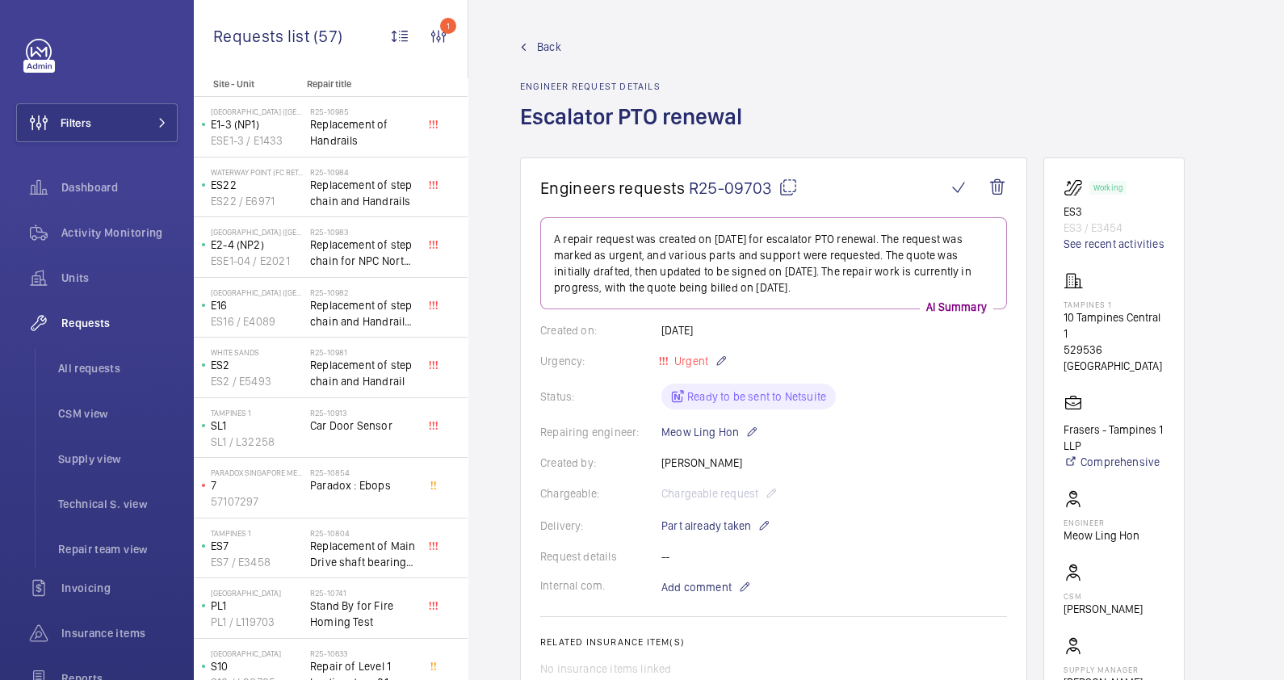
click at [563, 47] on link "Back" at bounding box center [636, 47] width 232 height 16
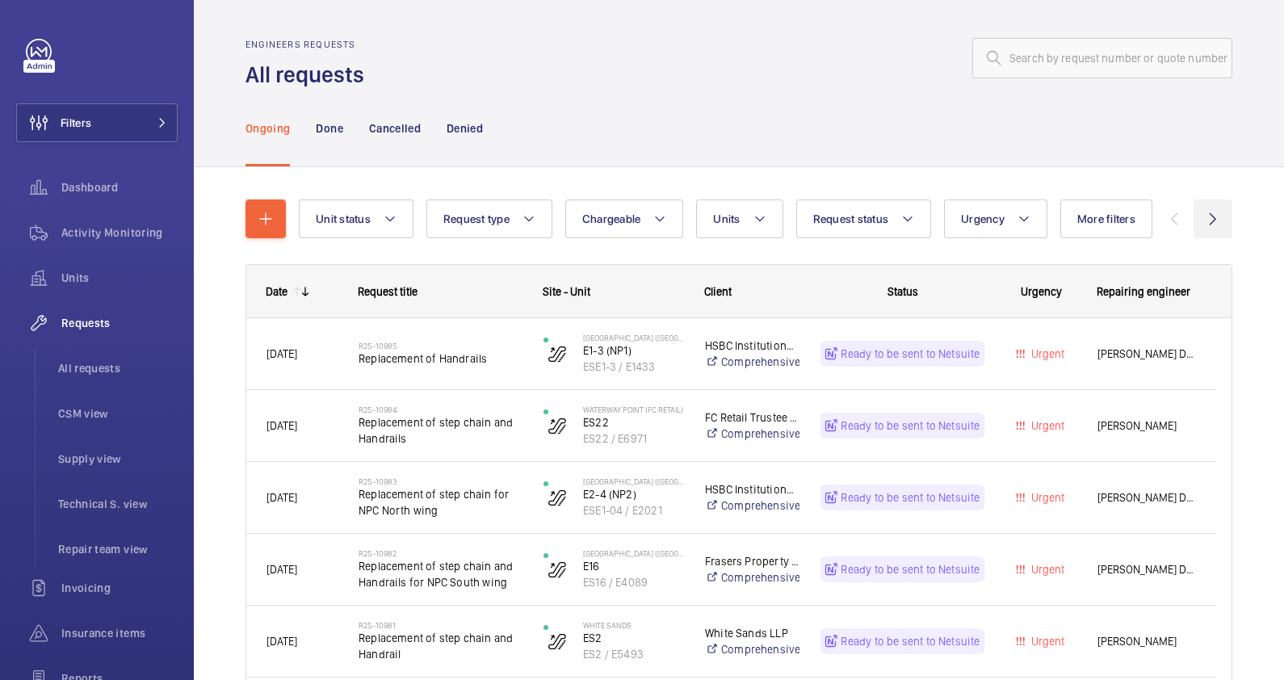
click at [1196, 234] on wm-front-icon-button at bounding box center [1212, 218] width 39 height 39
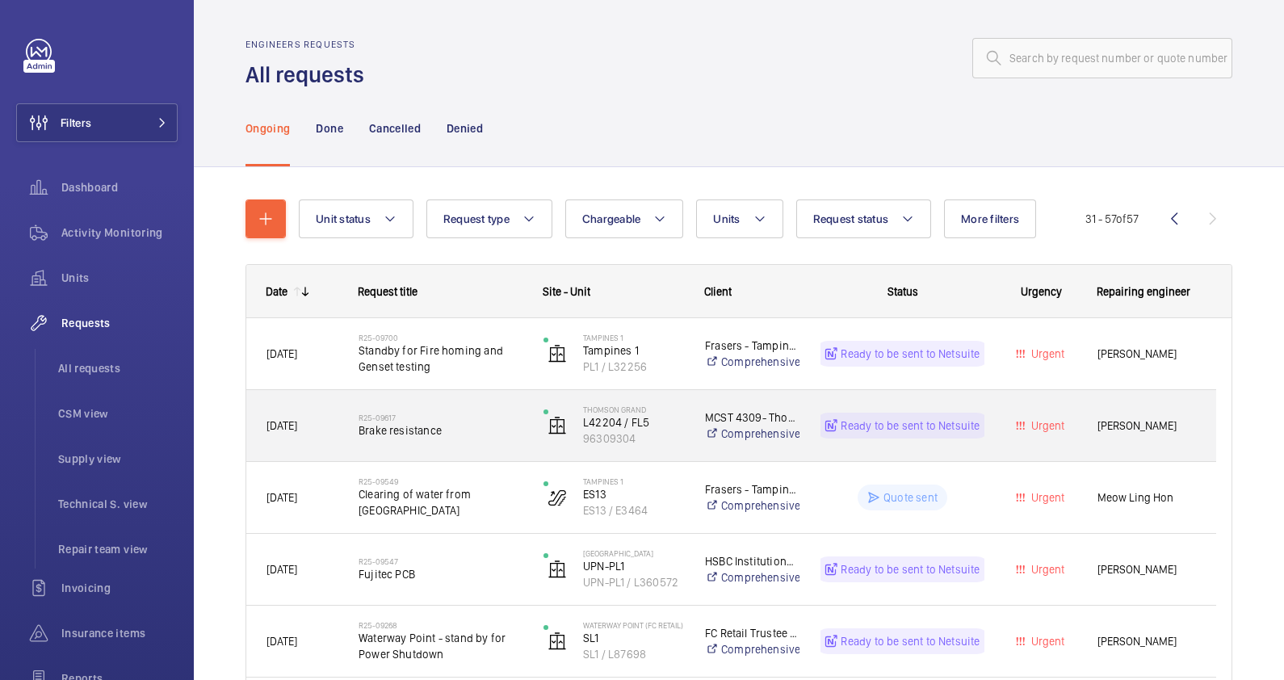
click at [475, 448] on div "R25-09617 Brake resistance" at bounding box center [430, 425] width 183 height 73
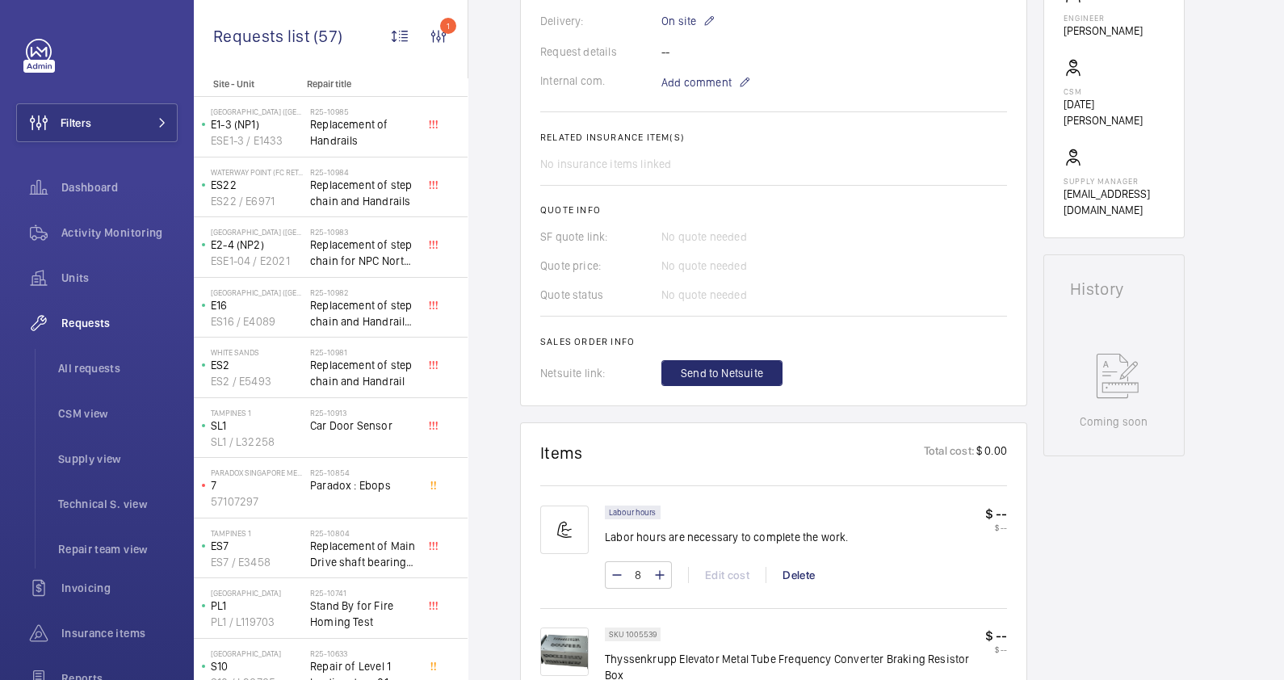
scroll to position [303, 0]
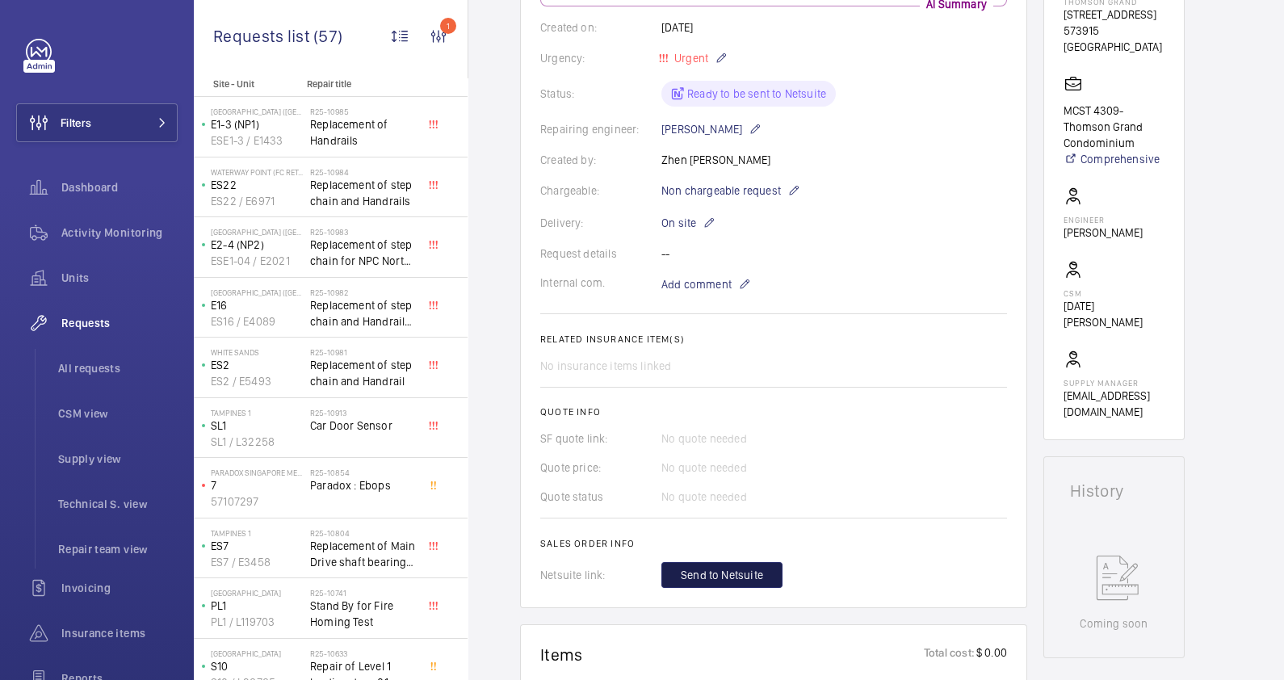
click at [731, 573] on span "Send to Netsuite" at bounding box center [722, 575] width 82 height 16
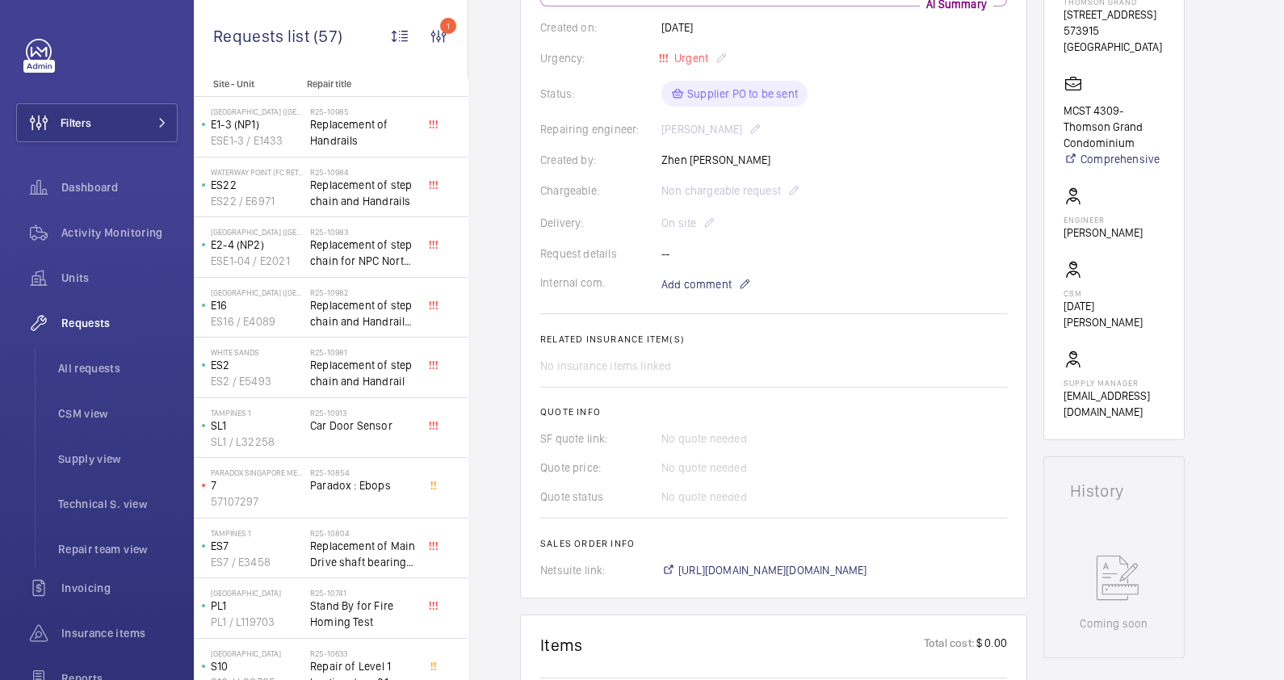
scroll to position [403, 0]
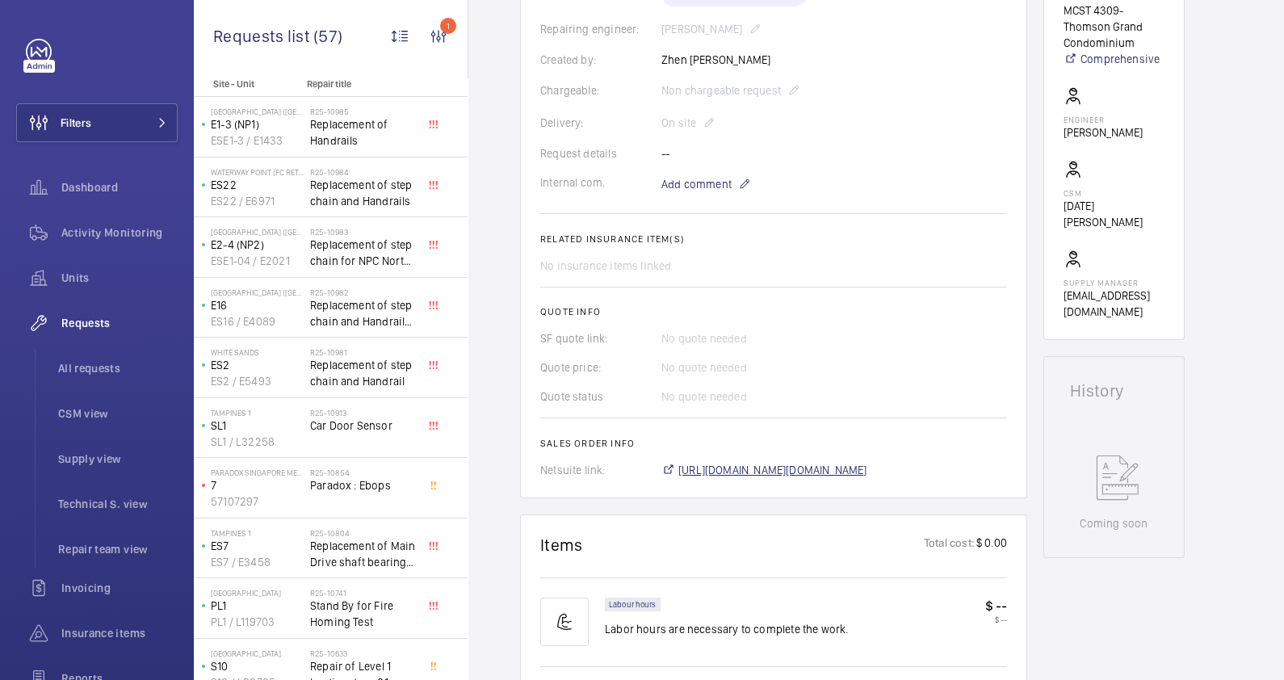
click at [867, 472] on span "https://6461500.app.netsuite.com/app/accounting/transactions/salesord.nl?id=291…" at bounding box center [772, 470] width 189 height 16
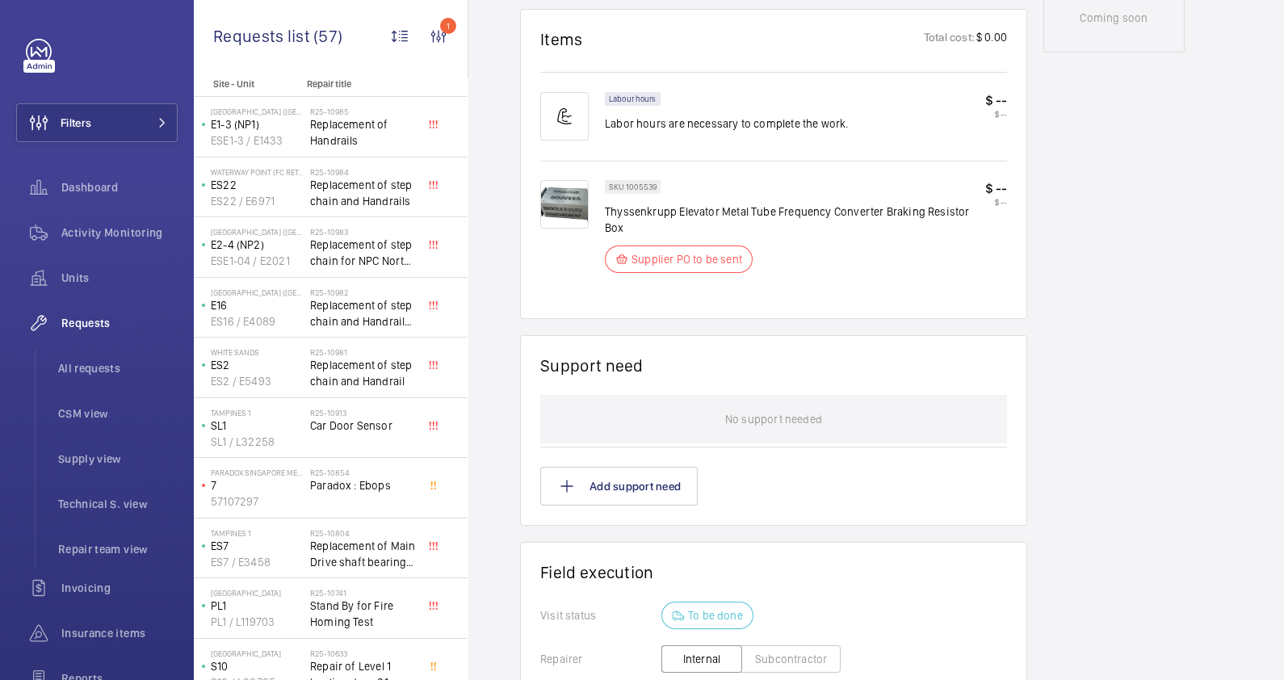
scroll to position [1180, 0]
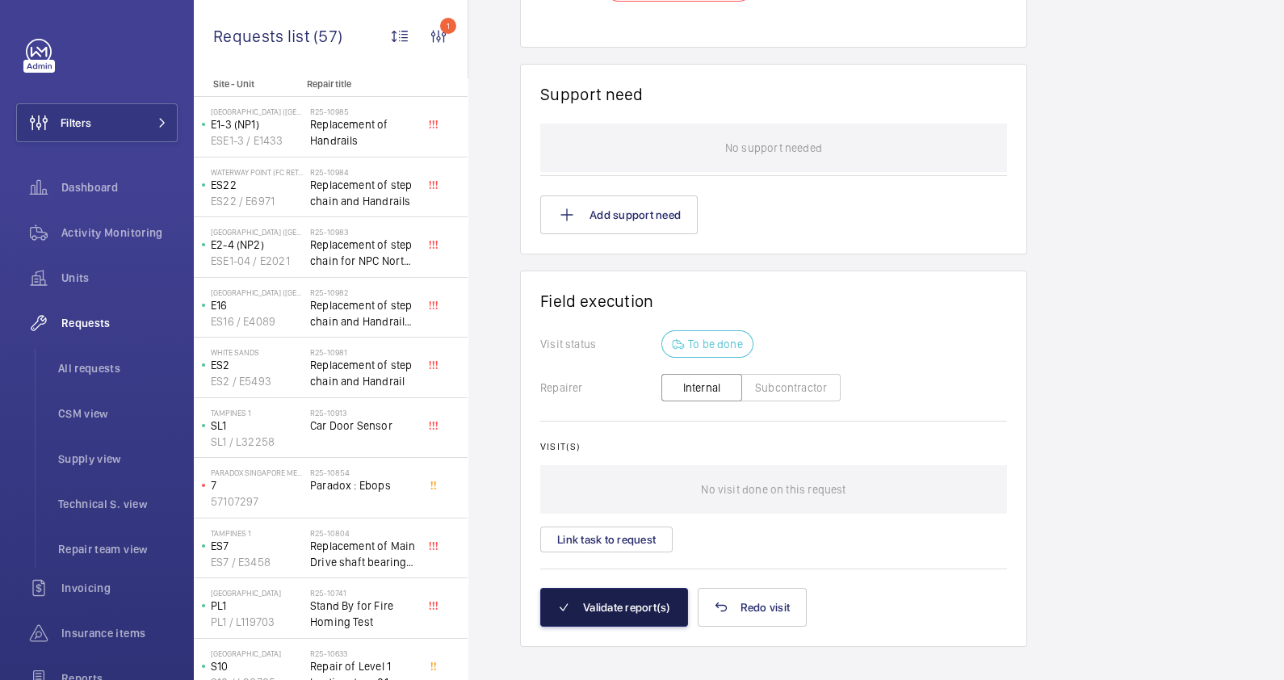
click at [634, 592] on button "Validate report(s)" at bounding box center [614, 607] width 148 height 39
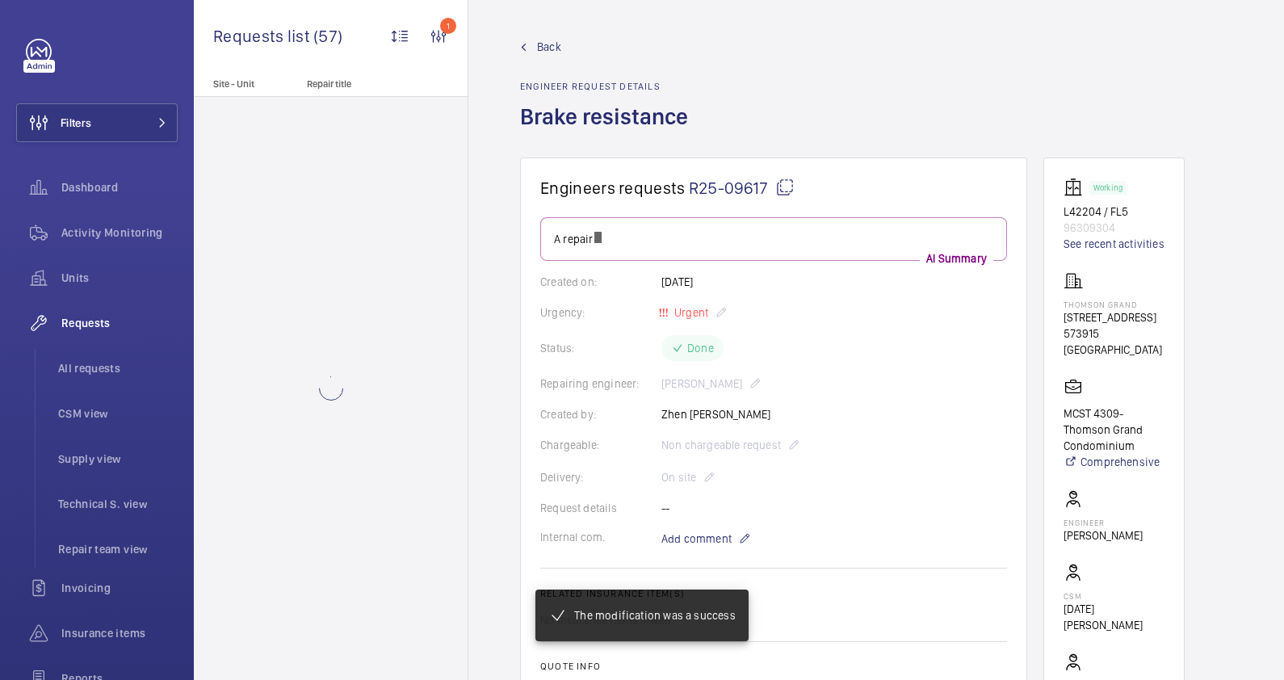
click at [537, 47] on span "Back" at bounding box center [549, 47] width 24 height 16
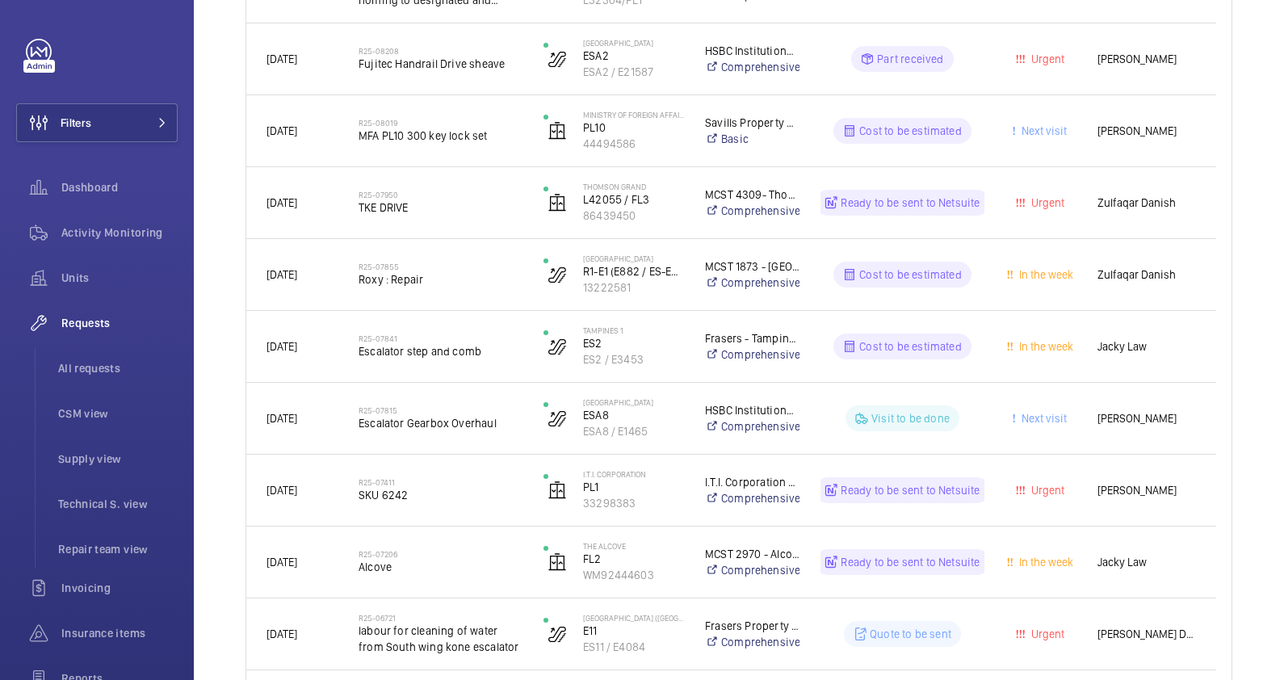
scroll to position [1584, 0]
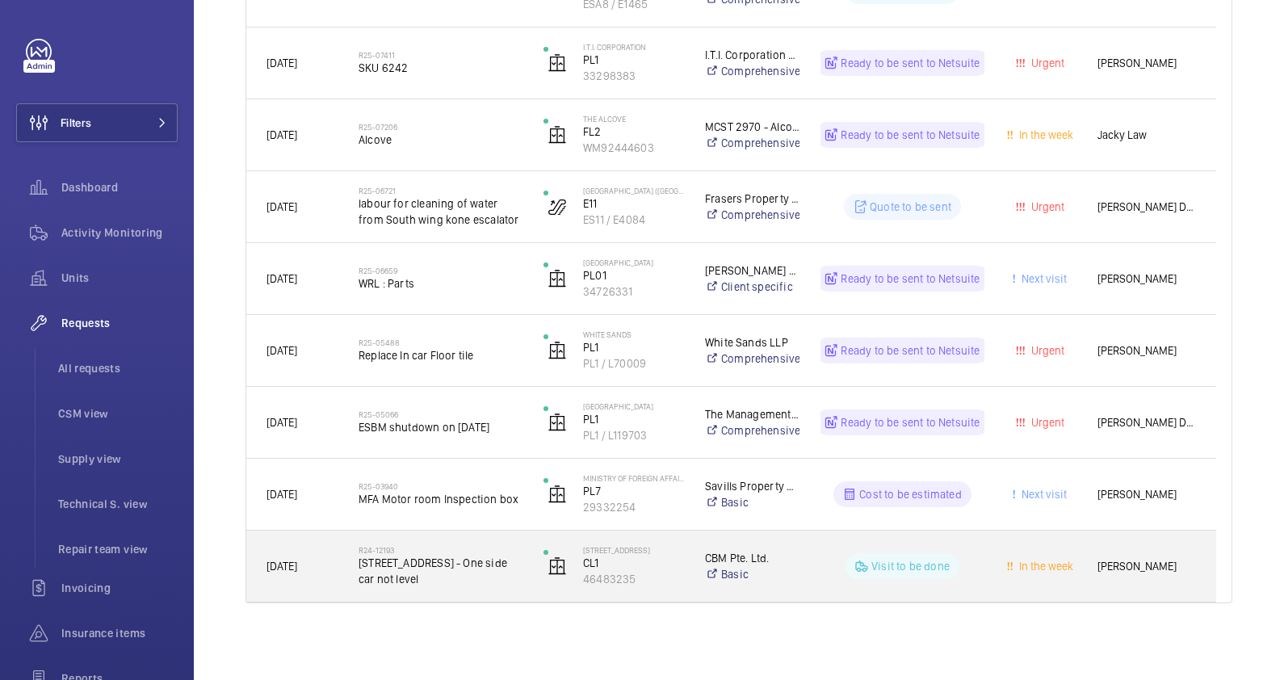
click at [483, 582] on span "36 Loyang Drive - CL1 - One side car not level" at bounding box center [440, 571] width 164 height 32
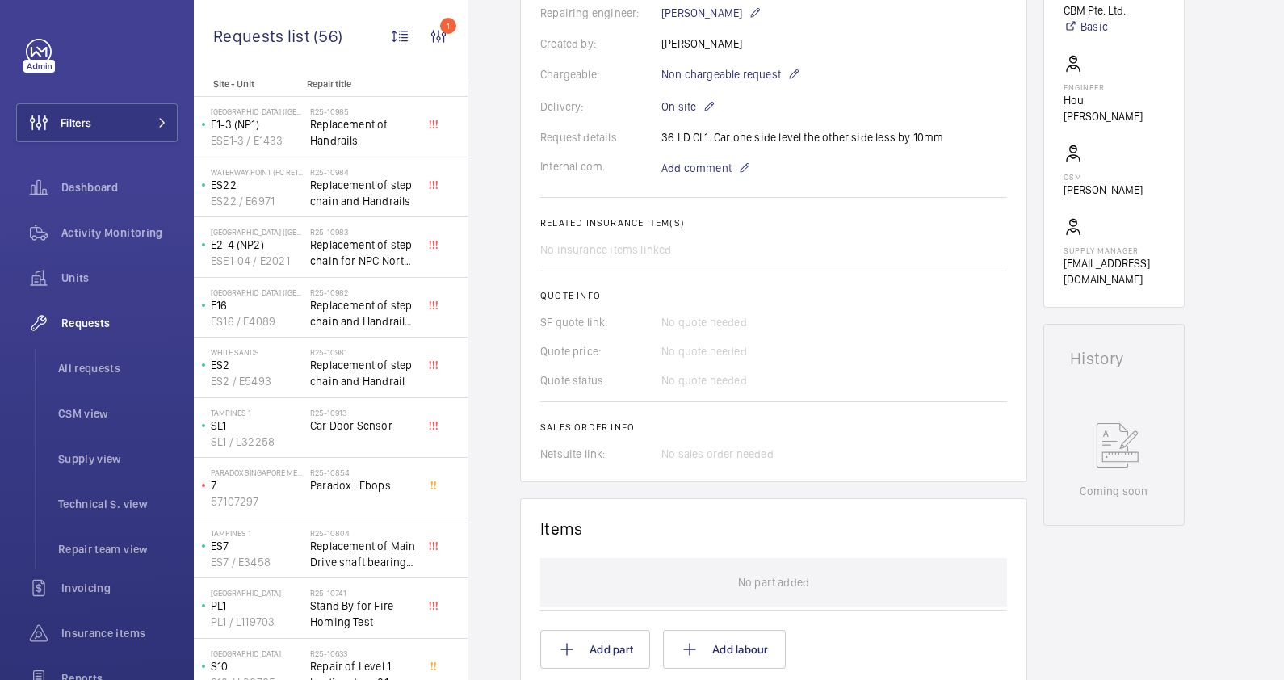
scroll to position [807, 0]
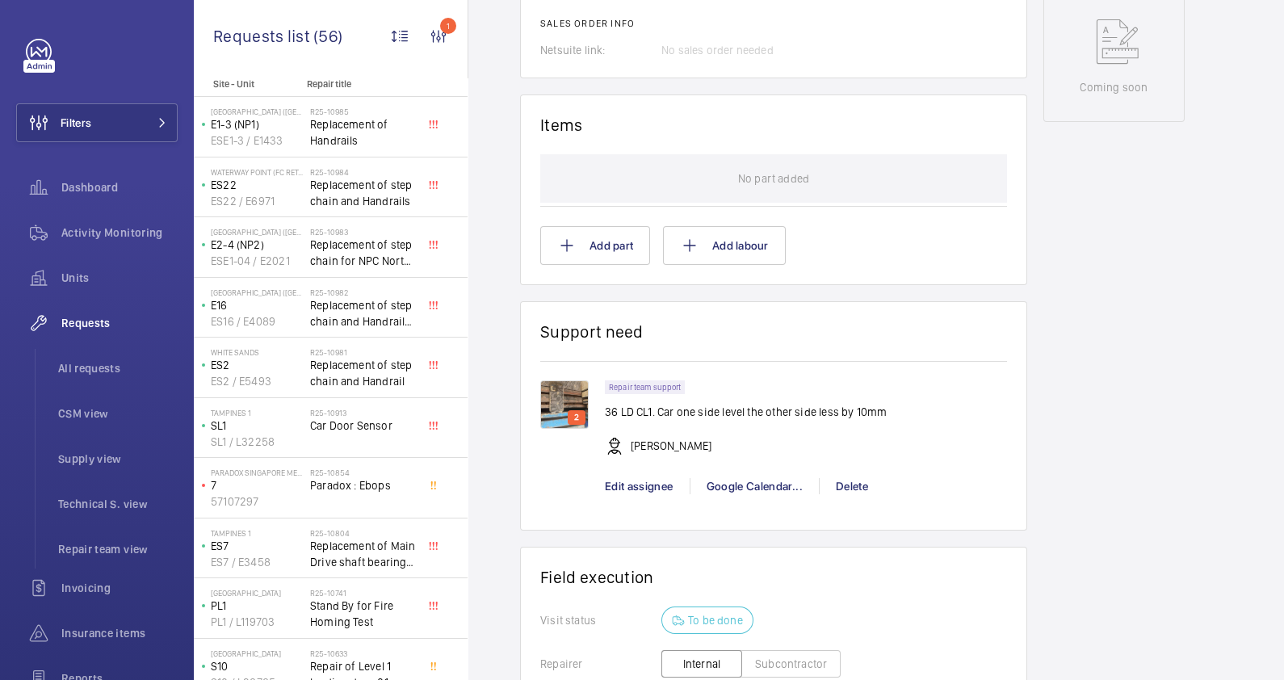
click at [569, 395] on img at bounding box center [564, 404] width 48 height 48
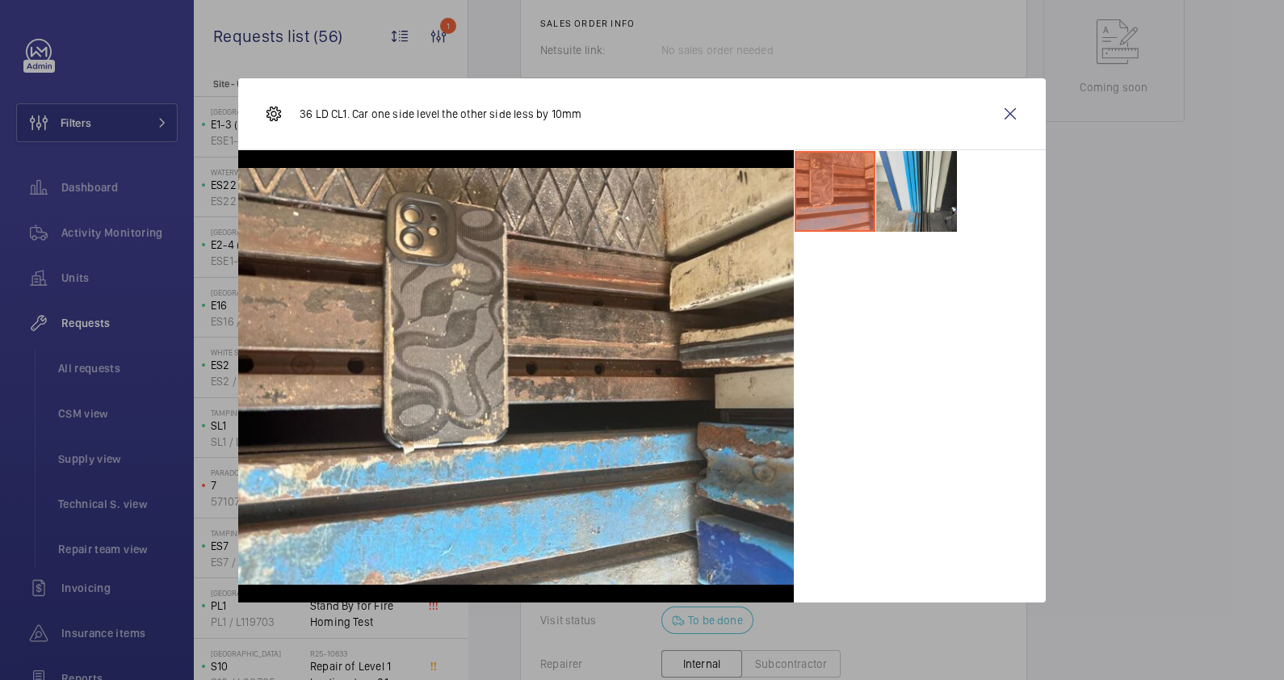
click at [1133, 404] on div at bounding box center [642, 340] width 1284 height 680
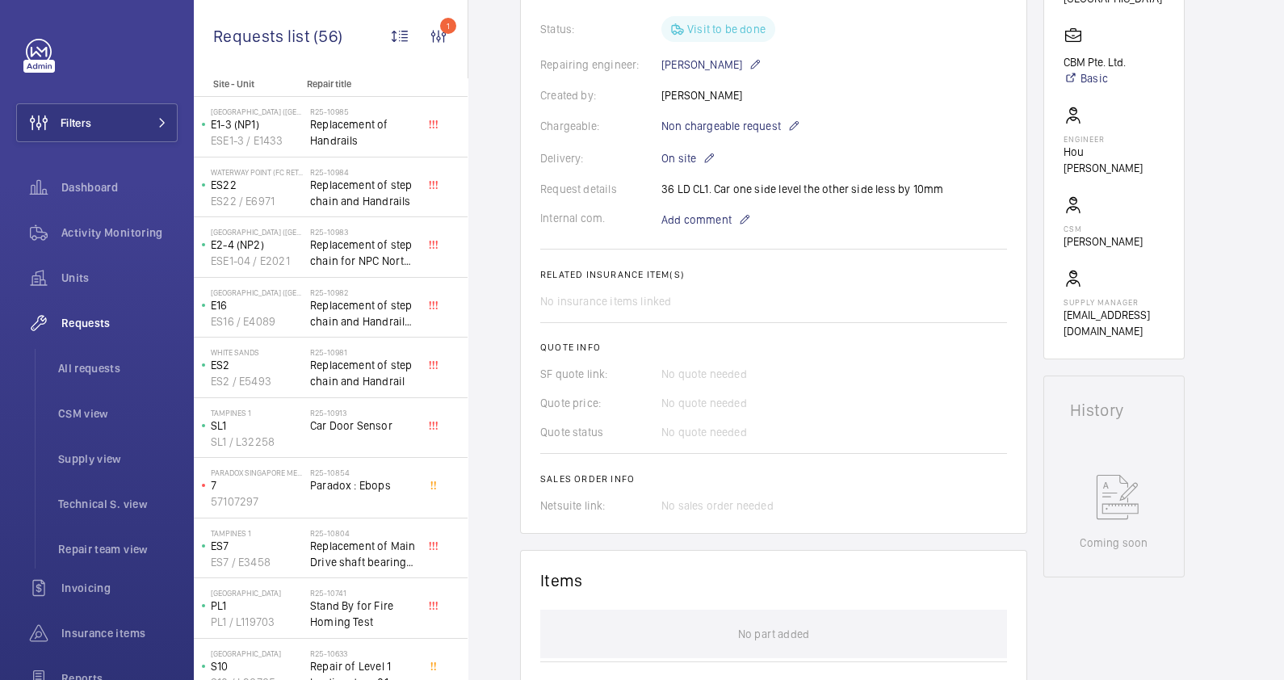
scroll to position [0, 0]
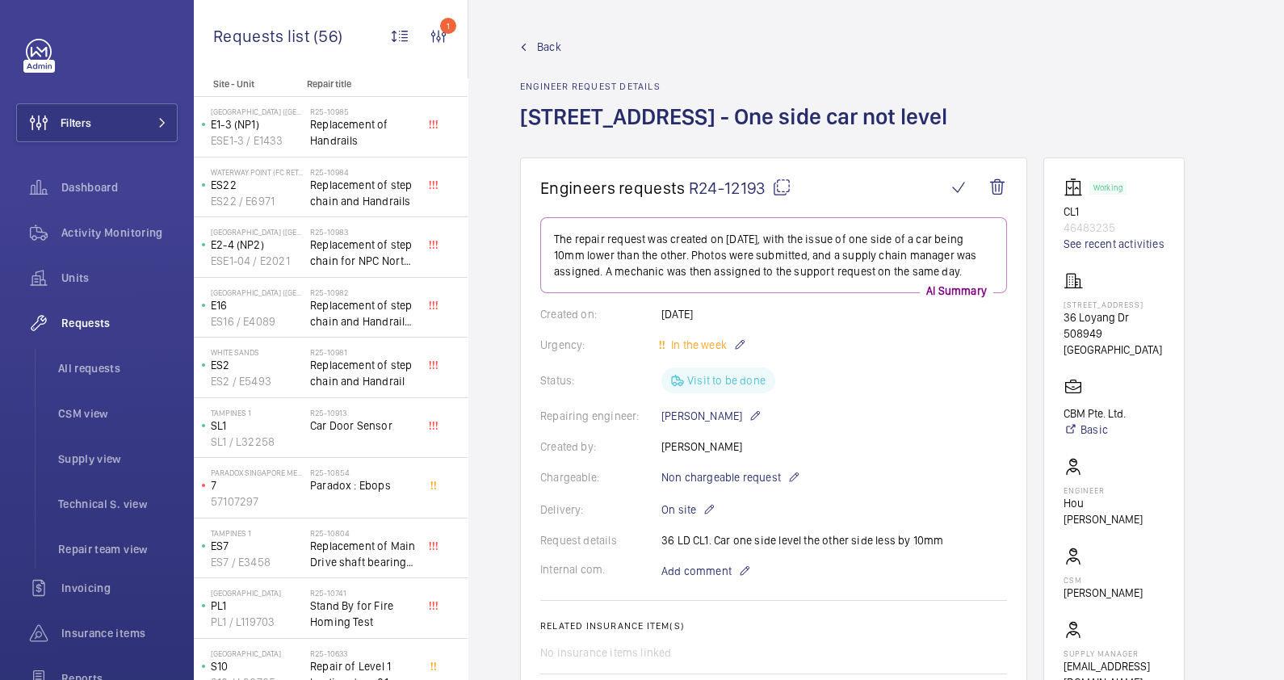
click at [535, 45] on link "Back" at bounding box center [738, 47] width 437 height 16
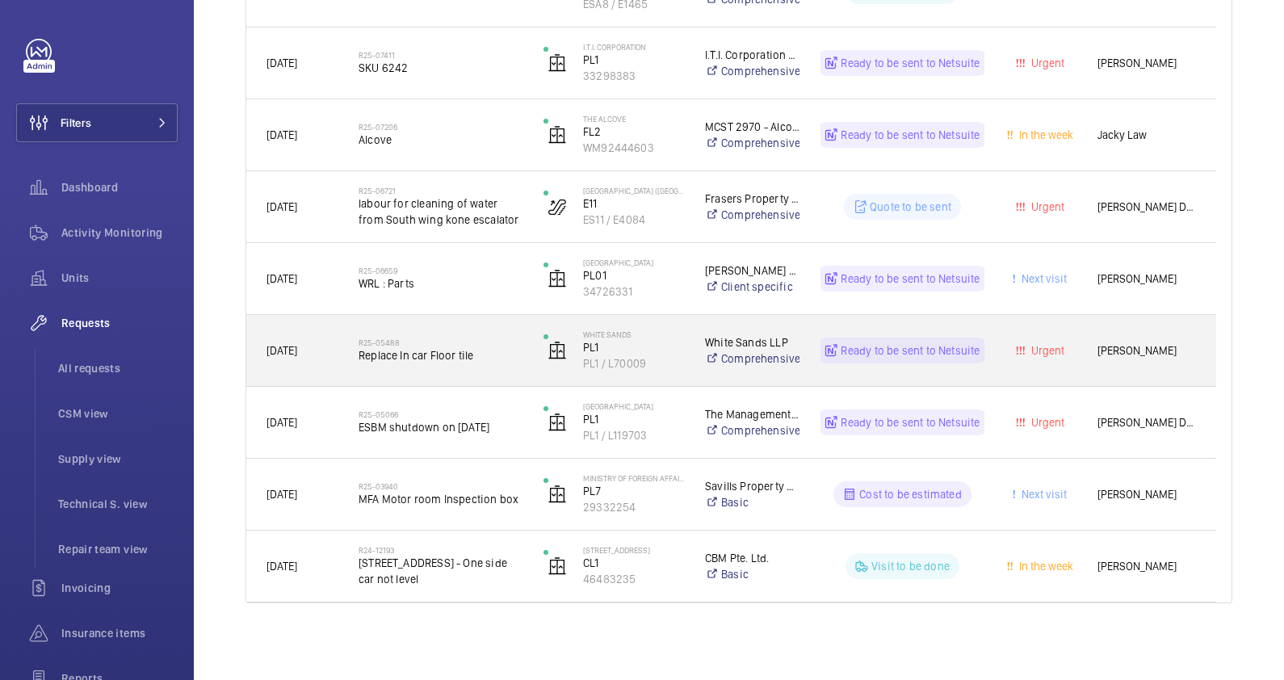
scroll to position [1079, 0]
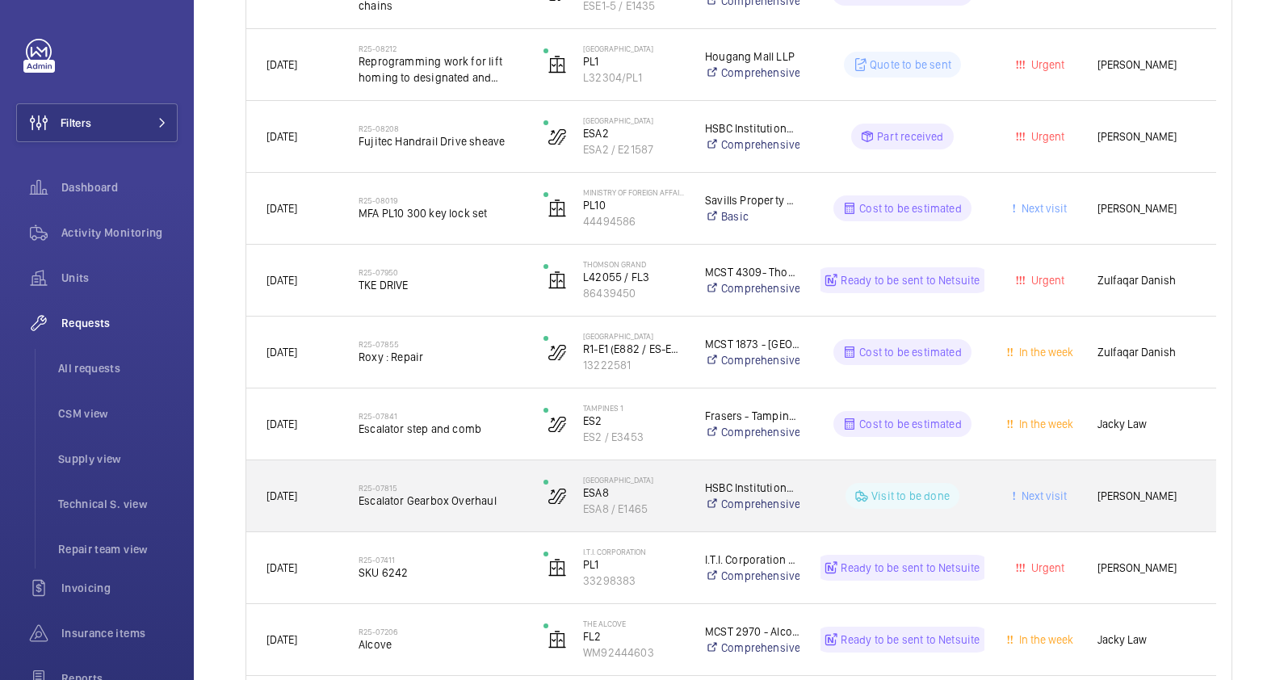
click at [481, 514] on div "R25-07815 Escalator Gearbox Overhaul" at bounding box center [440, 495] width 164 height 47
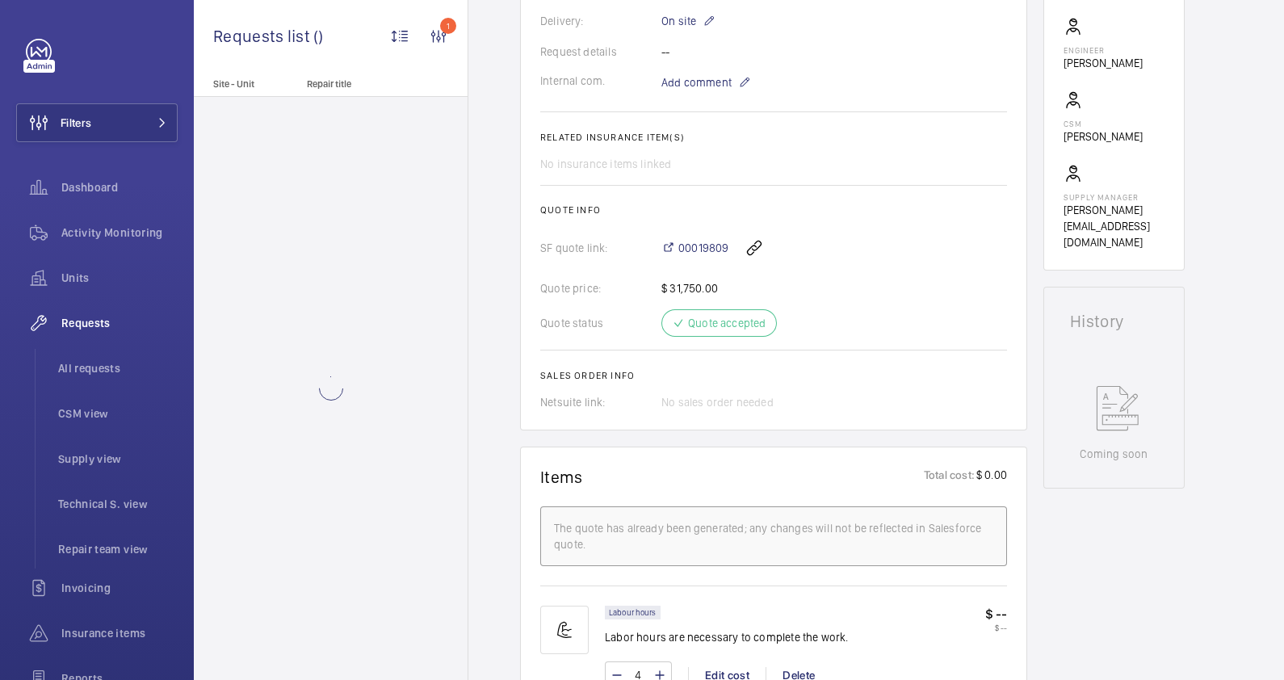
scroll to position [1009, 0]
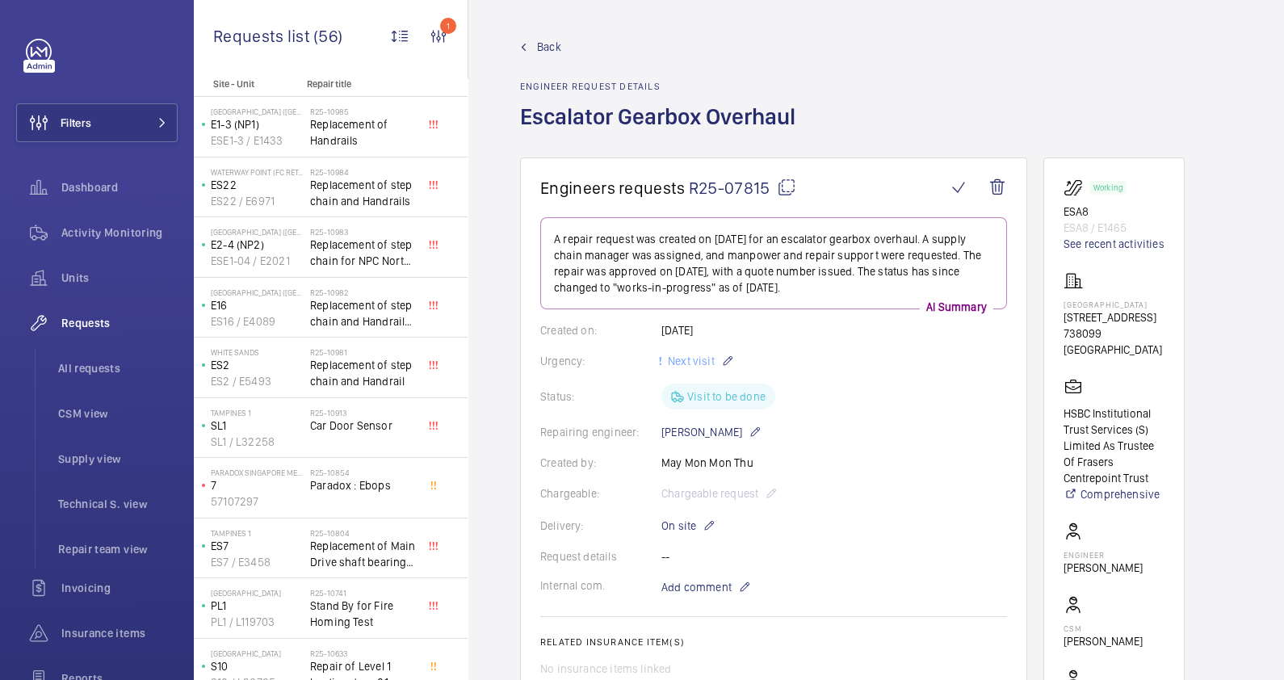
click at [540, 46] on span "Back" at bounding box center [549, 47] width 24 height 16
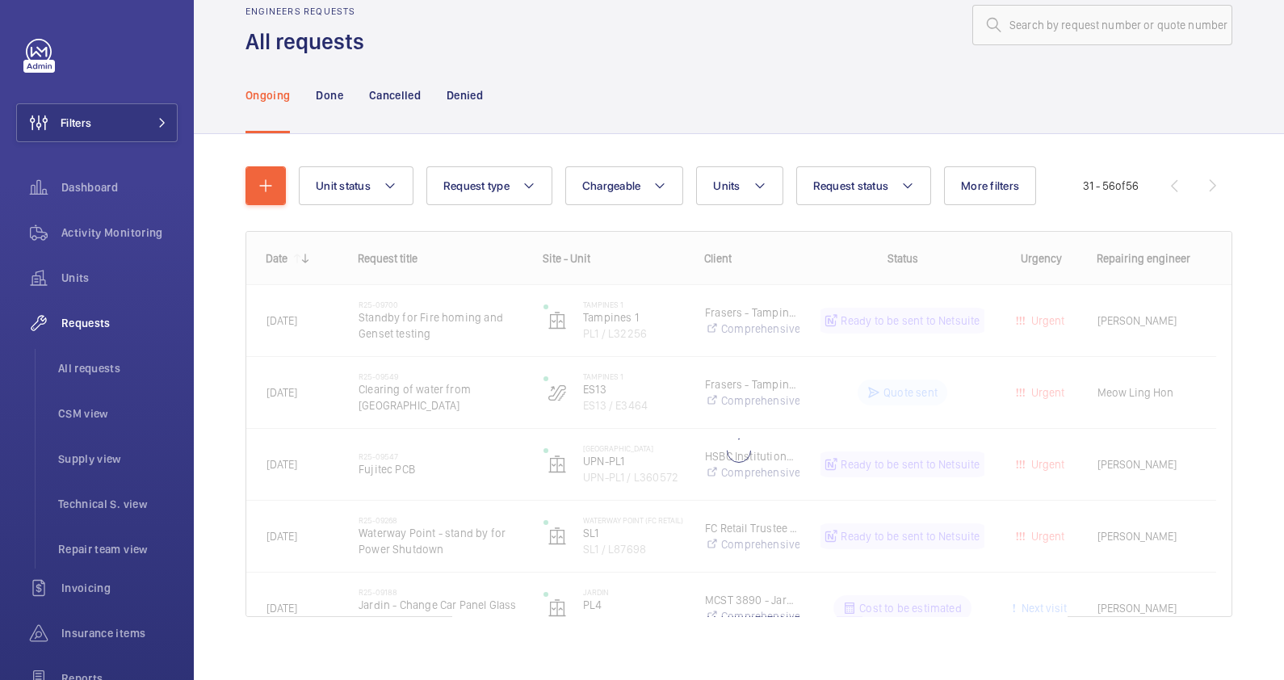
scroll to position [47, 0]
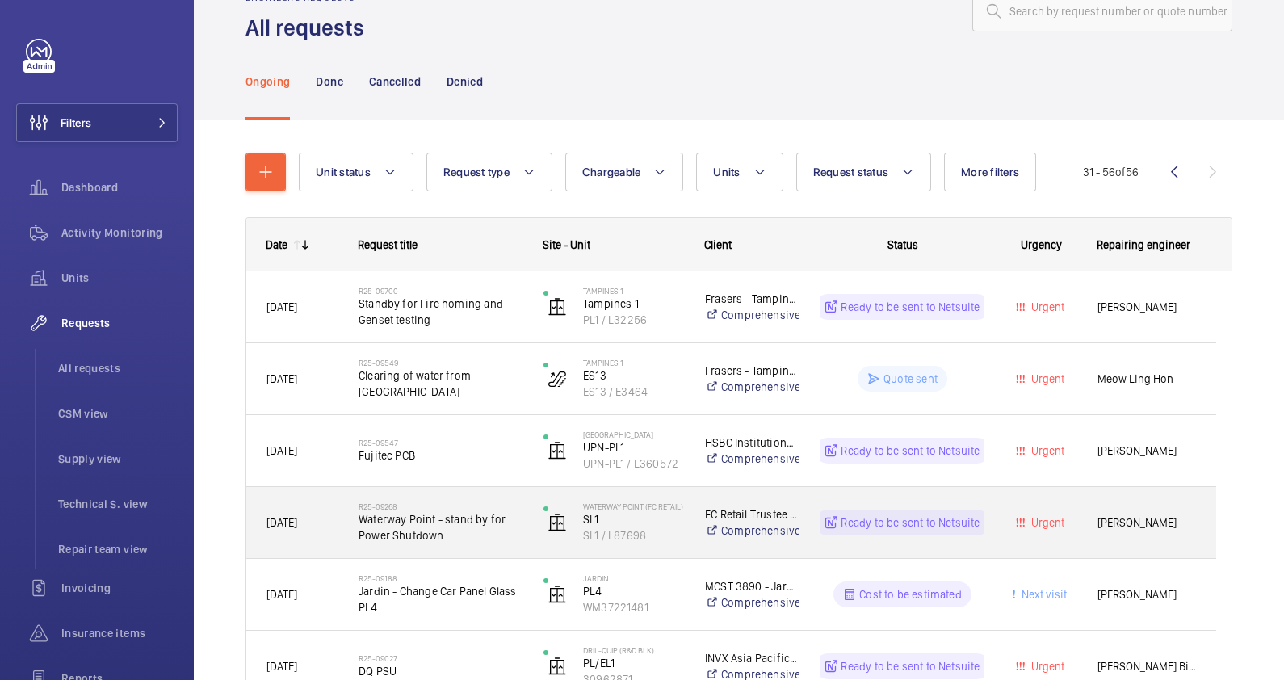
click at [484, 539] on span "Waterway Point - stand by for Power Shutdown" at bounding box center [440, 527] width 164 height 32
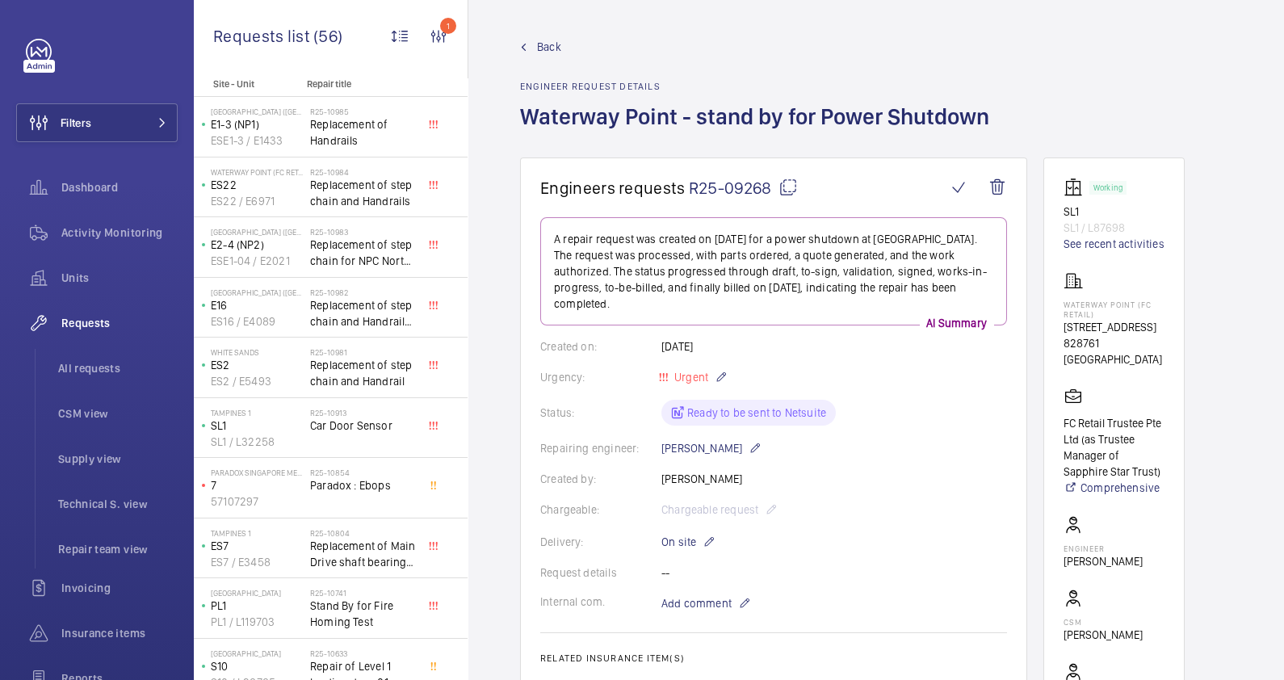
click at [559, 48] on span "Back" at bounding box center [549, 47] width 24 height 16
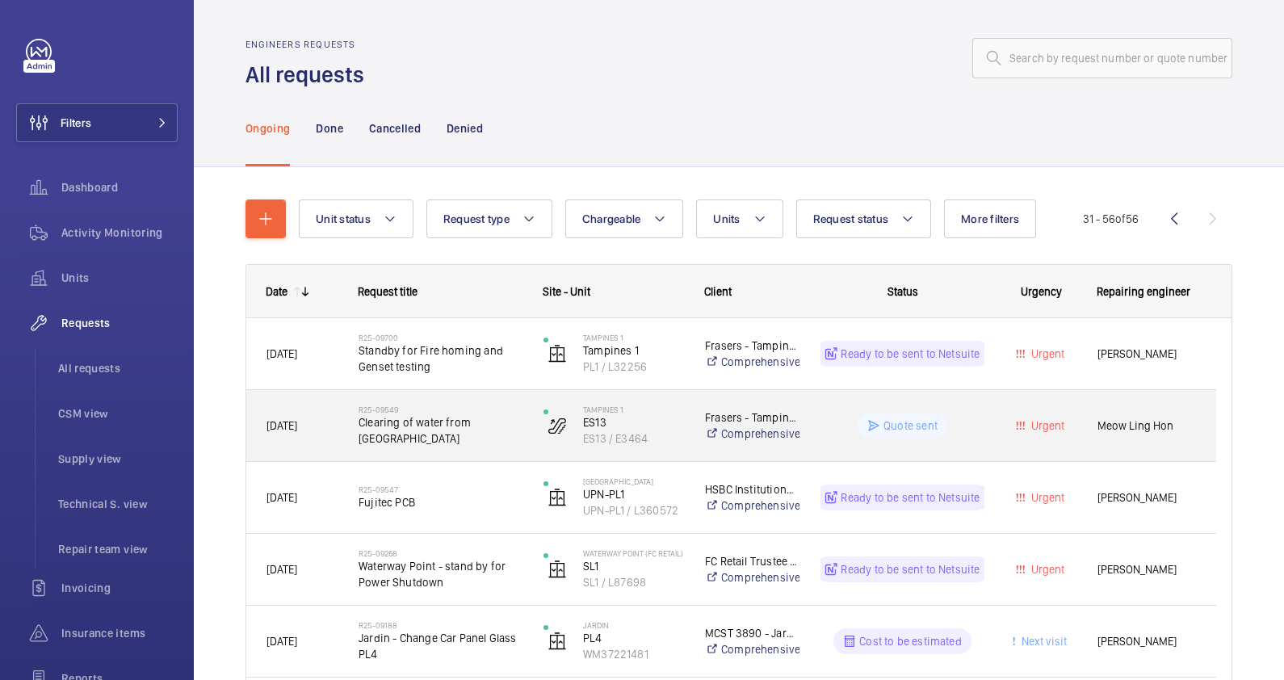
click at [457, 445] on div "R25-09549 Clearing of water from Escalator" at bounding box center [440, 425] width 164 height 47
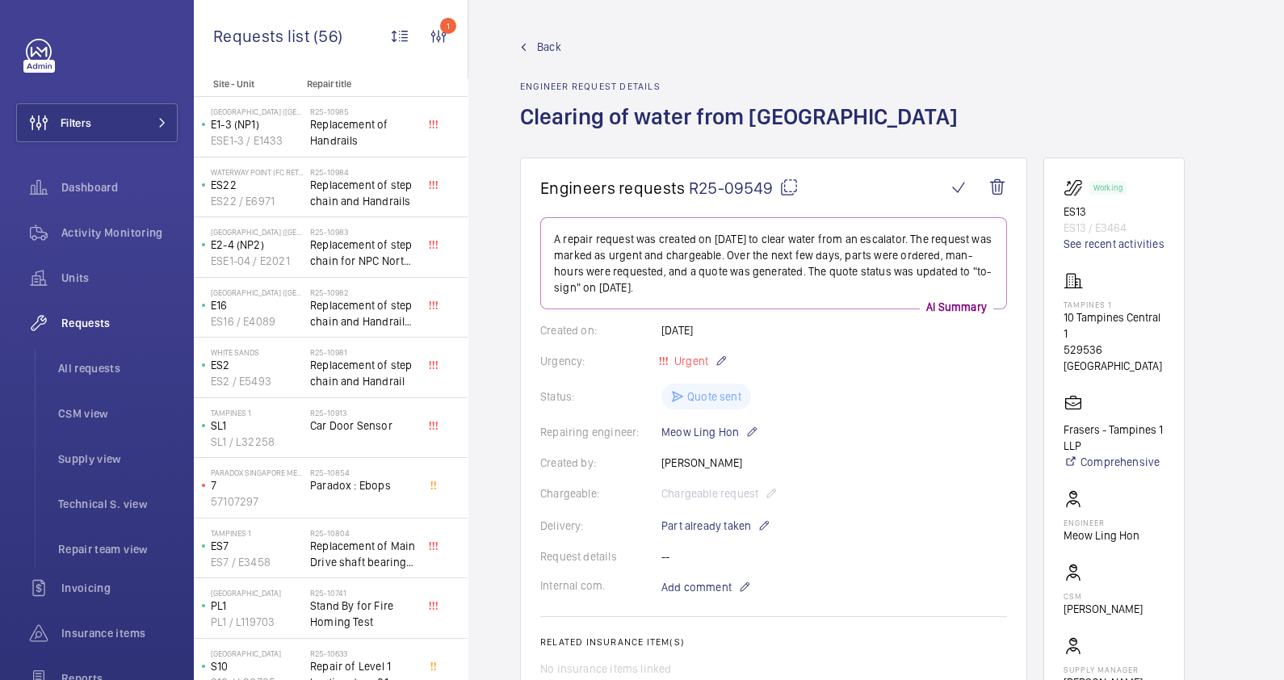
click at [538, 44] on span "Back" at bounding box center [549, 47] width 24 height 16
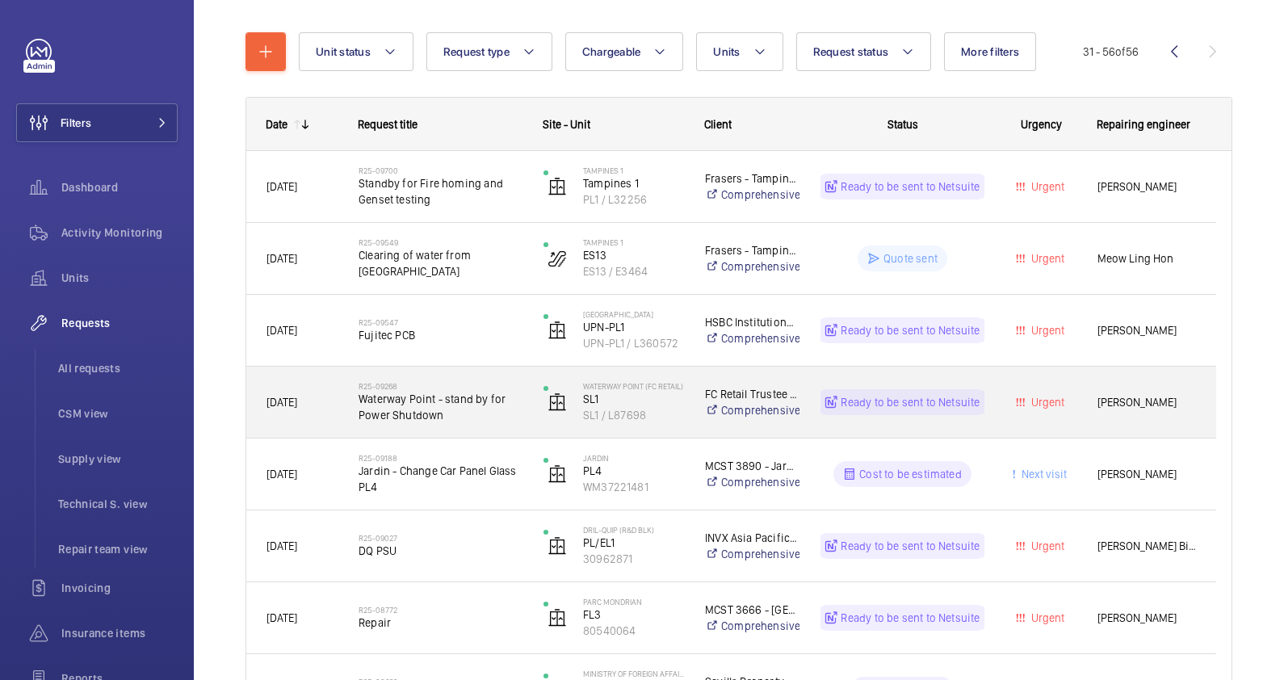
scroll to position [303, 0]
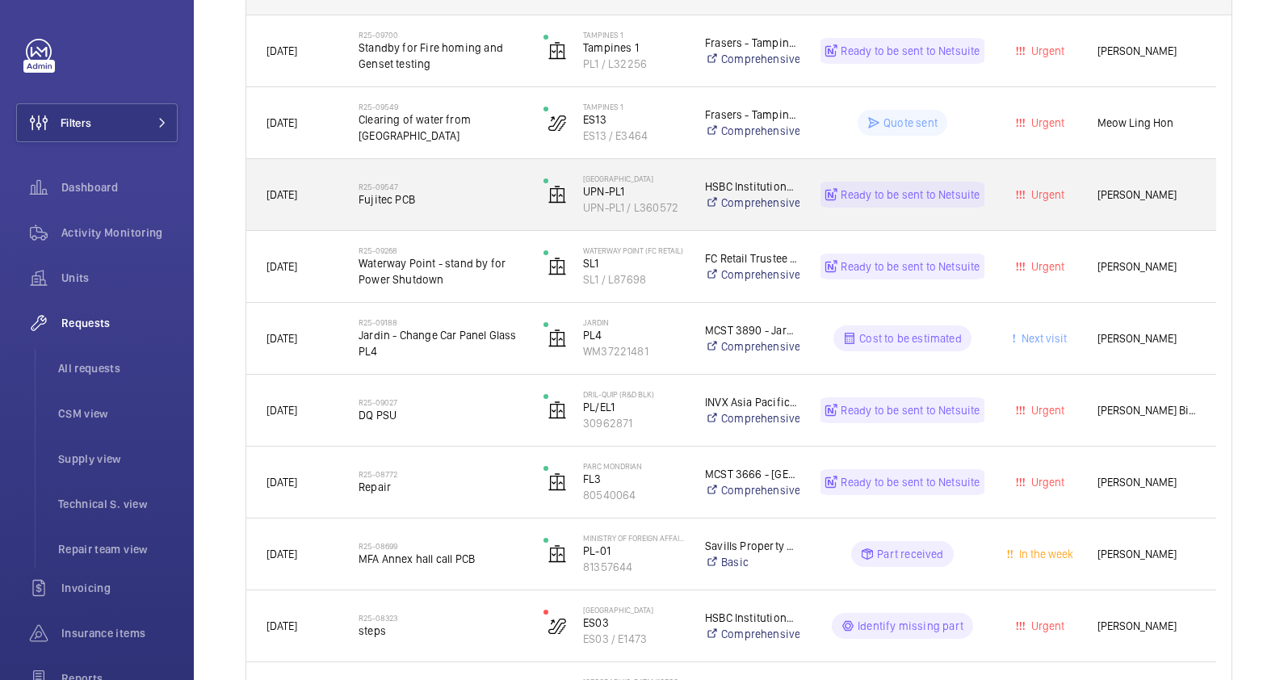
click at [472, 208] on div "R25-09547 Fujitec PCB" at bounding box center [440, 194] width 164 height 47
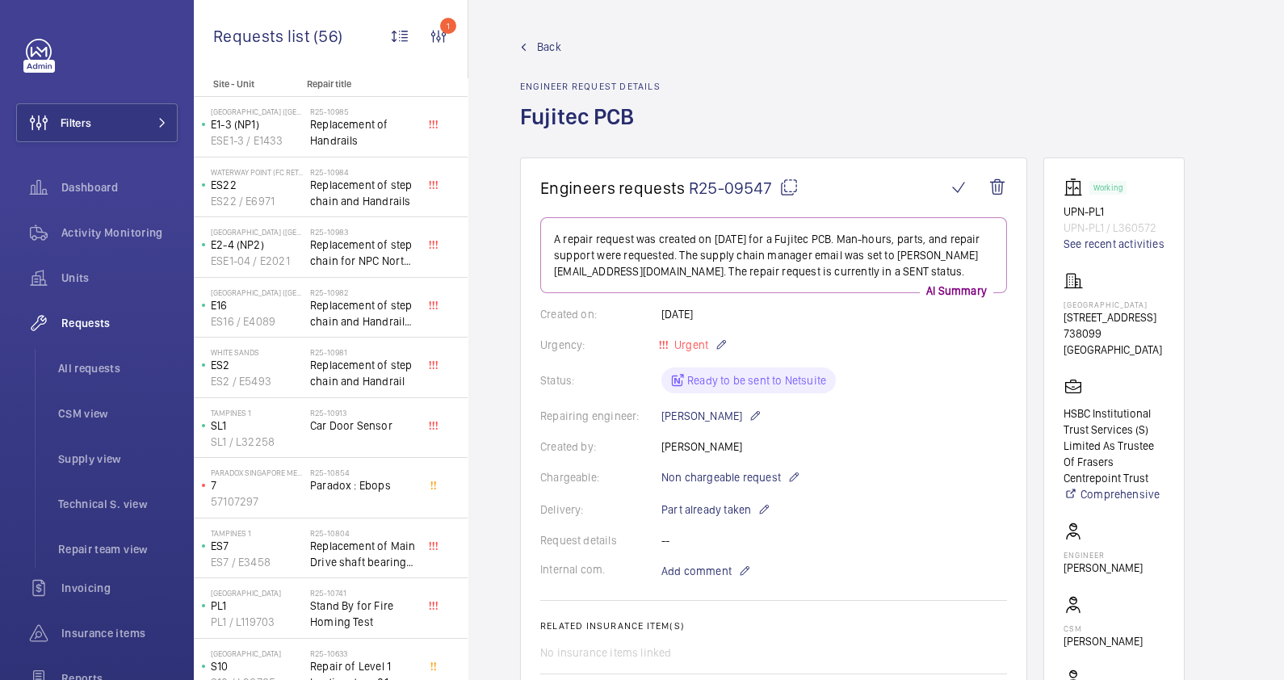
click at [554, 44] on span "Back" at bounding box center [549, 47] width 24 height 16
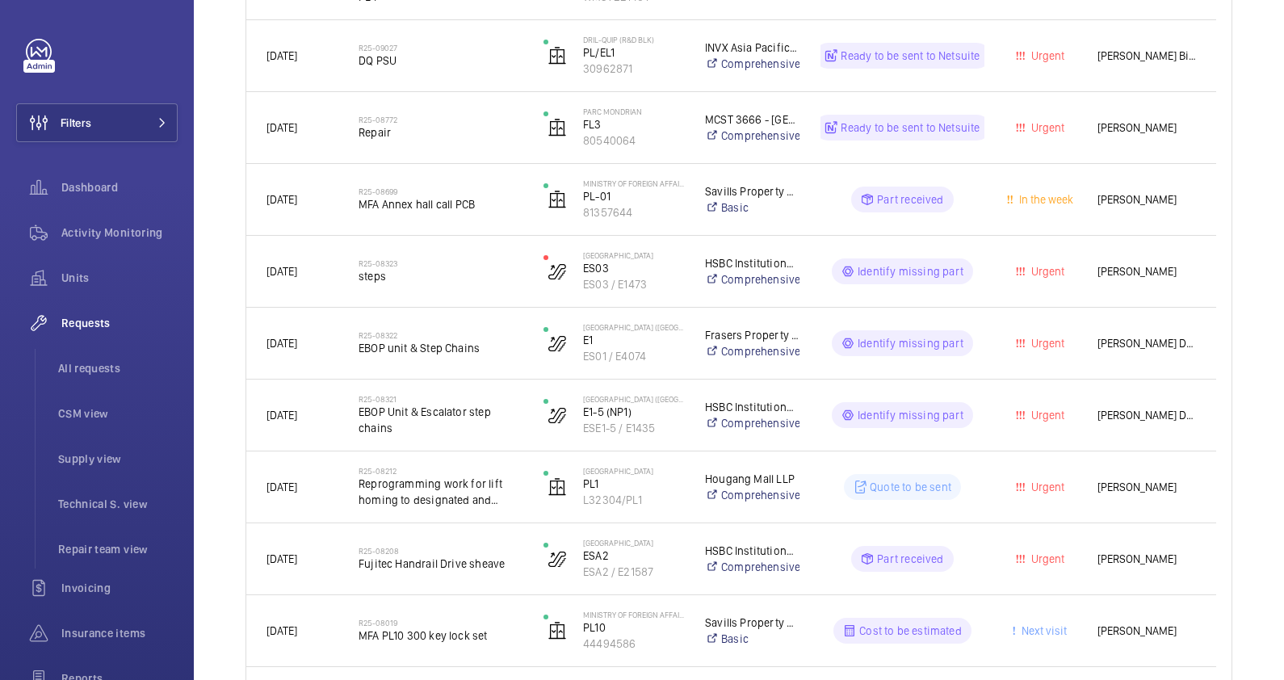
scroll to position [652, 0]
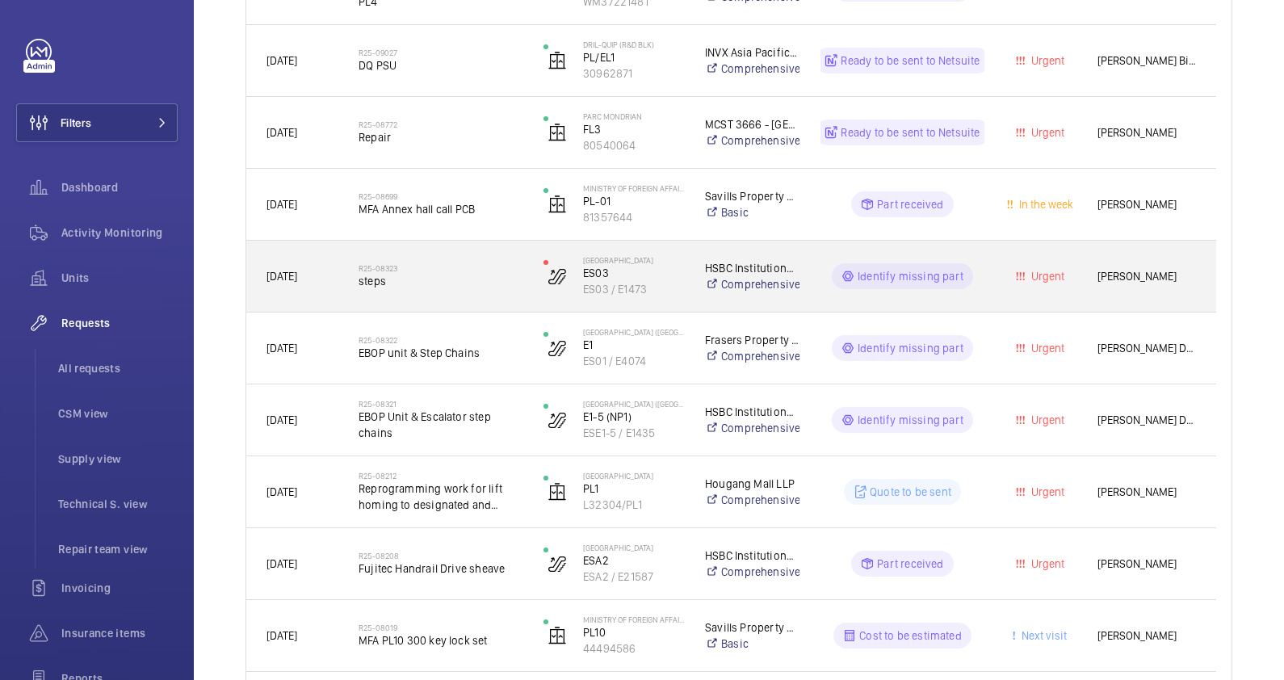
click at [473, 295] on div "R25-08323 steps" at bounding box center [440, 276] width 164 height 47
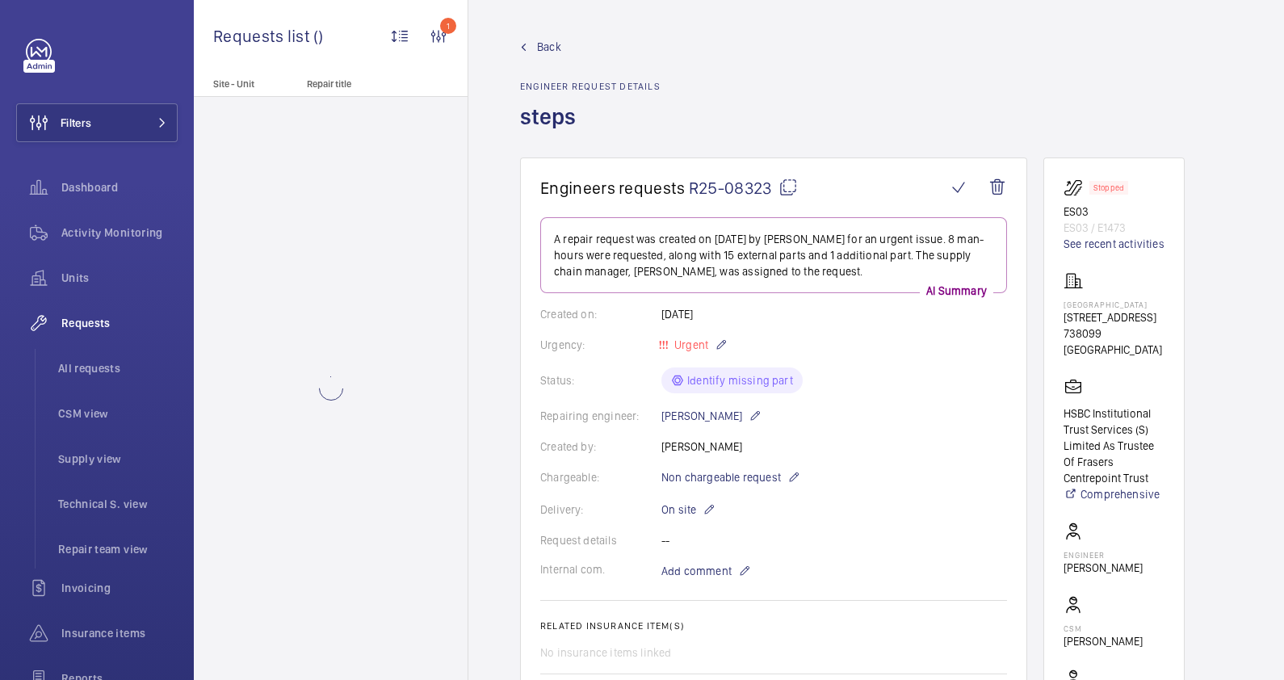
scroll to position [505, 0]
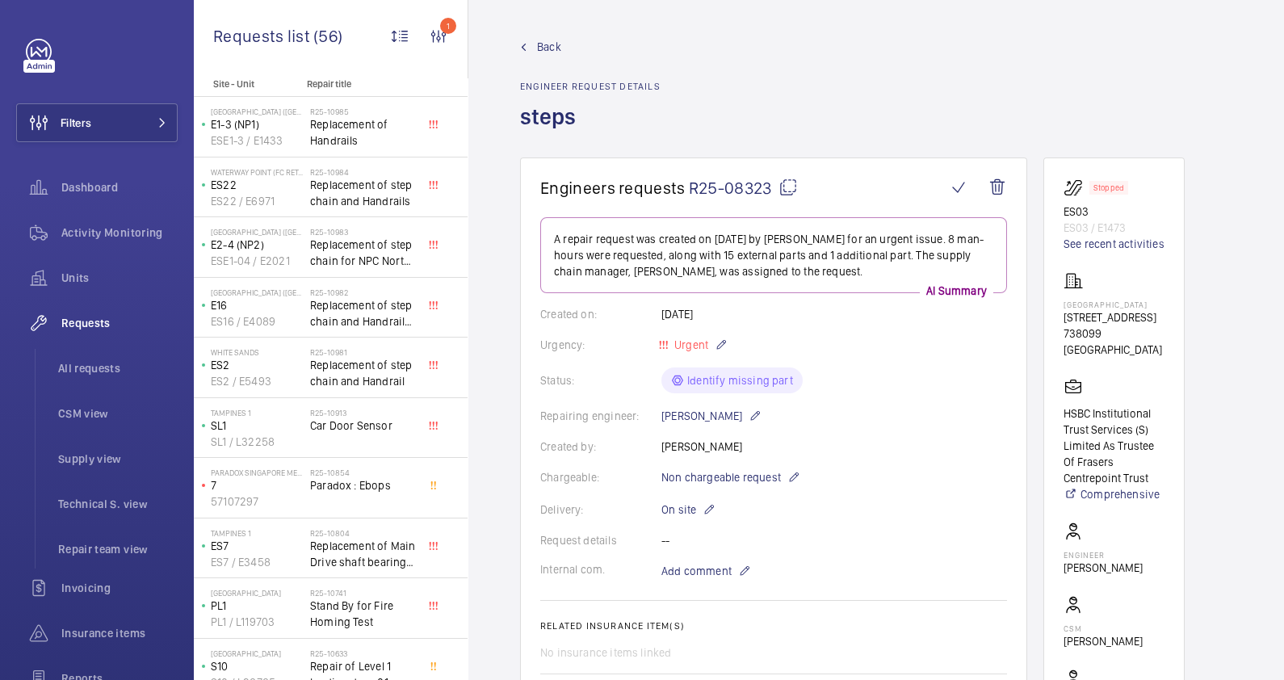
click at [535, 48] on link "Back" at bounding box center [590, 47] width 140 height 16
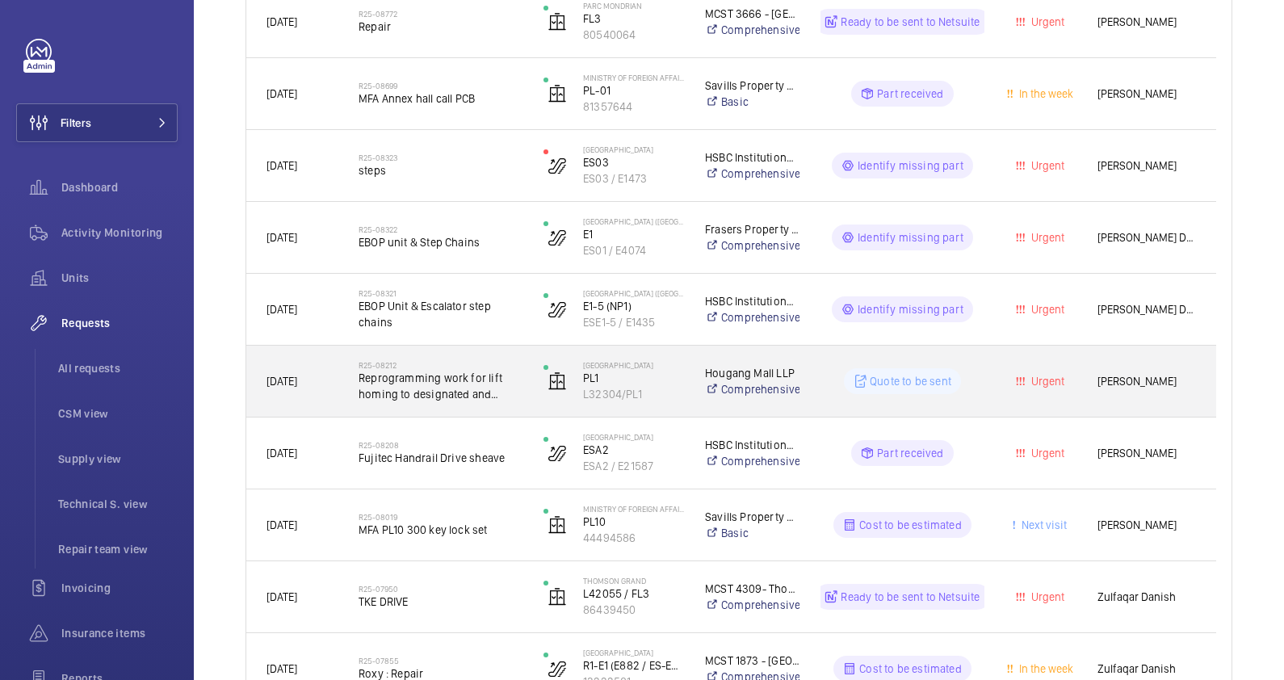
scroll to position [807, 0]
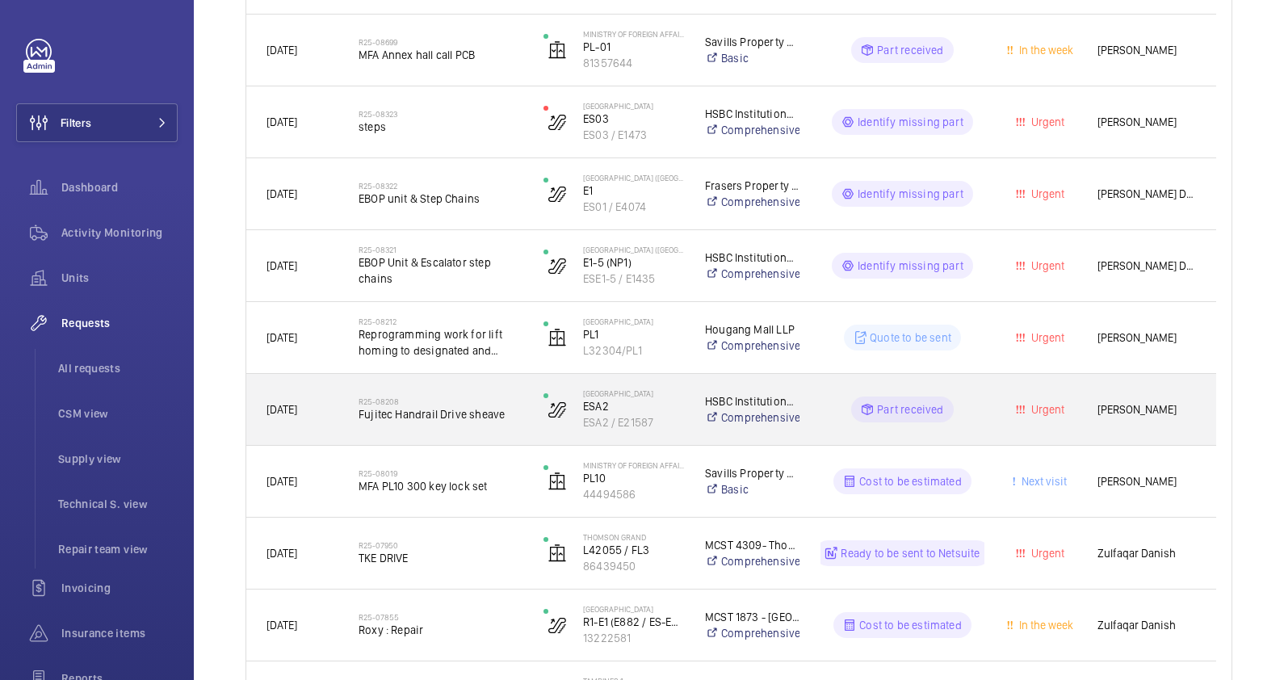
click at [501, 430] on div "R25-08208 Fujitec Handrail Drive sheave" at bounding box center [440, 409] width 164 height 47
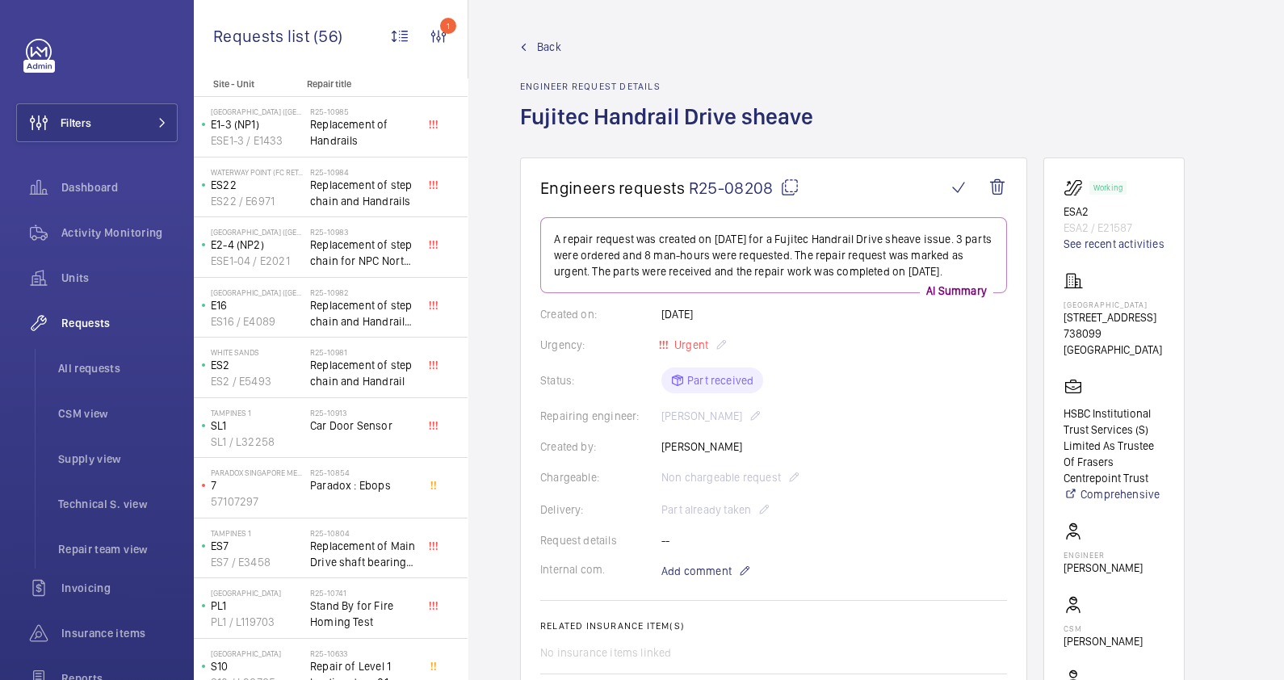
scroll to position [606, 0]
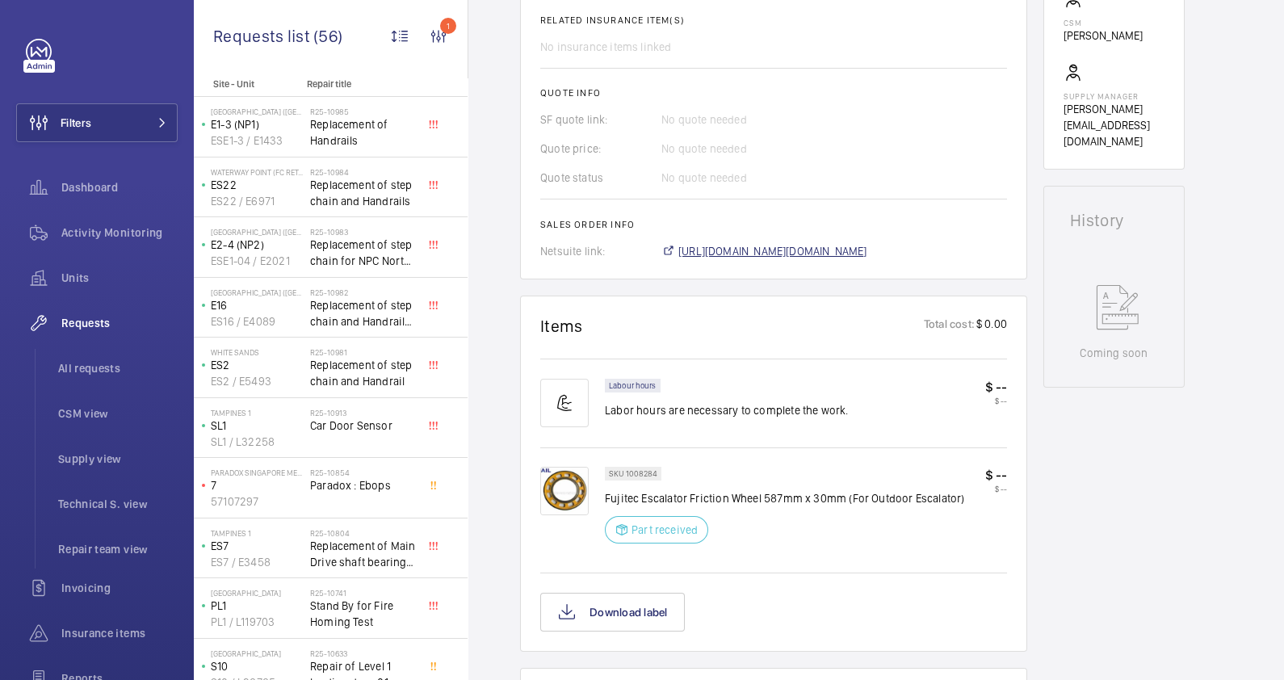
click at [836, 248] on span "https://6461500.app.netsuite.com/app/accounting/transactions/salesord.nl?id=275…" at bounding box center [772, 251] width 189 height 16
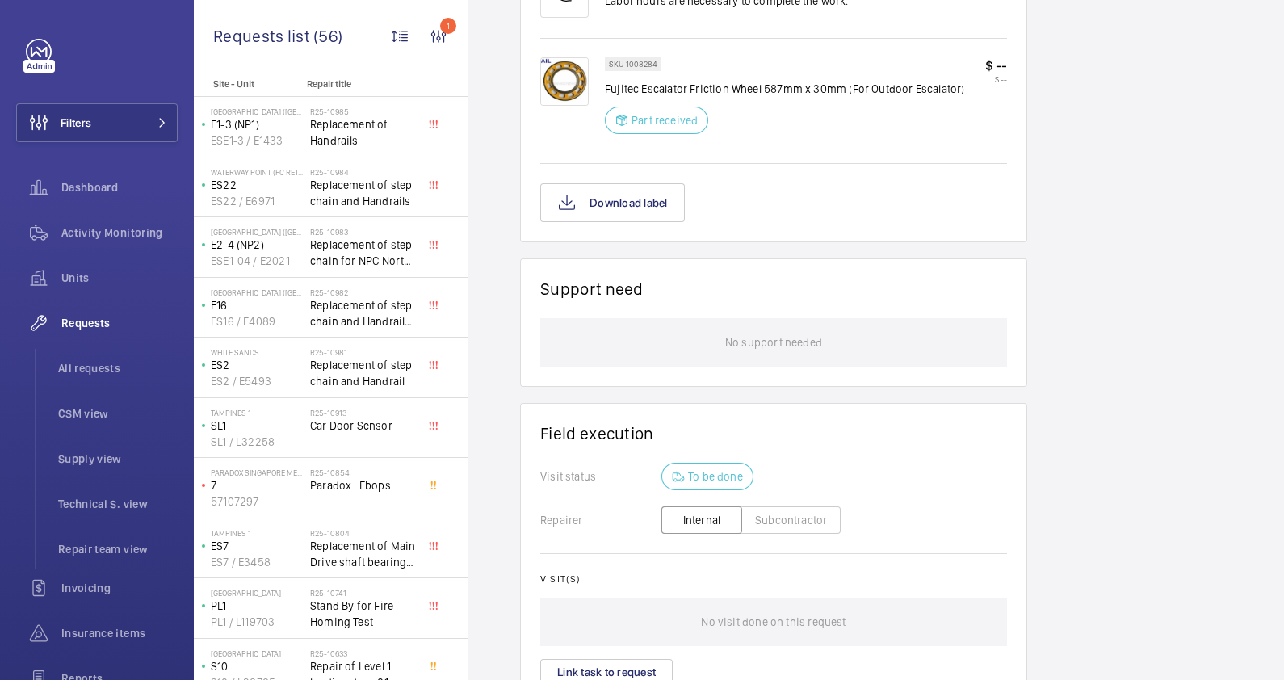
scroll to position [1163, 0]
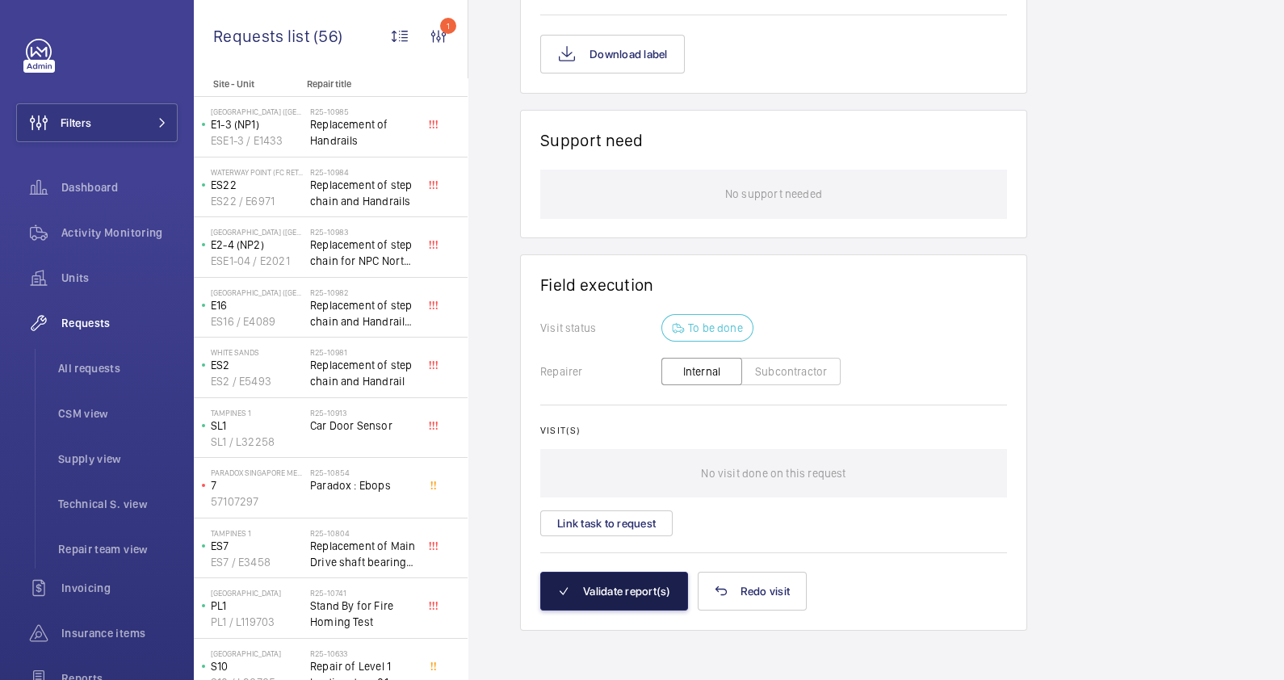
click at [618, 595] on button "Validate report(s)" at bounding box center [614, 591] width 148 height 39
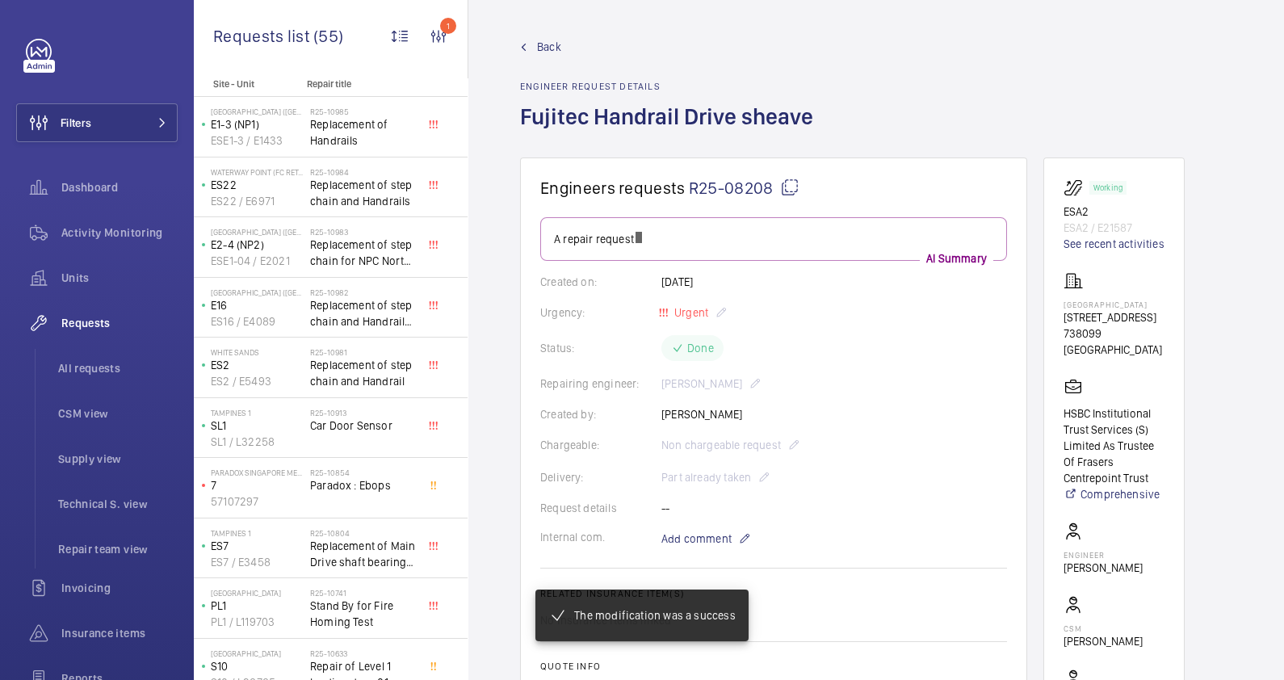
click at [537, 48] on span "Back" at bounding box center [549, 47] width 24 height 16
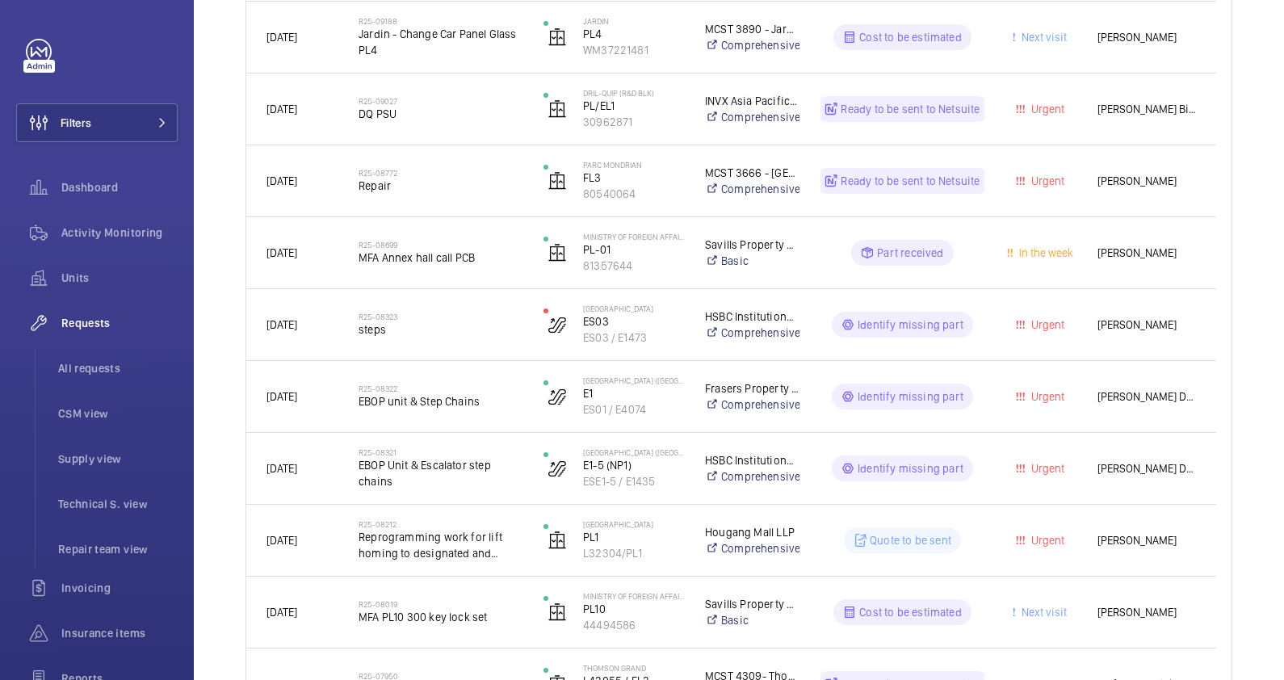
scroll to position [503, 0]
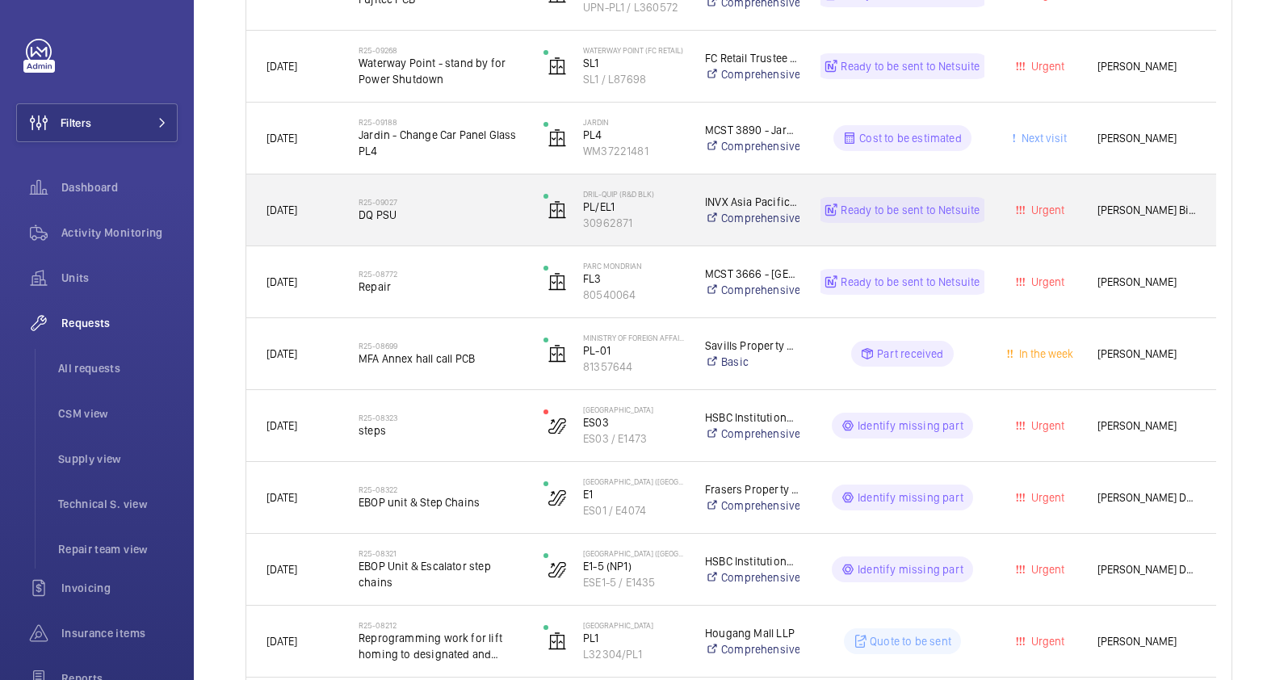
click at [451, 213] on span "DQ PSU" at bounding box center [440, 215] width 164 height 16
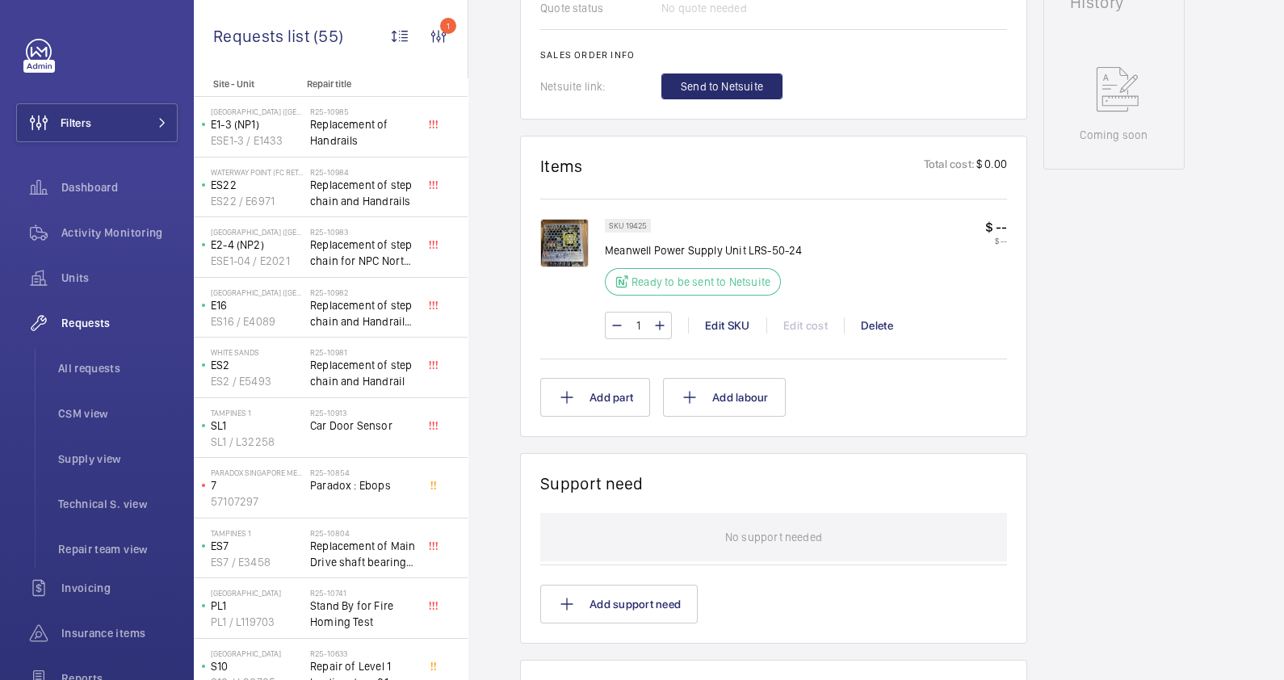
scroll to position [706, 0]
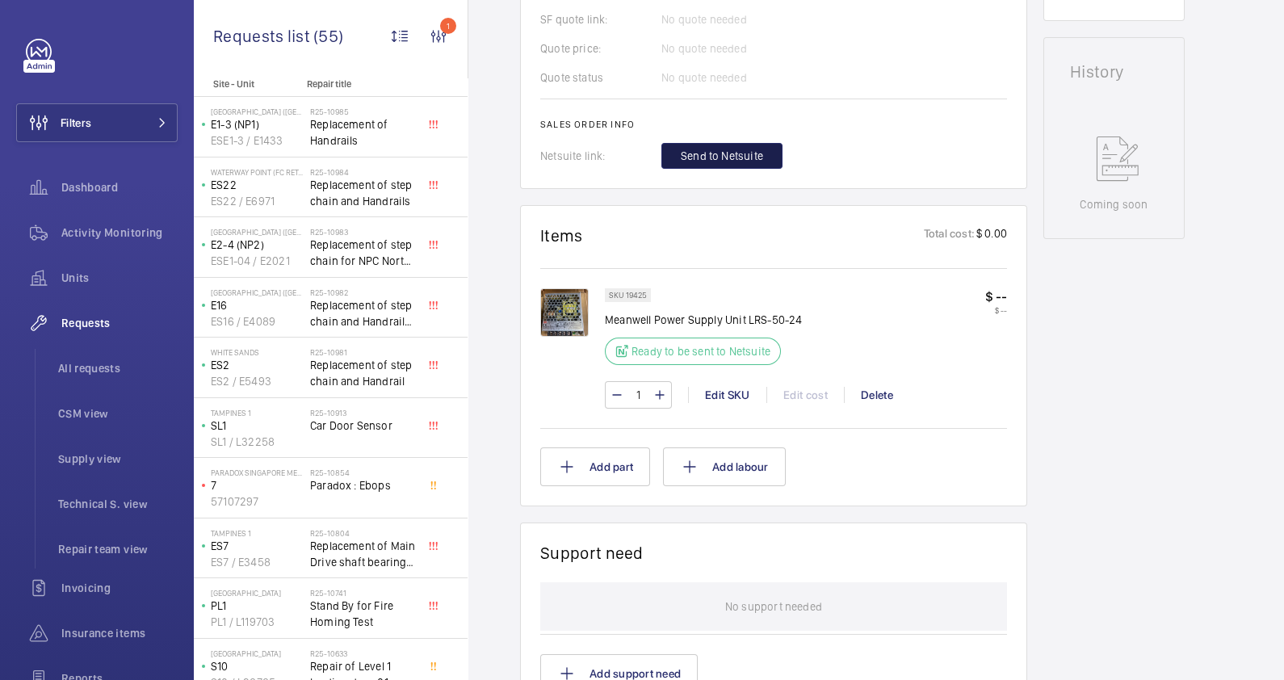
click at [727, 157] on span "Send to Netsuite" at bounding box center [722, 156] width 82 height 16
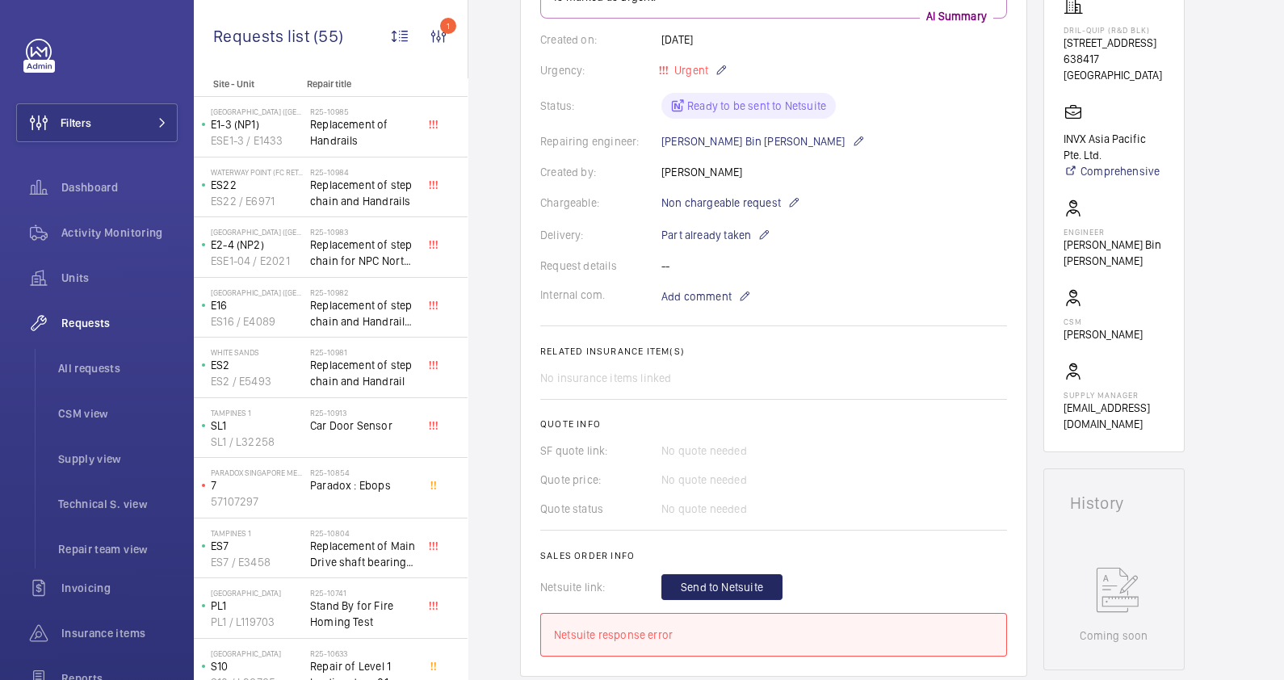
scroll to position [403, 0]
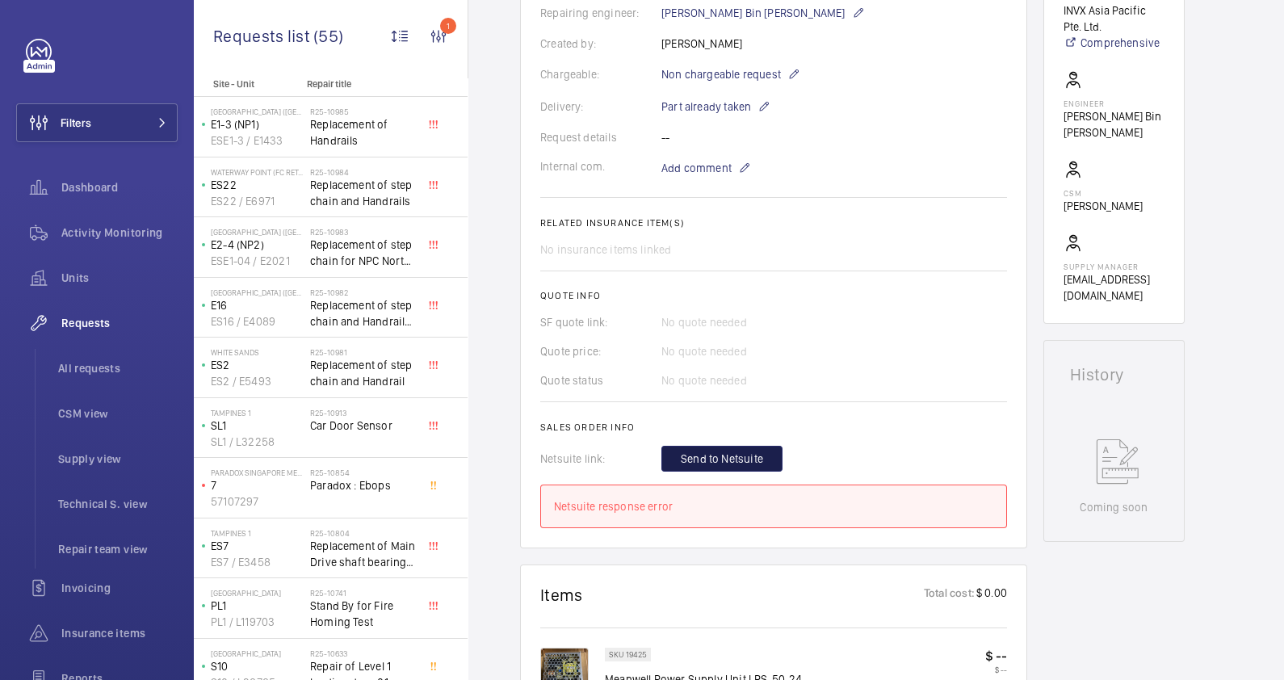
click at [706, 454] on span "Send to Netsuite" at bounding box center [722, 459] width 82 height 16
click at [744, 440] on wm-front-card-body "A repair request for a DQ PSU was created on 2025-07-04 by Daryll Kang. The nec…" at bounding box center [773, 171] width 467 height 714
click at [748, 447] on button "Send to Netsuite" at bounding box center [721, 459] width 121 height 26
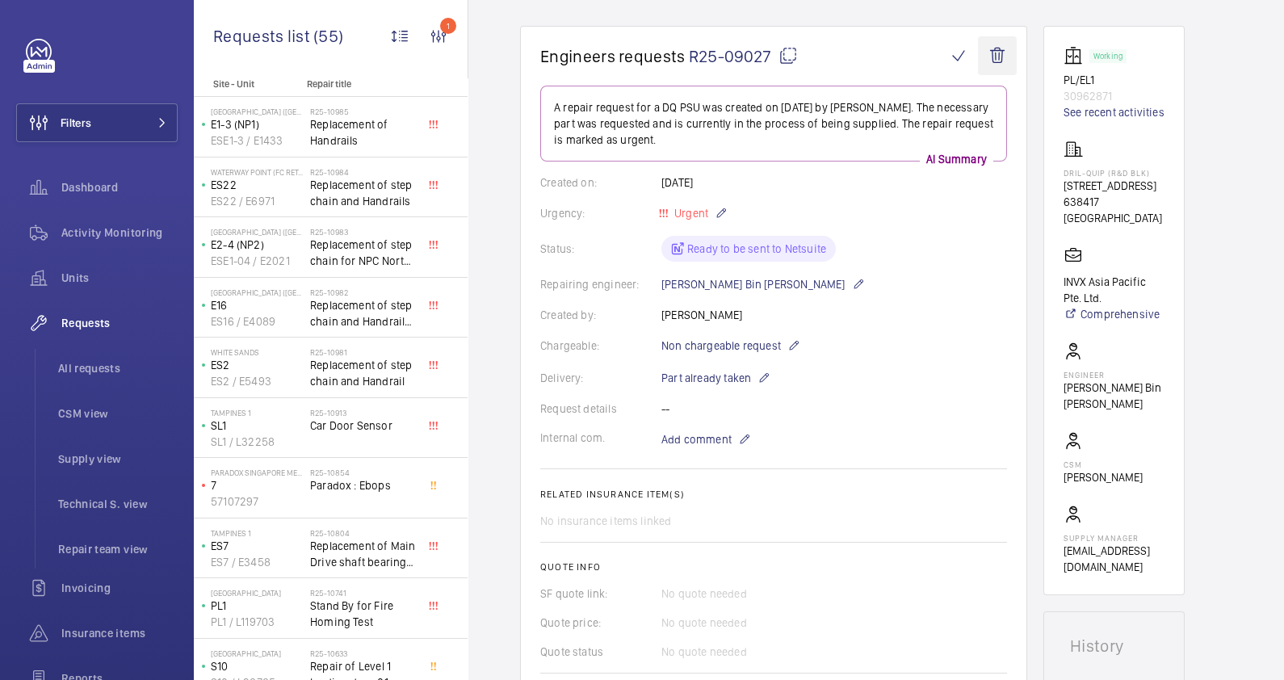
scroll to position [100, 0]
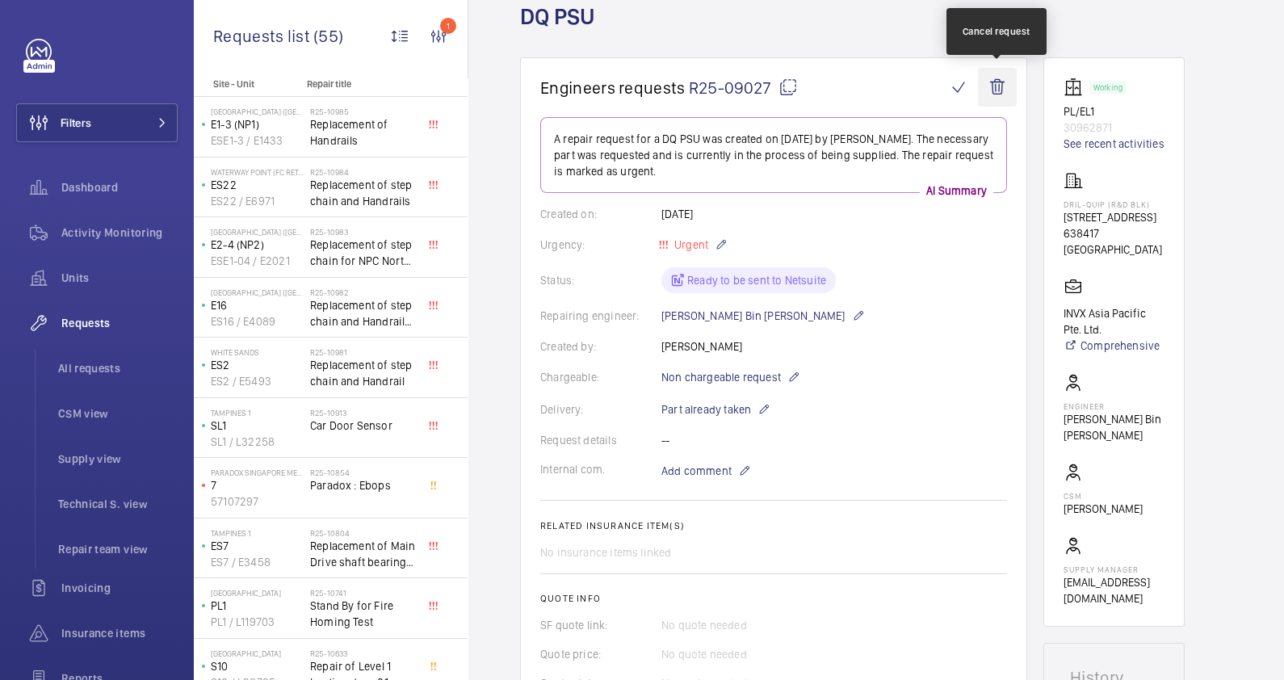
click at [994, 86] on wm-front-icon-button at bounding box center [997, 87] width 39 height 39
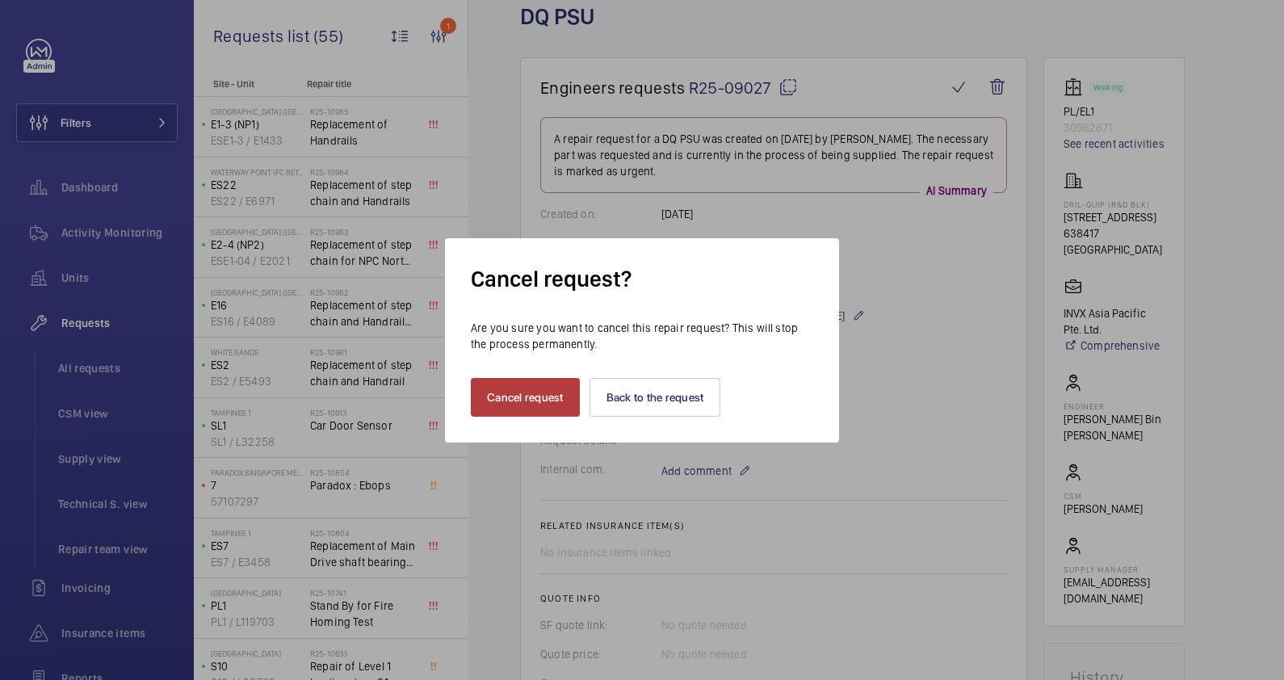
click at [509, 409] on button "Cancel request" at bounding box center [525, 397] width 109 height 39
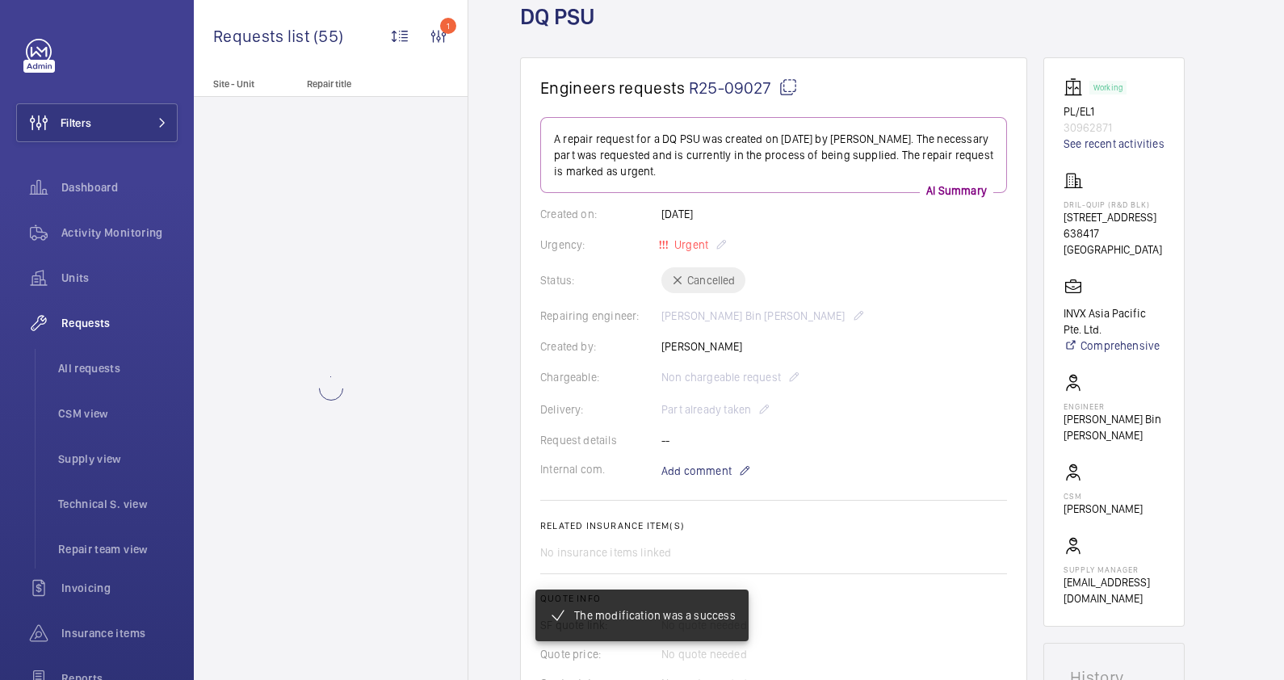
scroll to position [0, 0]
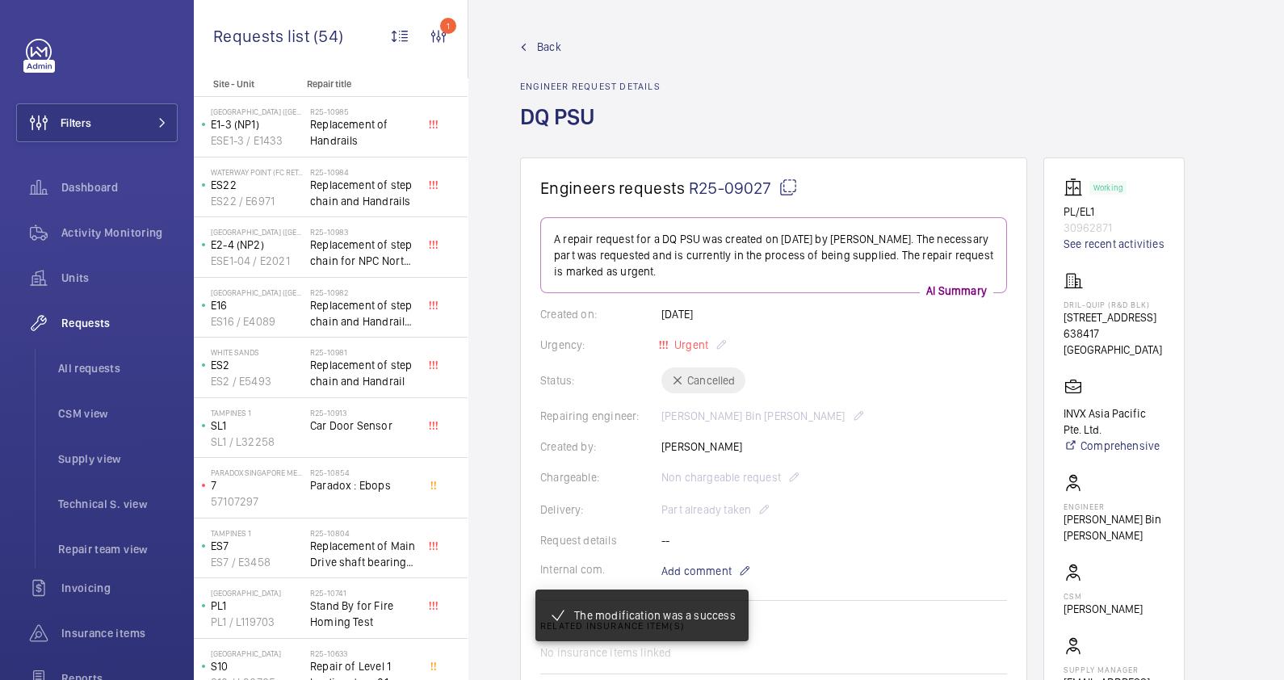
click at [541, 45] on span "Back" at bounding box center [549, 47] width 24 height 16
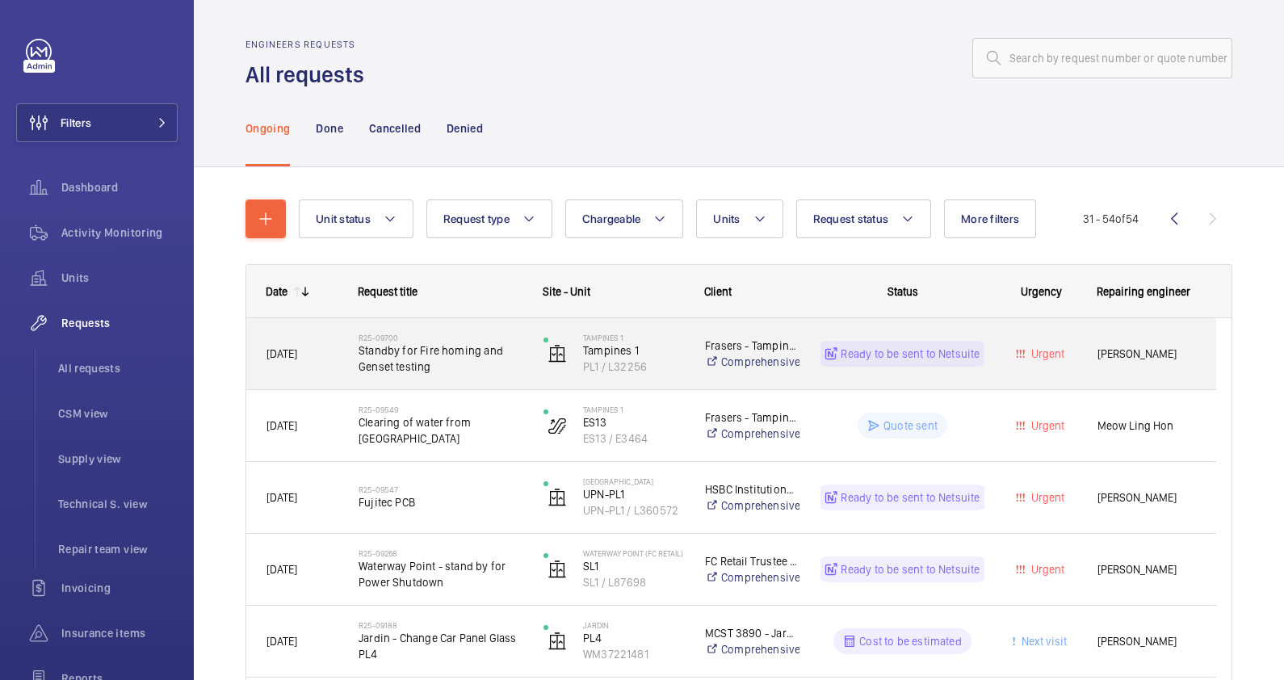
click at [484, 363] on span "Standby for Fire homing and Genset testing" at bounding box center [440, 358] width 164 height 32
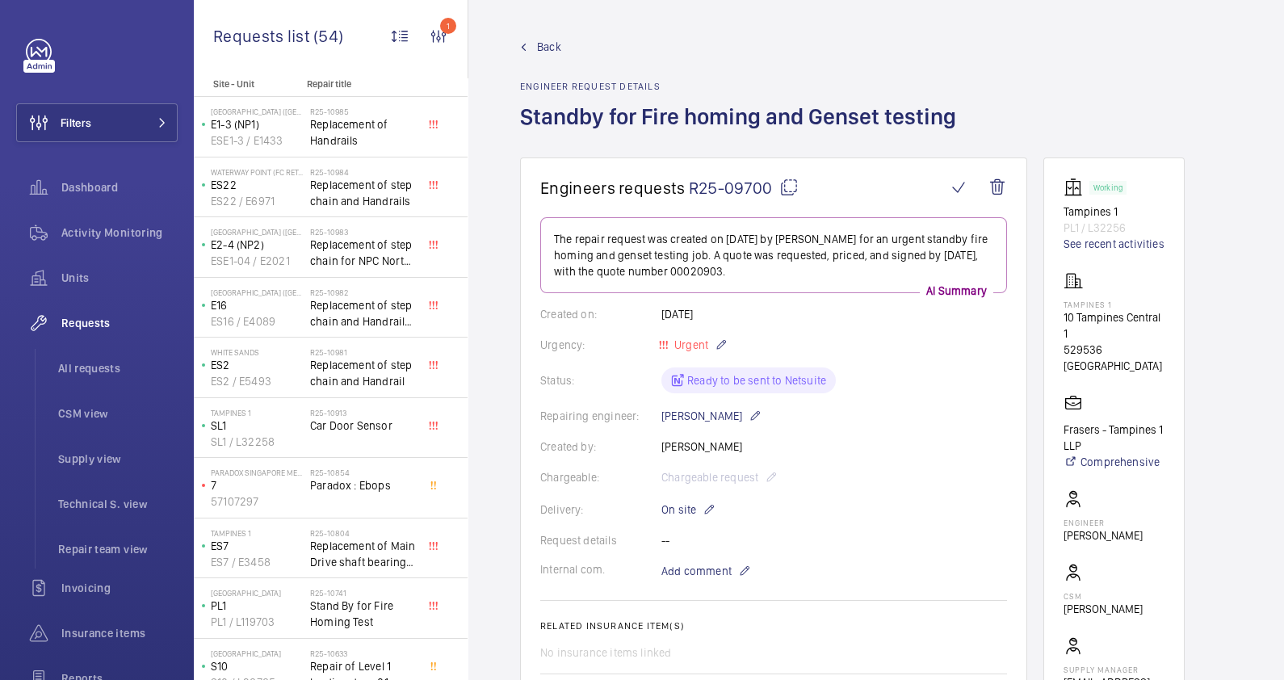
click at [539, 49] on span "Back" at bounding box center [549, 47] width 24 height 16
